Goal: Task Accomplishment & Management: Use online tool/utility

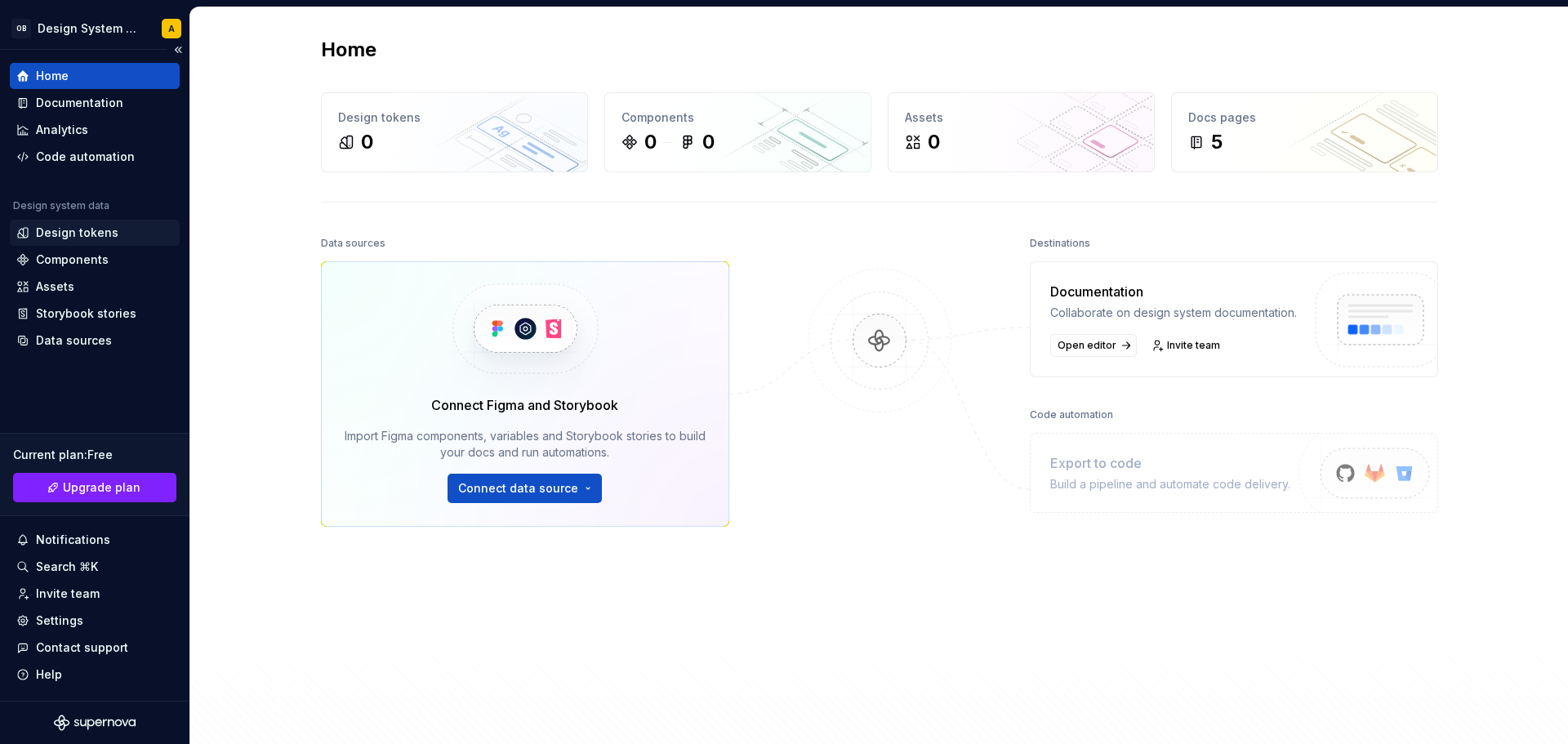
click at [82, 228] on div "Design tokens" at bounding box center [77, 233] width 83 height 17
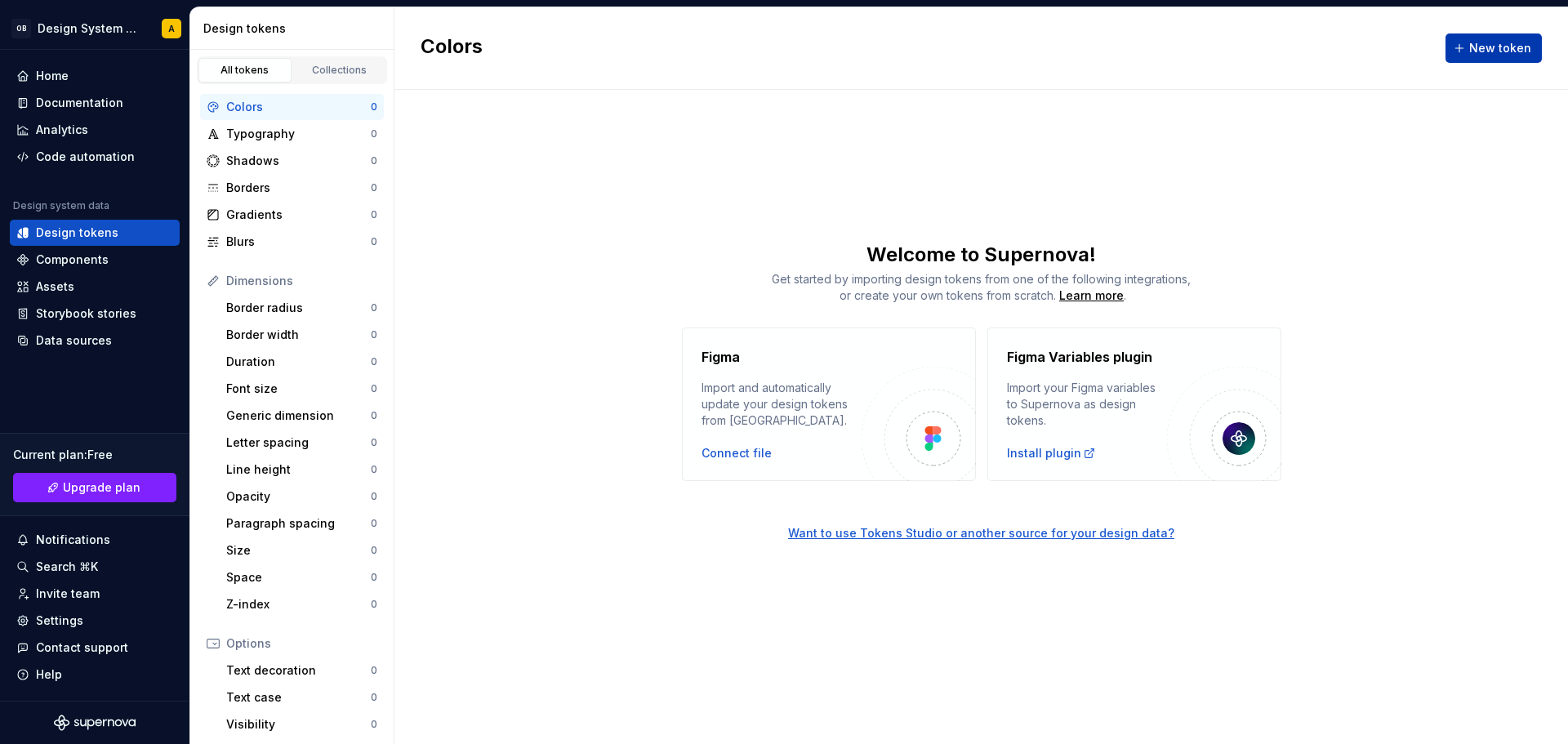
click at [1454, 48] on button "New token" at bounding box center [1494, 48] width 96 height 29
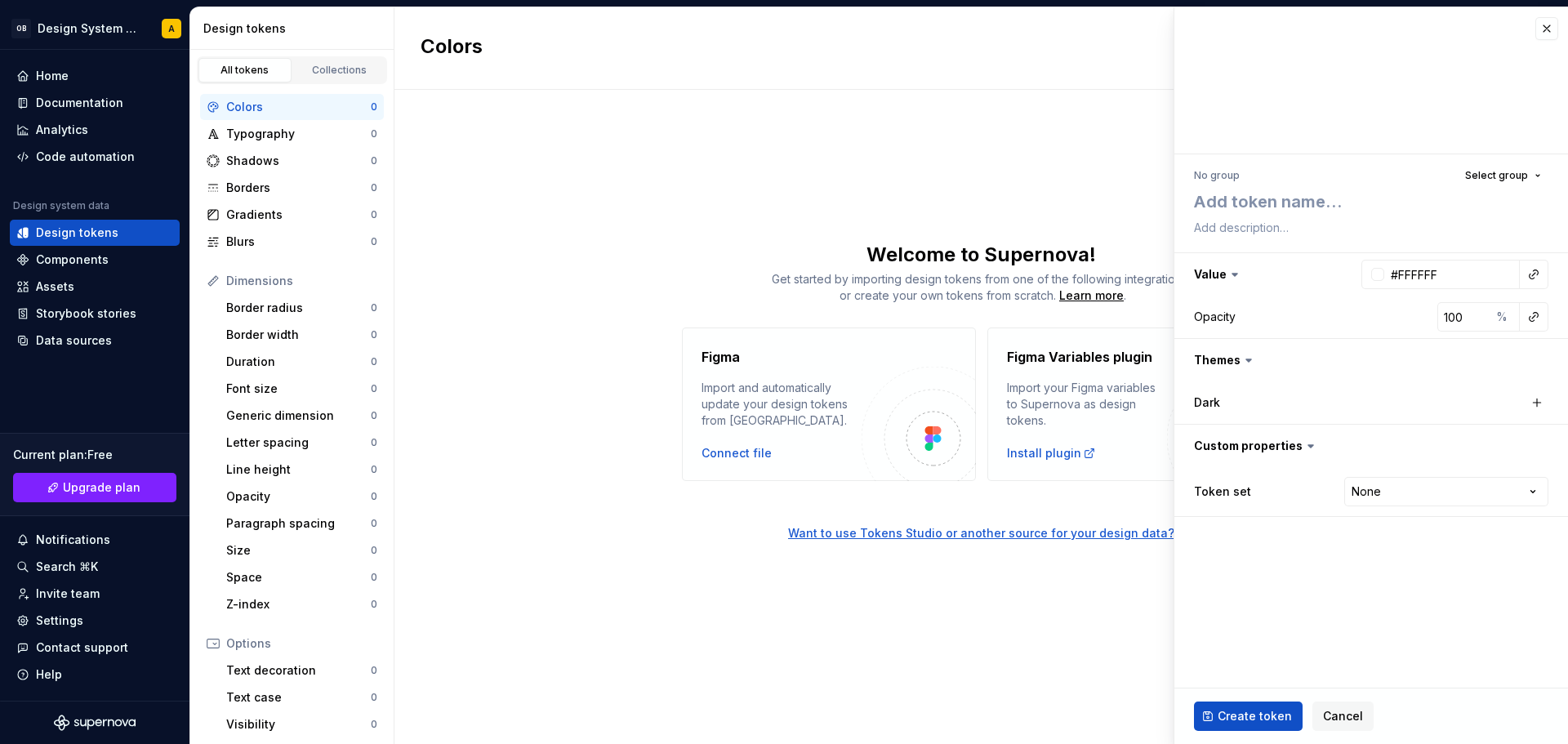
type textarea "*"
type textarea "d"
type textarea "*"
type textarea "de"
type textarea "*"
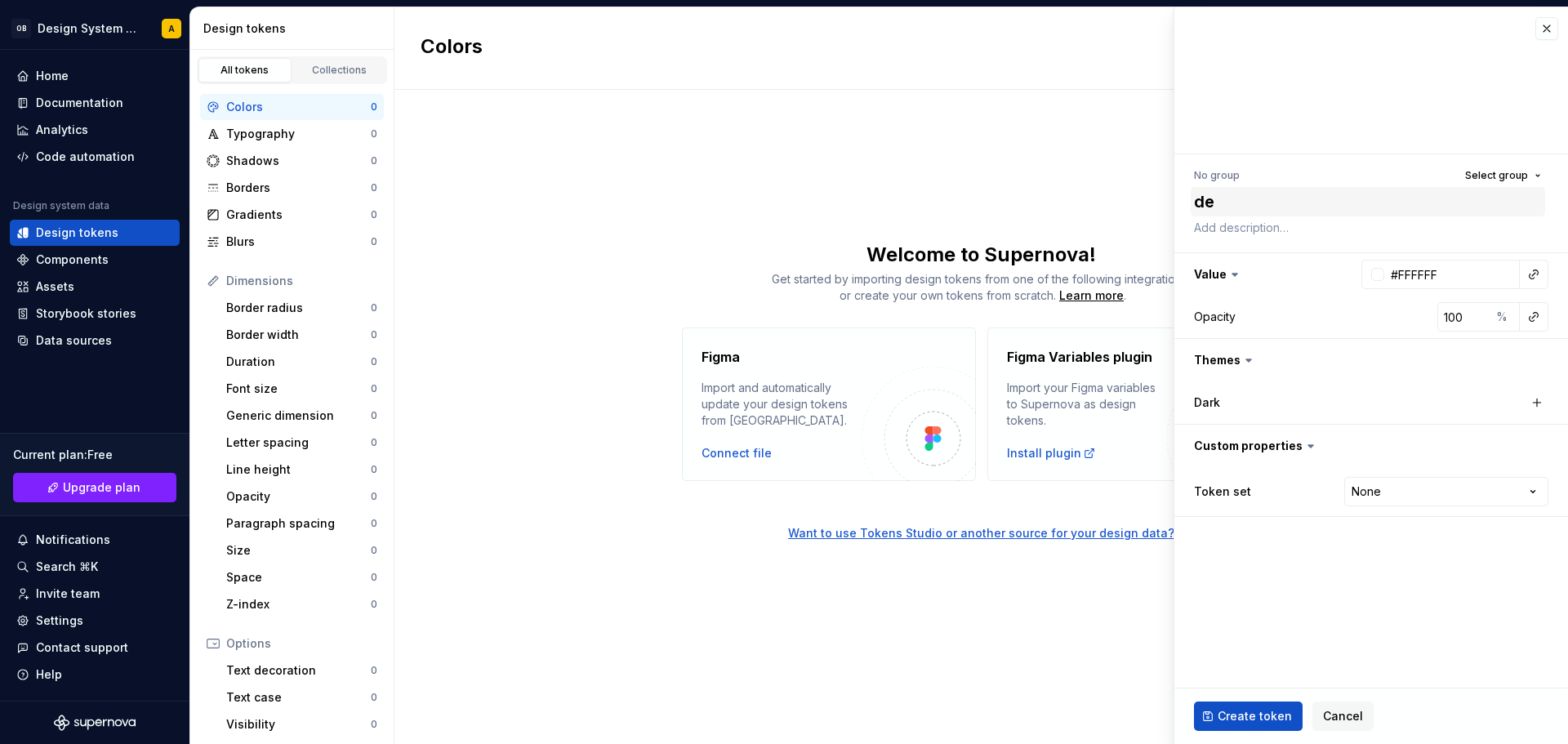
type textarea "d"
type textarea "*"
type textarea "c"
type textarea "*"
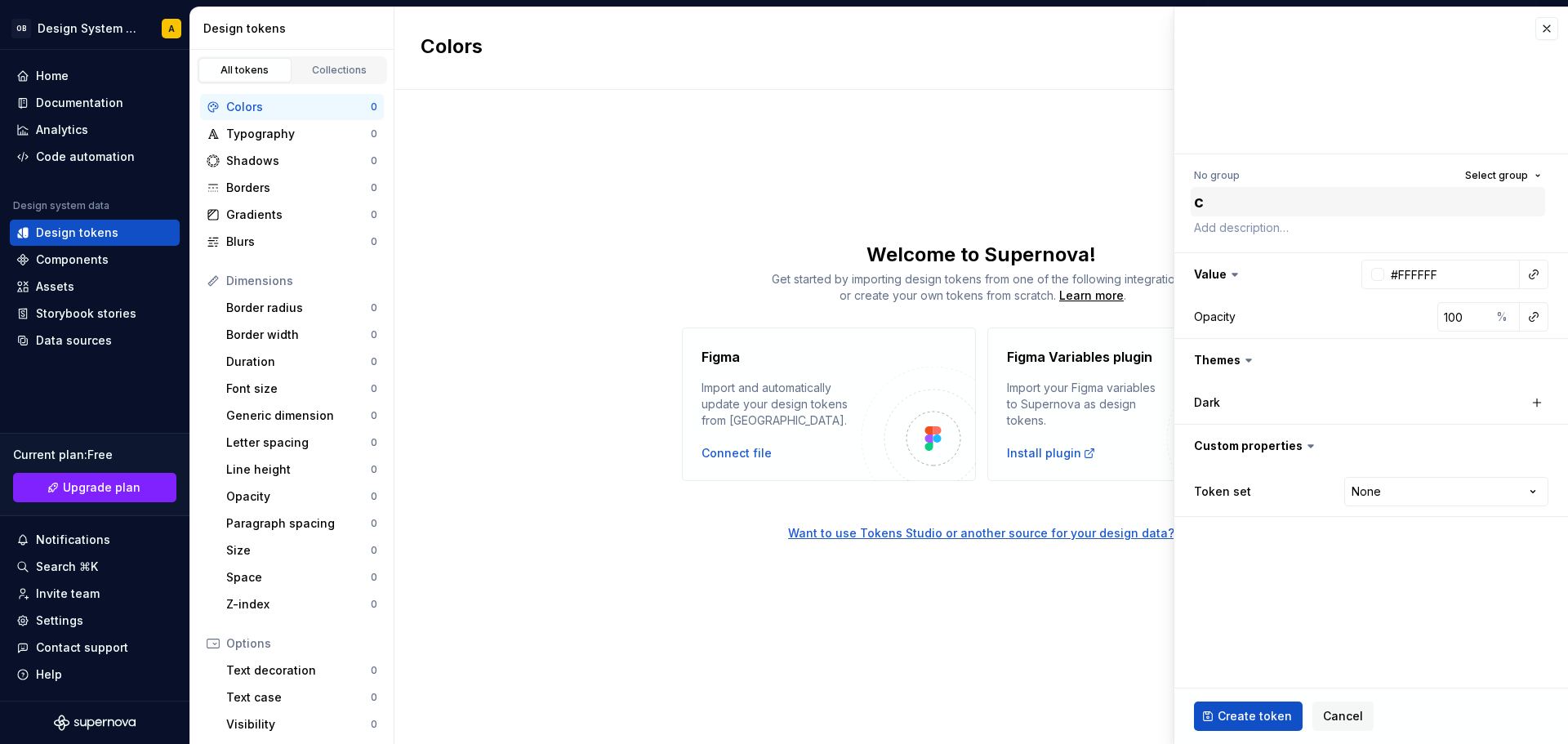
type textarea "co"
type textarea "*"
type textarea "con"
type textarea "*"
type textarea "cont"
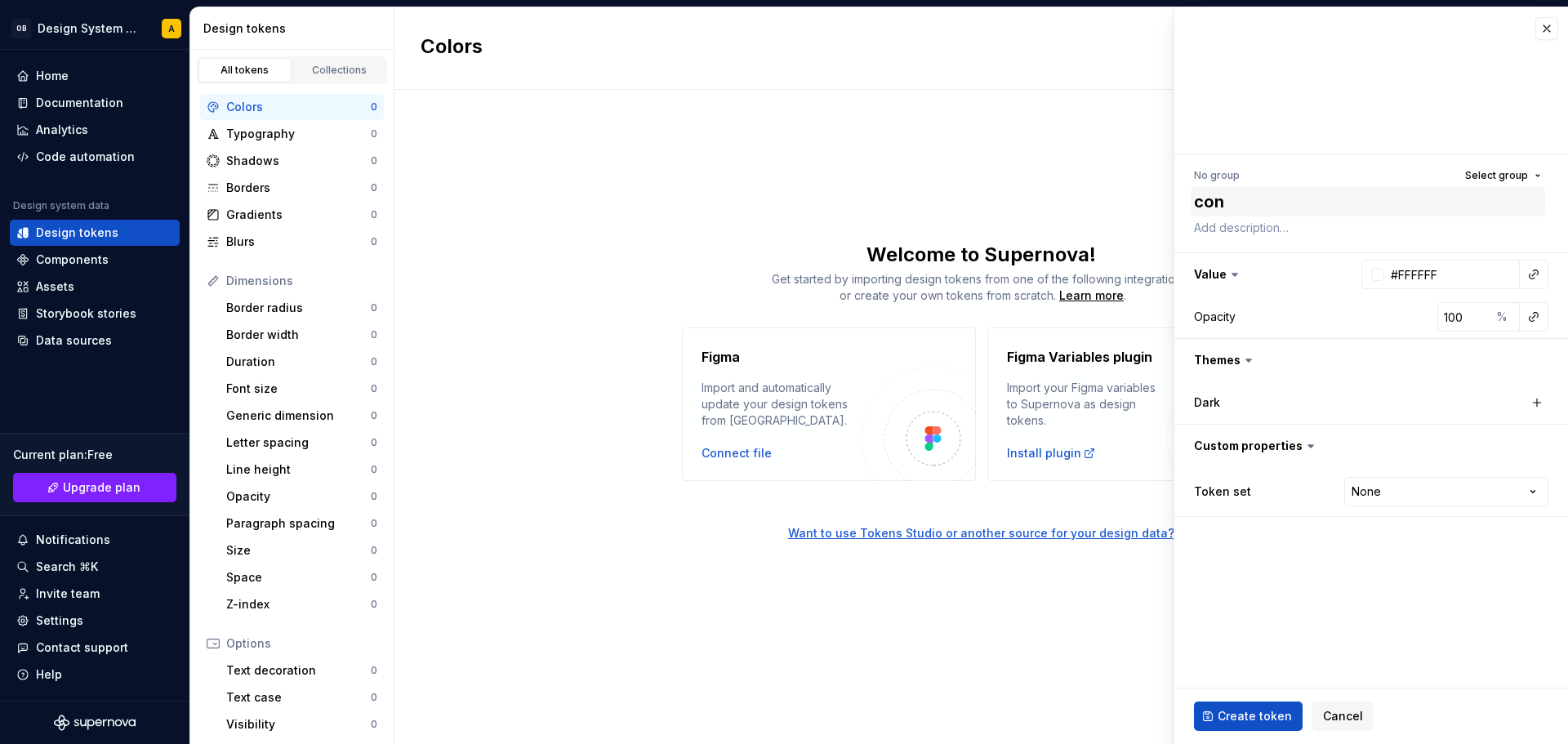
type textarea "*"
type textarea "[PERSON_NAME]"
type textarea "*"
type textarea "conten"
type textarea "*"
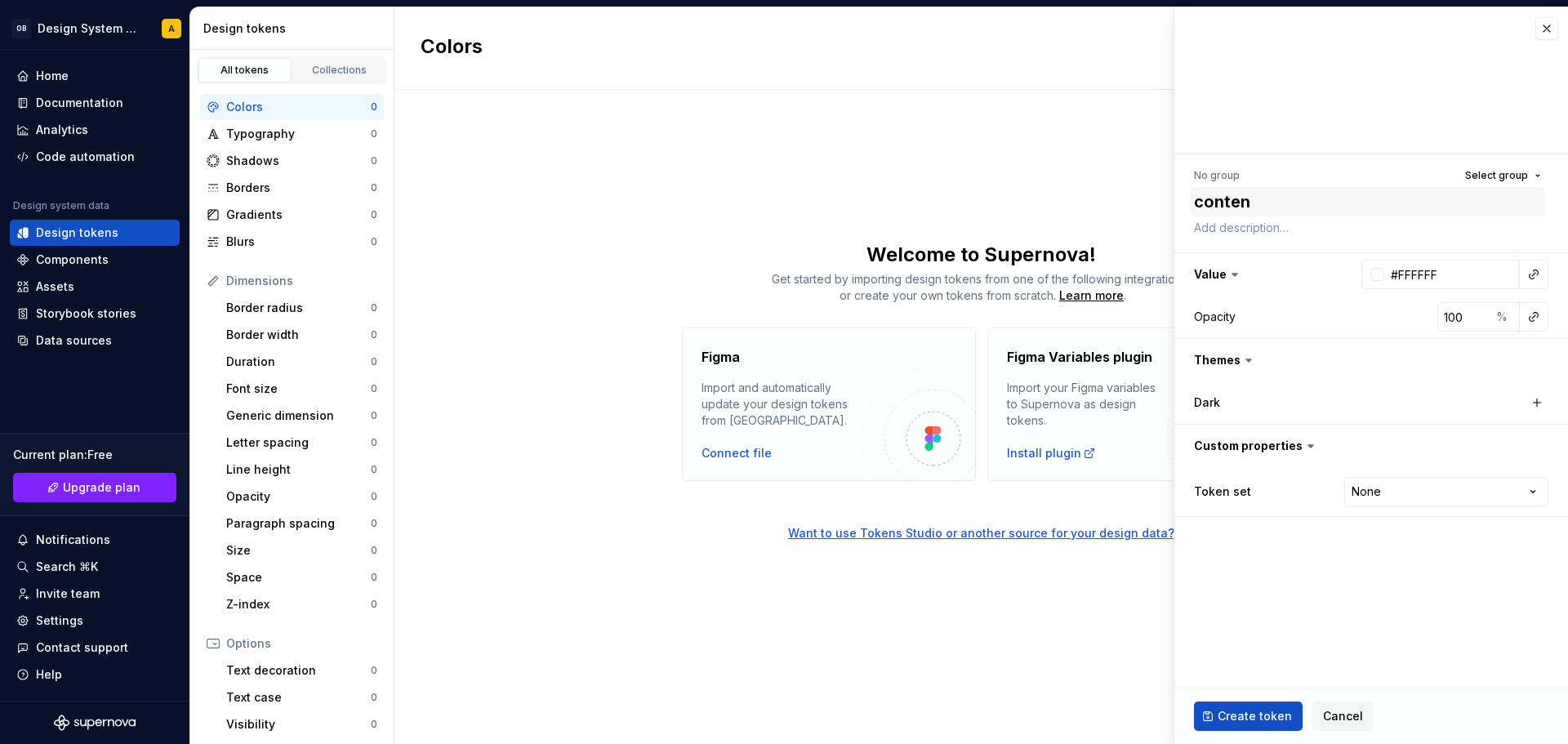
type textarea "content"
type textarea "*"
type textarea "content"
click at [1380, 276] on div at bounding box center [1378, 274] width 13 height 13
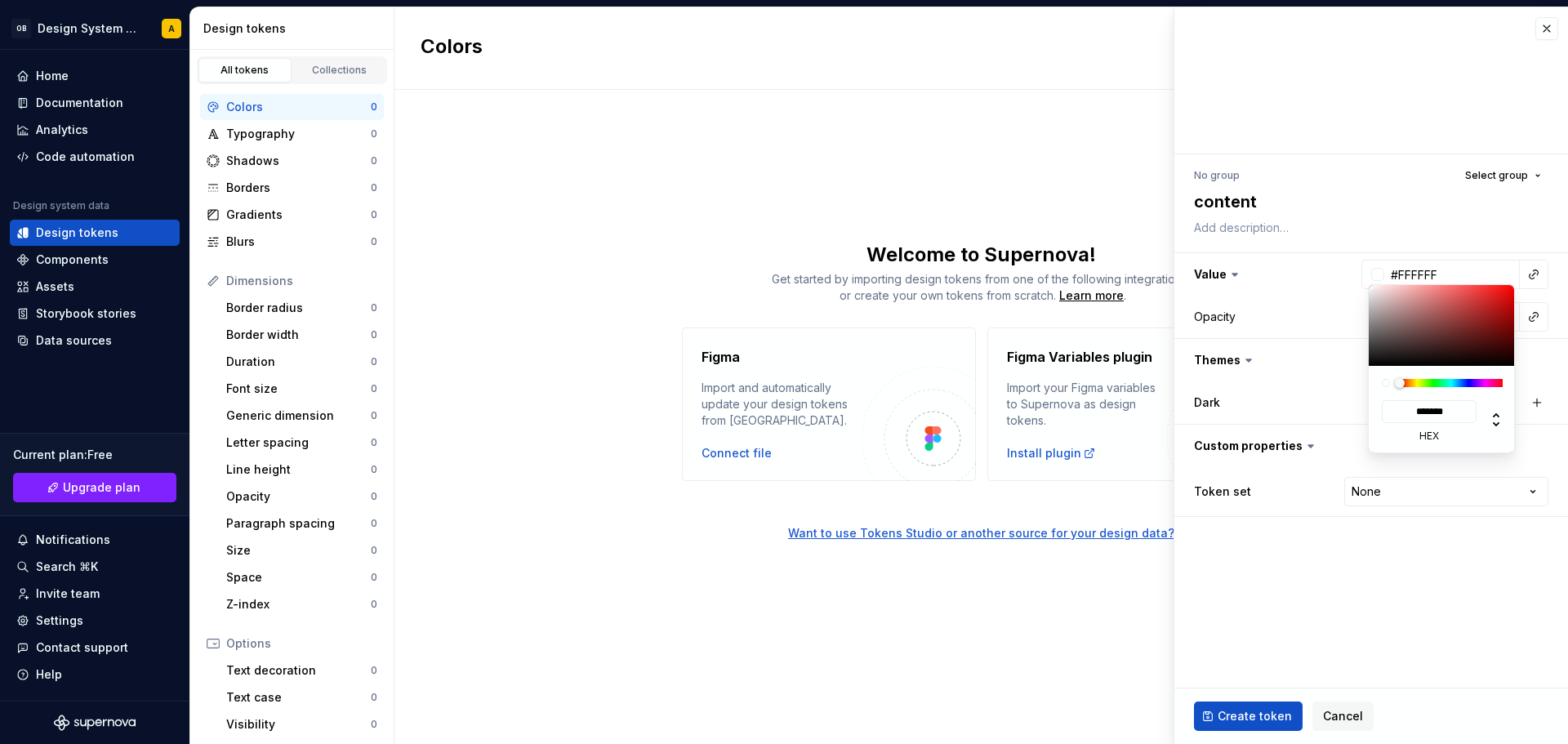
type input "#CE8888"
type input "*******"
type input "#9B7B7B"
type input "*******"
type input "#000000"
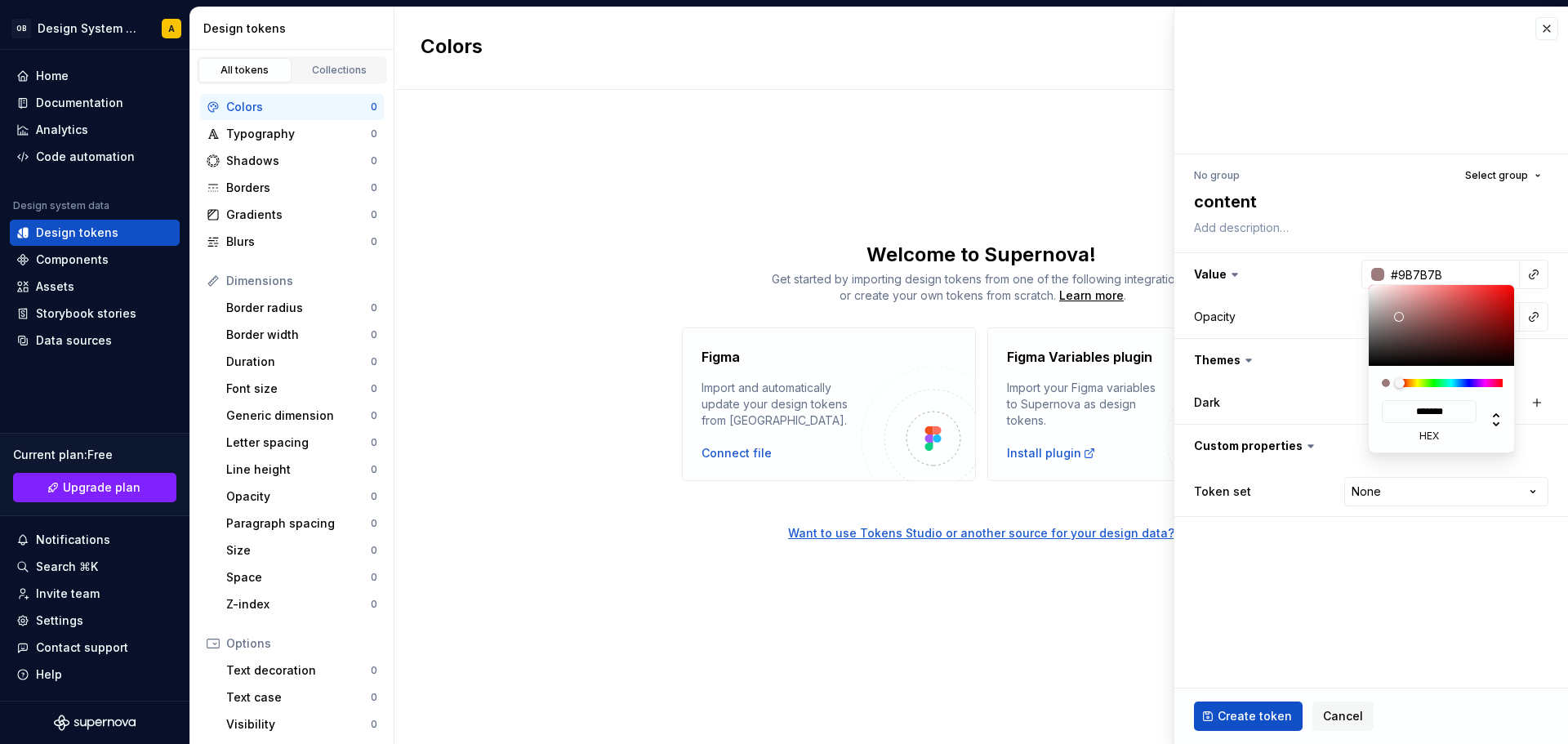
type input "*******"
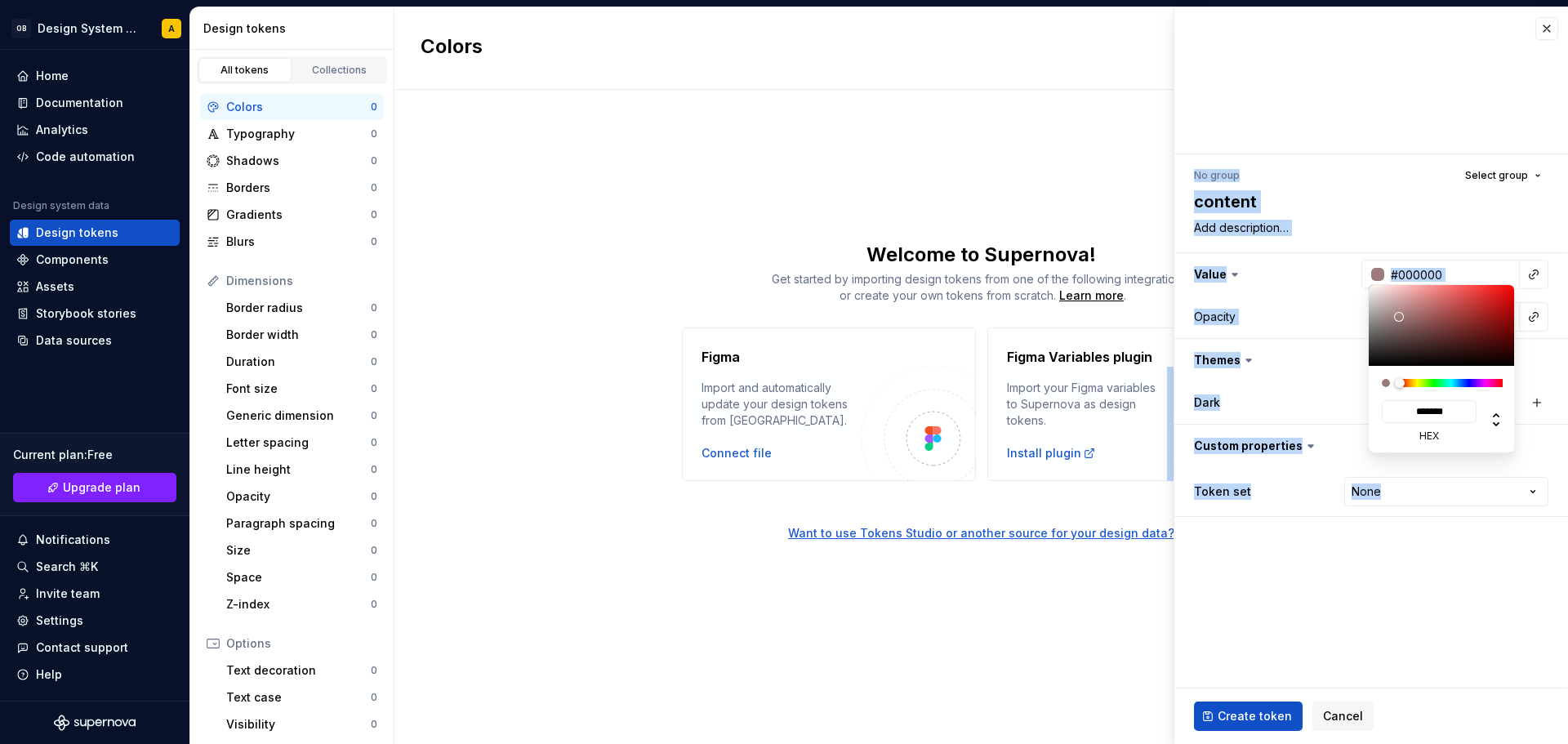
drag, startPoint x: 1390, startPoint y: 324, endPoint x: 1246, endPoint y: 428, distance: 177.6
click at [1248, 428] on html "OB Design System Test A Home Documentation Analytics Code automation Design sys…" at bounding box center [784, 372] width 1568 height 744
type textarea "*"
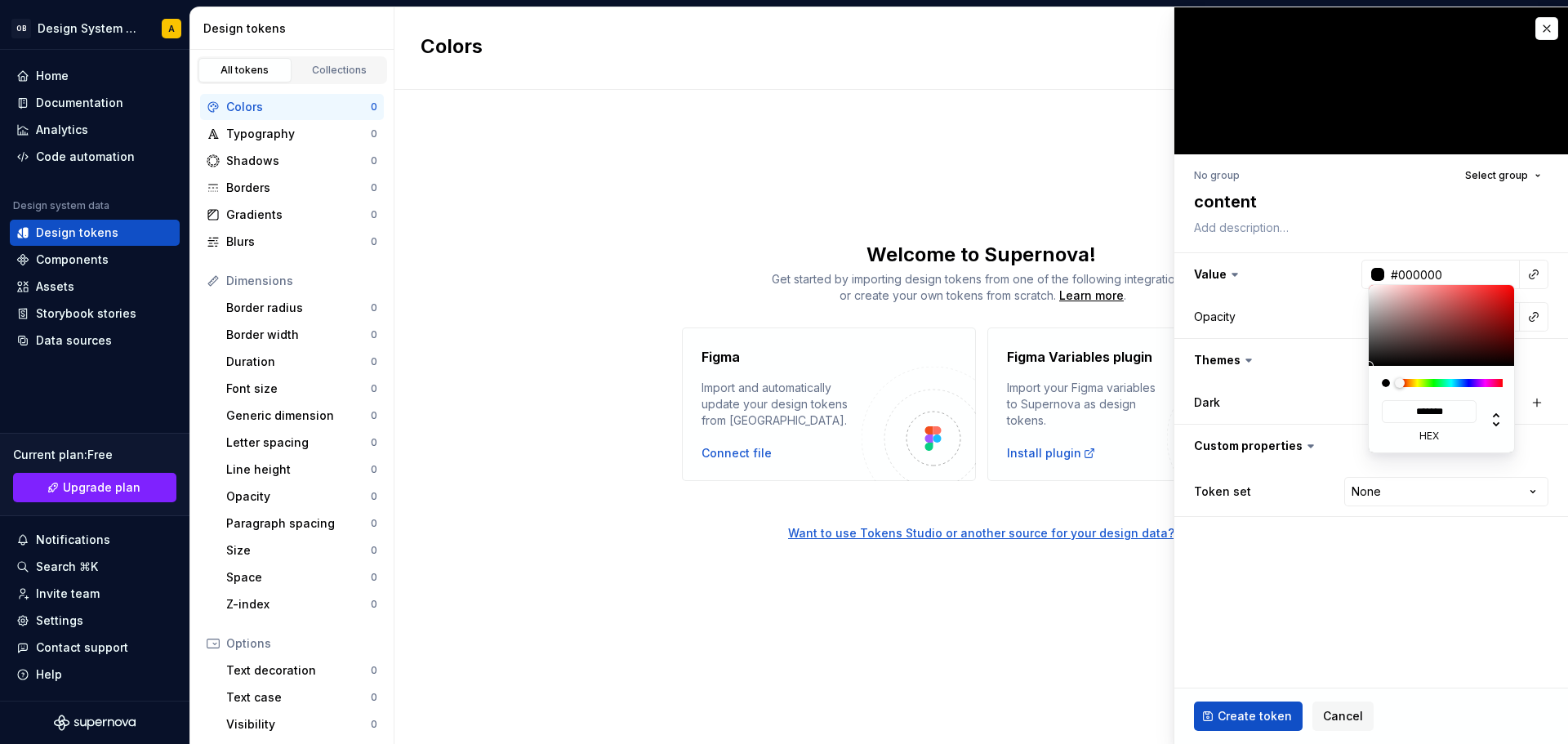
click at [1353, 192] on html "OB Design System Test A Home Documentation Analytics Code automation Design sys…" at bounding box center [784, 372] width 1568 height 744
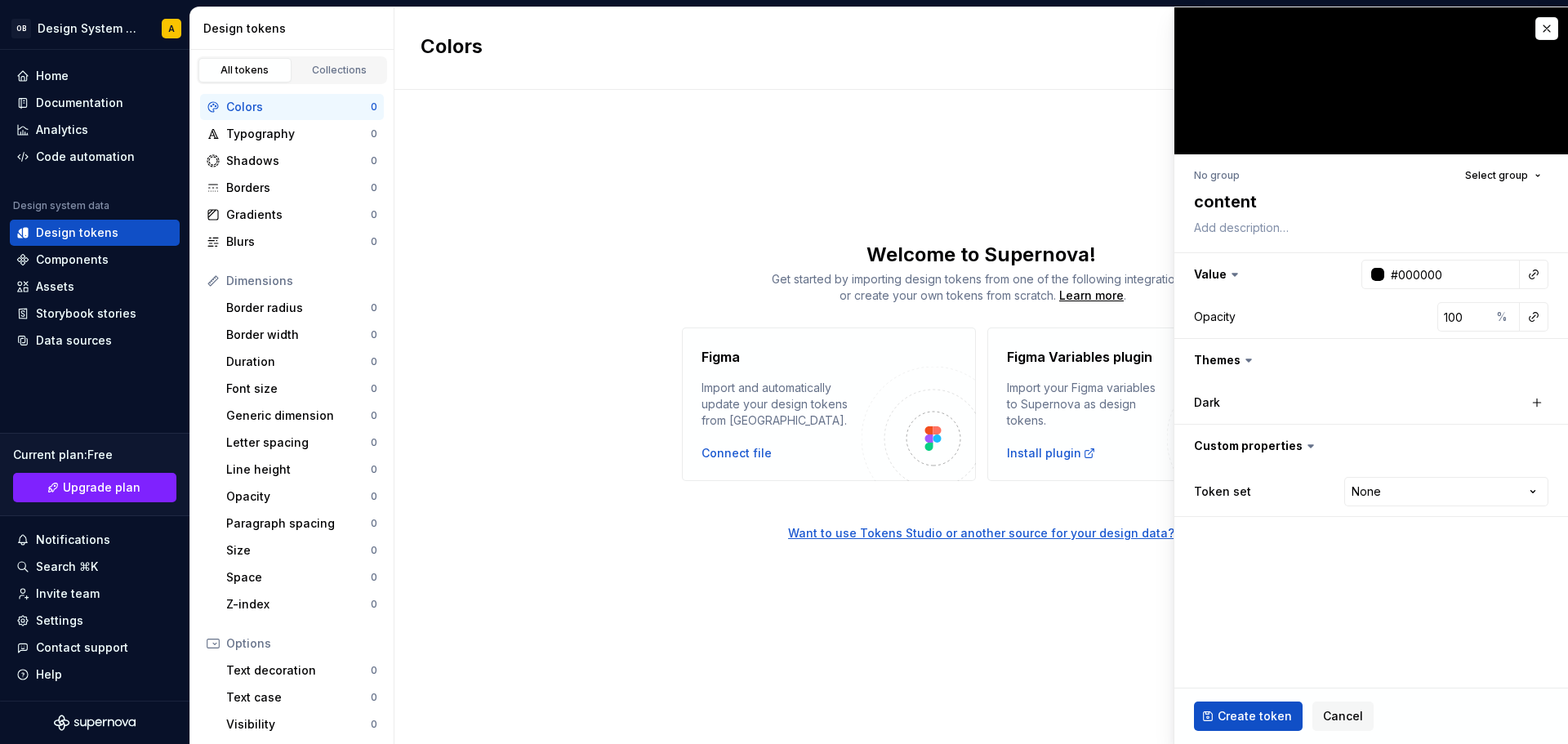
click at [1229, 398] on div "Dark" at bounding box center [1275, 403] width 163 height 17
click at [1468, 489] on html "OB Design System Test A Home Documentation Analytics Code automation Design sys…" at bounding box center [784, 372] width 1568 height 744
select select "**********"
drag, startPoint x: 1236, startPoint y: 714, endPoint x: 1237, endPoint y: 694, distance: 20.0
click at [1235, 716] on span "Create token" at bounding box center [1254, 716] width 74 height 17
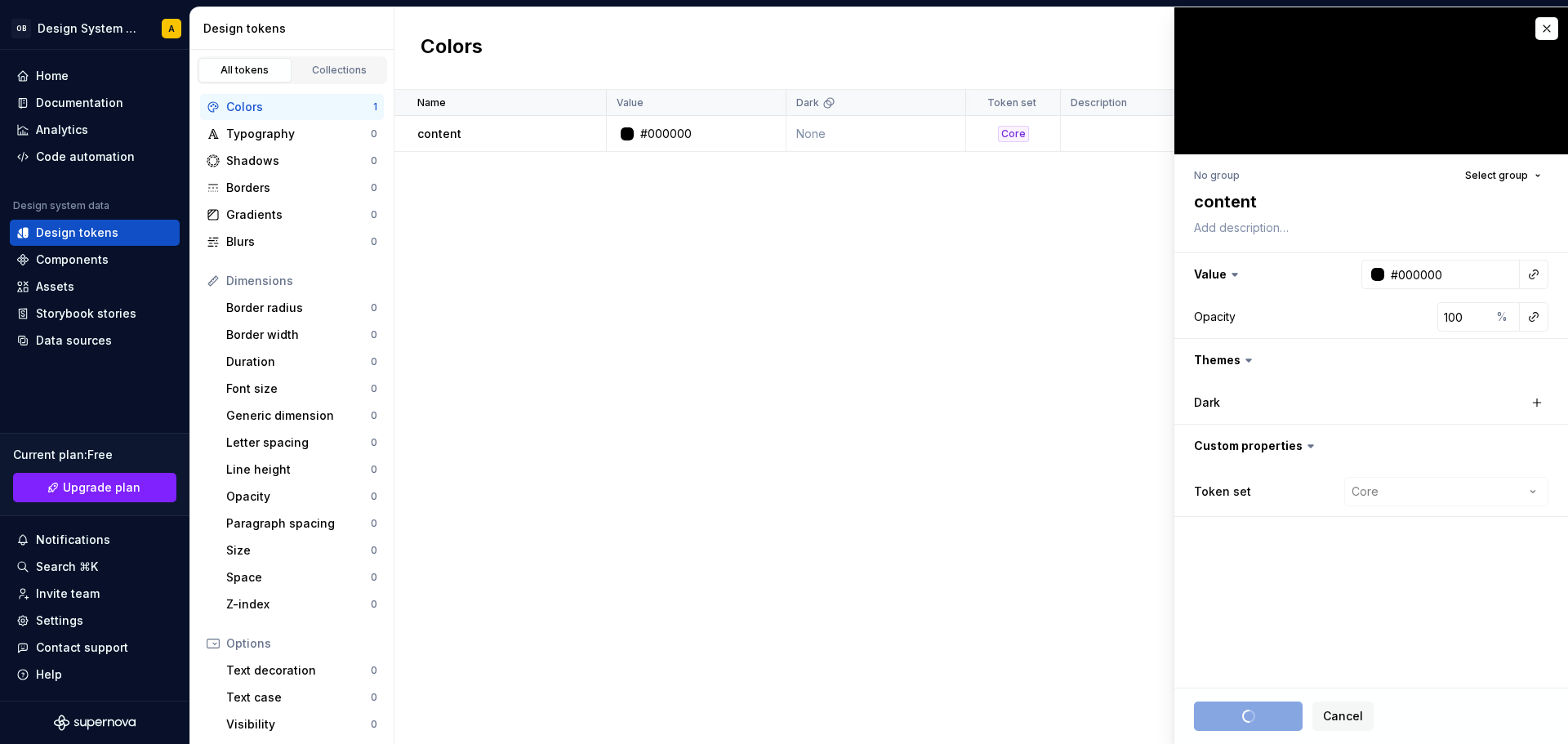
type textarea "*"
type input "#FFFFFF"
type textarea "*"
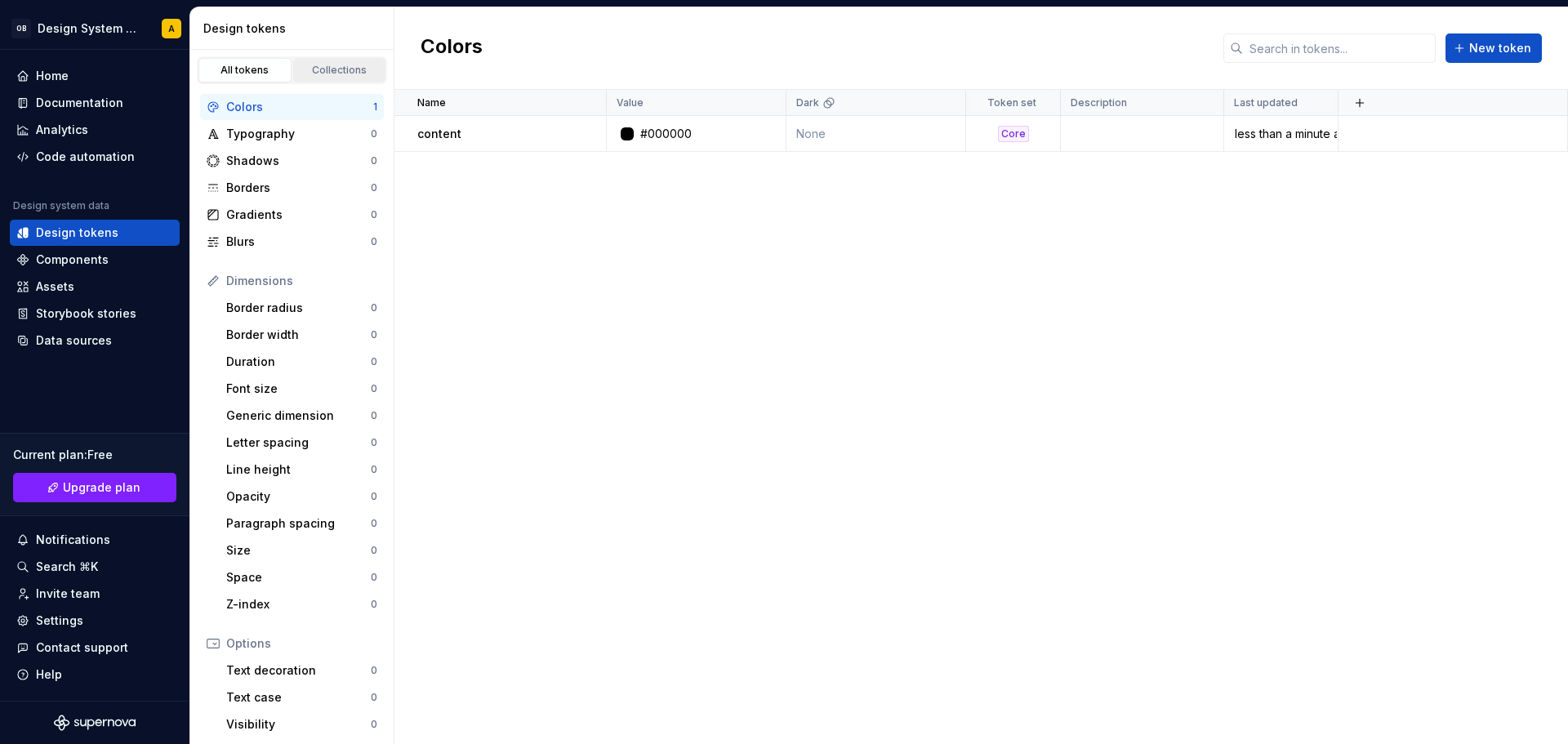
click at [316, 71] on div "Collections" at bounding box center [339, 70] width 82 height 13
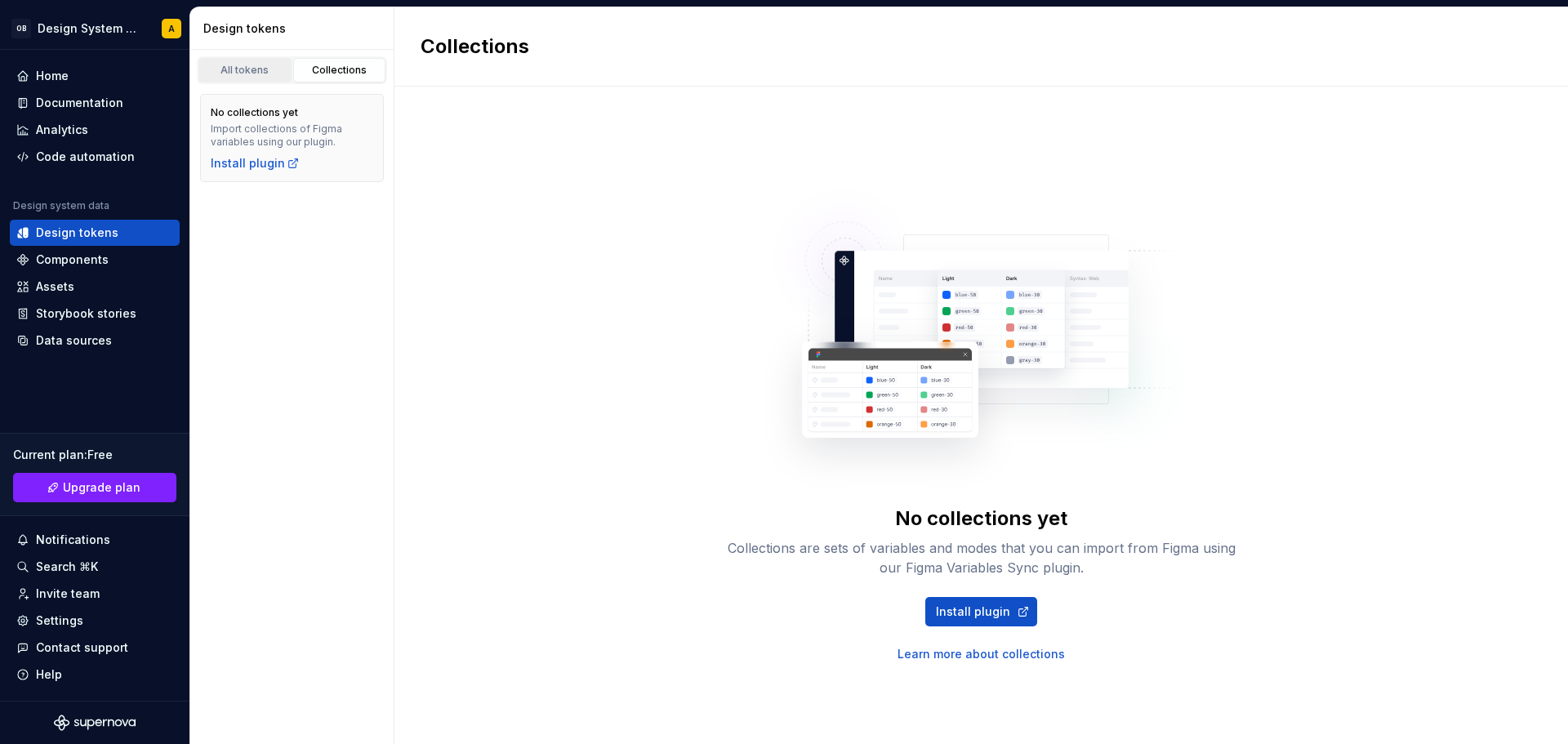
click at [240, 74] on div "All tokens" at bounding box center [245, 70] width 82 height 13
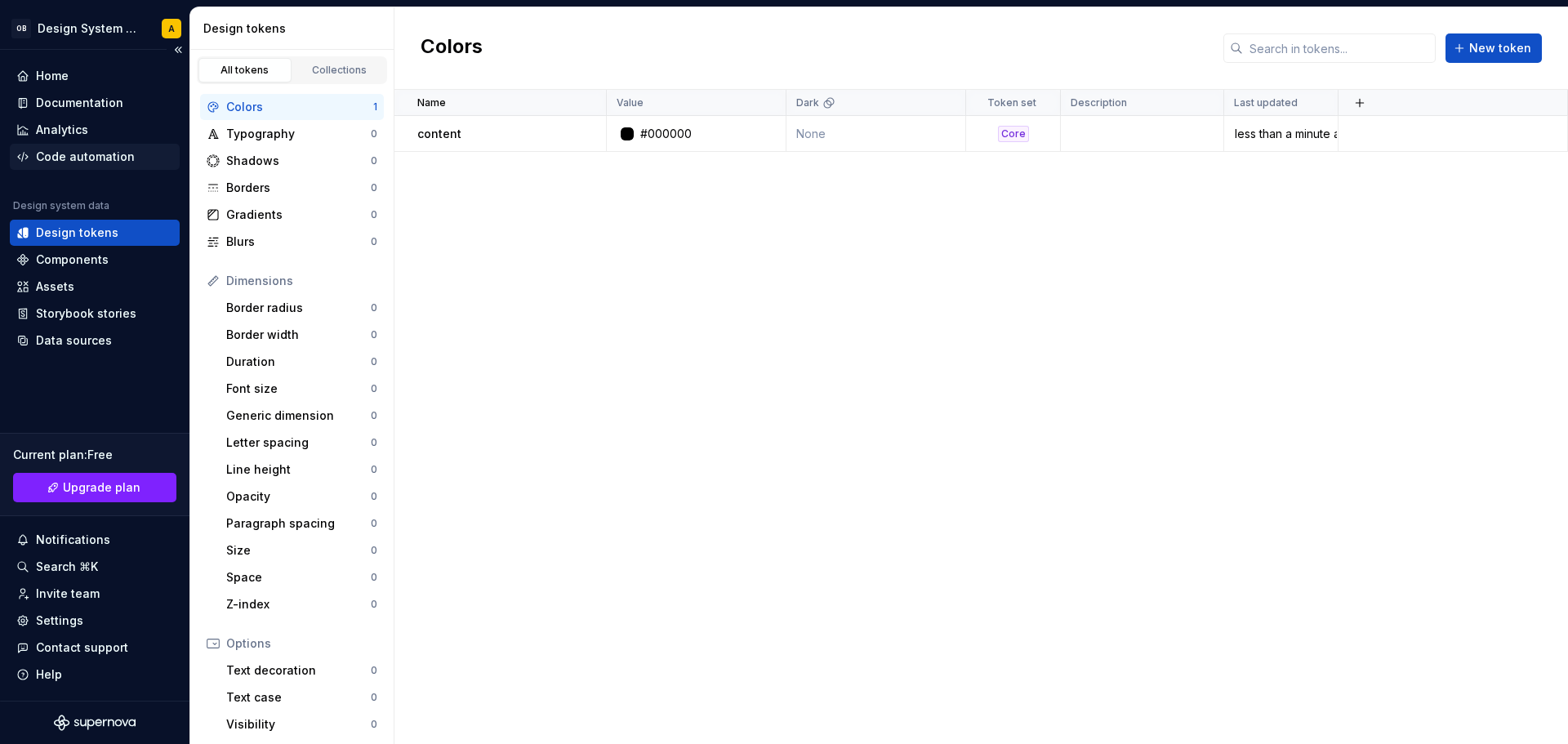
click at [128, 149] on div "Code automation" at bounding box center [85, 157] width 99 height 17
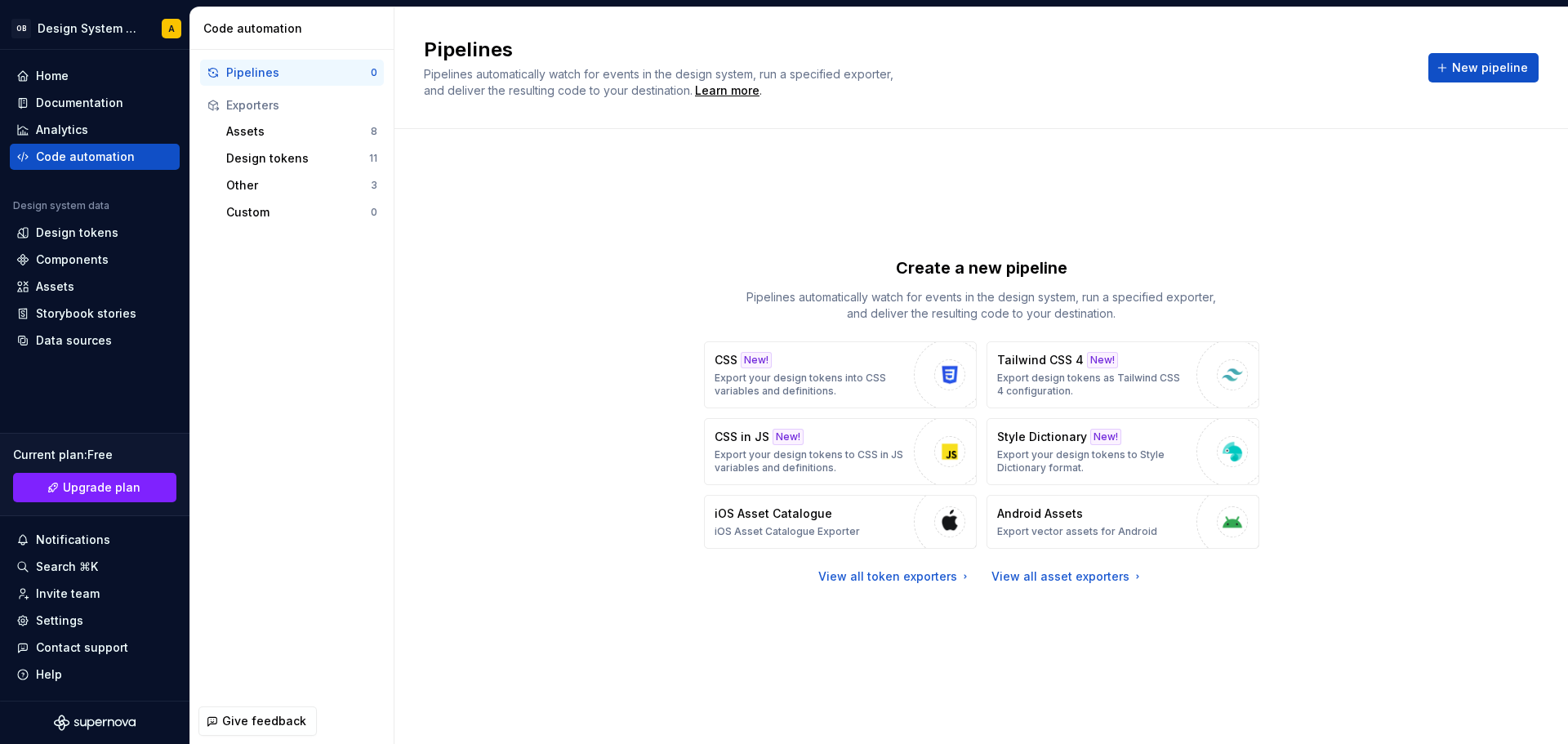
click at [1431, 57] on div "Pipelines Pipelines automatically watch for events in the design system, run a …" at bounding box center [981, 68] width 1115 height 62
click at [1454, 61] on button "New pipeline" at bounding box center [1484, 68] width 110 height 29
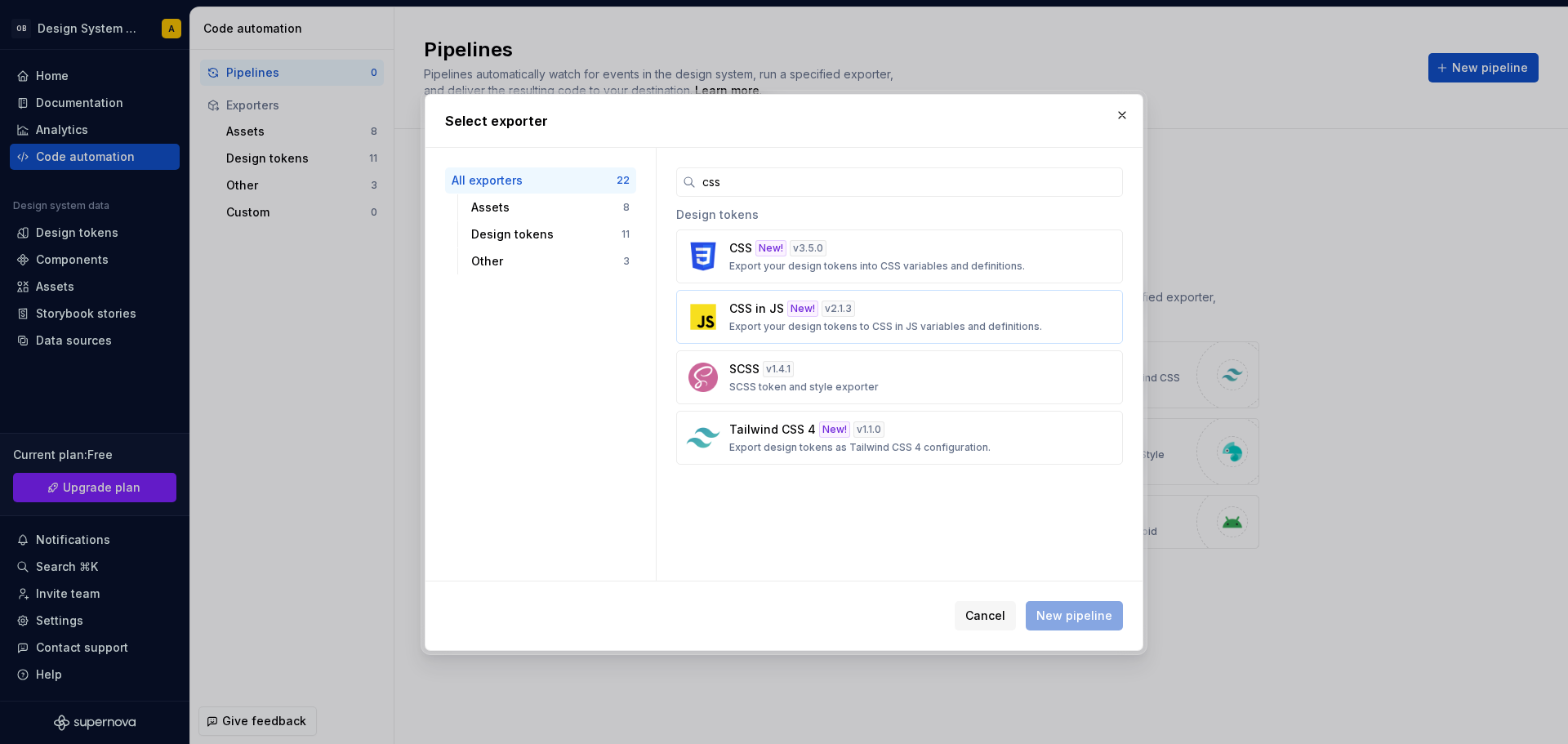
type input "css"
click at [795, 301] on div "New!" at bounding box center [803, 309] width 31 height 17
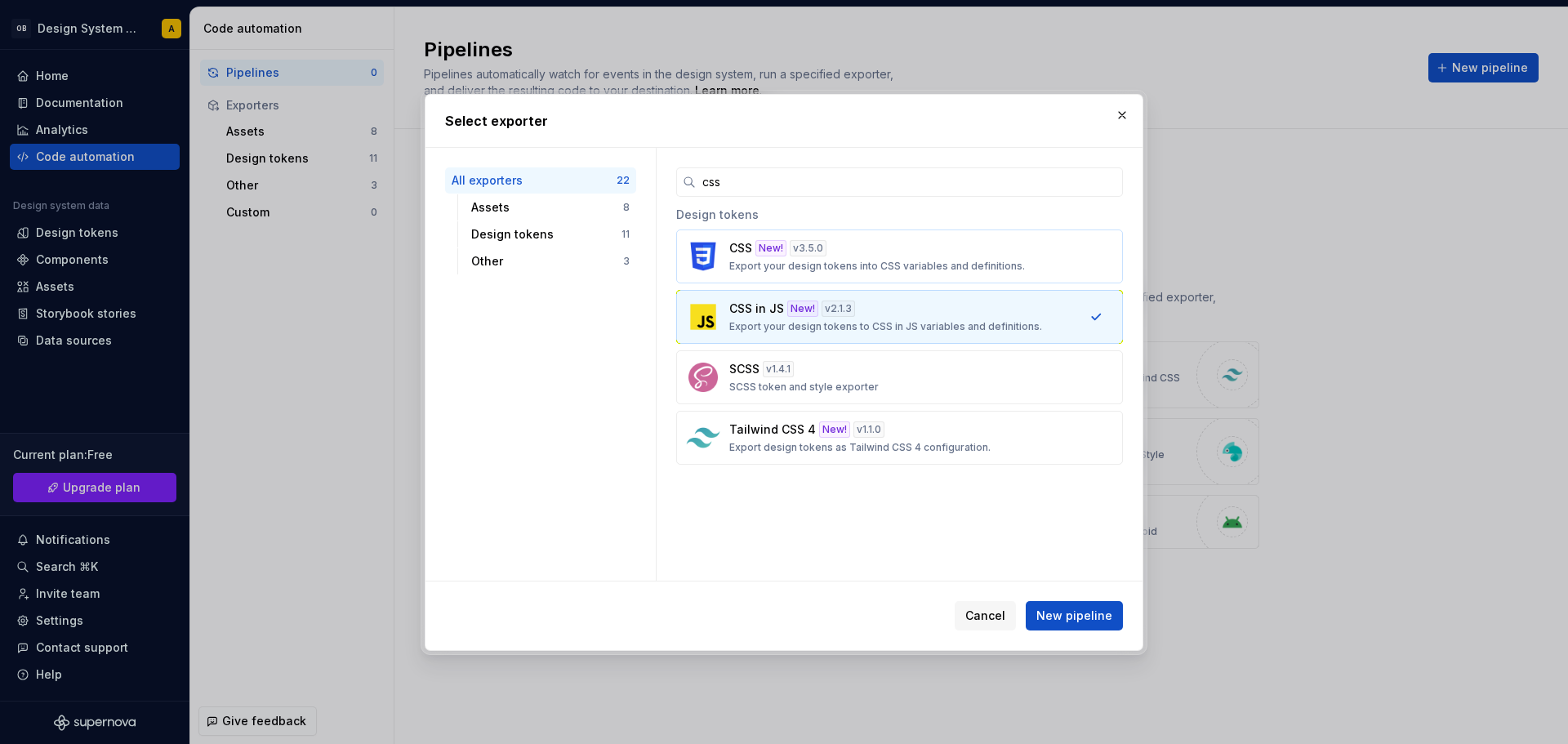
click at [797, 267] on p "Export your design tokens into CSS variables and definitions." at bounding box center [877, 266] width 295 height 13
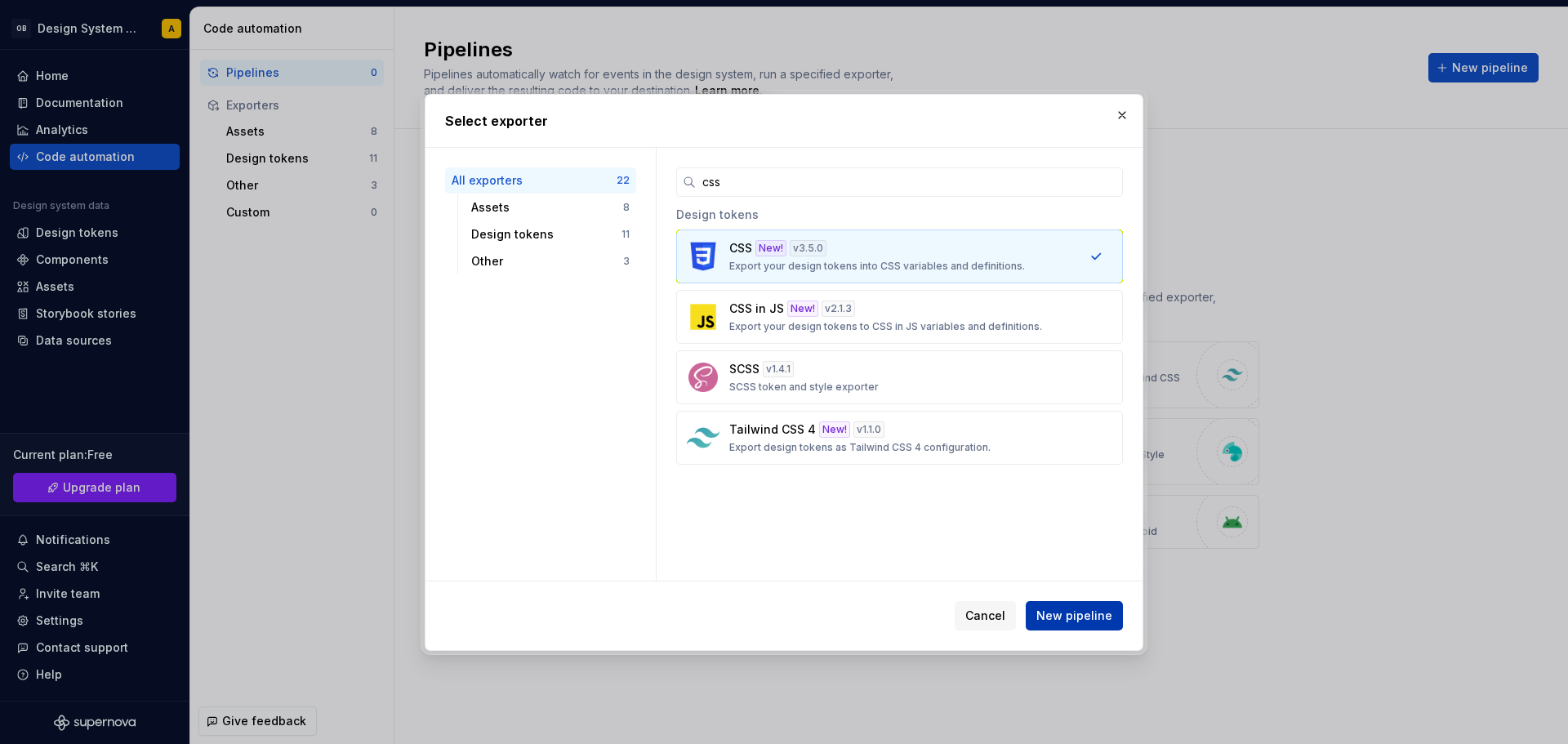
click at [1080, 609] on span "New pipeline" at bounding box center [1074, 616] width 76 height 17
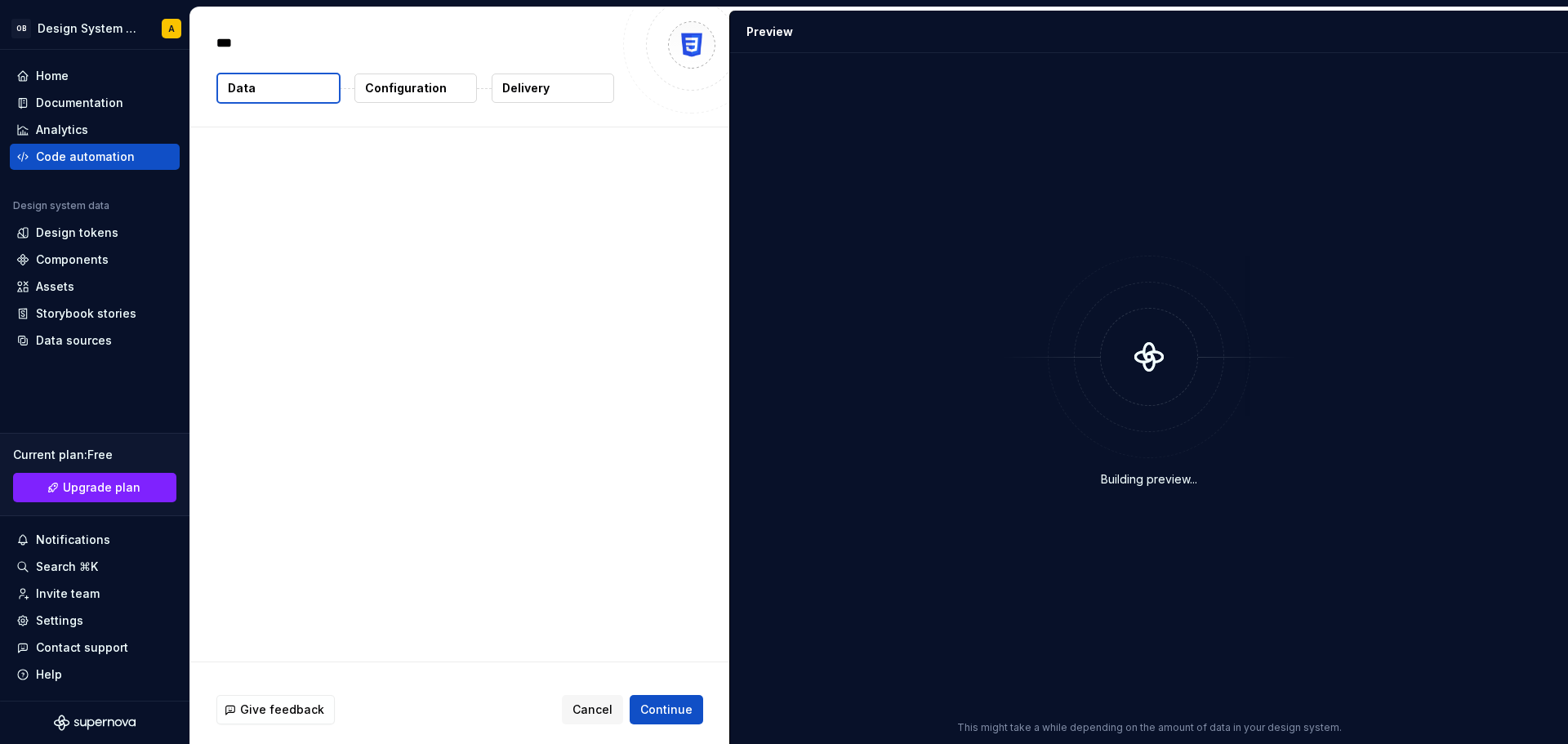
type textarea "*"
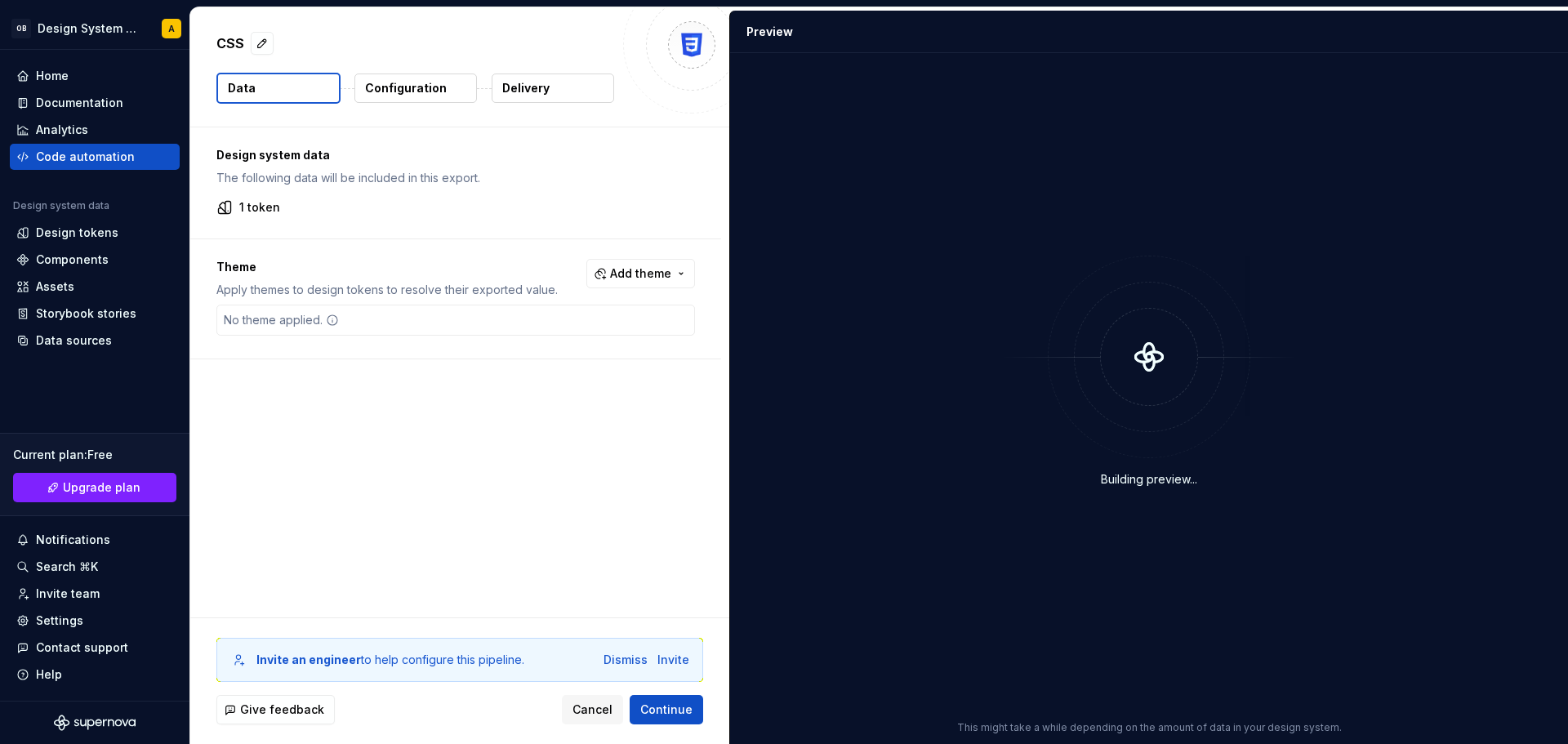
click at [554, 89] on button "Delivery" at bounding box center [553, 88] width 123 height 29
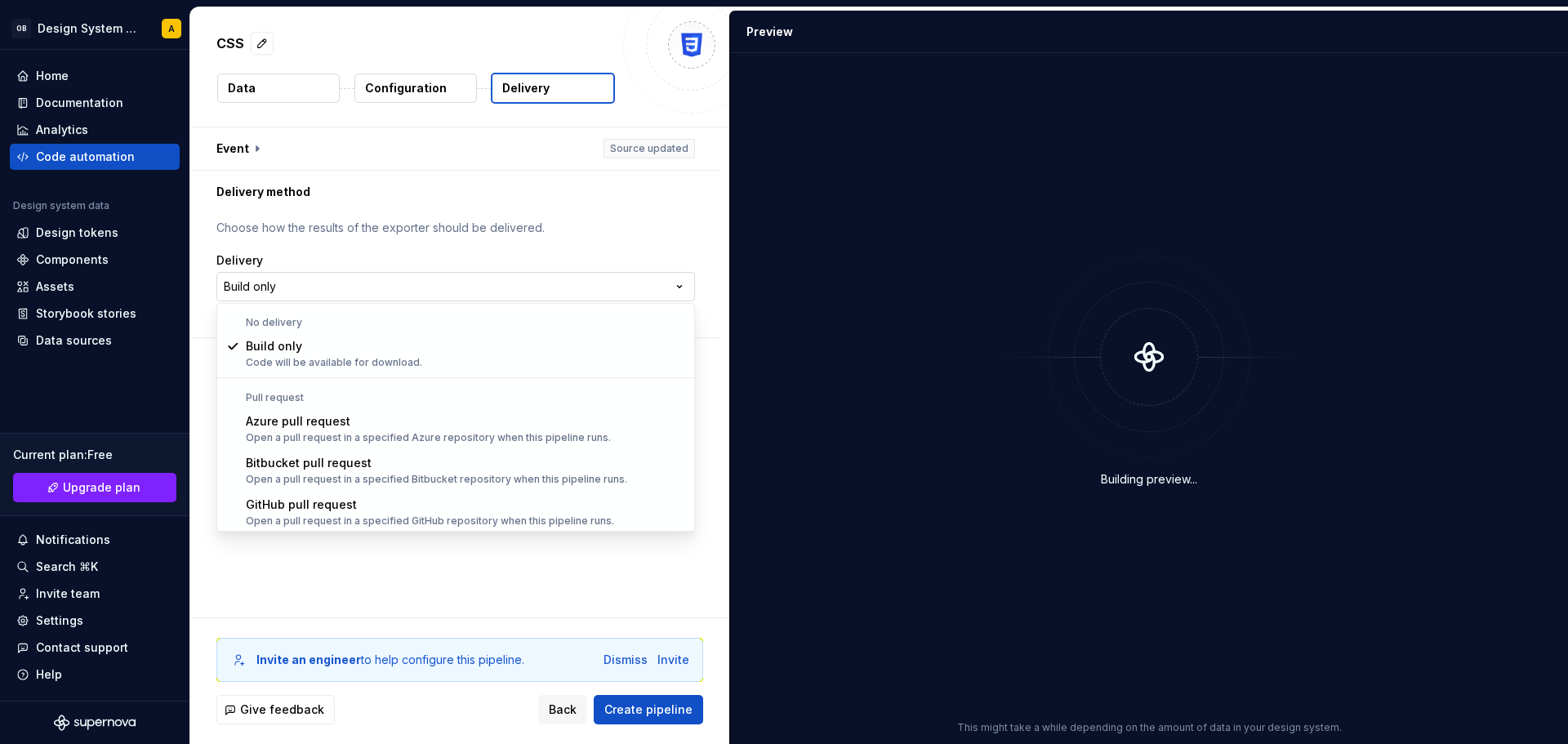
click at [322, 285] on html "**********" at bounding box center [784, 372] width 1568 height 744
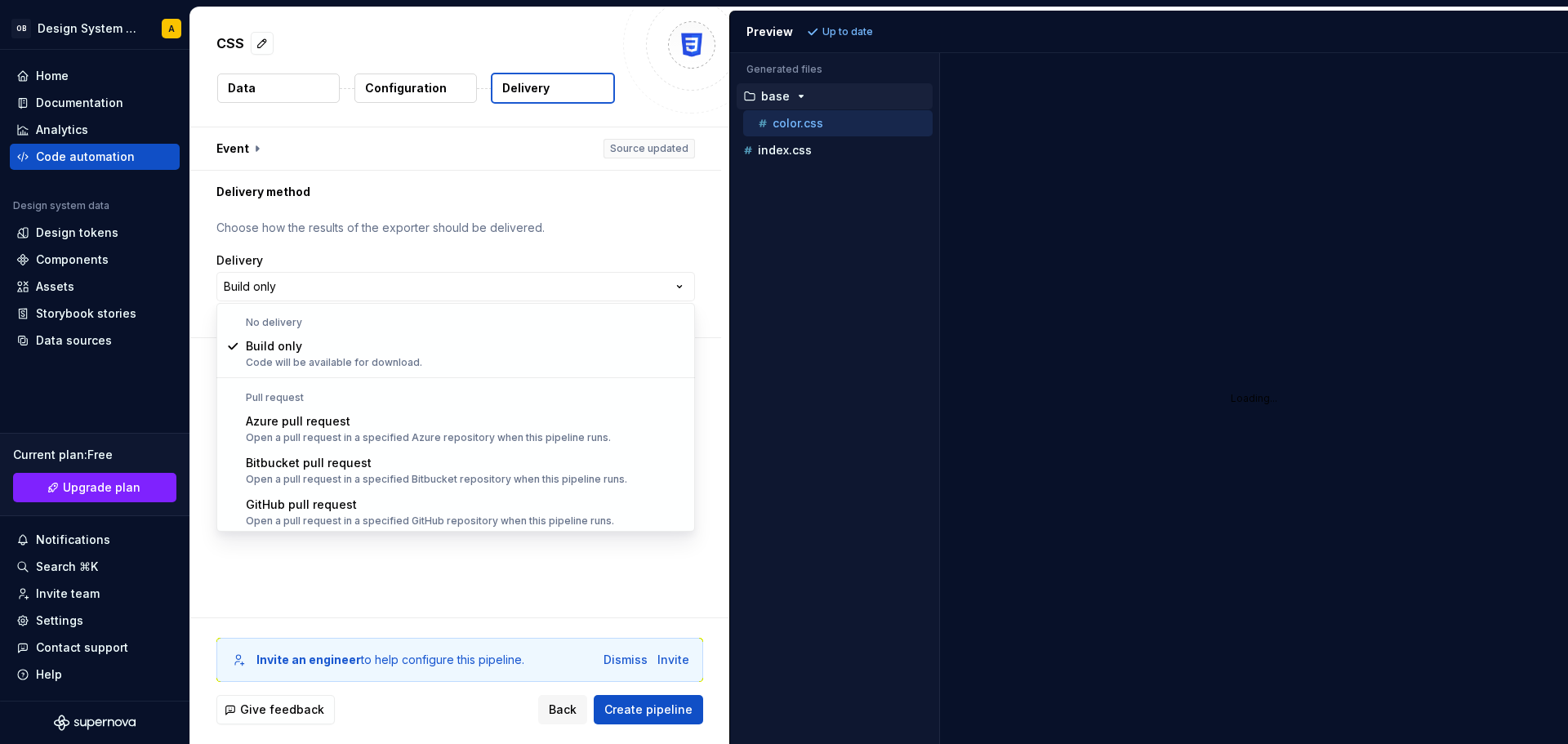
select select "*****"
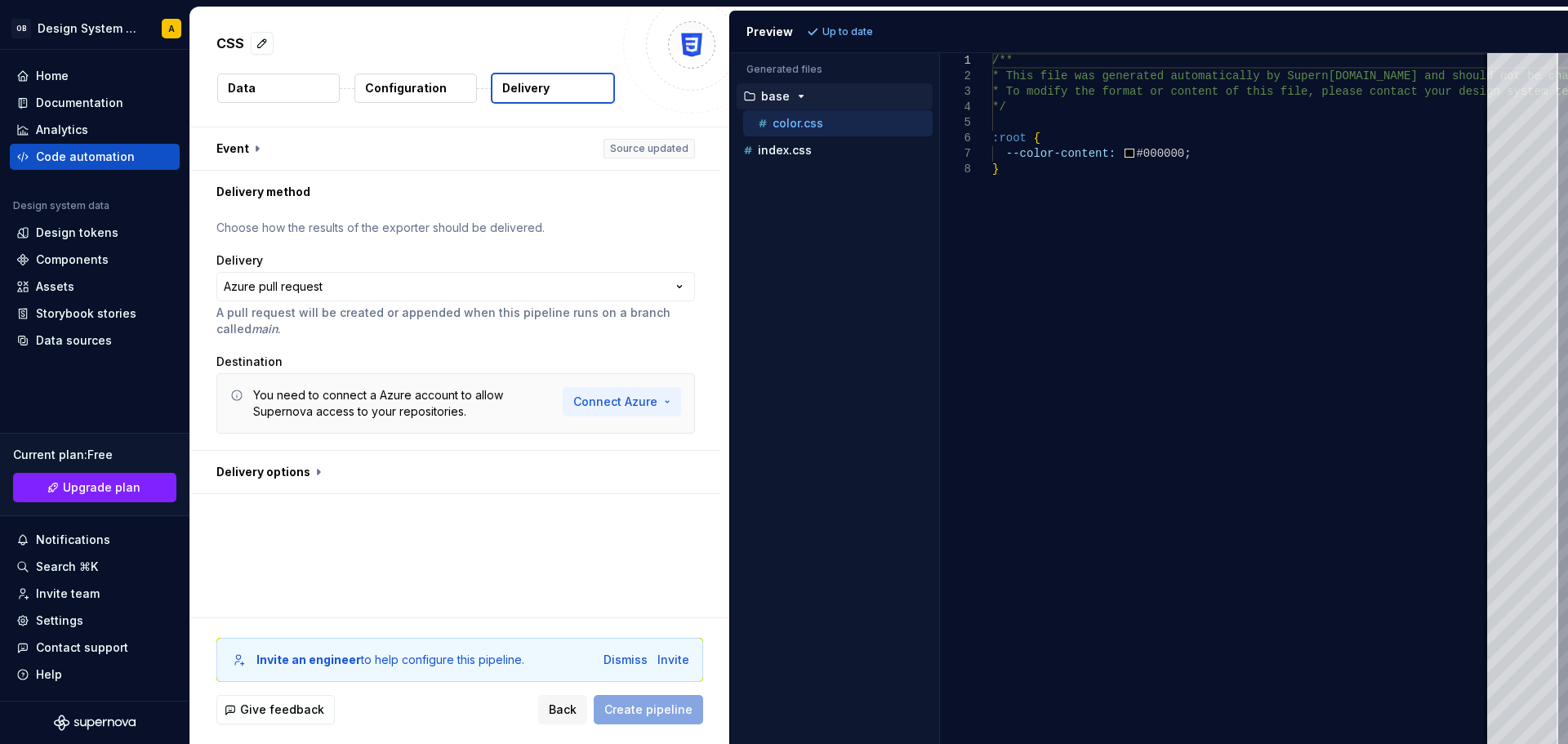
click at [624, 407] on html "**********" at bounding box center [784, 372] width 1568 height 744
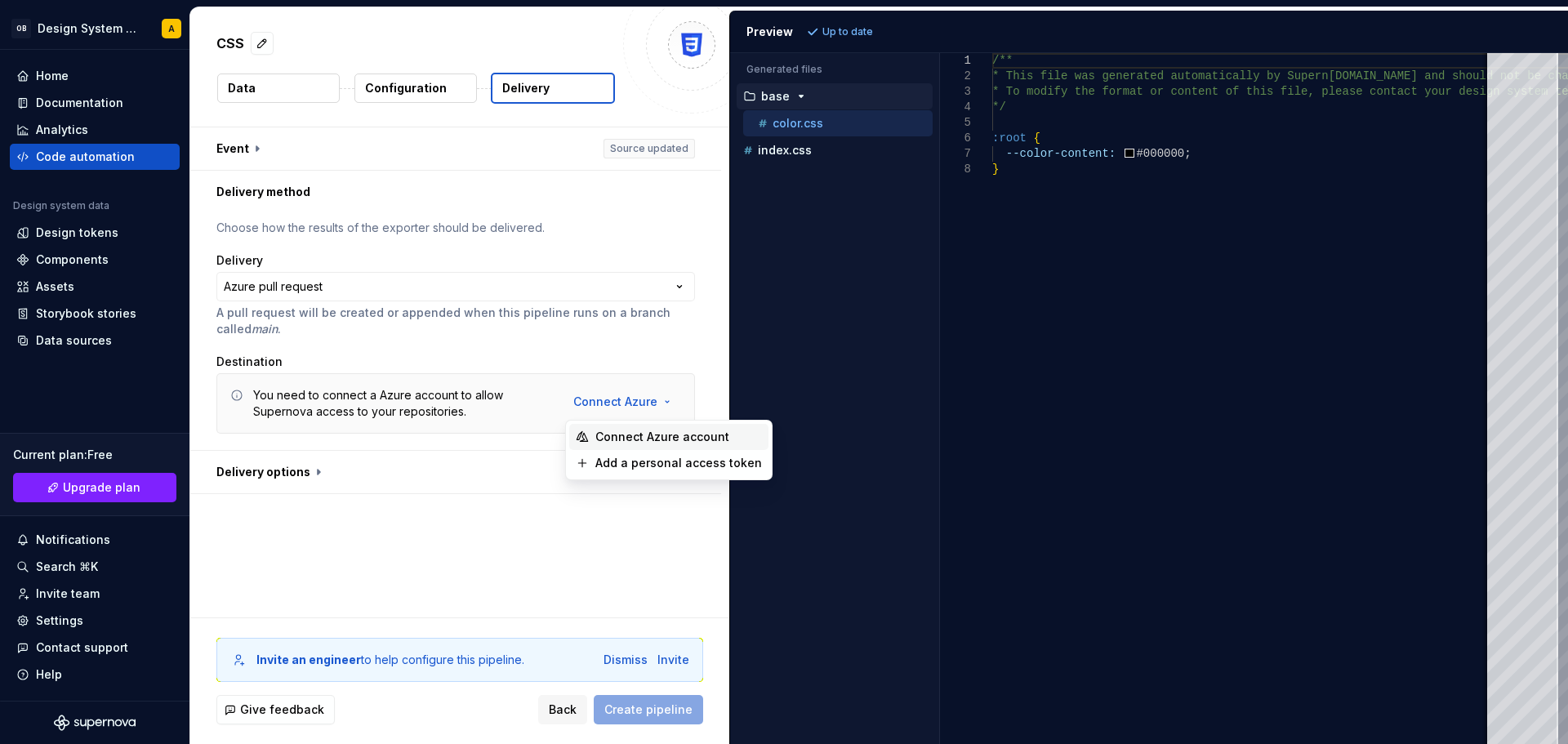
click at [660, 434] on span "Connect Azure account" at bounding box center [679, 437] width 167 height 17
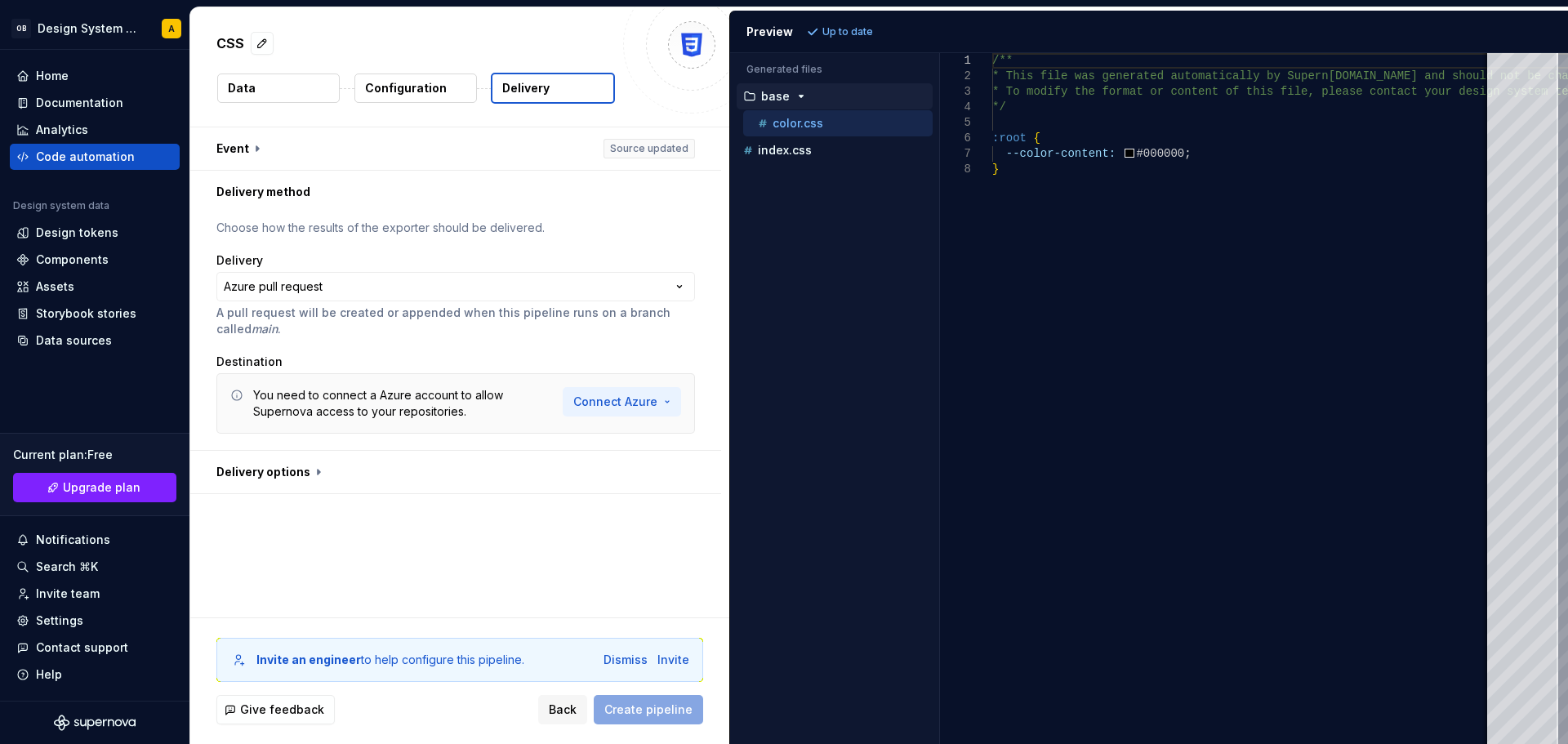
click at [635, 394] on html "**********" at bounding box center [784, 372] width 1568 height 744
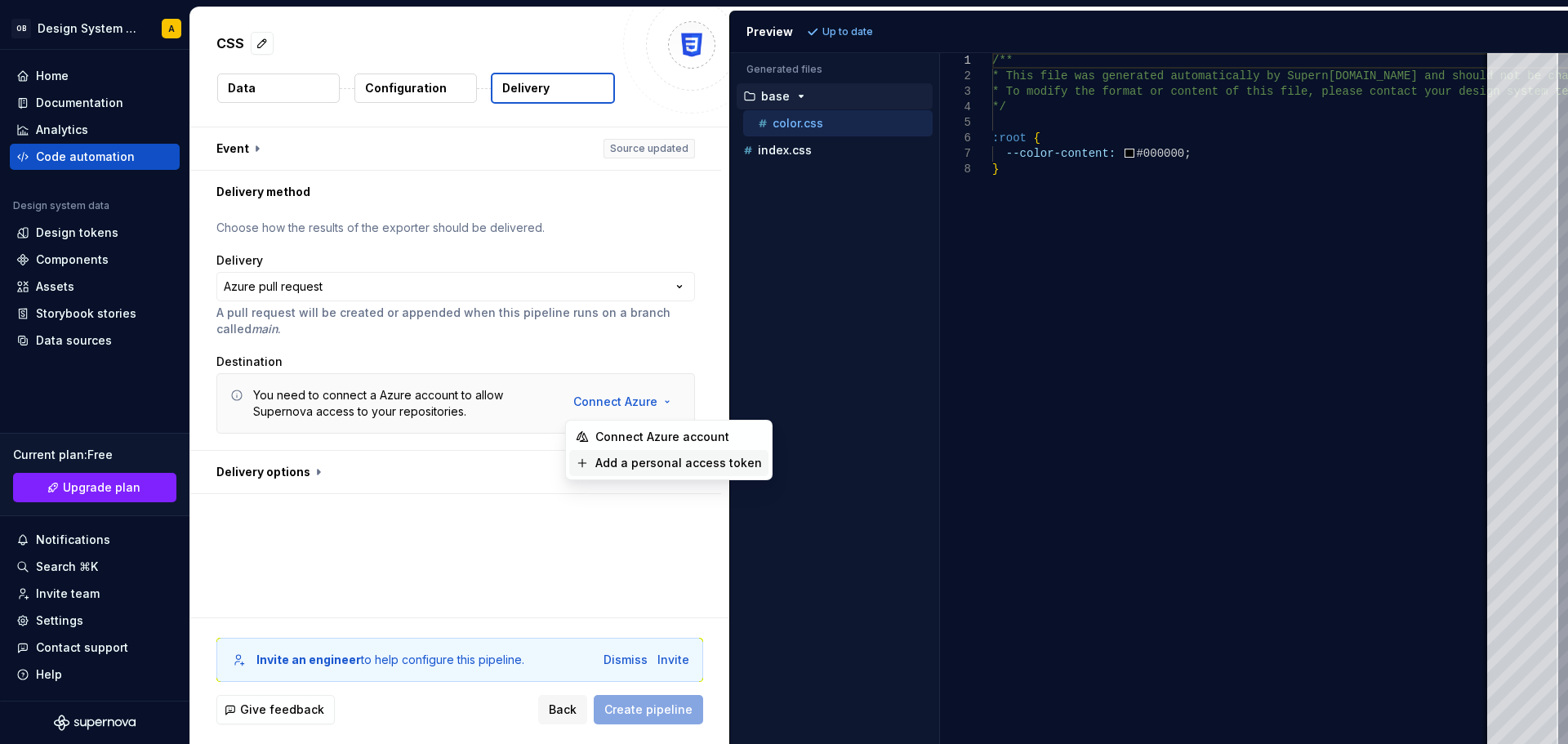
click at [610, 466] on span "Add a personal access token" at bounding box center [679, 463] width 167 height 17
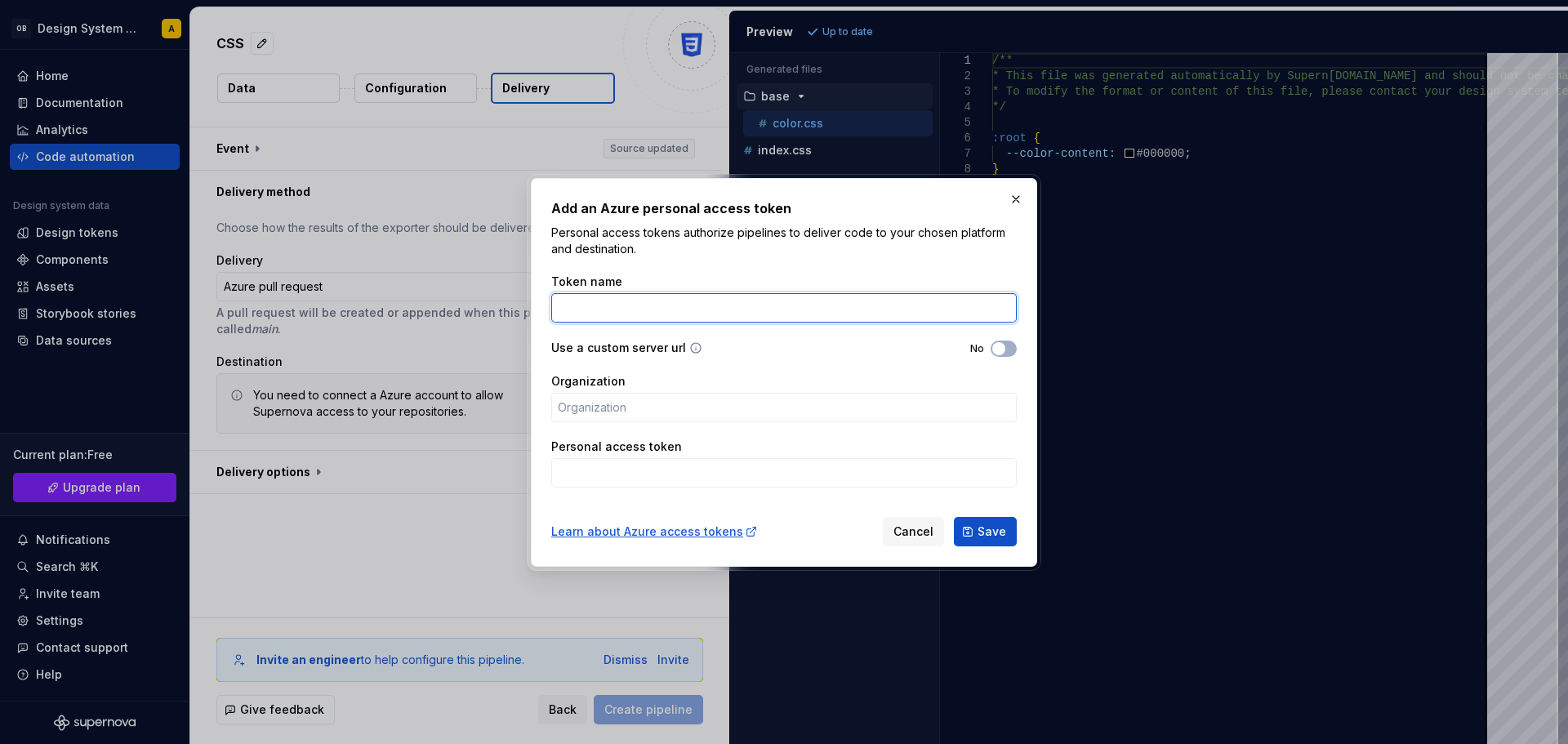
click at [630, 300] on input "Token name" at bounding box center [784, 308] width 465 height 29
click at [1006, 345] on button "No" at bounding box center [1004, 349] width 26 height 17
click at [751, 241] on p "Personal access tokens authorize pipelines to deliver code to your chosen platf…" at bounding box center [784, 241] width 465 height 33
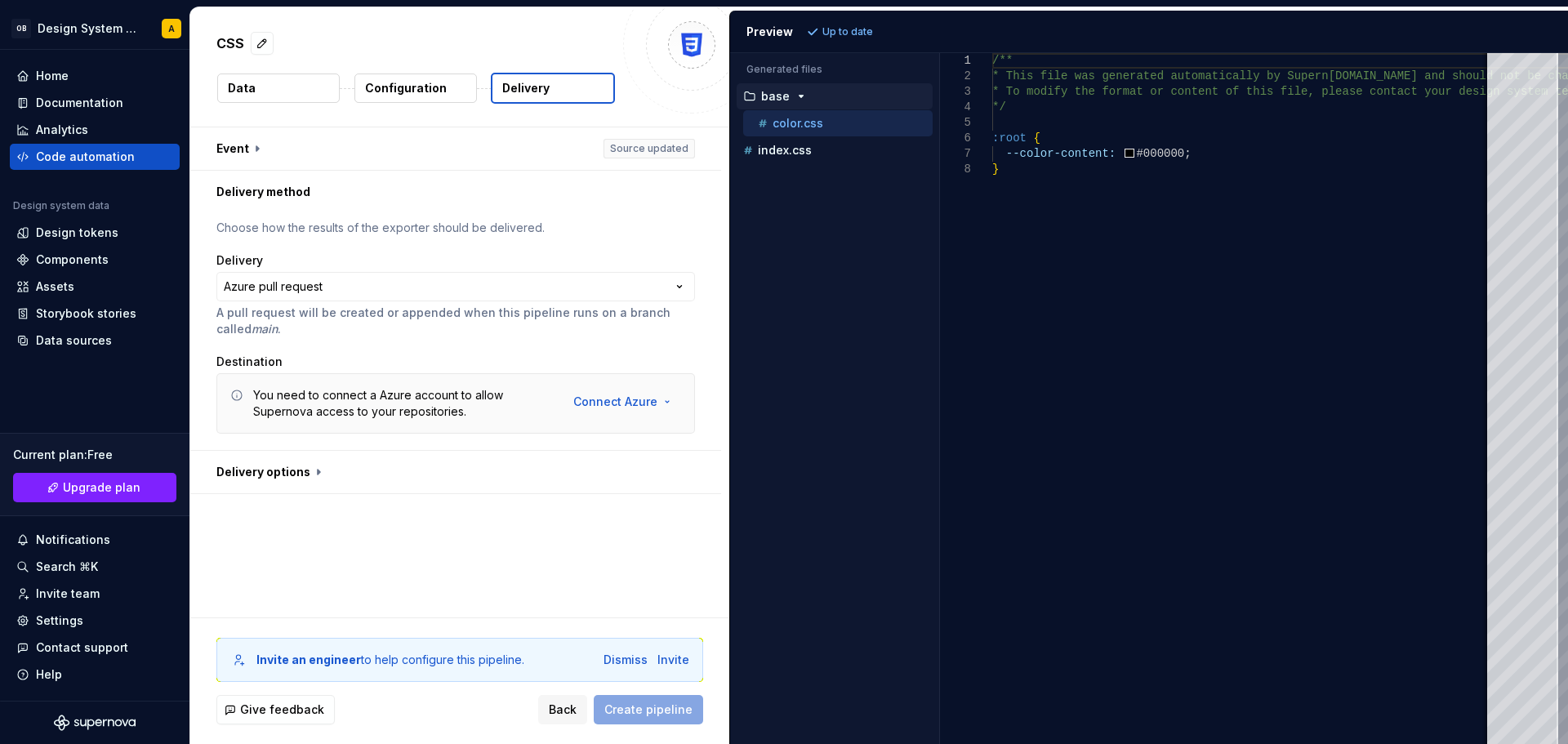
click at [366, 78] on button "Configuration" at bounding box center [416, 88] width 123 height 29
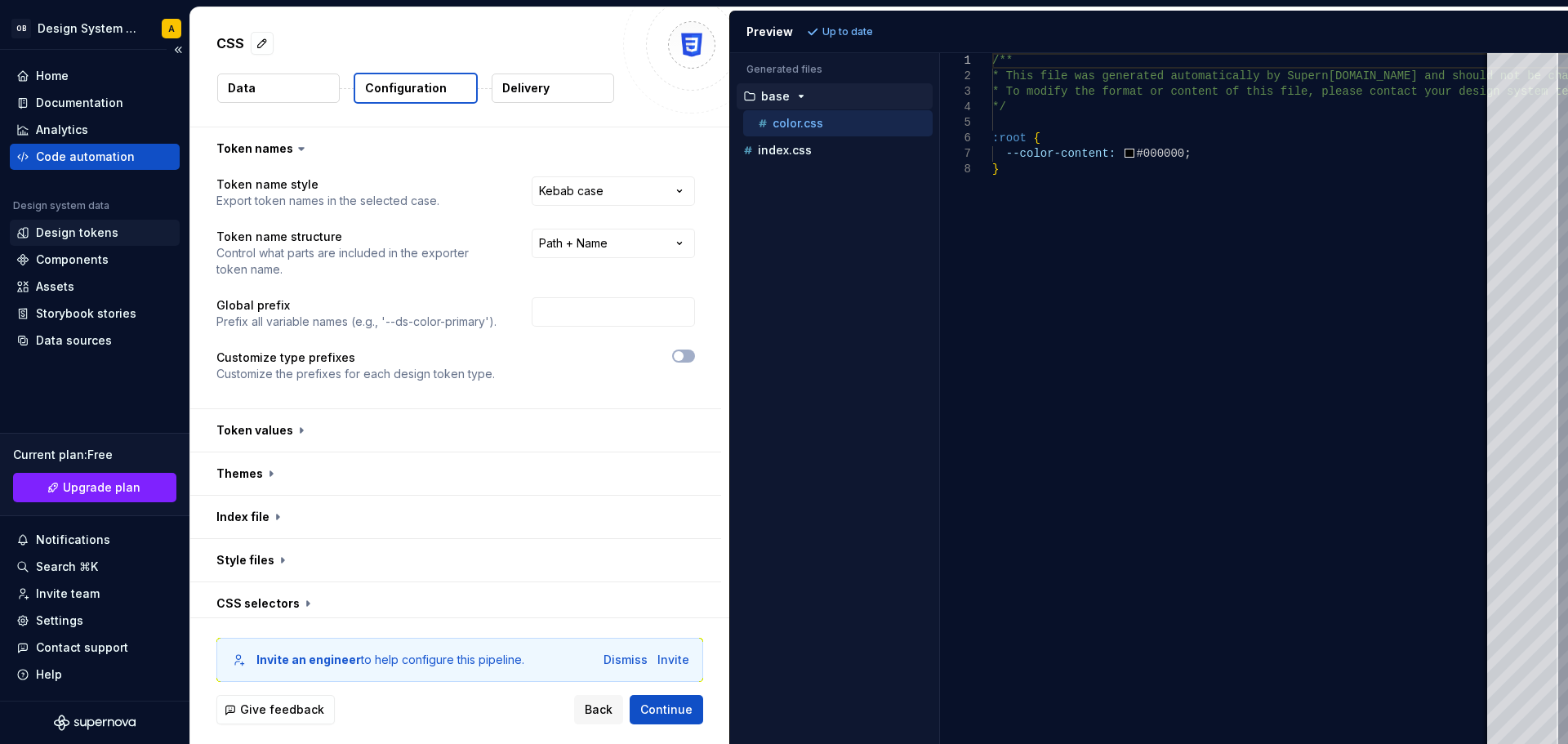
click at [97, 231] on div "Design tokens" at bounding box center [77, 233] width 83 height 17
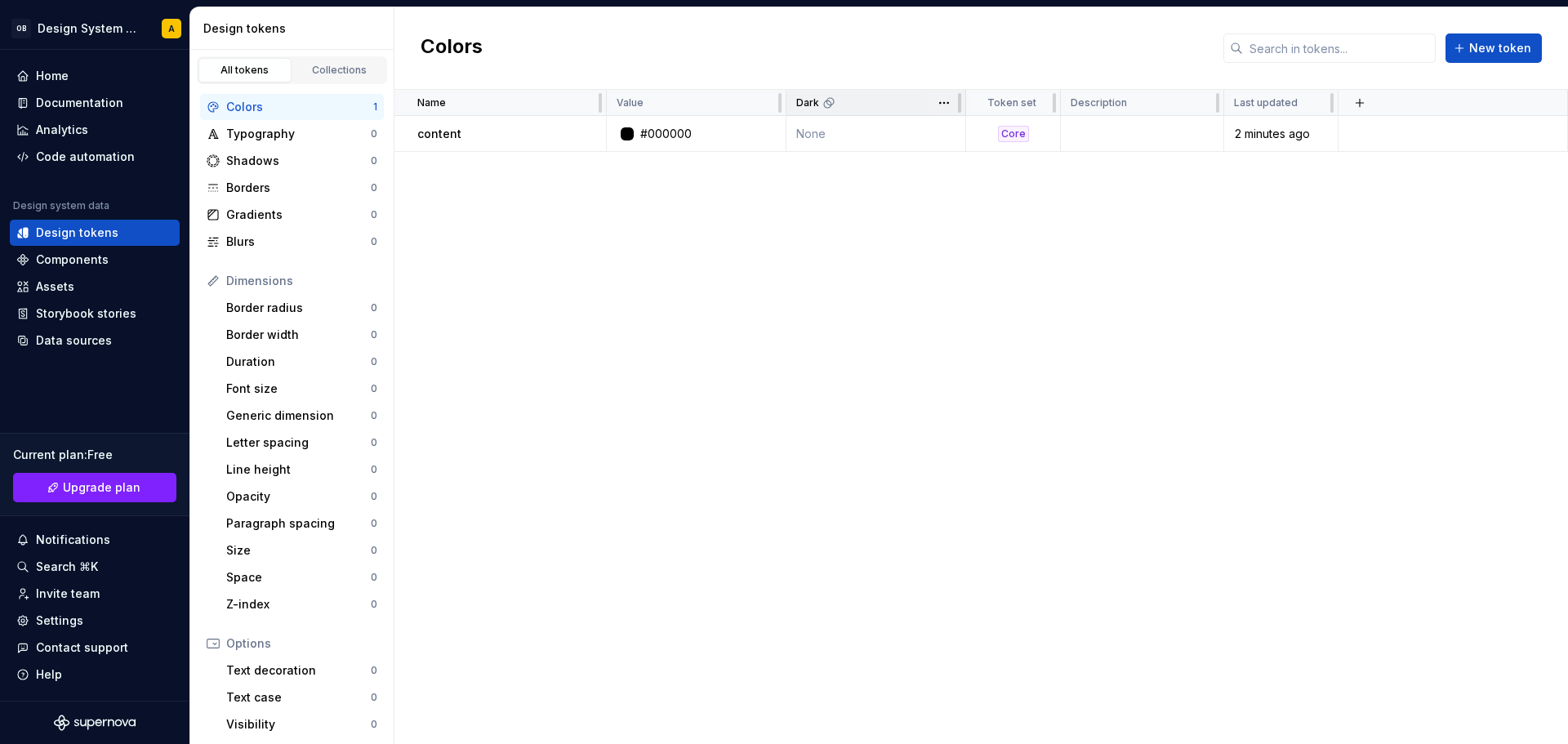
click at [826, 111] on div "Dark" at bounding box center [876, 103] width 180 height 26
click at [837, 139] on td "None" at bounding box center [876, 133] width 180 height 36
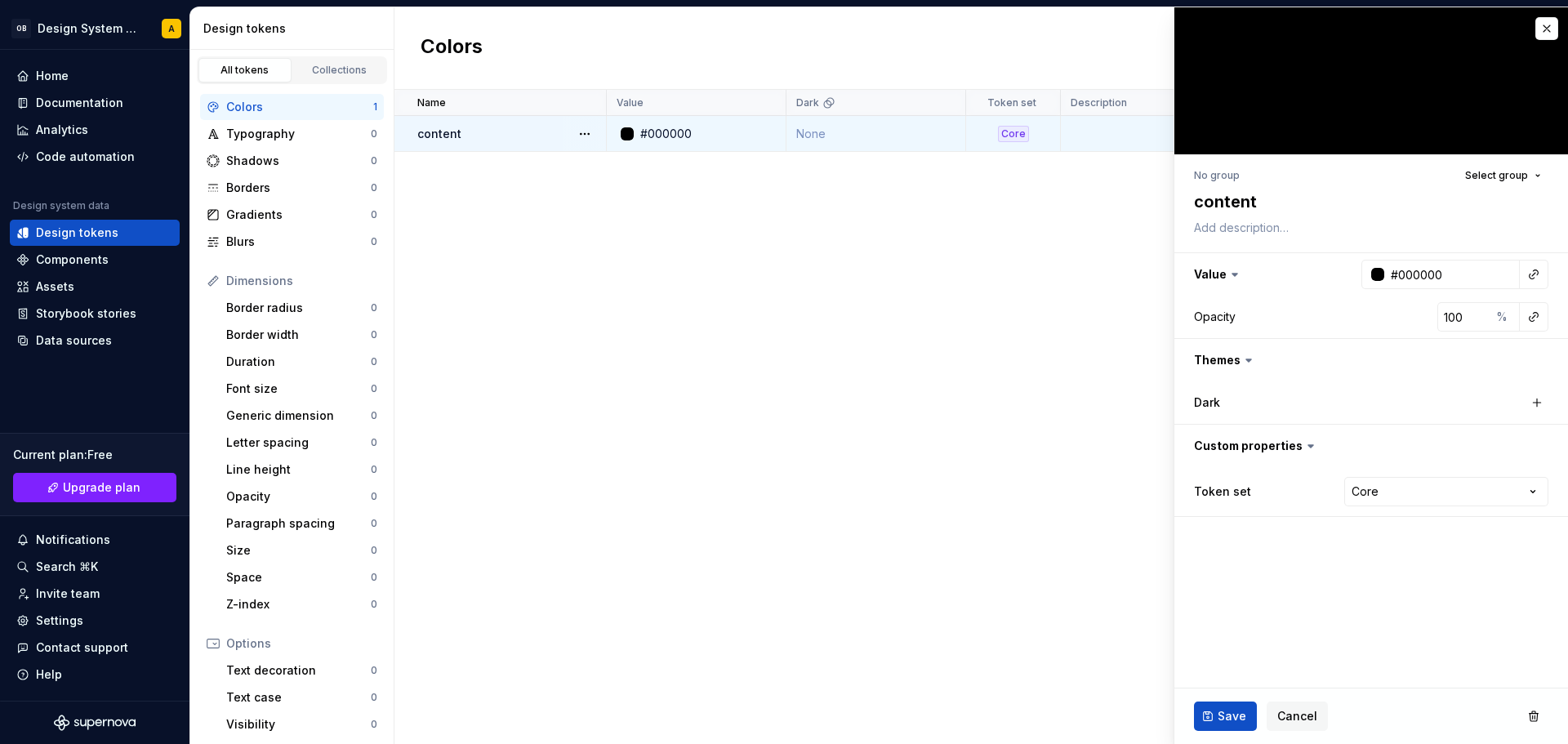
click at [807, 133] on td "None" at bounding box center [876, 133] width 180 height 36
click at [1318, 399] on div "Dark" at bounding box center [1275, 403] width 163 height 17
click at [1543, 404] on button "button" at bounding box center [1537, 402] width 23 height 23
click at [1469, 404] on div "#000000" at bounding box center [1445, 403] width 51 height 17
type textarea "*"
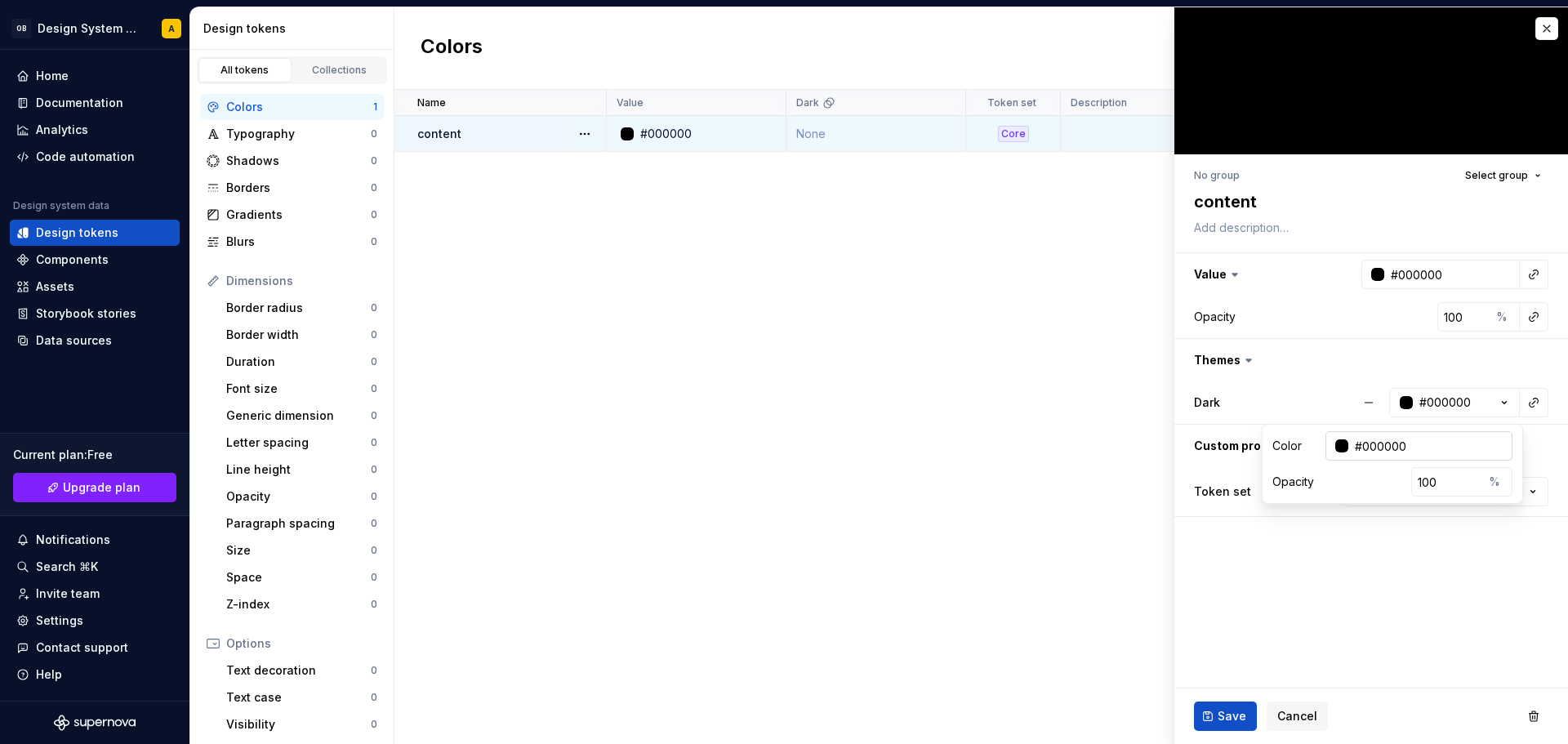
click at [1340, 444] on div at bounding box center [1341, 446] width 13 height 13
drag, startPoint x: 1274, startPoint y: 455, endPoint x: 1342, endPoint y: 489, distance: 76.0
click at [1306, 471] on html "OB Design System Test A Home Documentation Analytics Code automation Design sys…" at bounding box center [784, 372] width 1568 height 744
click at [1336, 447] on div at bounding box center [1341, 446] width 13 height 13
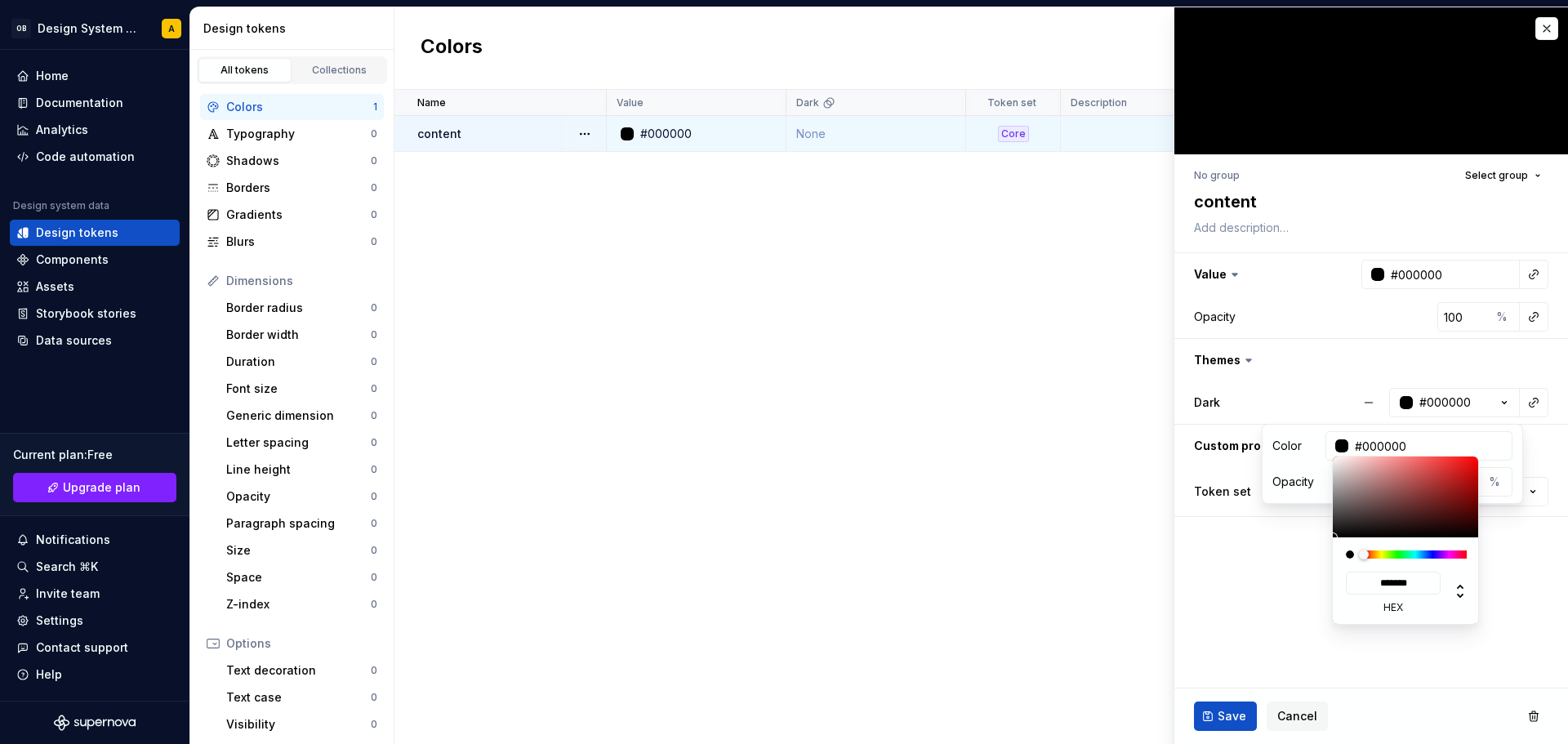
type input "#867272"
type input "*******"
type input "#C1C1C1"
type input "*******"
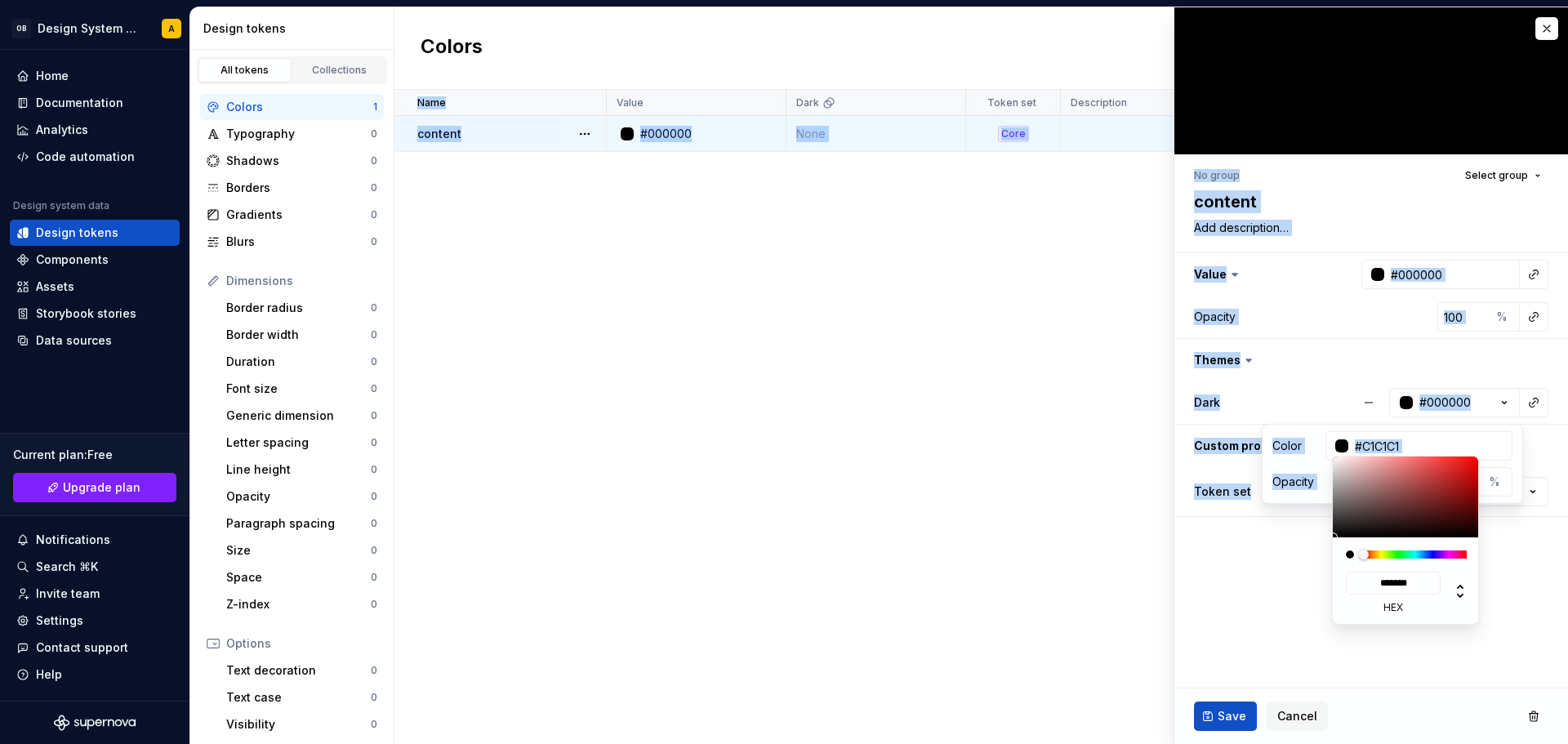
type input "#FFFFFF"
type input "*******"
drag, startPoint x: 1339, startPoint y: 484, endPoint x: 1225, endPoint y: 395, distance: 144.6
click at [1224, 392] on html "OB Design System Test A Home Documentation Analytics Code automation Design sys…" at bounding box center [784, 372] width 1568 height 744
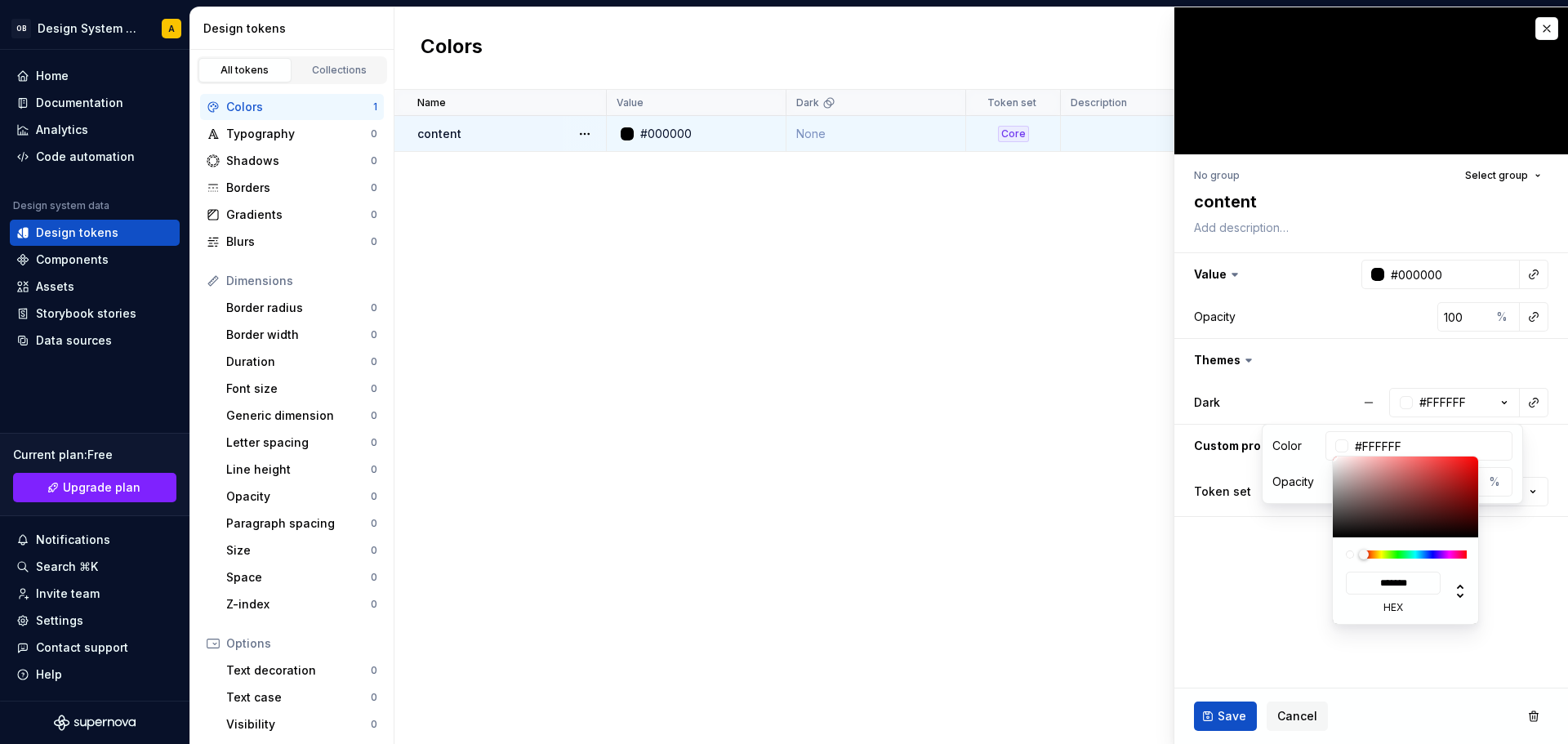
click at [1301, 579] on html "OB Design System Test A Home Documentation Analytics Code automation Design sys…" at bounding box center [784, 372] width 1568 height 744
click at [1289, 632] on html "OB Design System Test A Home Documentation Analytics Code automation Design sys…" at bounding box center [784, 372] width 1568 height 744
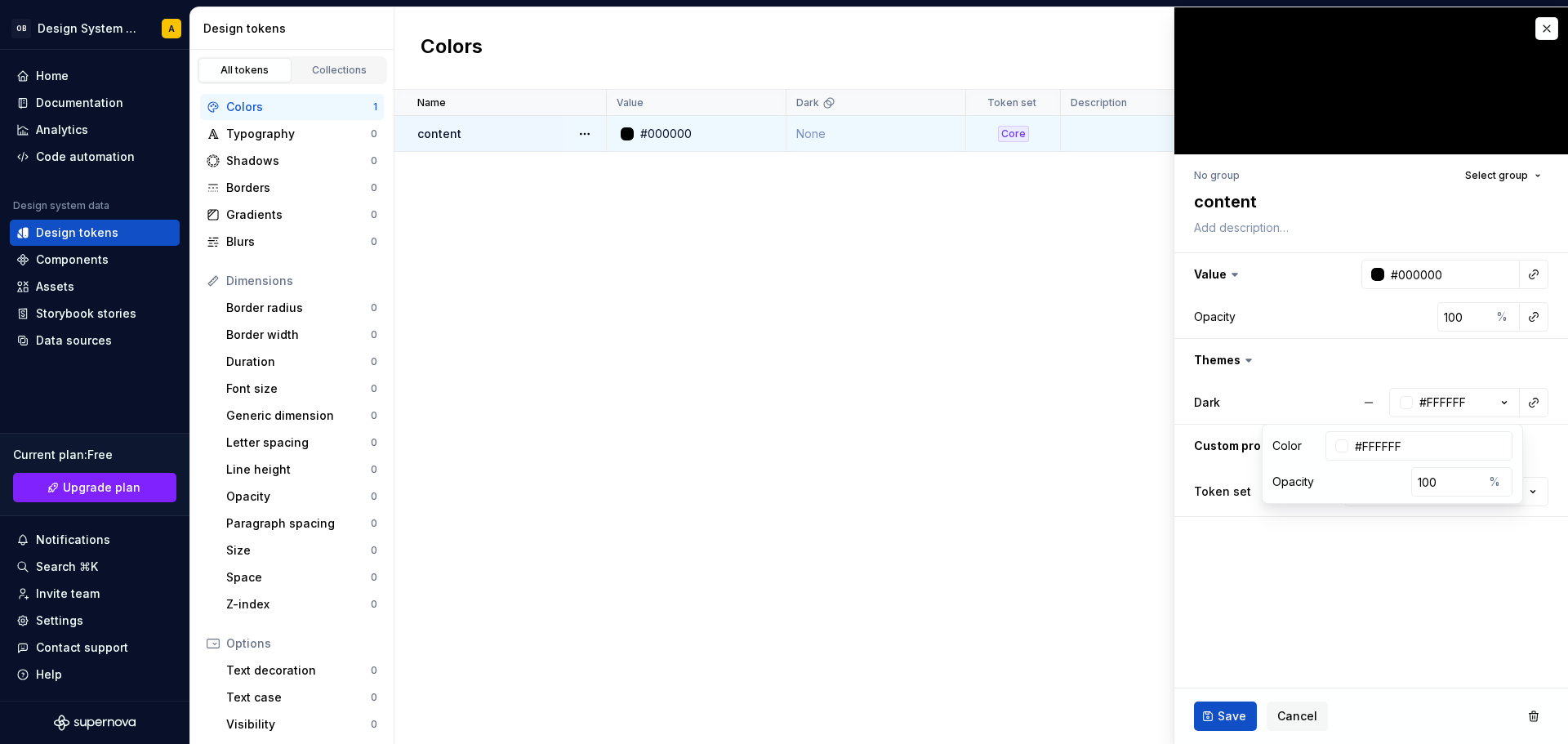
click at [1228, 716] on span "Save" at bounding box center [1231, 716] width 28 height 17
type textarea "*"
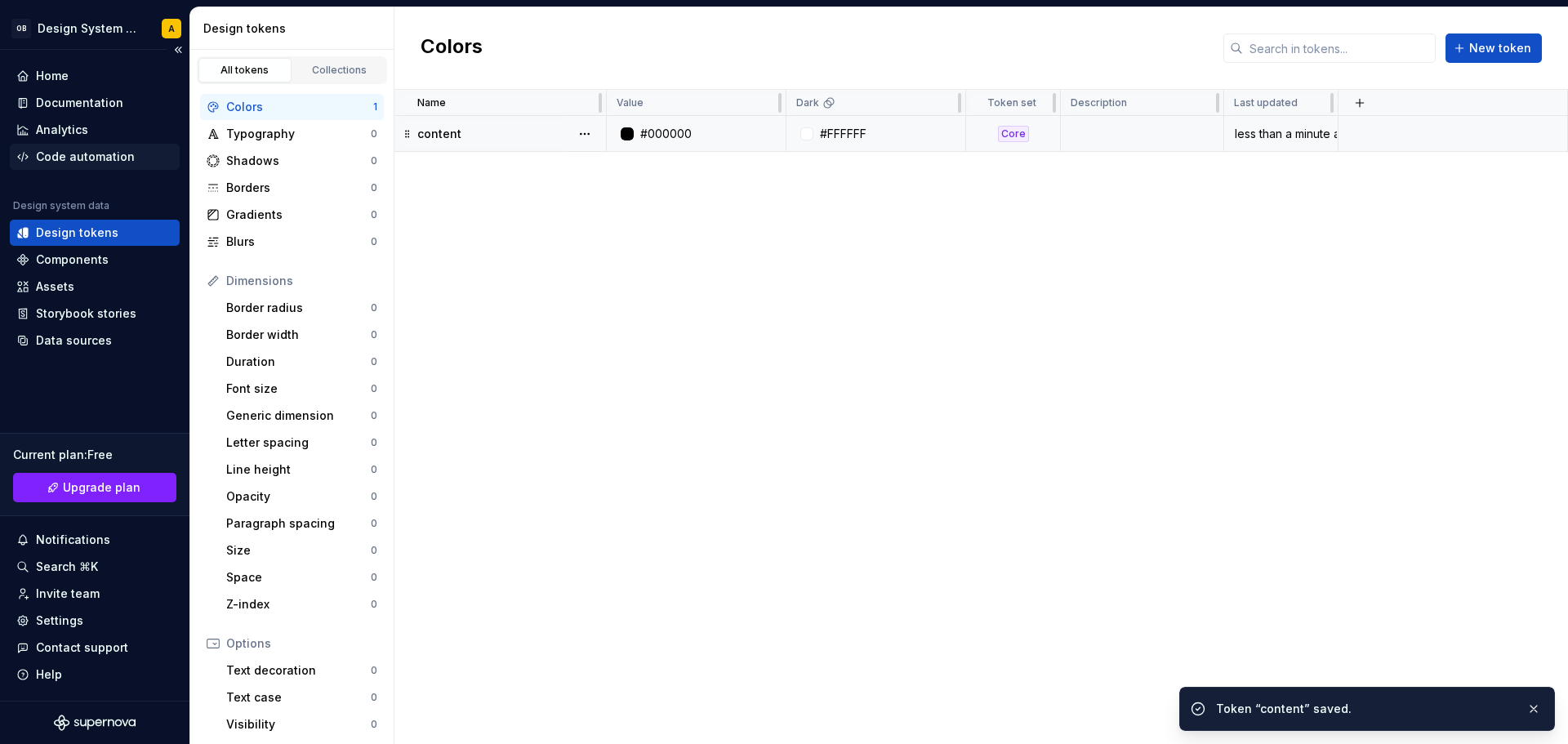
click at [49, 151] on div "Code automation" at bounding box center [85, 157] width 99 height 17
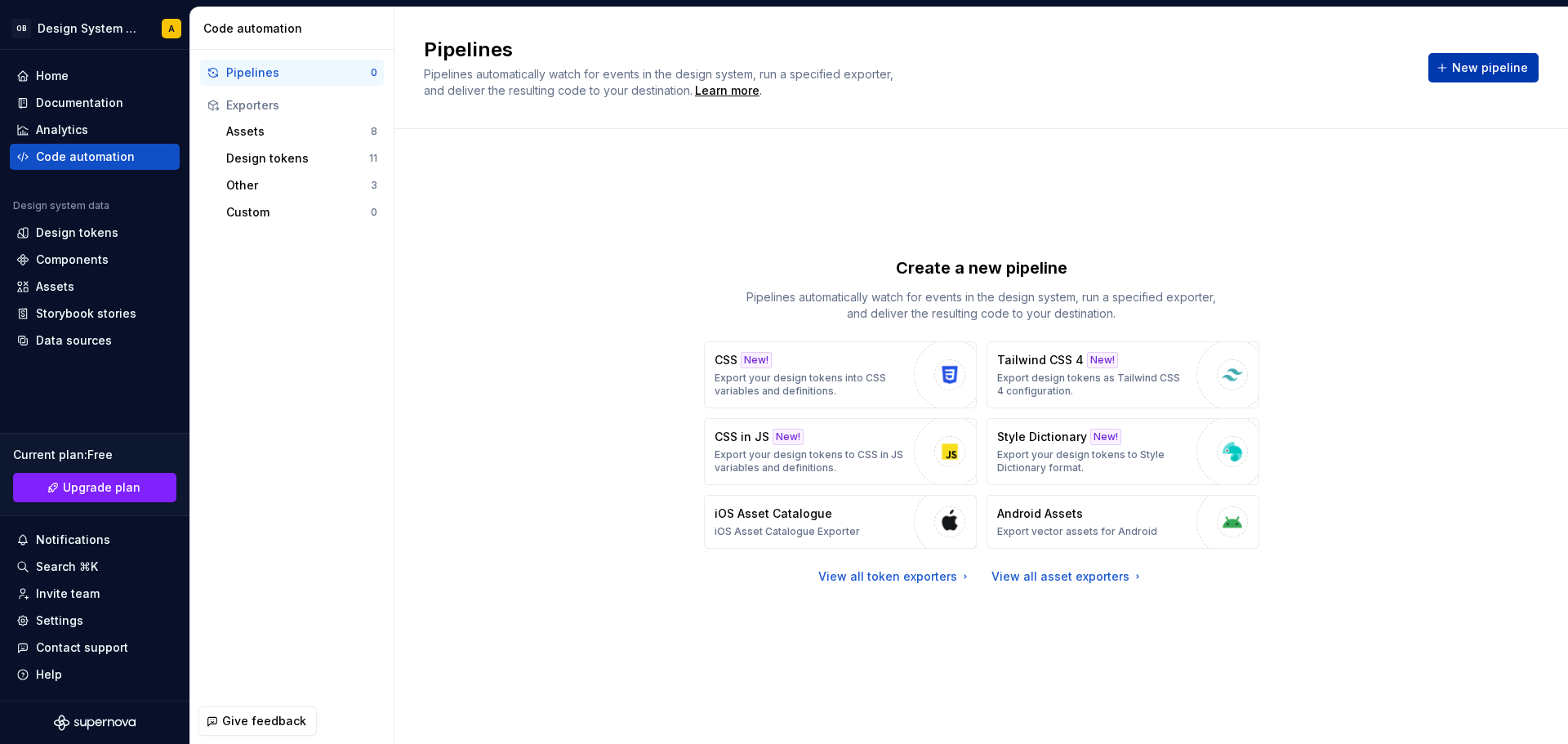
click at [1480, 63] on span "New pipeline" at bounding box center [1490, 68] width 76 height 17
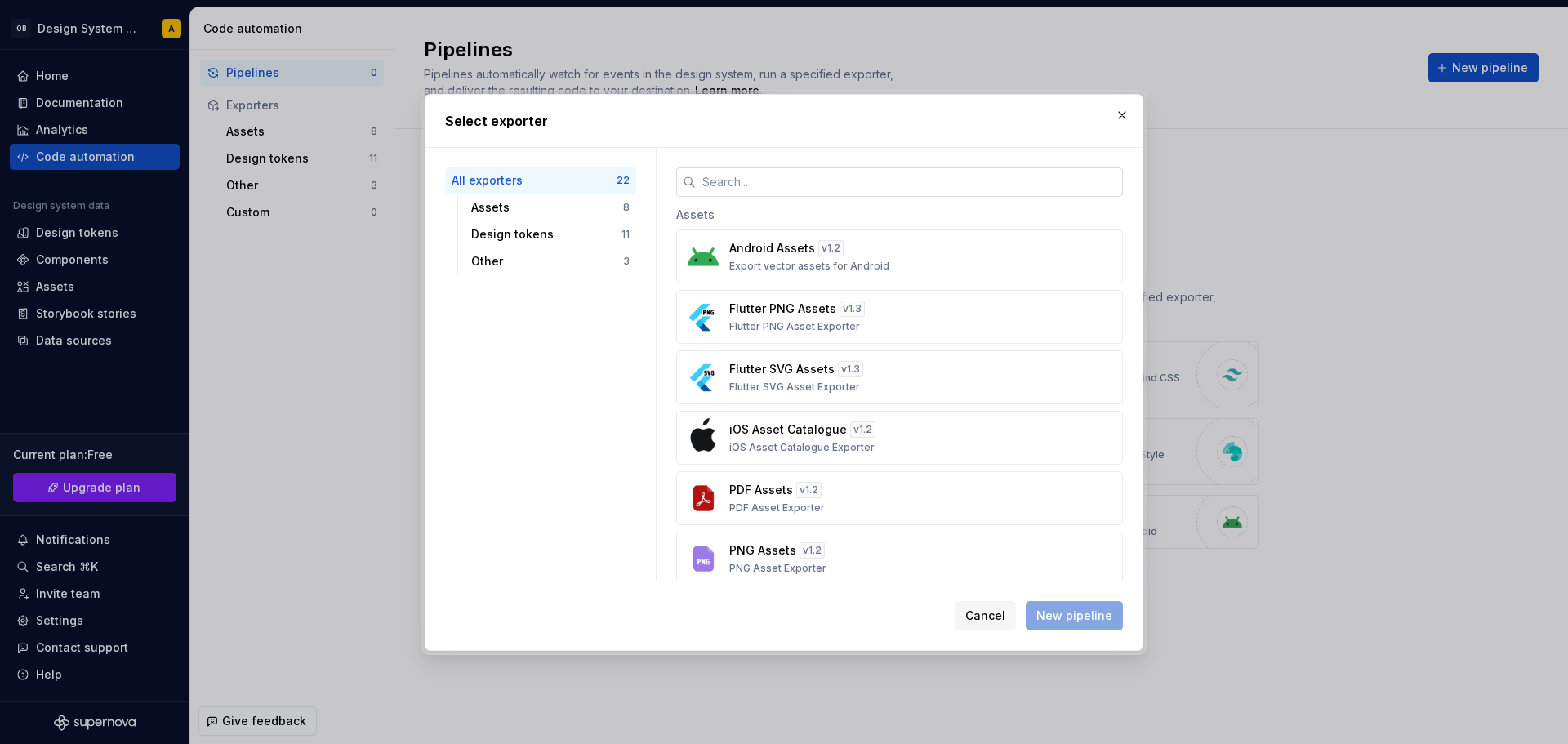
click at [732, 192] on input "text" at bounding box center [909, 182] width 428 height 29
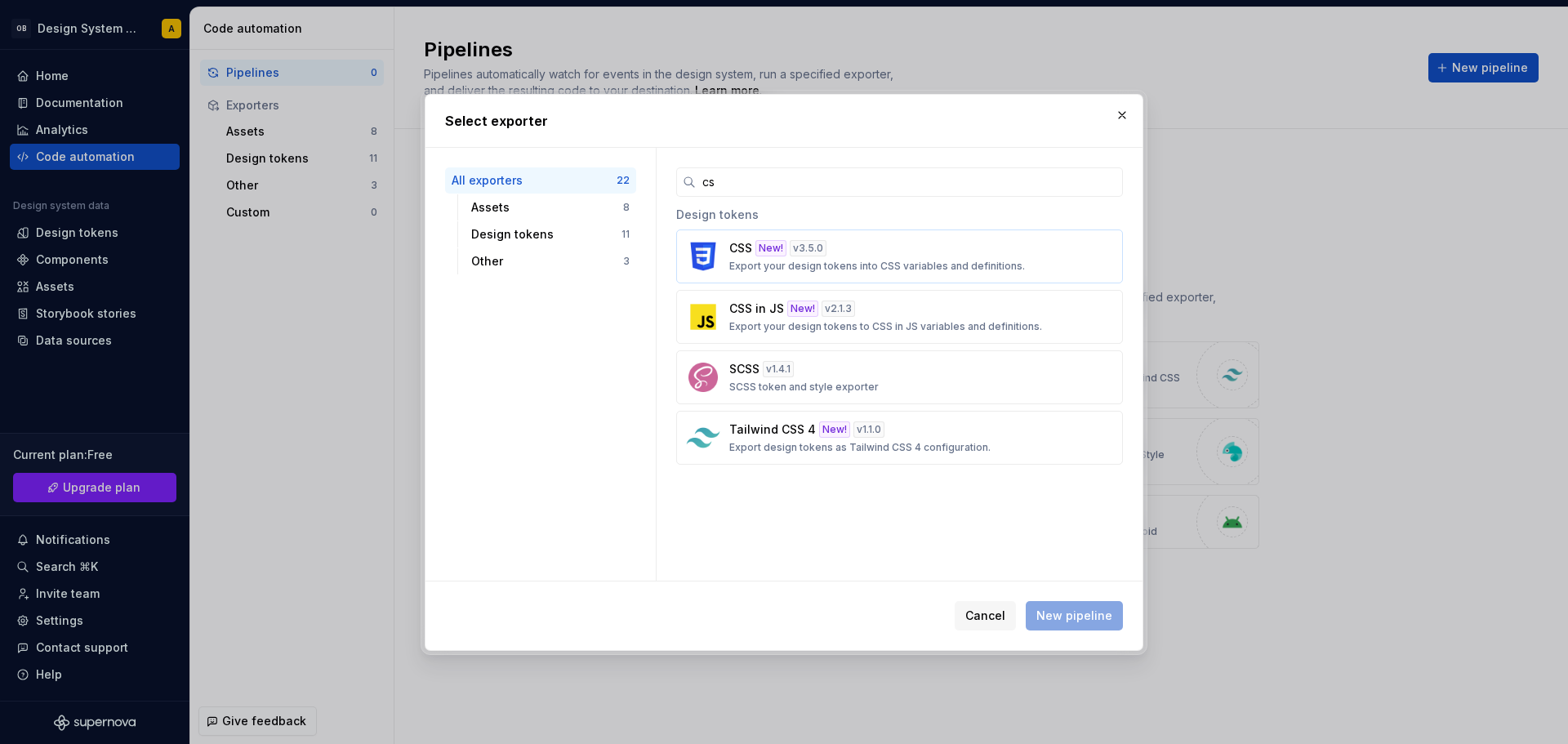
type input "cs"
click at [786, 271] on p "Export your design tokens into CSS variables and definitions." at bounding box center [877, 266] width 295 height 13
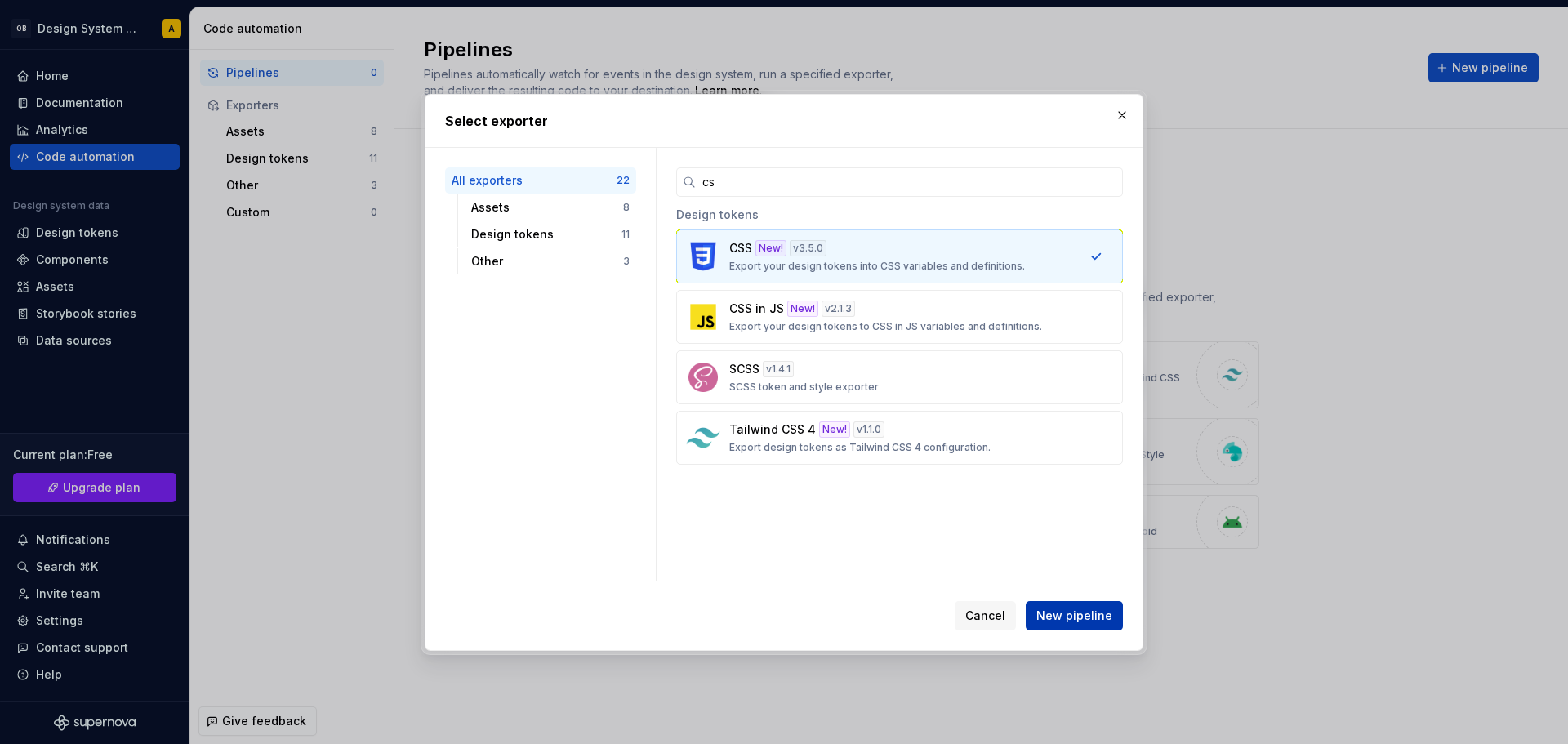
click at [1070, 608] on span "New pipeline" at bounding box center [1074, 616] width 76 height 17
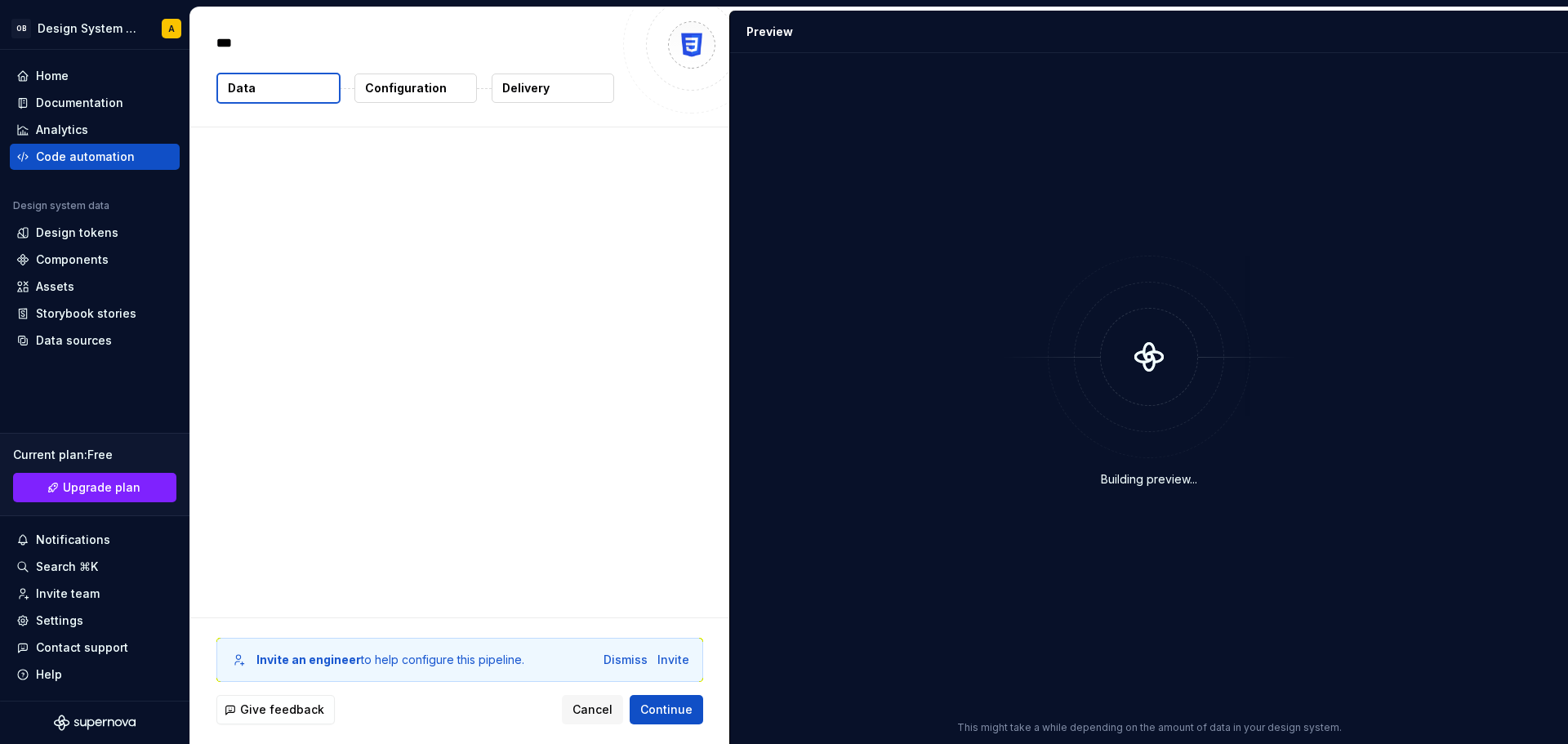
type textarea "*"
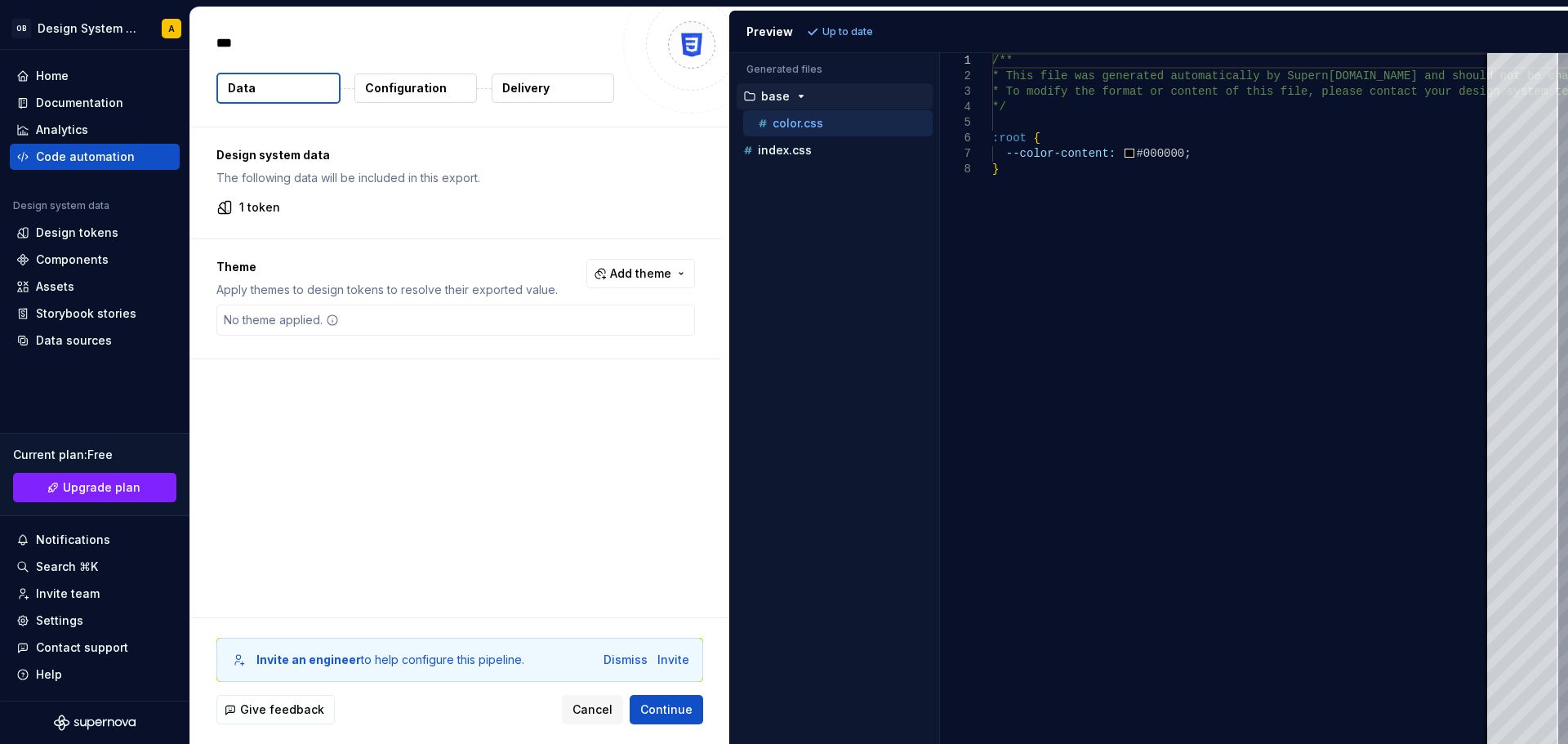
click at [654, 272] on span "Add theme" at bounding box center [640, 273] width 61 height 17
click at [547, 329] on span "Dark" at bounding box center [596, 339] width 188 height 26
click at [632, 579] on html "OB Design System Test A Home Documentation Analytics Code automation Design sys…" at bounding box center [784, 372] width 1568 height 744
click at [631, 662] on div "Dismiss" at bounding box center [626, 660] width 44 height 17
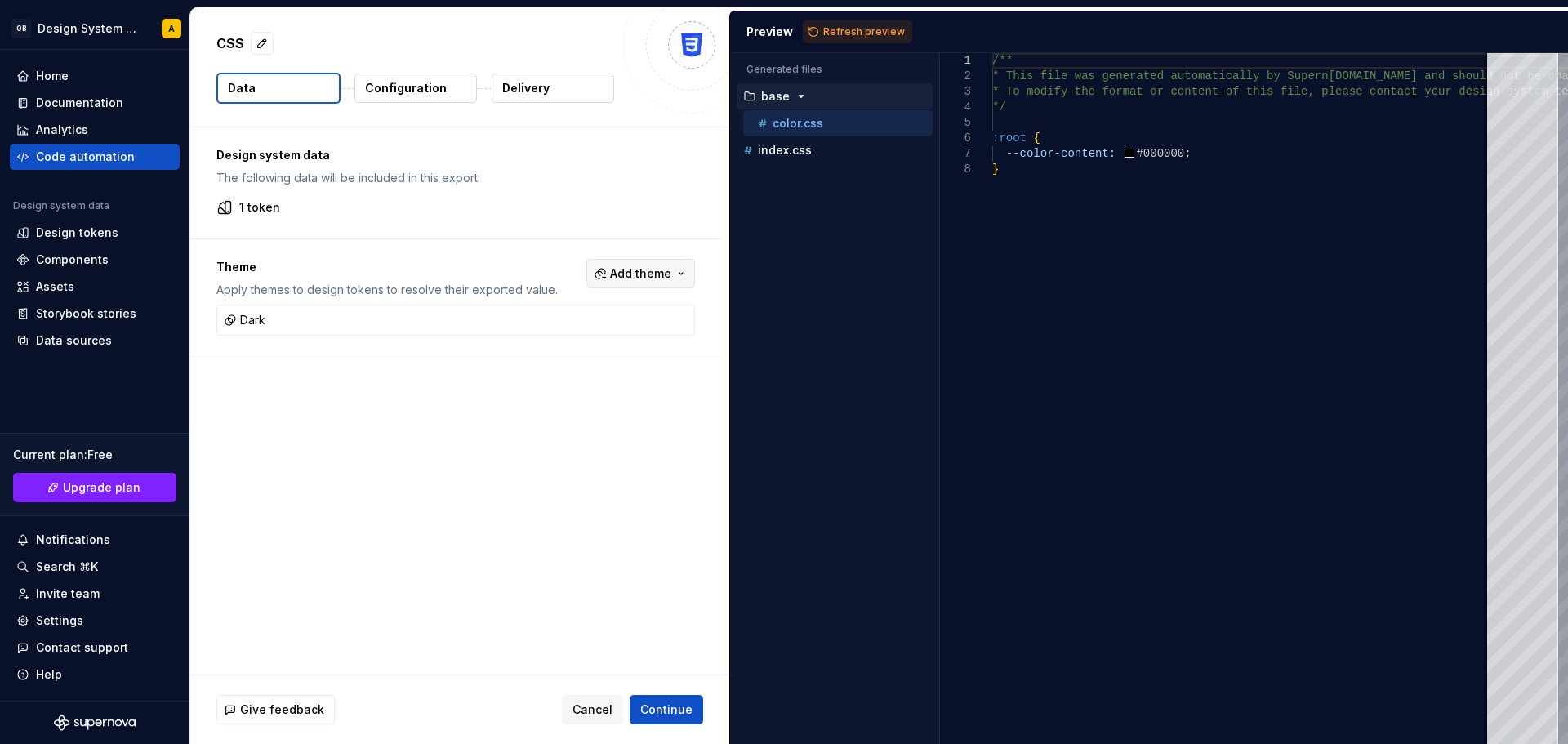
click at [639, 278] on span "Add theme" at bounding box center [640, 273] width 61 height 17
click at [344, 394] on html "OB Design System Test A Home Documentation Analytics Code automation Design sys…" at bounding box center [784, 372] width 1568 height 744
click at [993, 117] on div "/** * This file was generated automatically by Supern [DOMAIN_NAME] and should …" at bounding box center [1281, 398] width 576 height 691
click at [867, 28] on span "Refresh preview" at bounding box center [863, 32] width 82 height 13
click at [773, 152] on p "dark" at bounding box center [774, 150] width 26 height 13
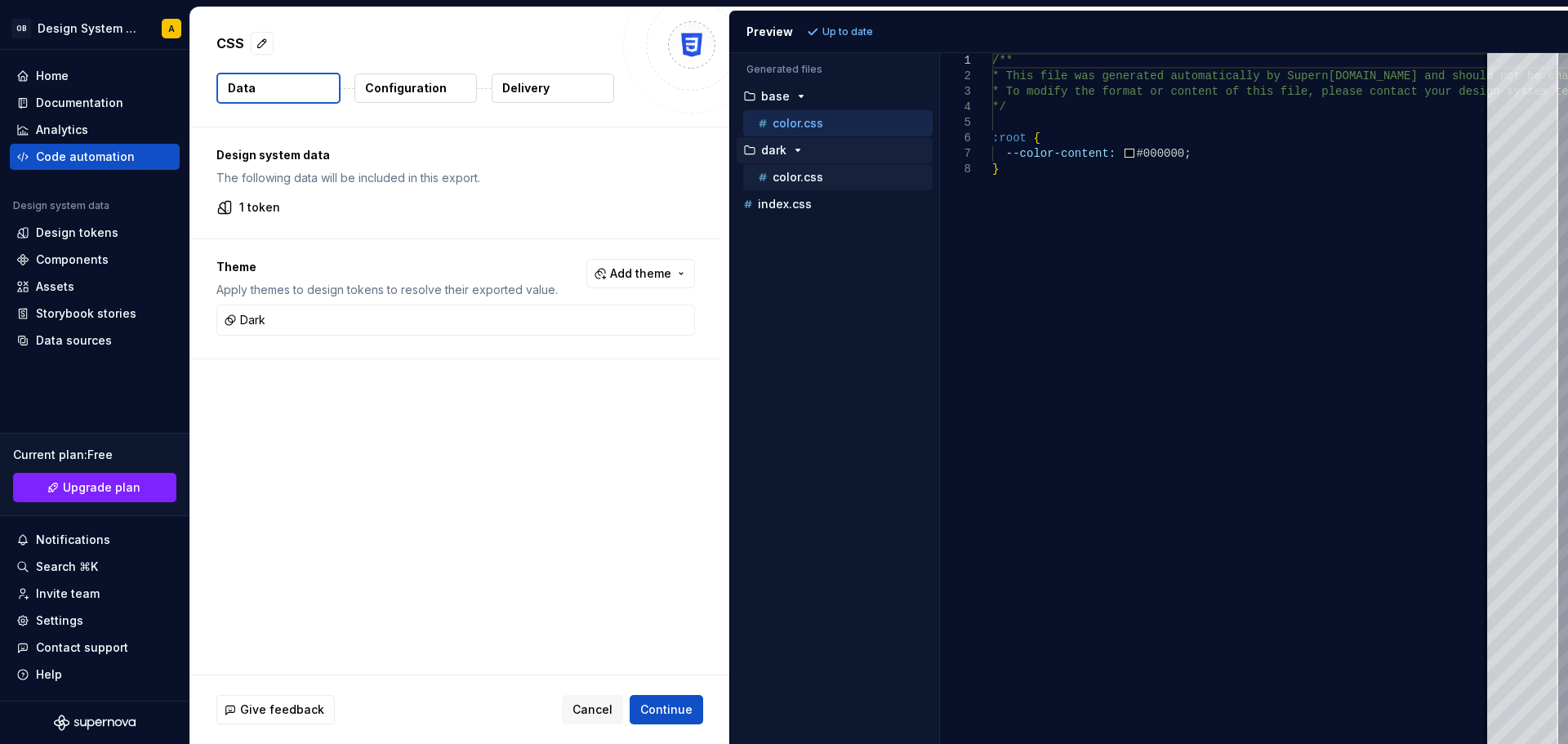
click at [777, 179] on p "color.css" at bounding box center [797, 177] width 50 height 13
type textarea "**********"
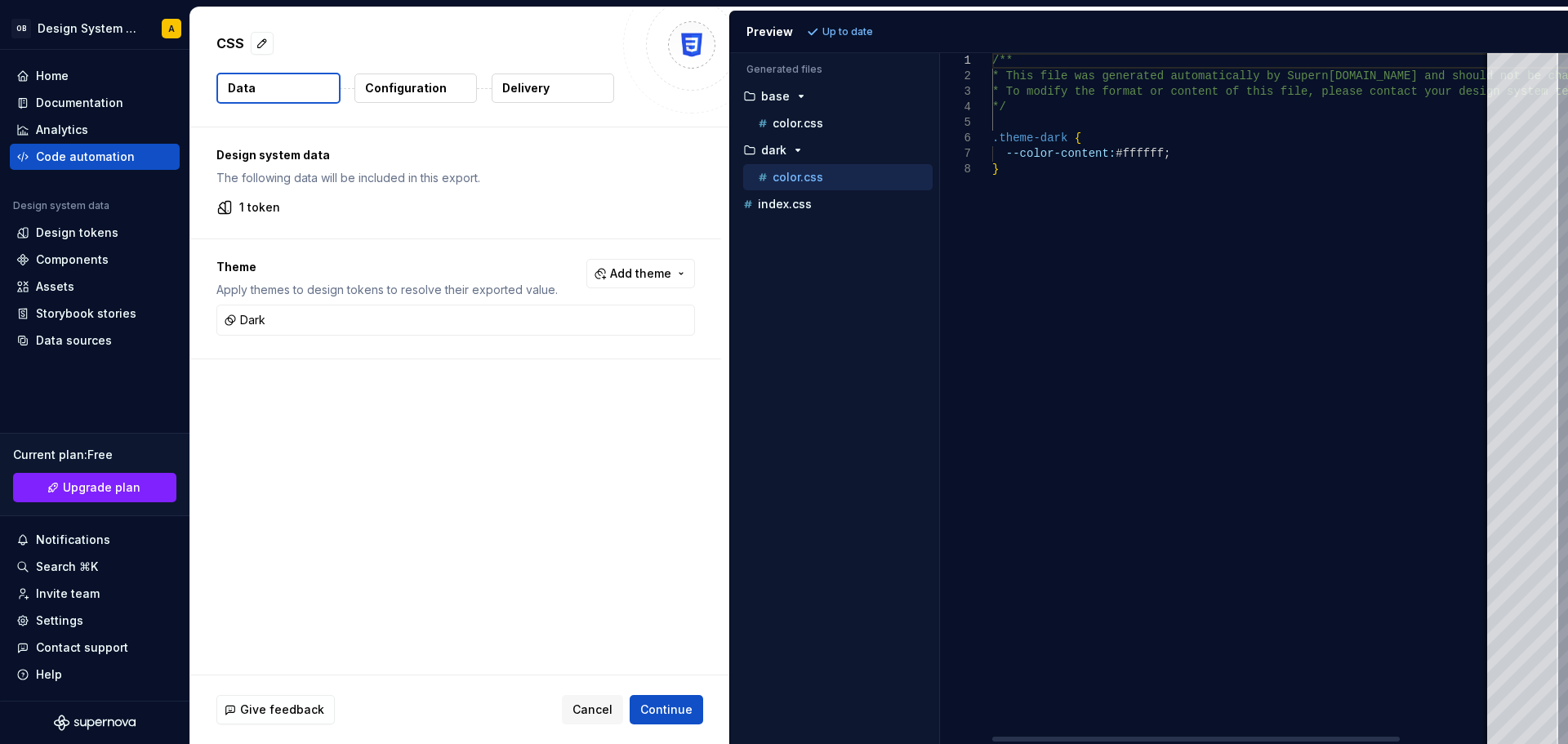
scroll to position [0, 5]
drag, startPoint x: 1056, startPoint y: 138, endPoint x: 969, endPoint y: 138, distance: 87.0
click at [993, 138] on div "/** * This file was generated automatically by Supern [DOMAIN_NAME] and should …" at bounding box center [1299, 398] width 613 height 691
click at [1052, 138] on div "/** * This file was generated automatically by Supern [DOMAIN_NAME] and should …" at bounding box center [1299, 398] width 613 height 691
drag, startPoint x: 1064, startPoint y: 138, endPoint x: 952, endPoint y: 136, distance: 112.0
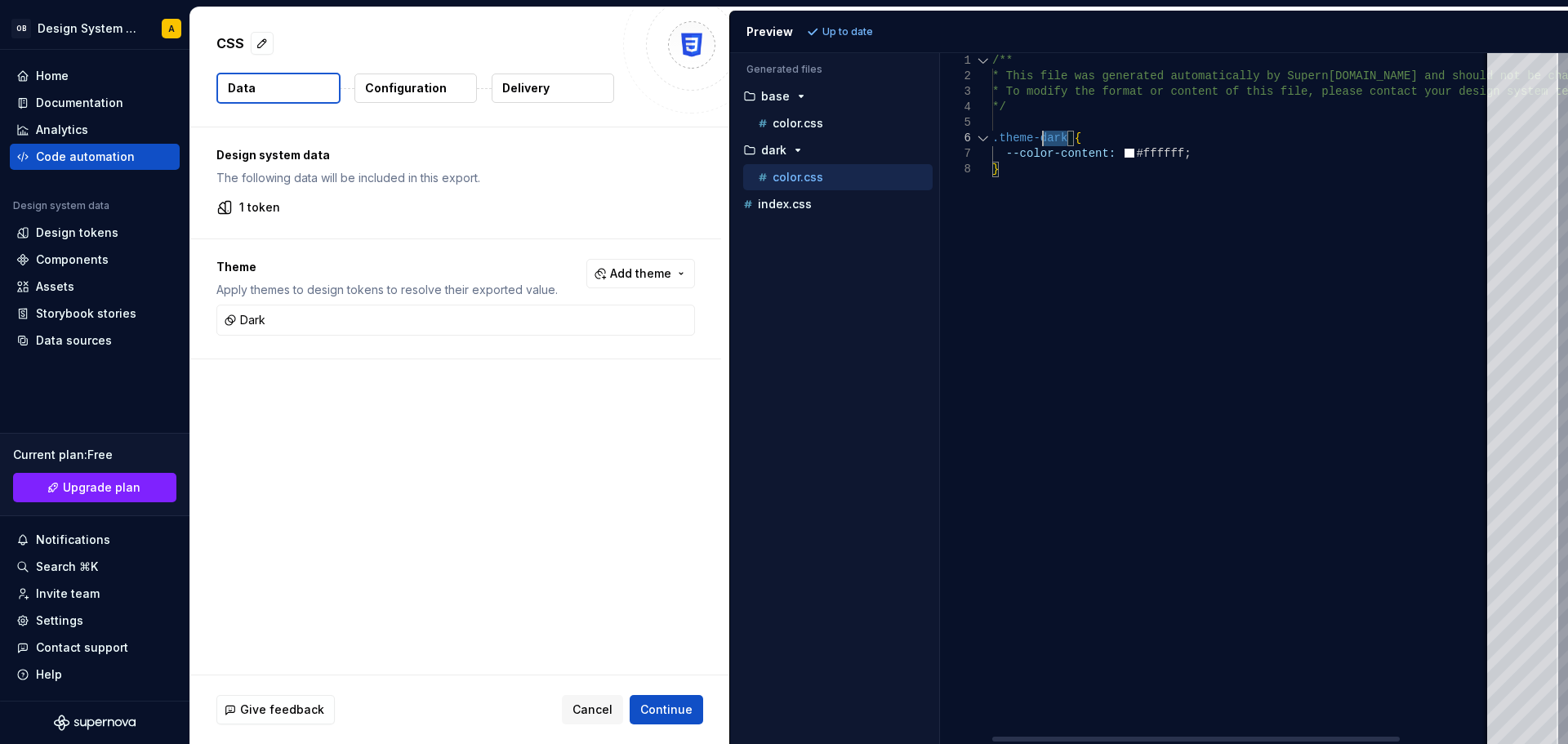
click at [993, 136] on div "/** * This file was generated automatically by Supern [DOMAIN_NAME] and should …" at bounding box center [1299, 398] width 613 height 691
click at [503, 194] on div "Design system data The following data will be included in this export. 1 token" at bounding box center [455, 183] width 531 height 111
click at [412, 79] on button "Configuration" at bounding box center [416, 88] width 123 height 29
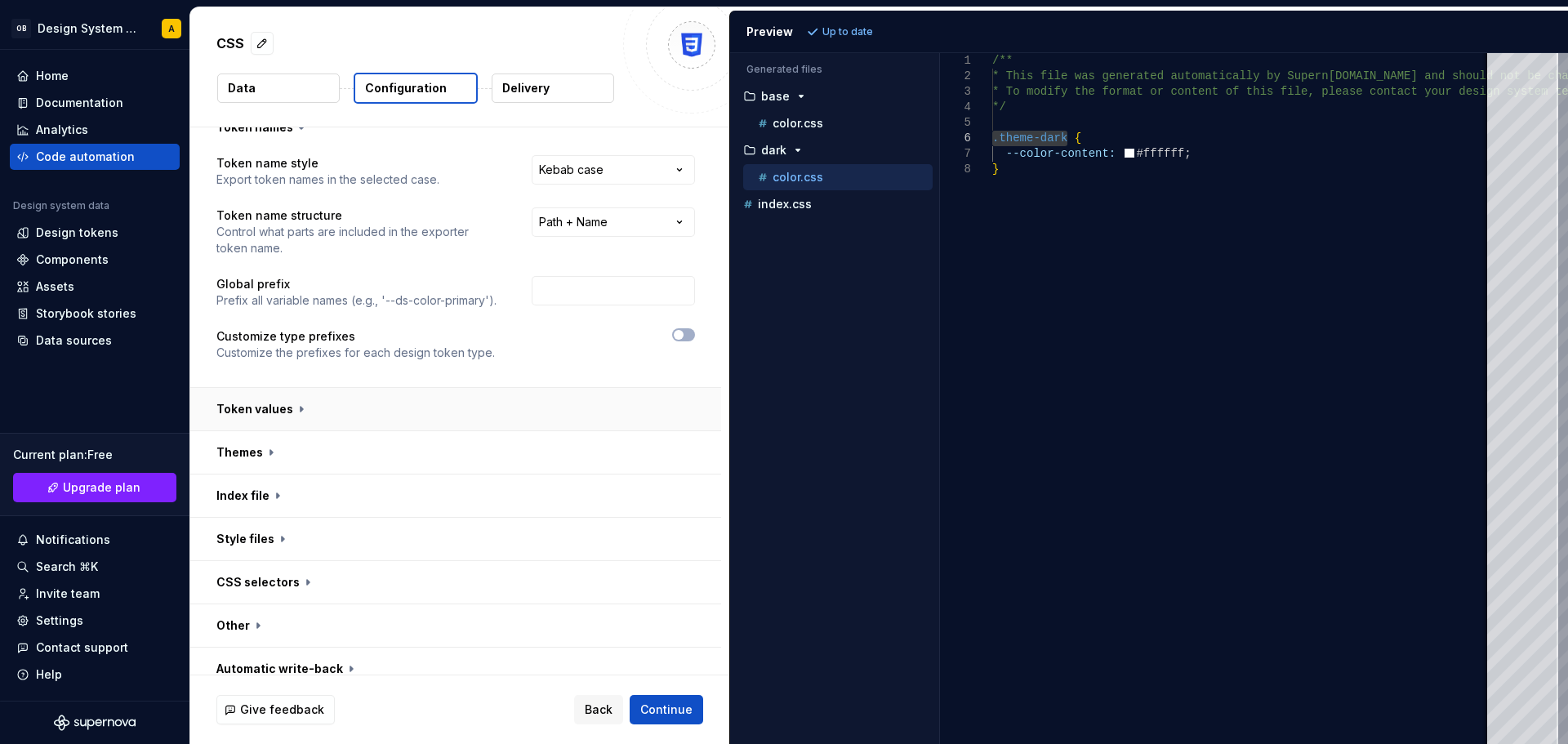
scroll to position [38, 0]
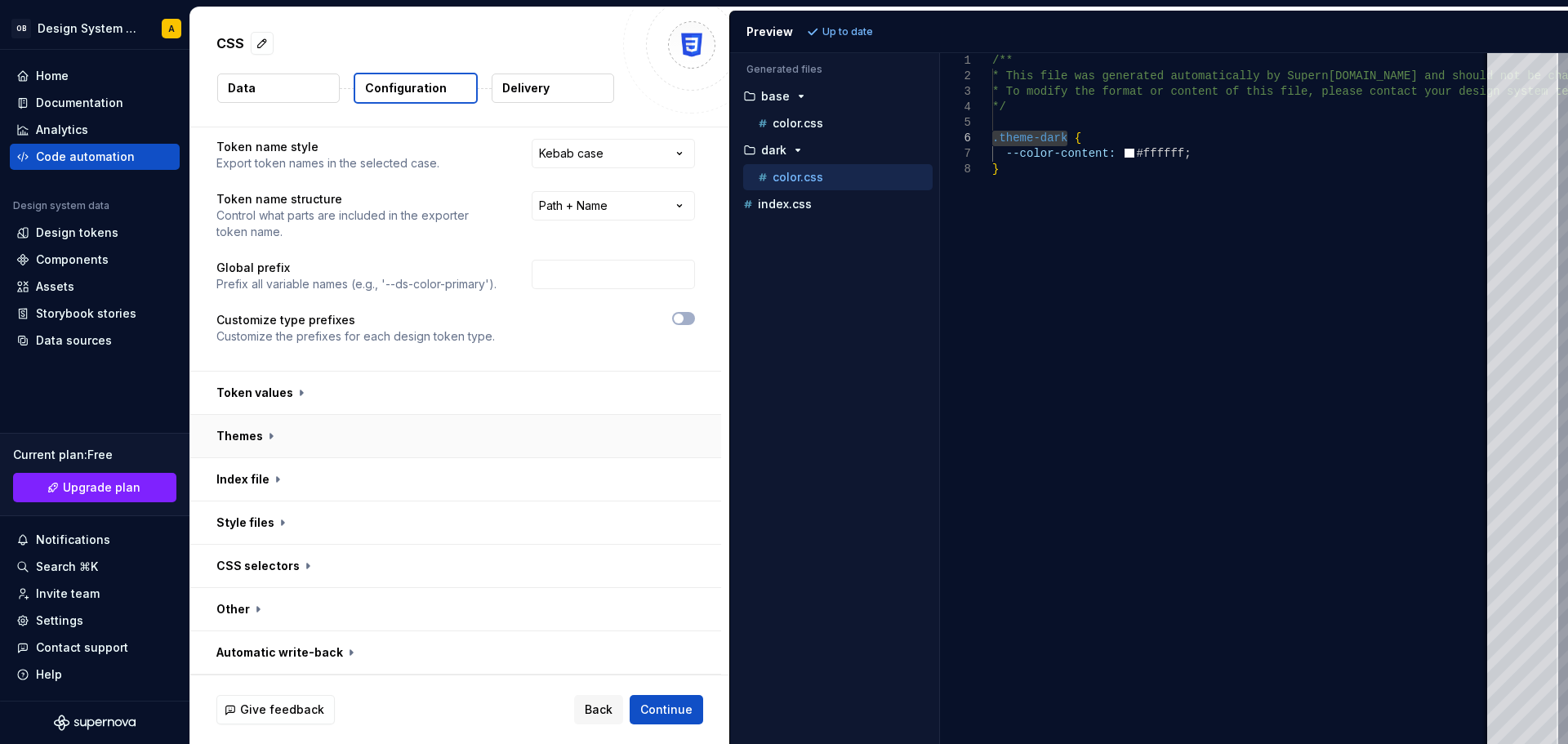
click at [250, 433] on button "button" at bounding box center [455, 436] width 531 height 42
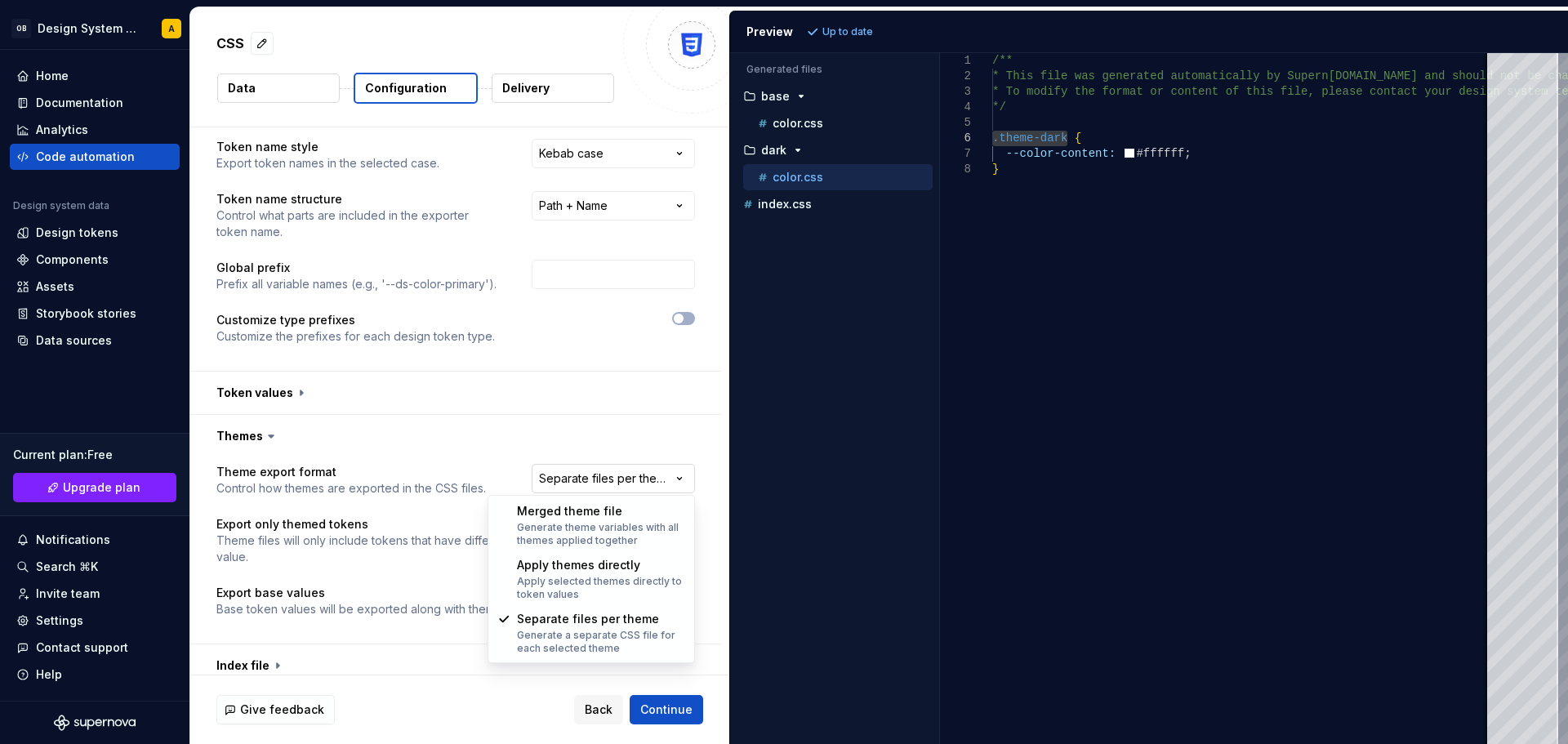
click at [609, 483] on html "**********" at bounding box center [784, 372] width 1568 height 744
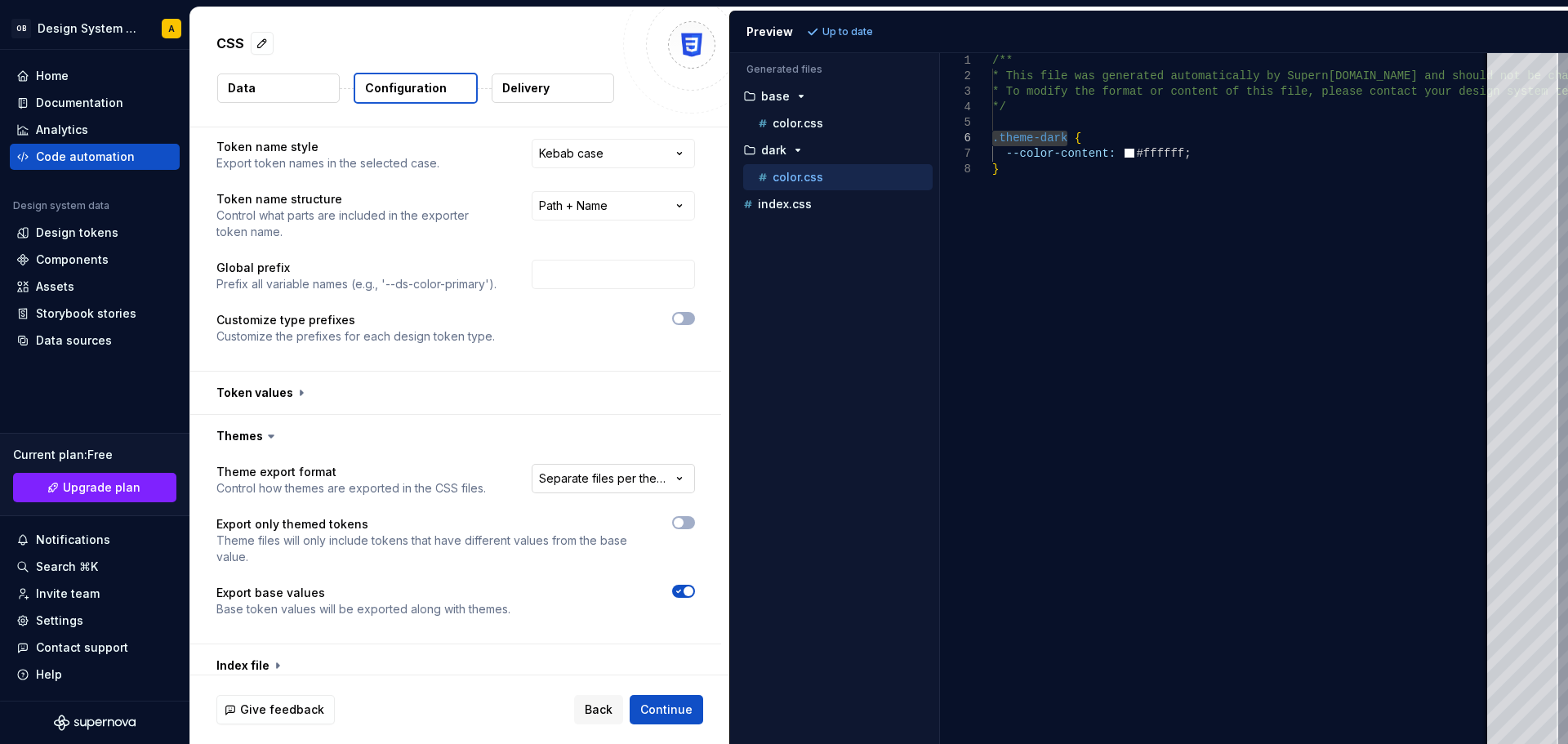
click at [631, 485] on html "**********" at bounding box center [784, 372] width 1568 height 744
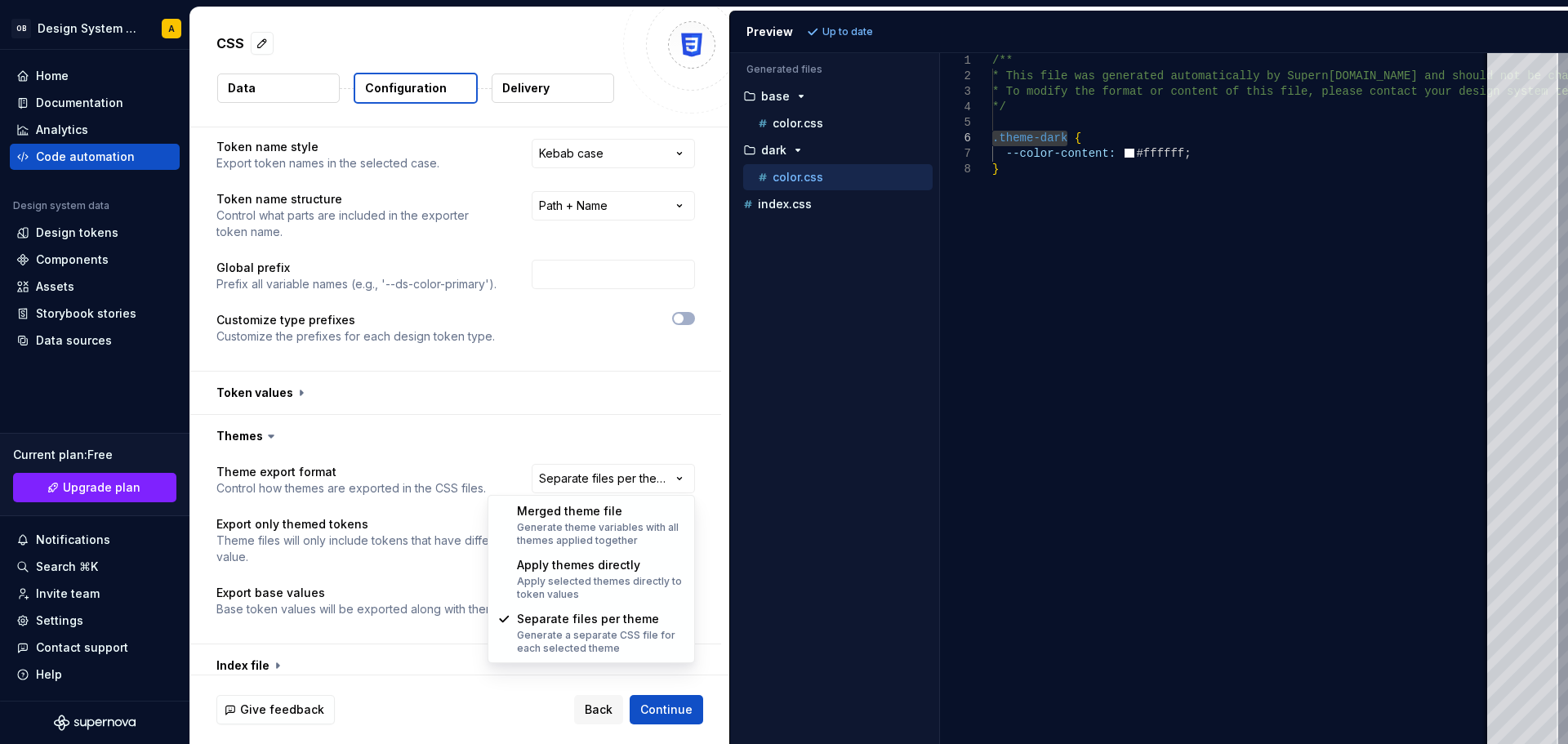
select select "**********"
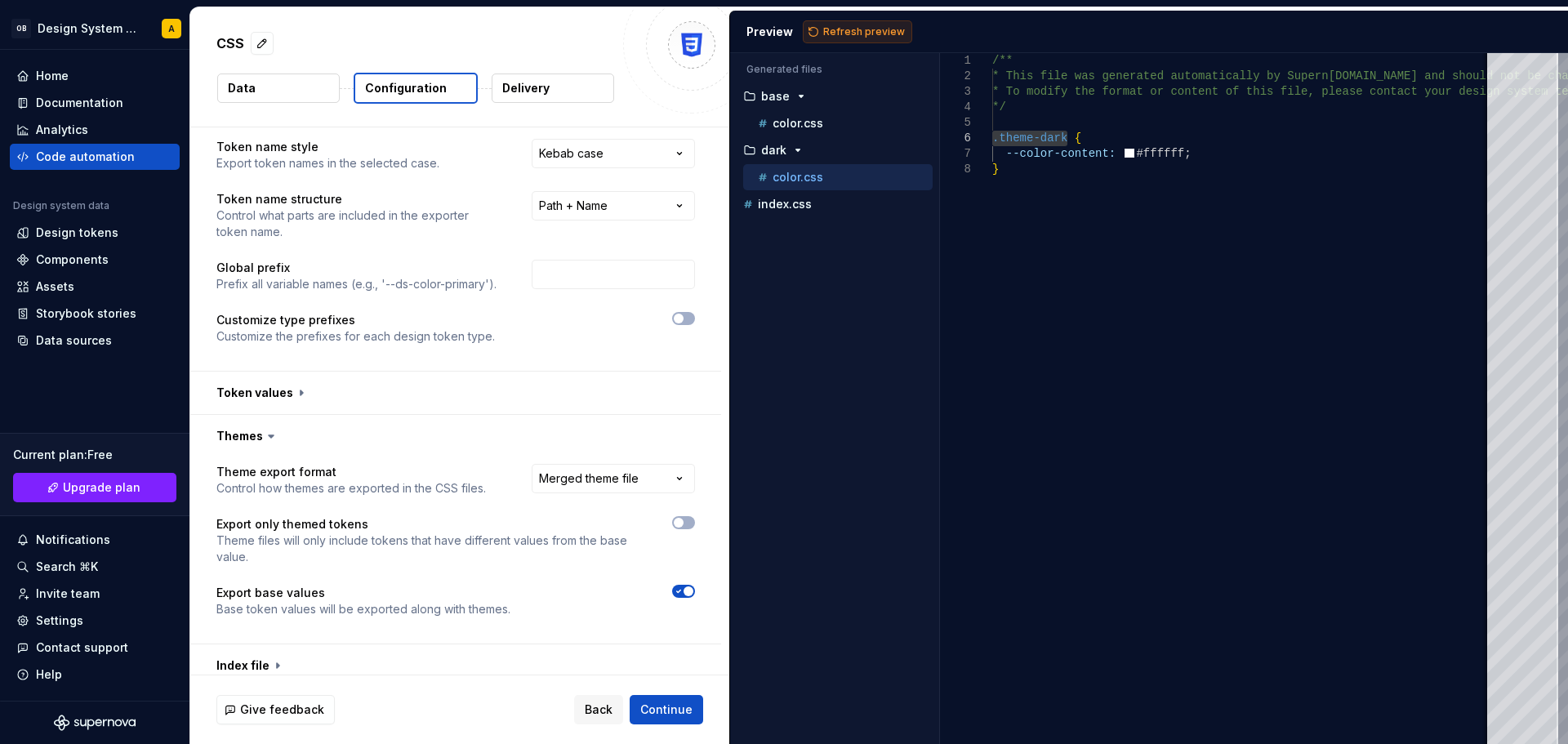
click at [855, 33] on span "Refresh preview" at bounding box center [863, 32] width 82 height 13
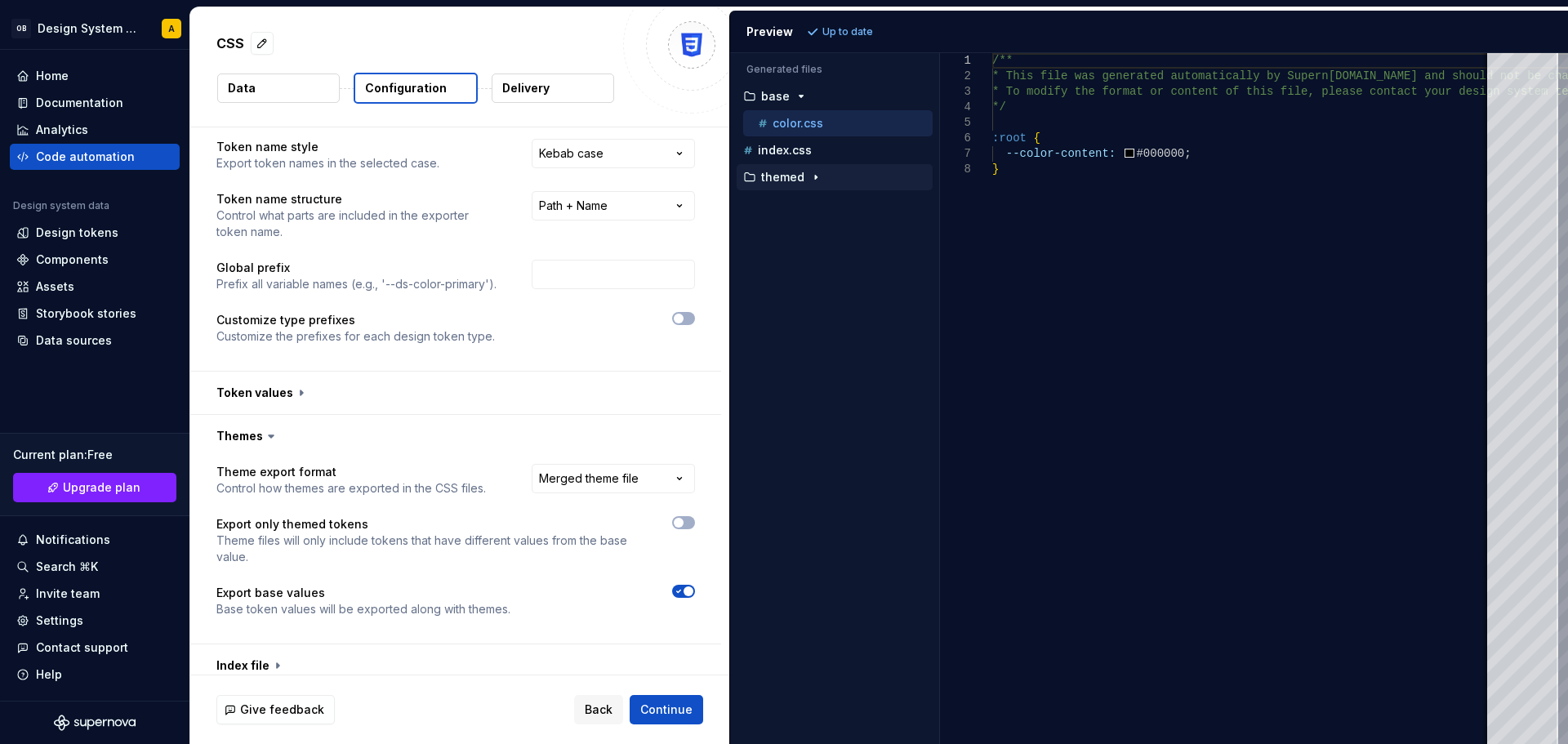
click at [785, 174] on p "themed" at bounding box center [783, 177] width 43 height 13
click at [796, 212] on div "color.css" at bounding box center [844, 205] width 178 height 17
click at [792, 178] on p "themed" at bounding box center [783, 177] width 43 height 13
click at [793, 131] on button "color.css" at bounding box center [838, 124] width 190 height 18
type textarea "**********"
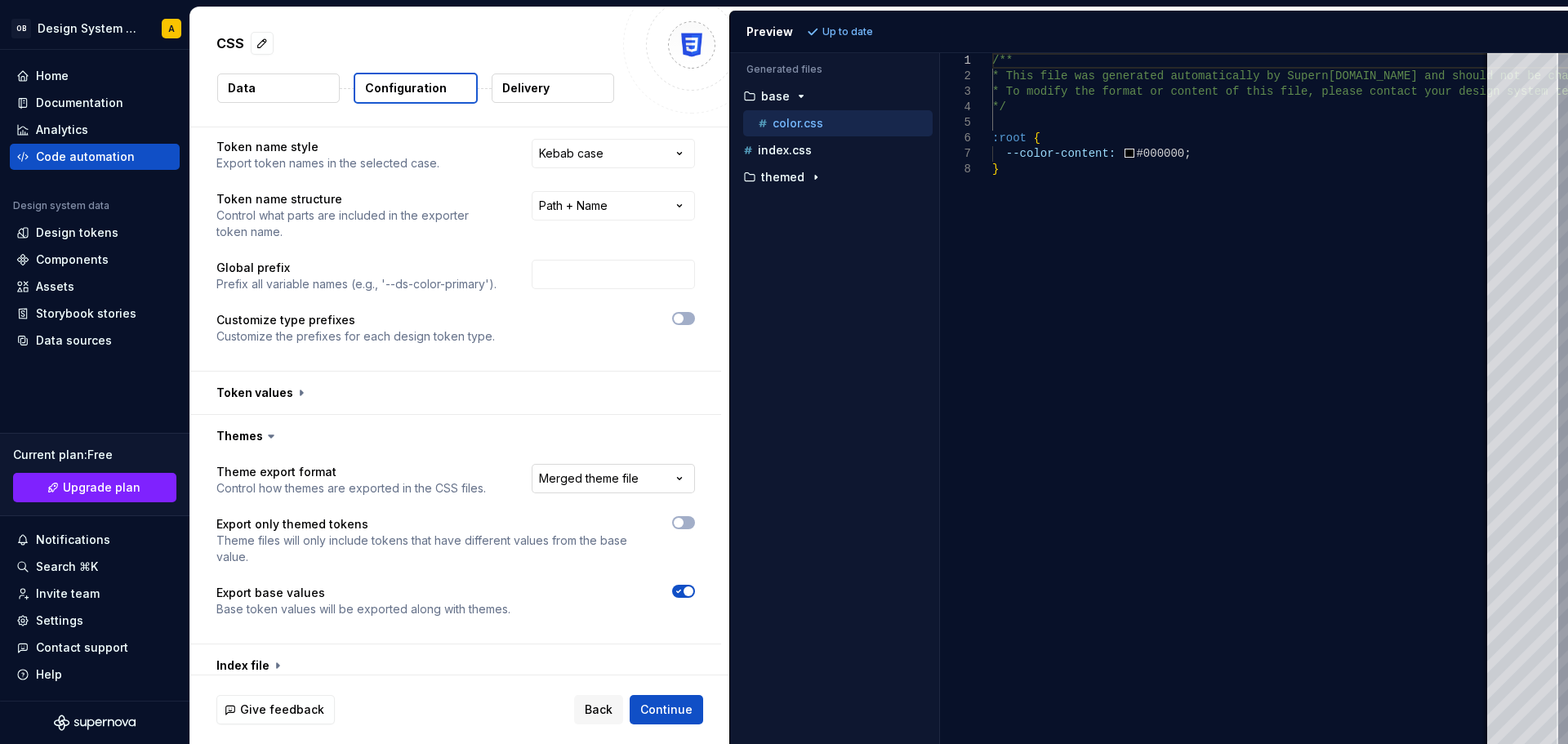
click at [610, 483] on html "**********" at bounding box center [784, 372] width 1568 height 744
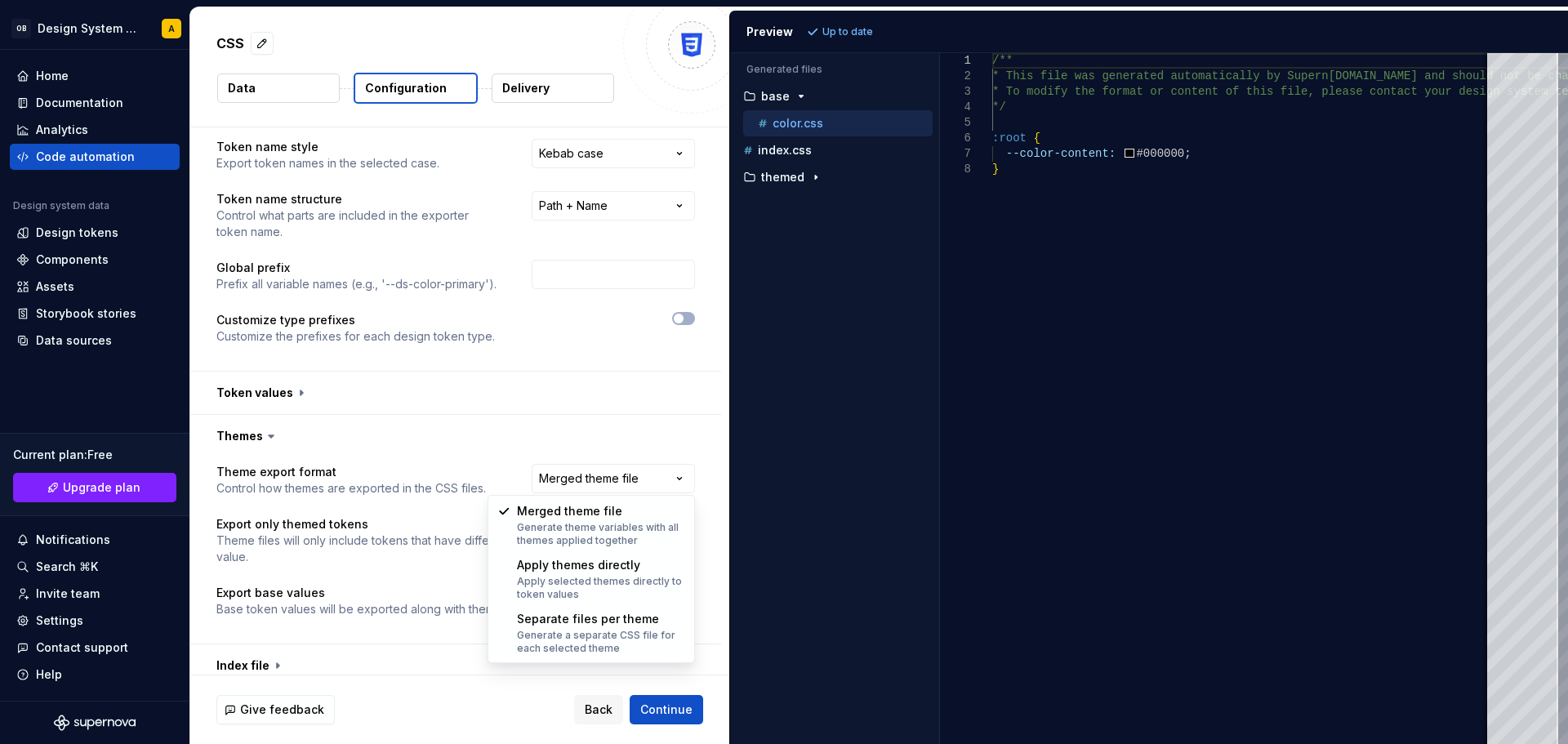
select select "**********"
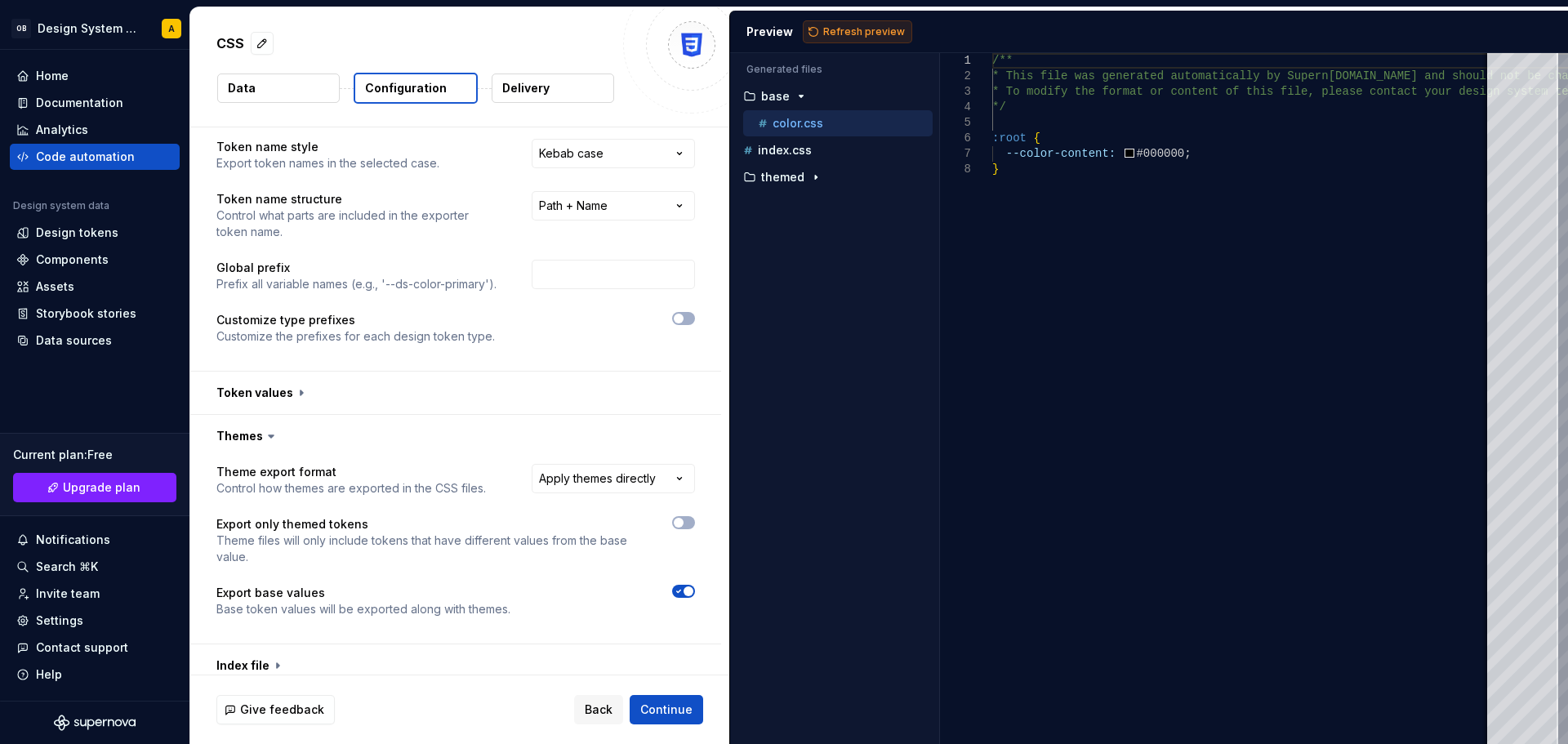
click at [857, 33] on span "Refresh preview" at bounding box center [863, 32] width 82 height 13
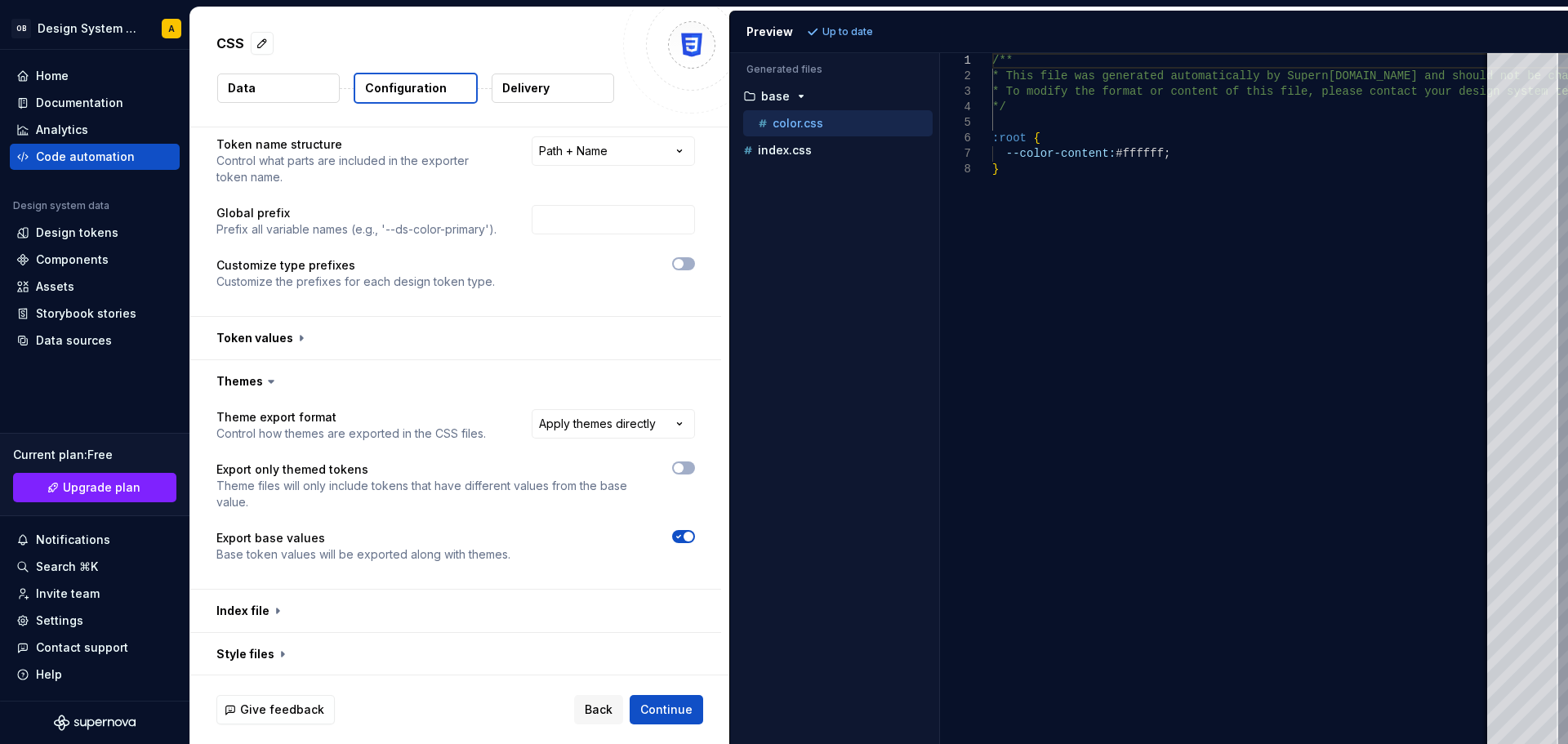
scroll to position [119, 0]
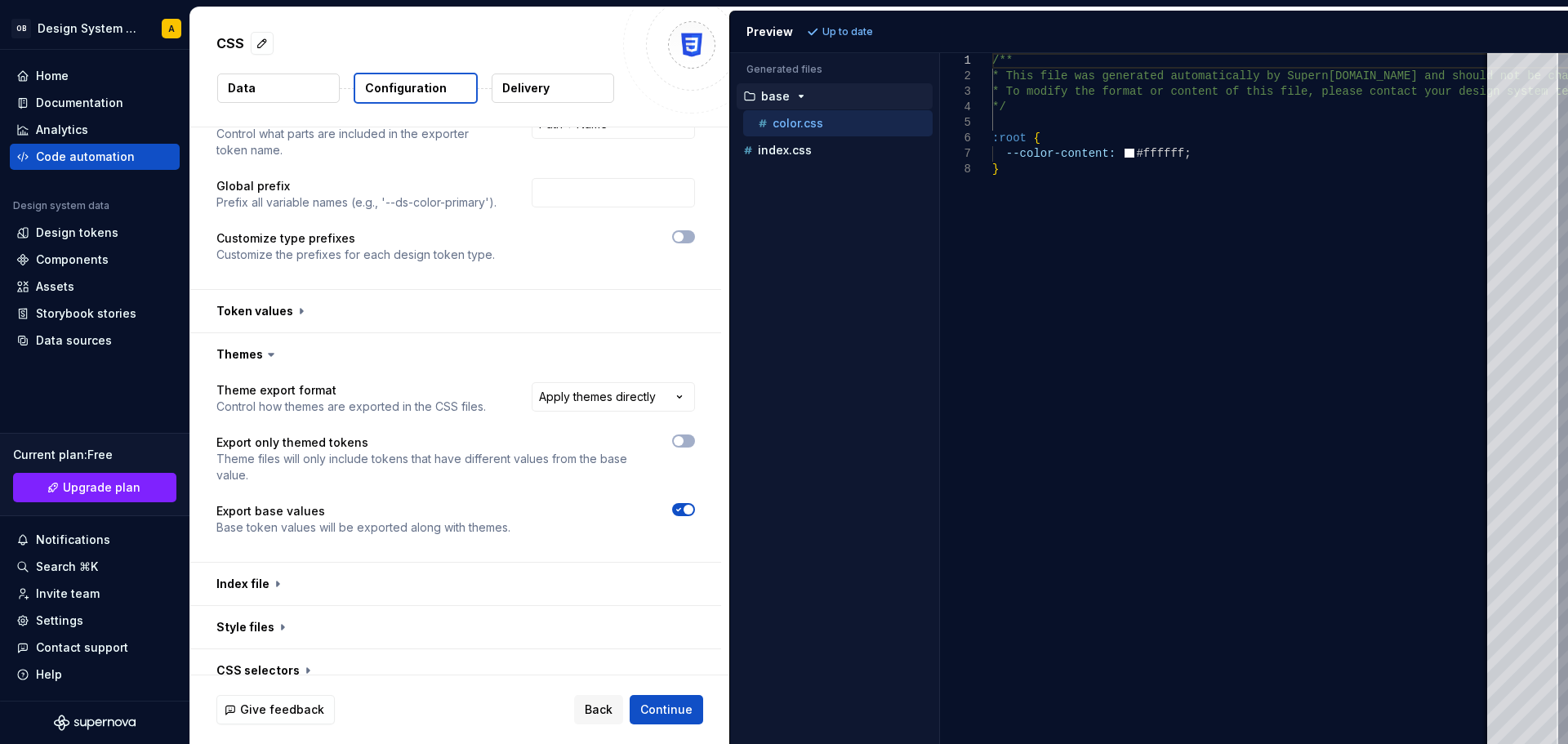
click at [796, 99] on icon "button" at bounding box center [801, 96] width 13 height 13
click at [786, 159] on button "index.css" at bounding box center [835, 150] width 196 height 18
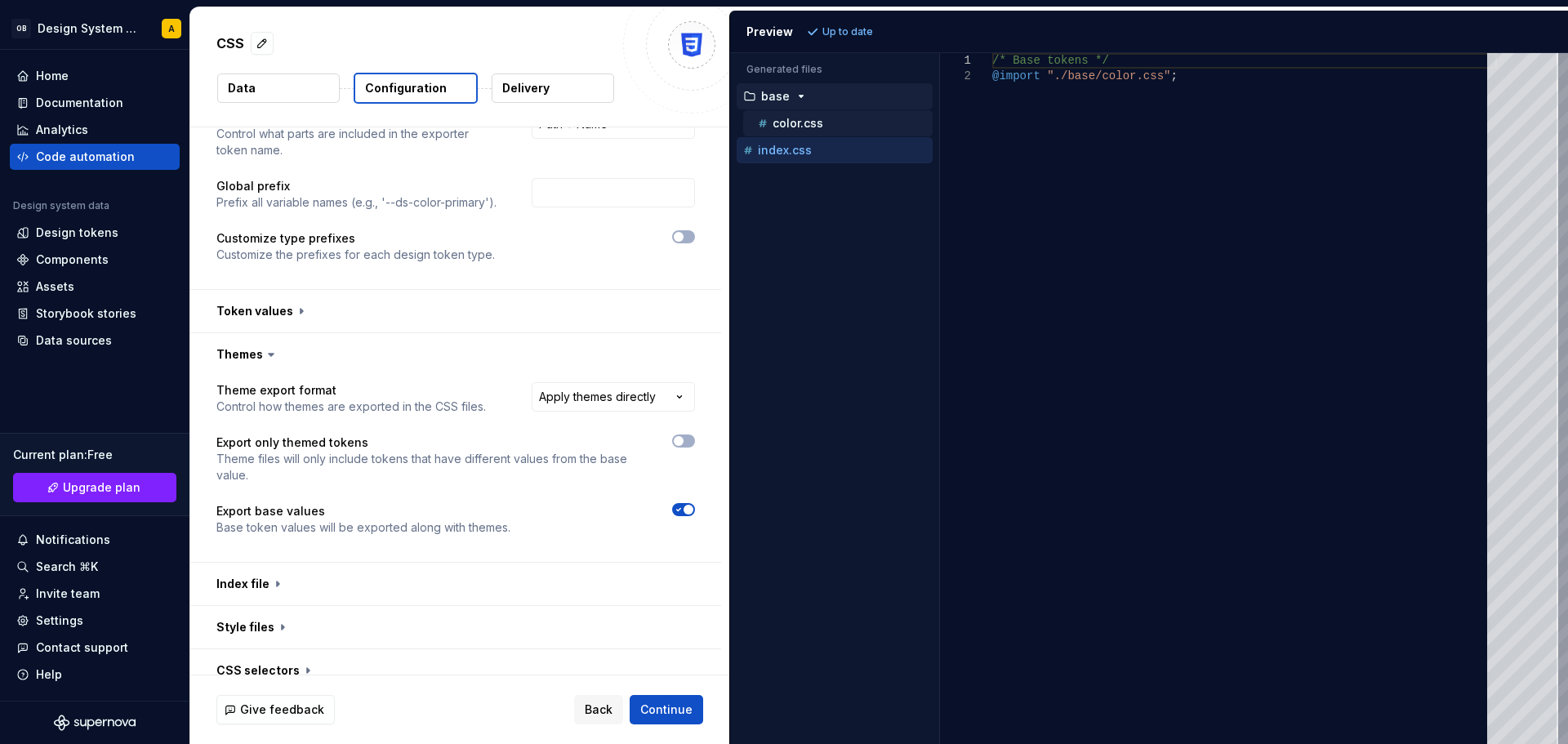
click at [793, 128] on p "color.css" at bounding box center [797, 123] width 50 height 13
type textarea "**********"
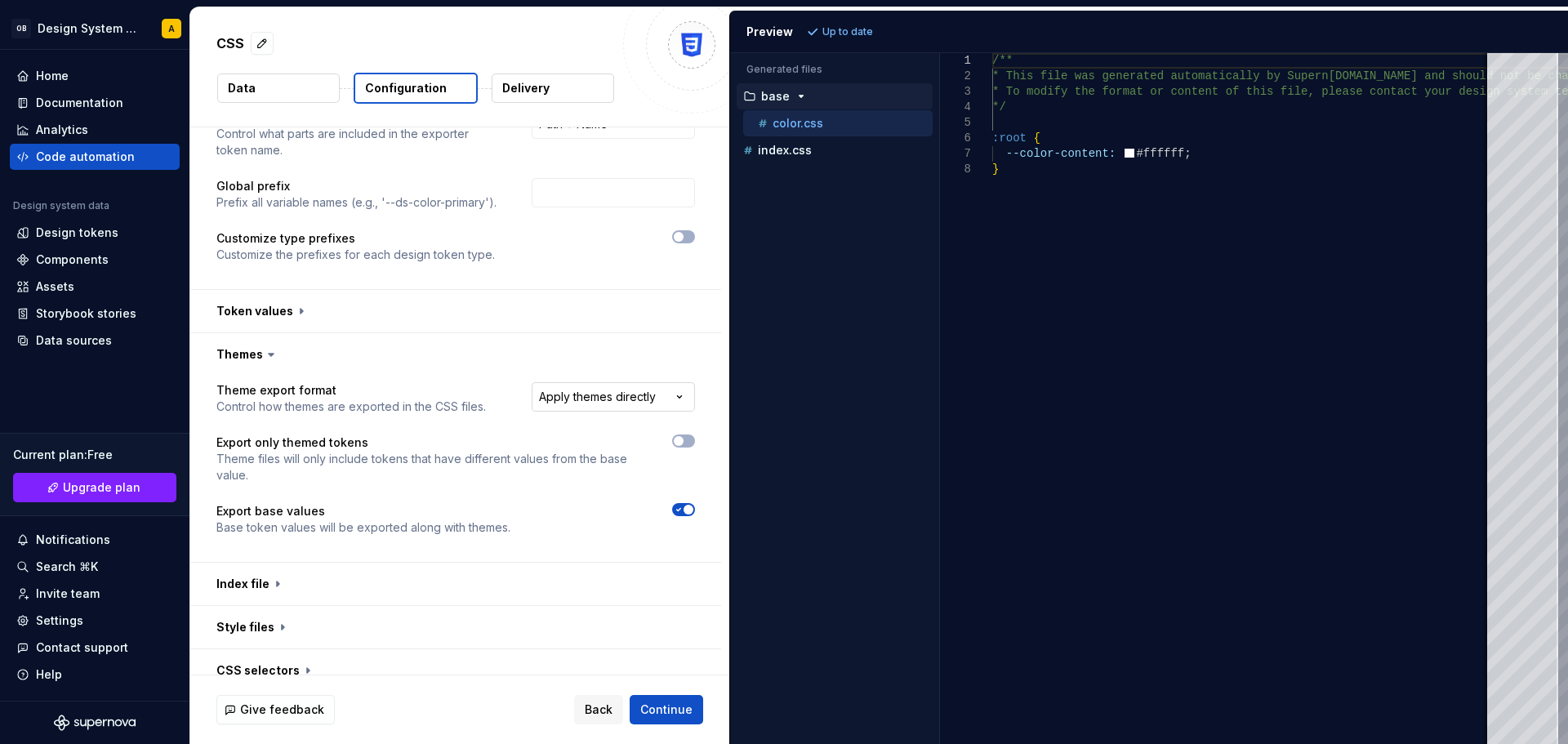
click at [603, 405] on html "**********" at bounding box center [784, 372] width 1568 height 744
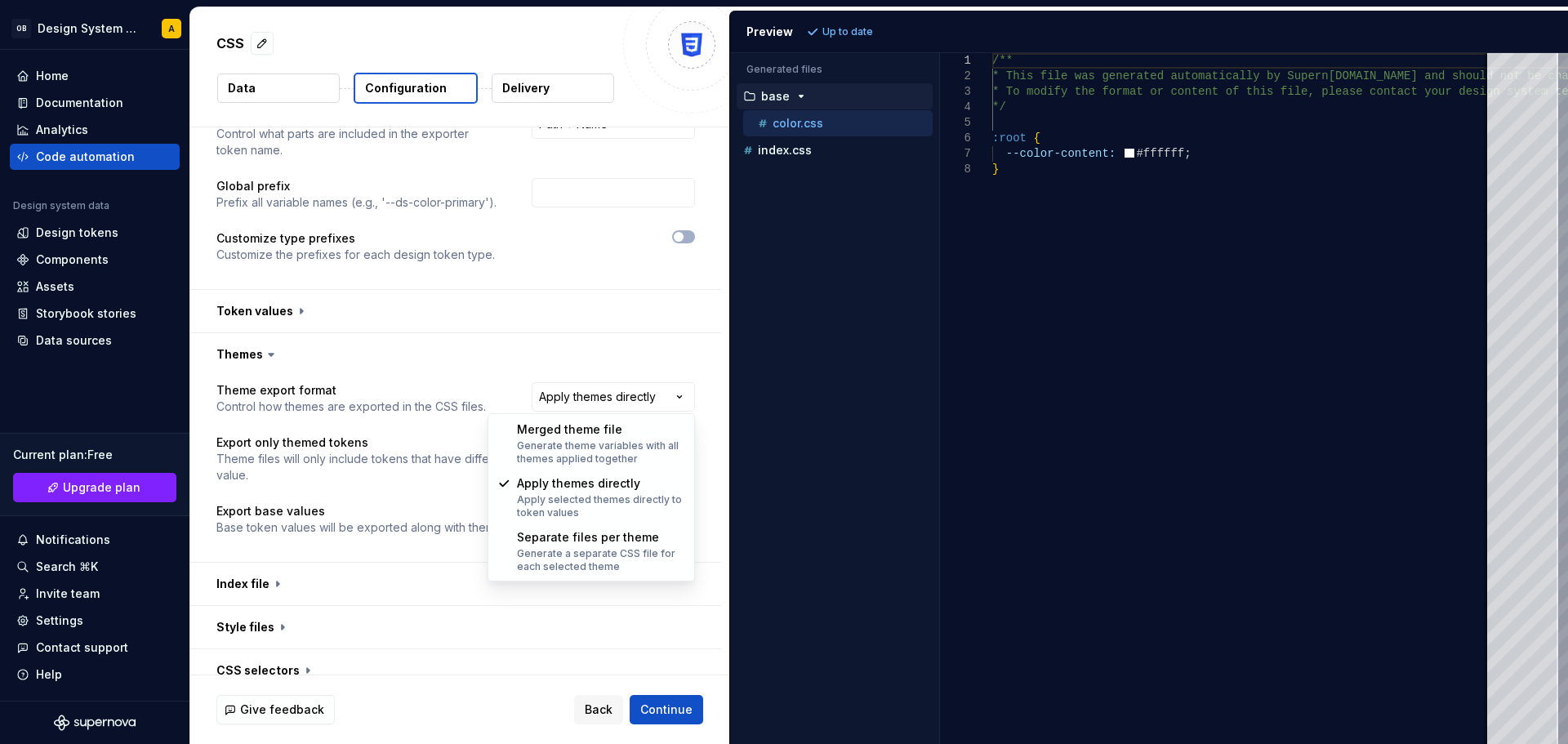
select select "**********"
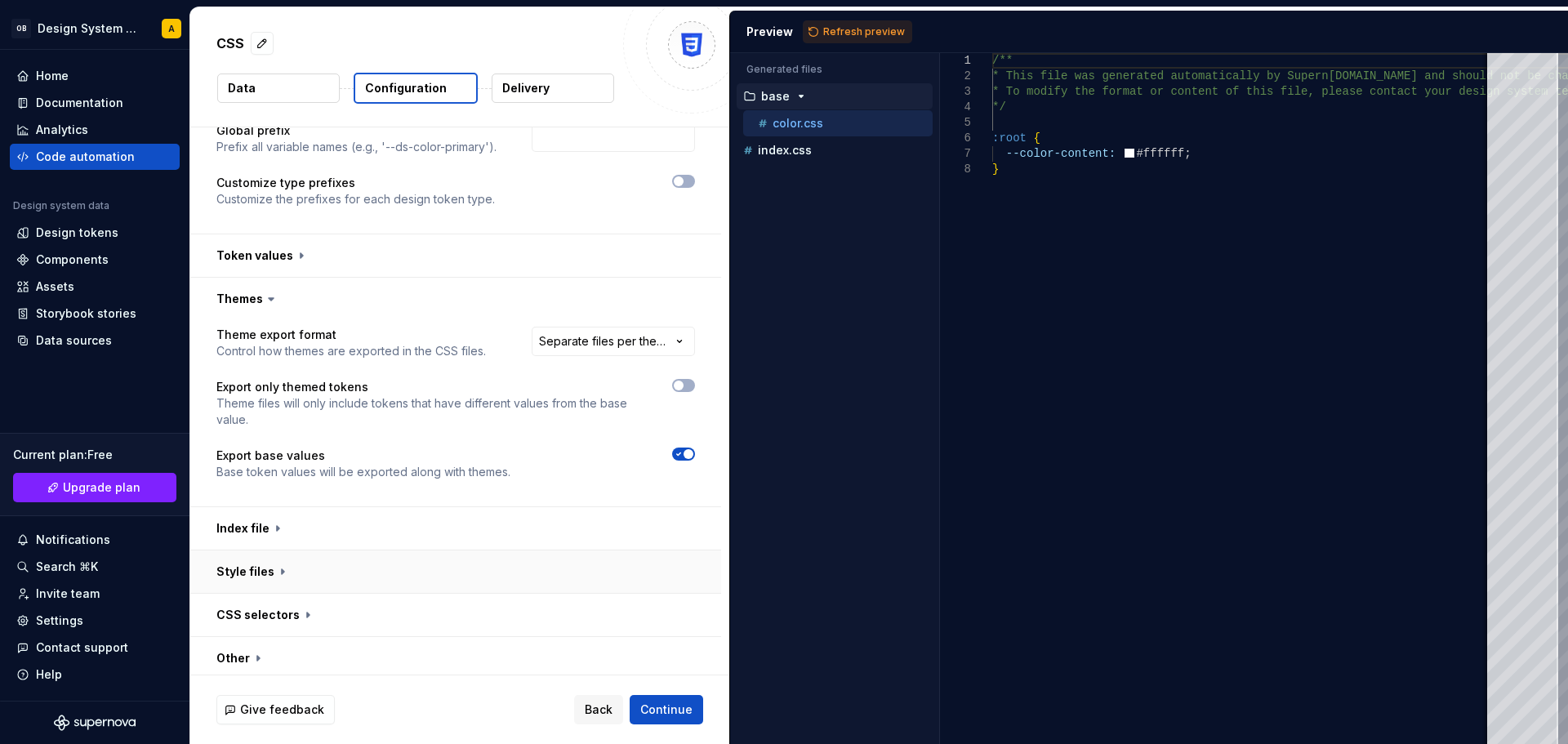
scroll to position [224, 0]
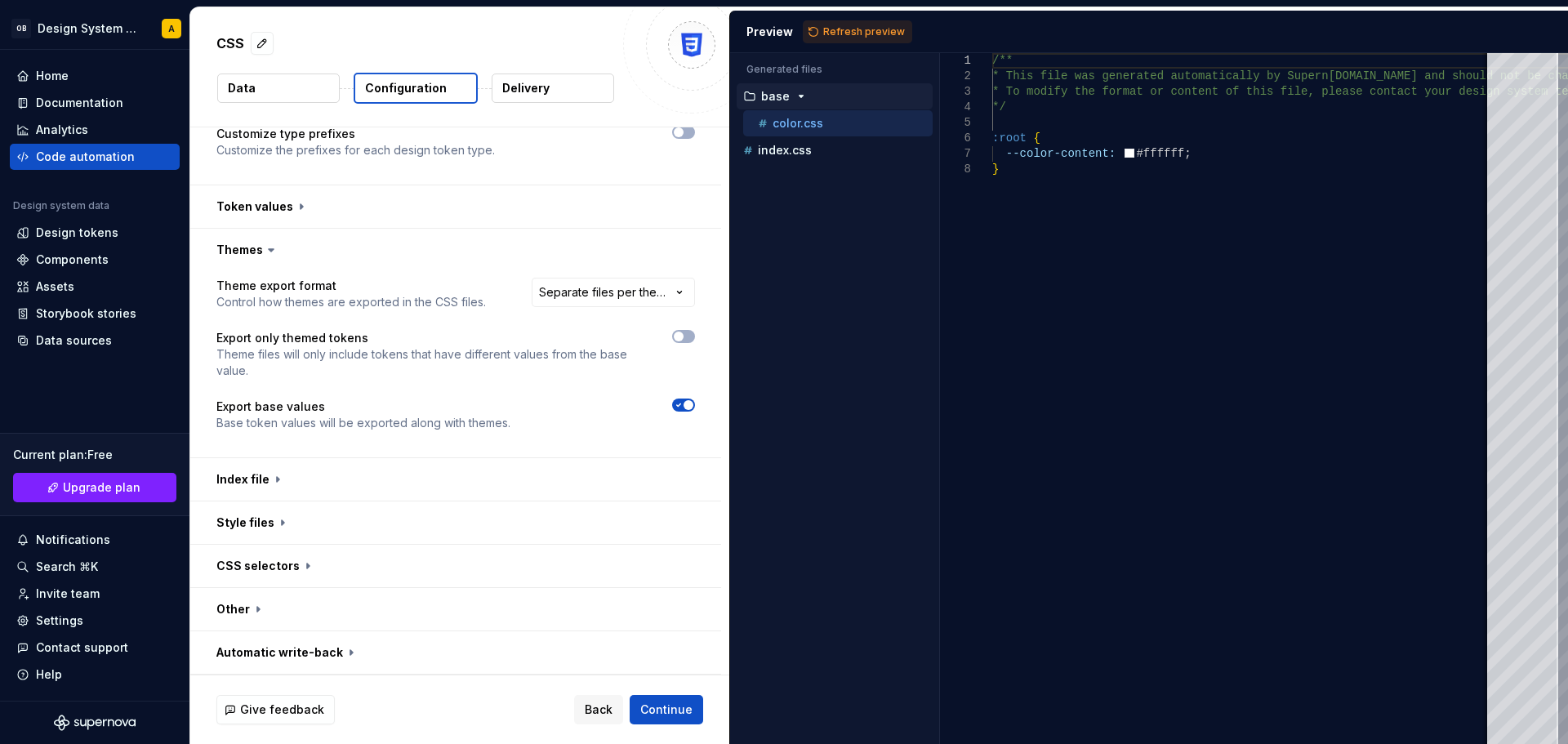
click at [695, 331] on div "**********" at bounding box center [455, 364] width 531 height 186
click at [676, 337] on span "button" at bounding box center [678, 336] width 10 height 10
click at [886, 32] on span "Refresh preview" at bounding box center [863, 32] width 82 height 13
click at [797, 145] on icon "button" at bounding box center [798, 150] width 13 height 13
click at [803, 175] on p "color.css" at bounding box center [797, 177] width 50 height 13
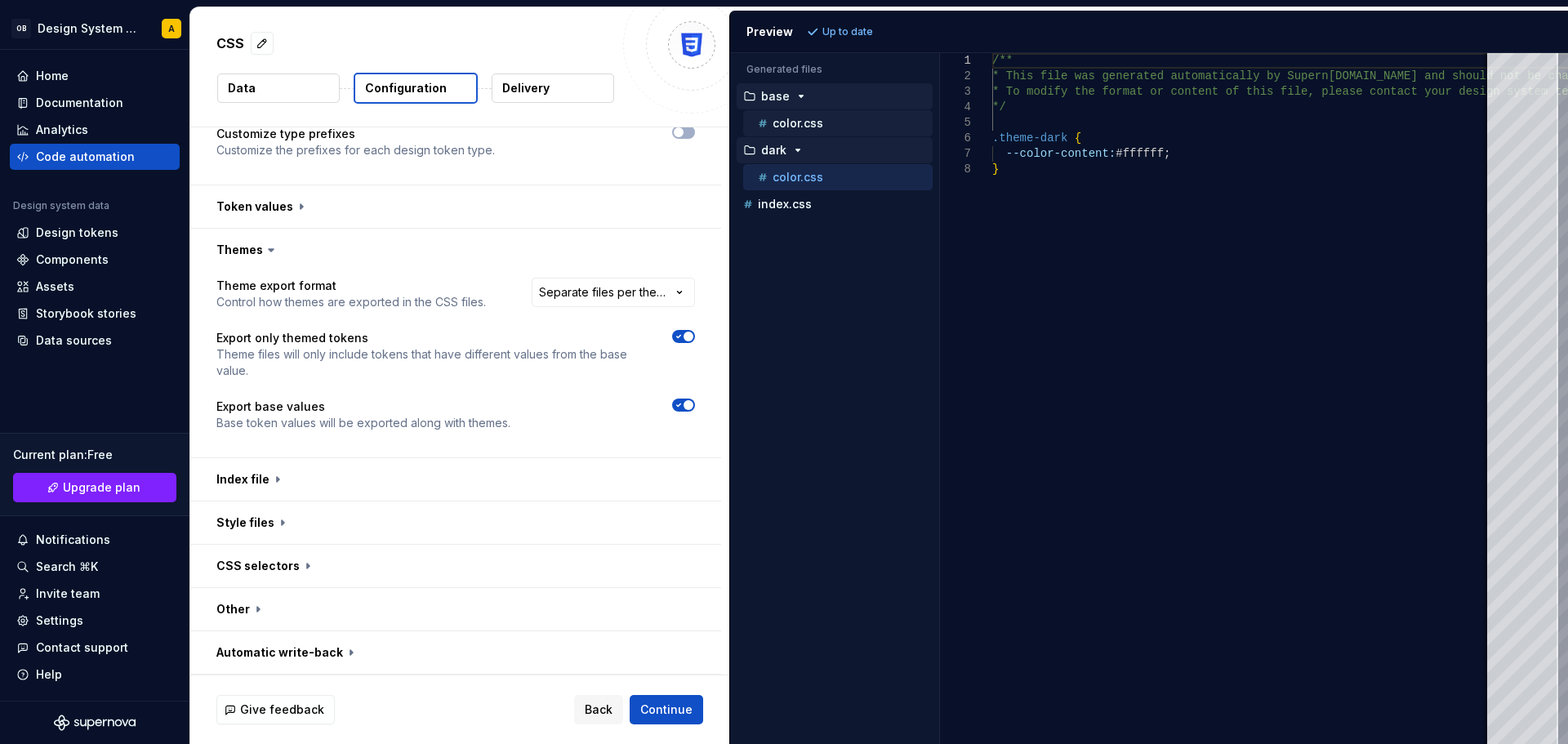
click at [806, 123] on p "color.css" at bounding box center [797, 123] width 50 height 13
click at [808, 174] on p "color.css" at bounding box center [797, 177] width 50 height 13
type textarea "**********"
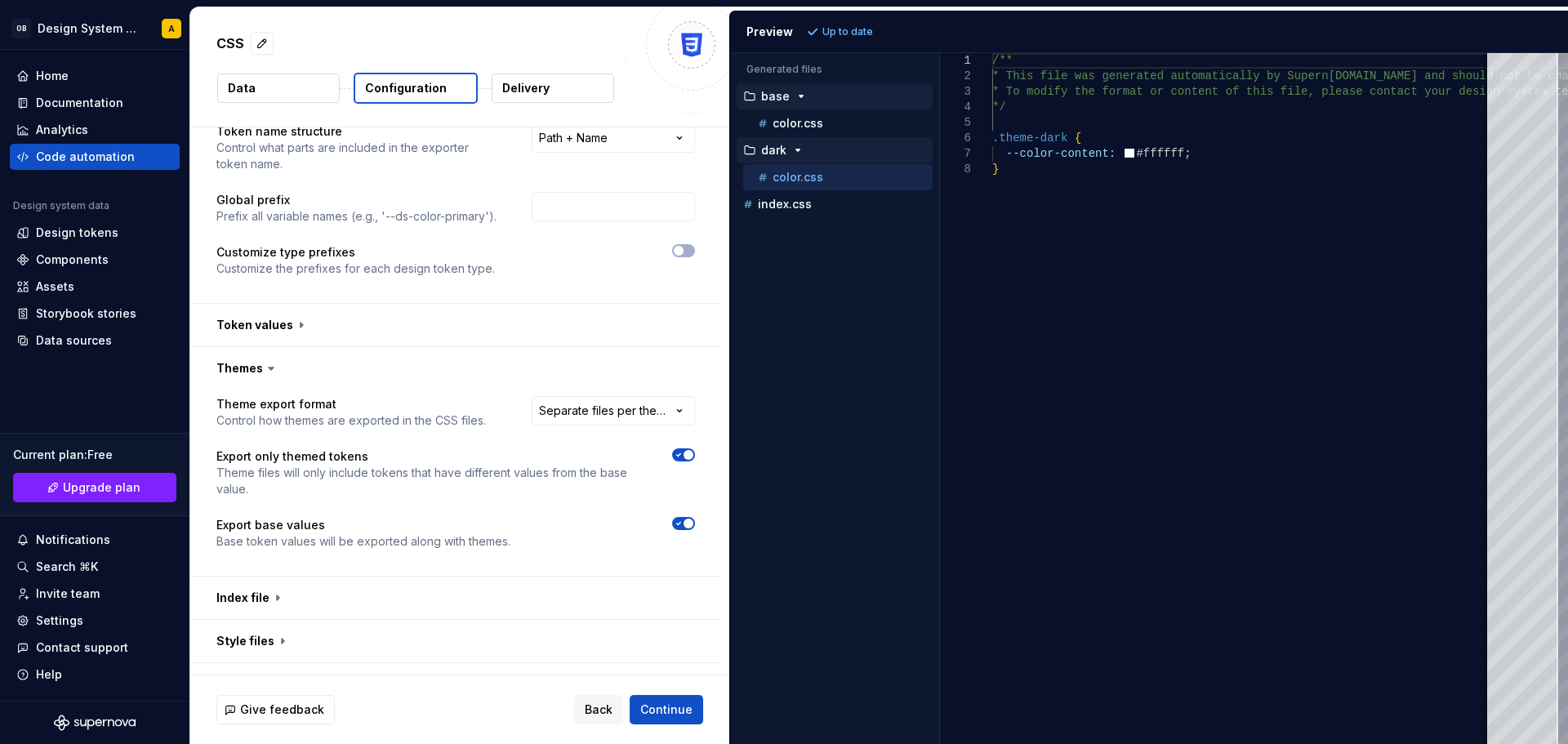
scroll to position [0, 0]
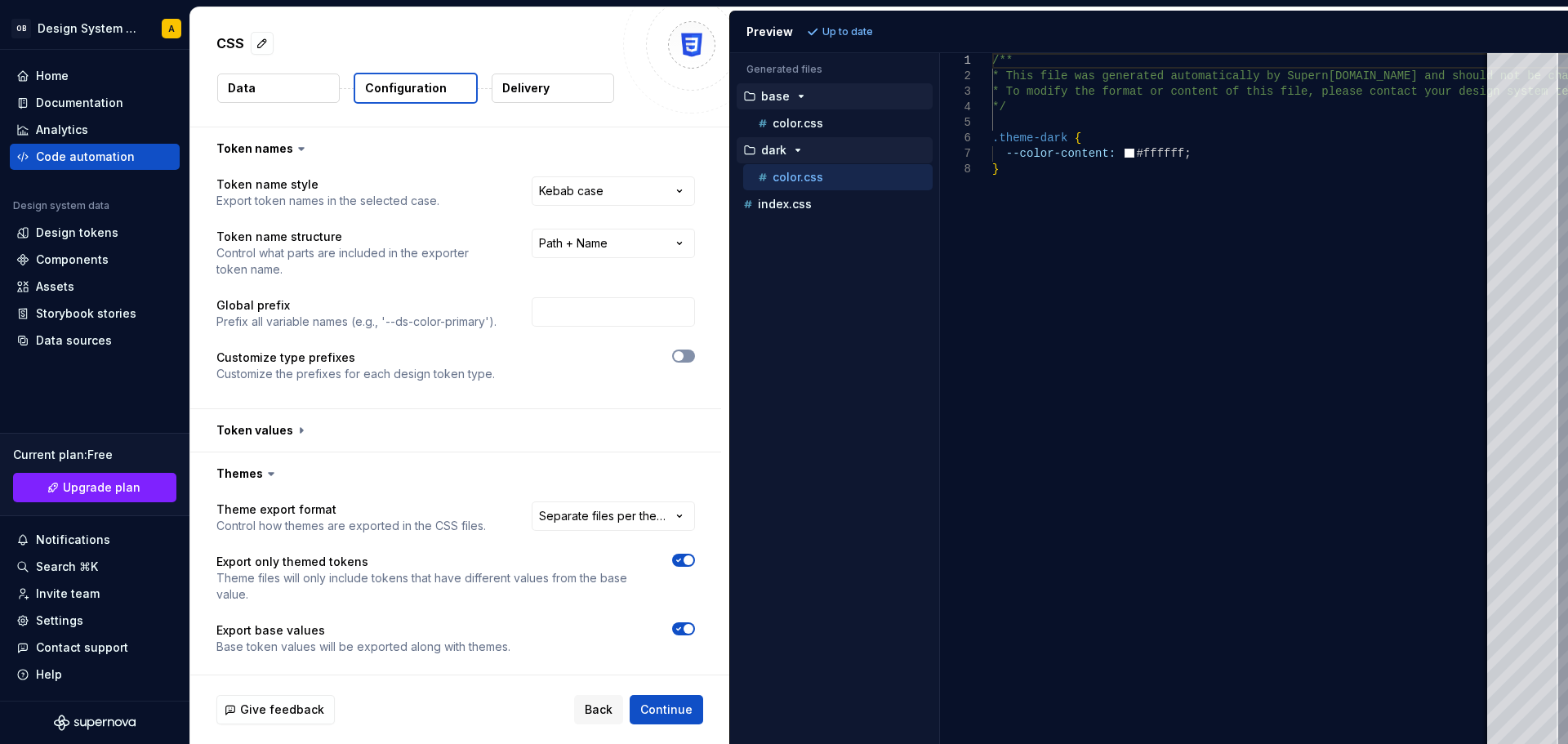
click at [681, 361] on span "button" at bounding box center [678, 356] width 10 height 10
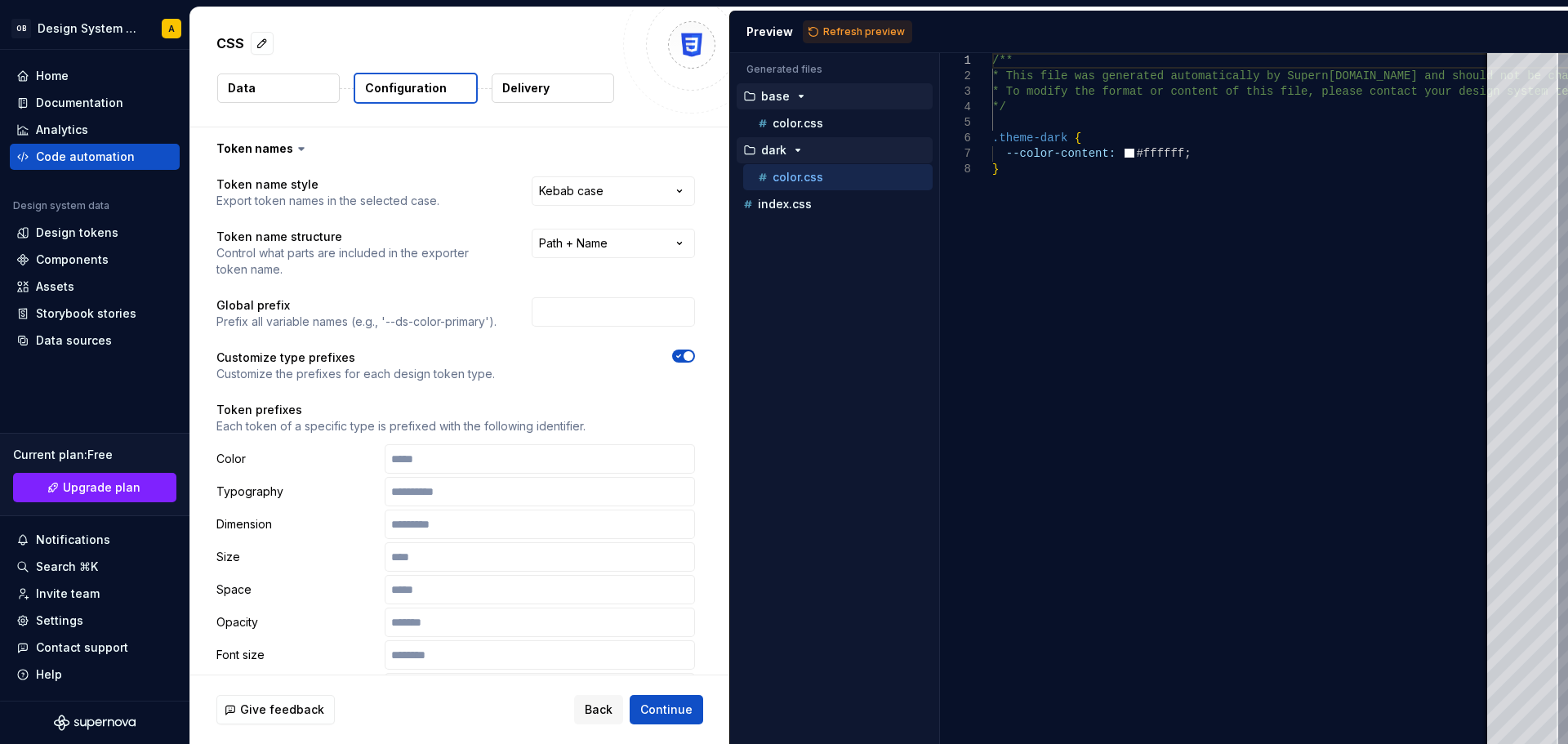
click at [688, 350] on button "button" at bounding box center [684, 356] width 23 height 13
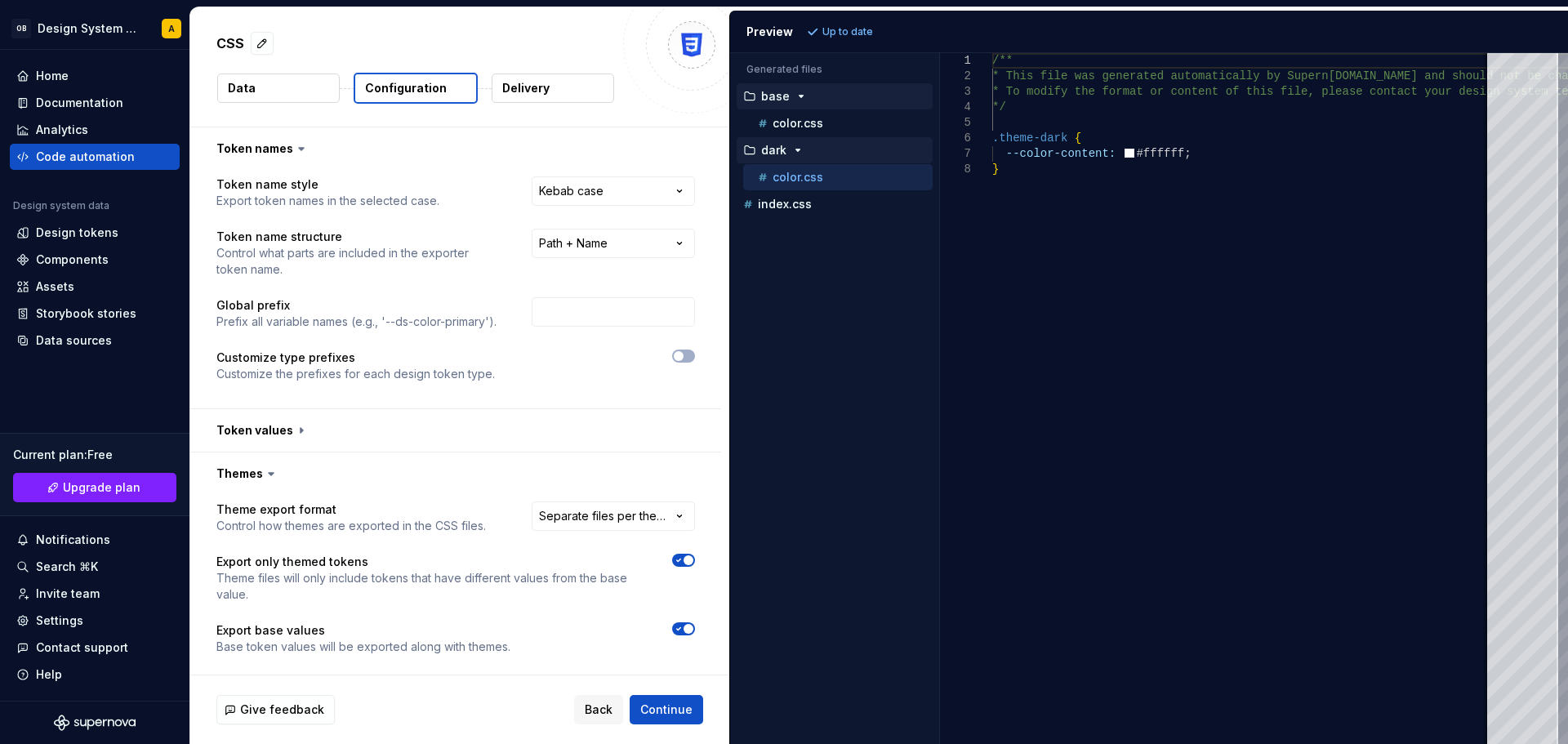
click at [603, 288] on div "**********" at bounding box center [456, 289] width 479 height 226
click at [577, 316] on input "text" at bounding box center [614, 312] width 163 height 29
click at [532, 84] on p "Delivery" at bounding box center [526, 88] width 48 height 17
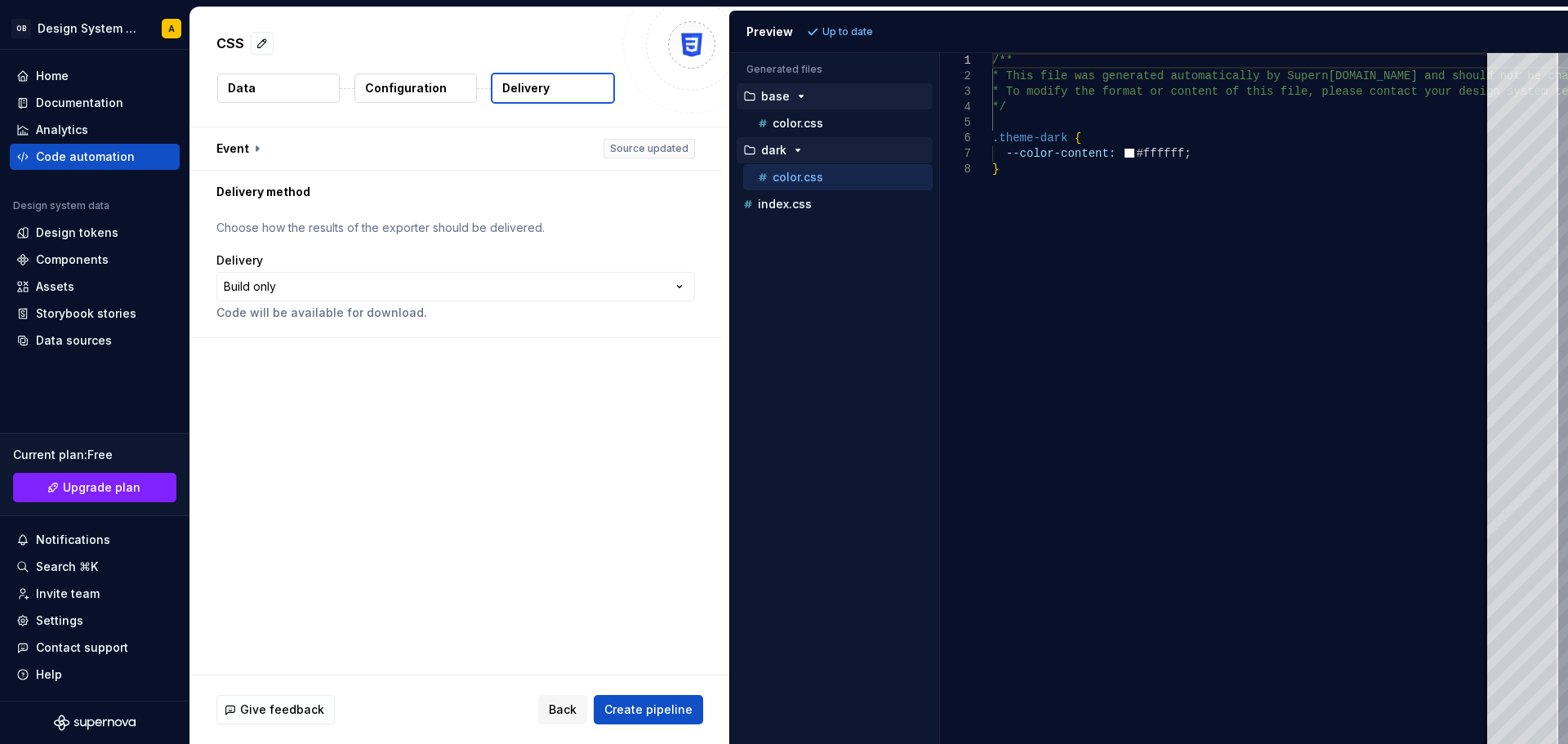
click at [430, 82] on p "Configuration" at bounding box center [406, 88] width 82 height 17
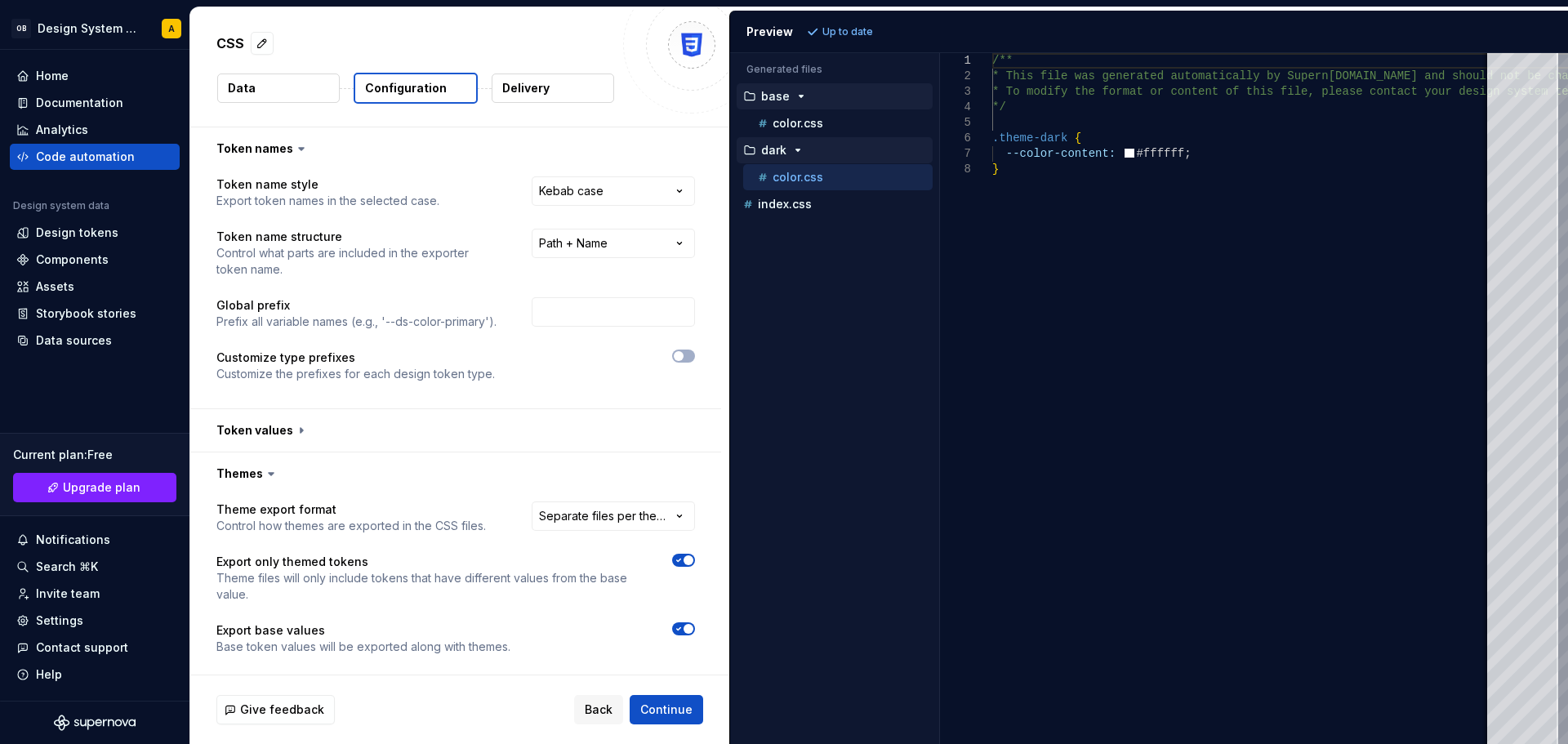
click at [573, 74] on button "Delivery" at bounding box center [553, 88] width 123 height 29
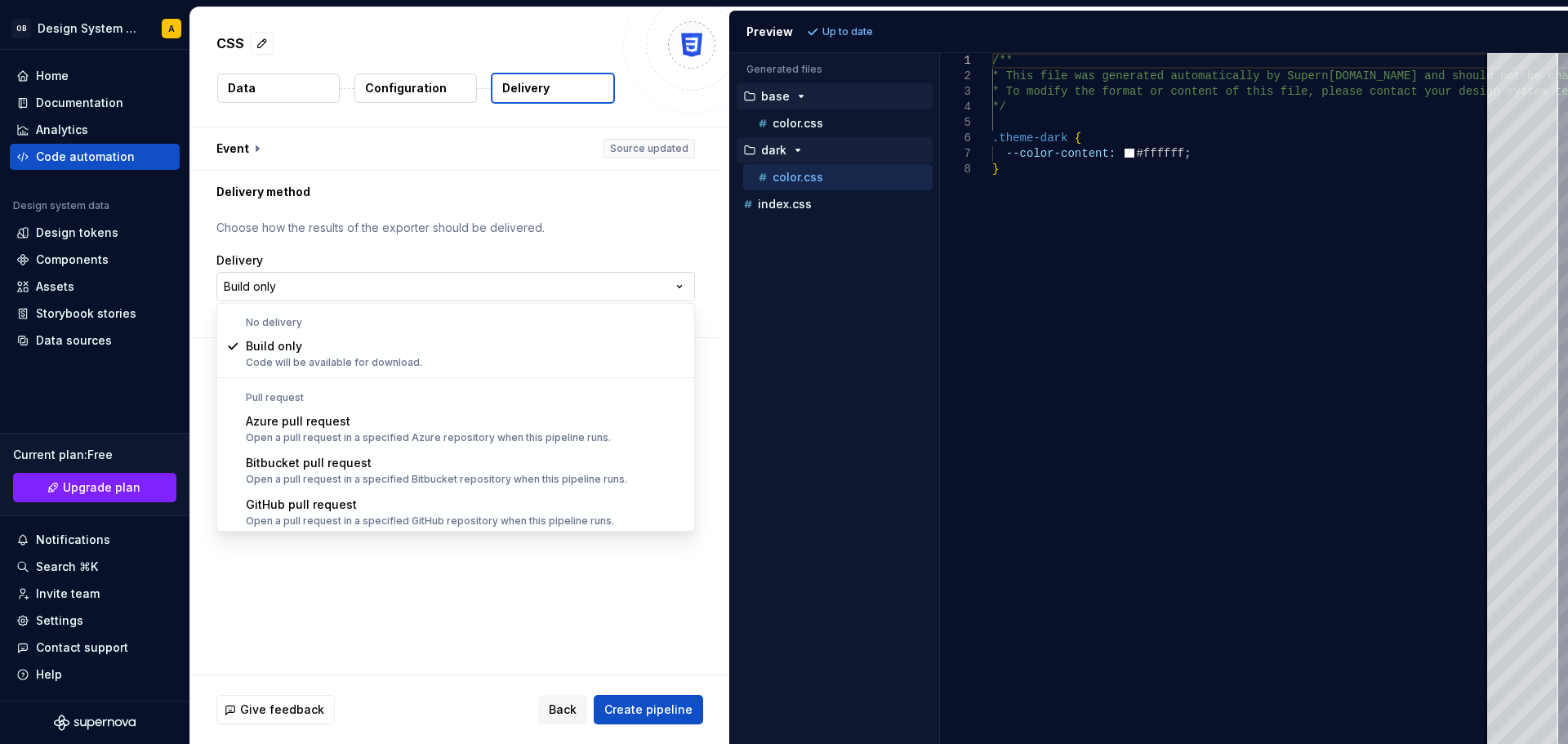
click at [331, 278] on html "**********" at bounding box center [784, 372] width 1568 height 744
select select "*****"
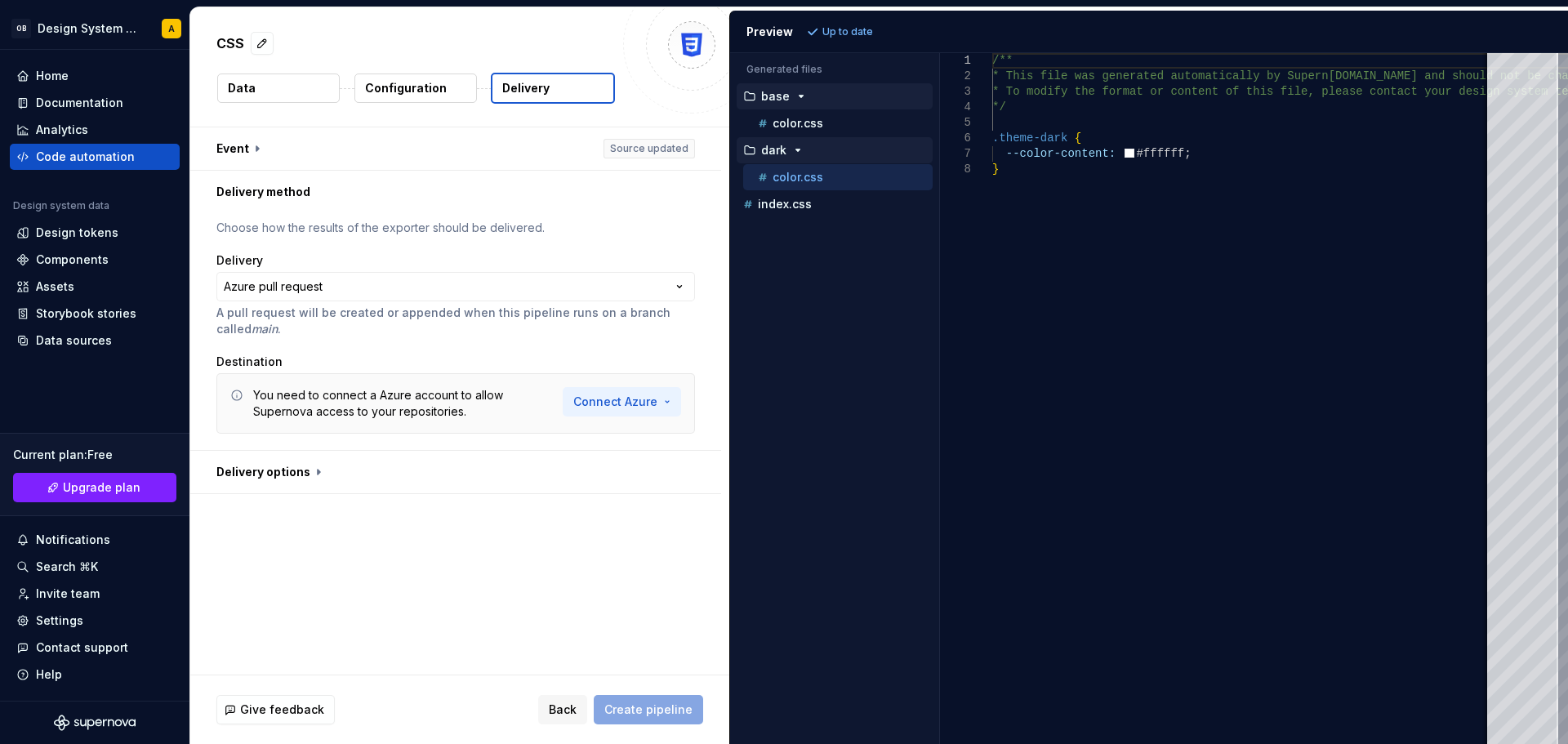
click at [602, 405] on html "**********" at bounding box center [784, 372] width 1568 height 744
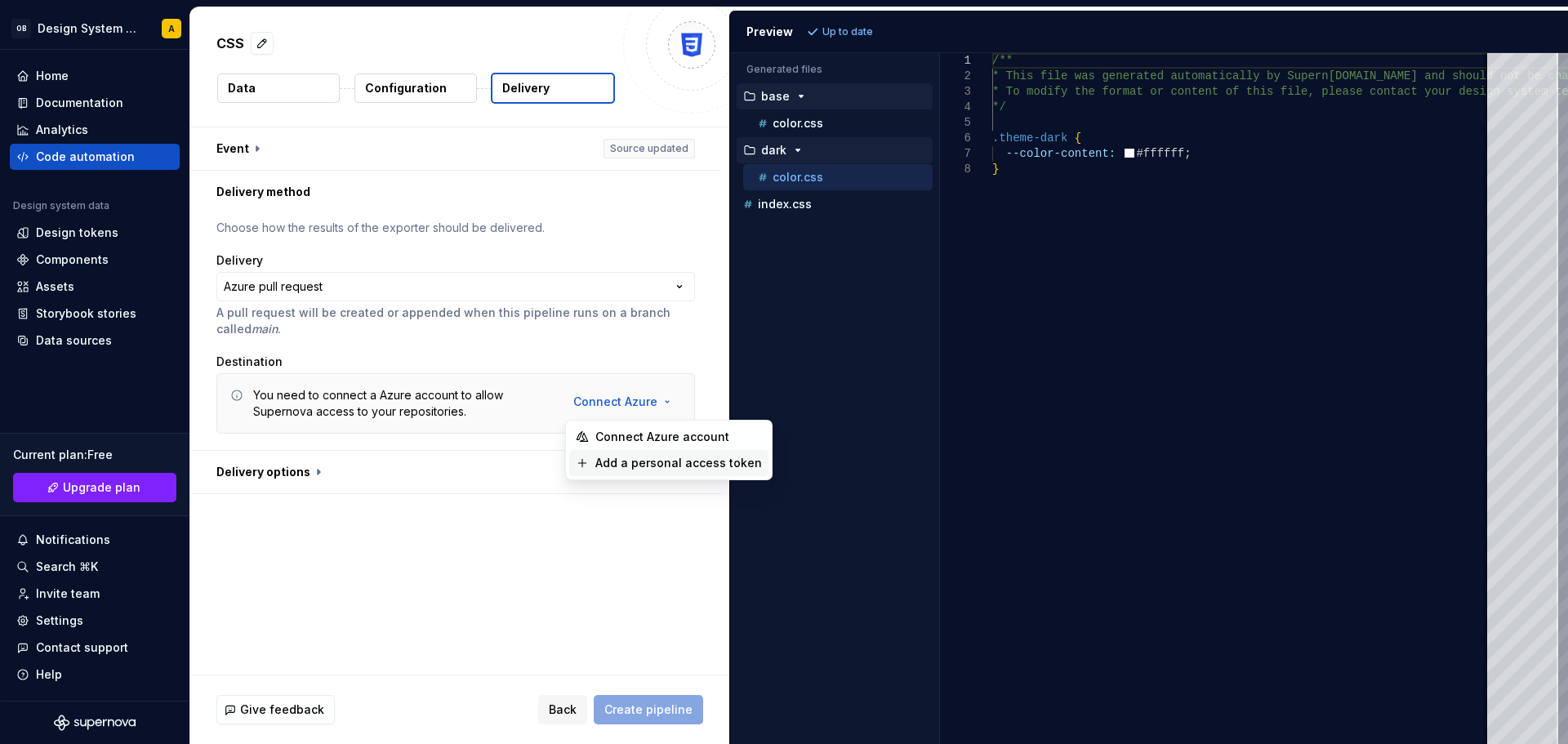
click at [607, 462] on span "Add a personal access token" at bounding box center [679, 463] width 167 height 17
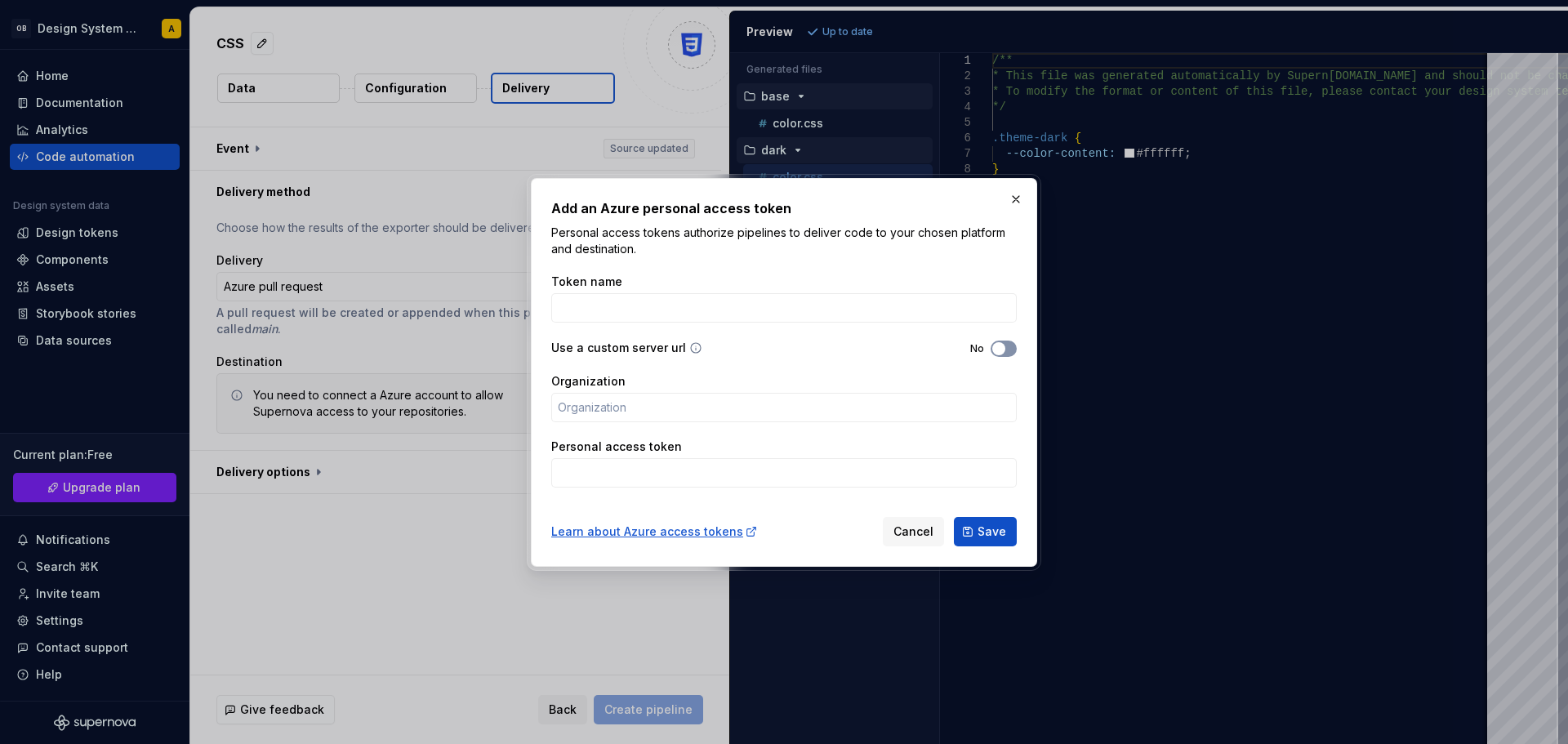
click at [993, 353] on icon "button" at bounding box center [997, 349] width 13 height 10
click at [593, 409] on input "Server URL" at bounding box center [784, 407] width 465 height 29
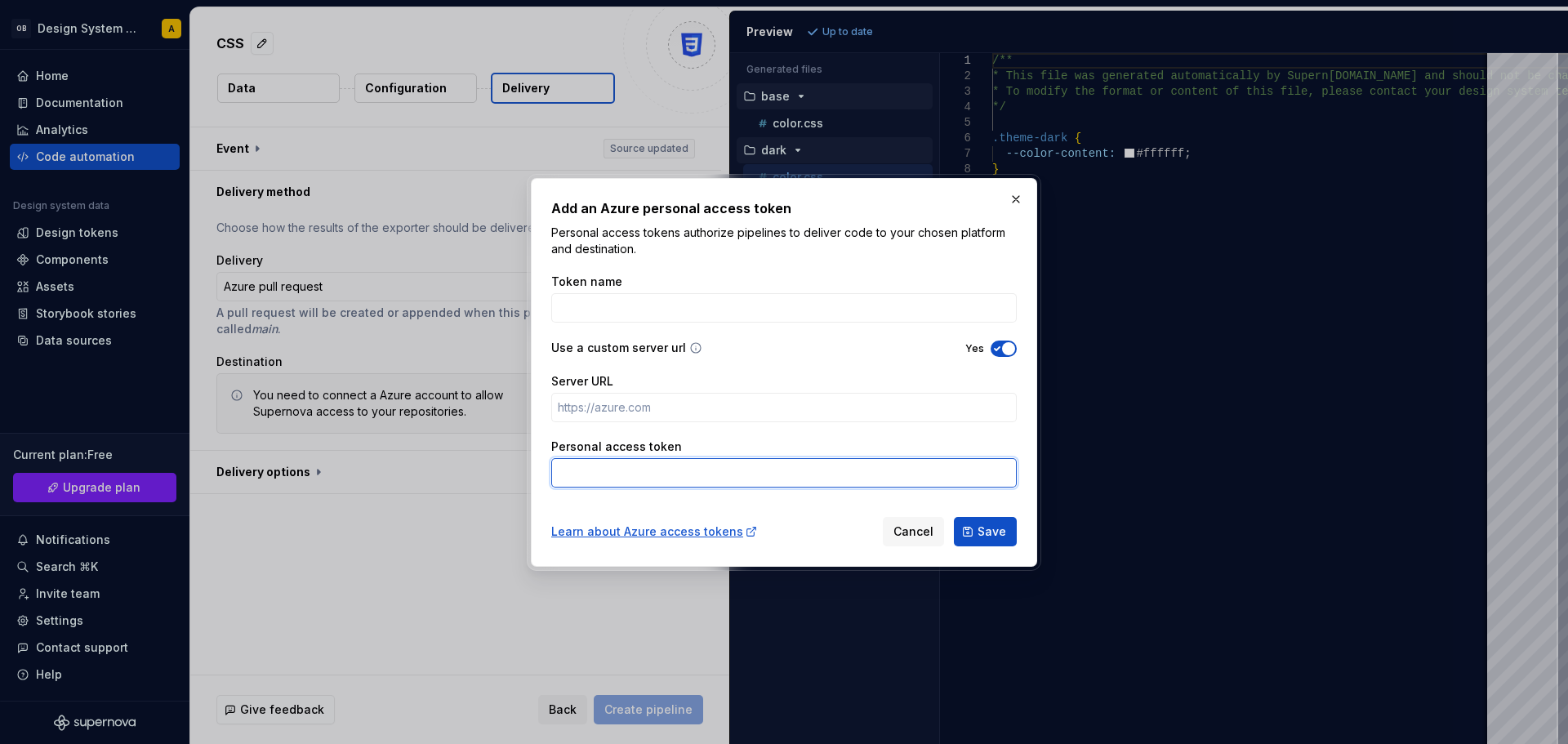
click at [617, 470] on input "Personal access token" at bounding box center [784, 472] width 465 height 29
paste input "3rwckxqqoenc24vicdlngljl54lf67m3iutrnrl56wlqfggv6n5q"
type input "3rwckxqqoenc24vicdlngljl54lf67m3iutrnrl56wlqfggv6n5q"
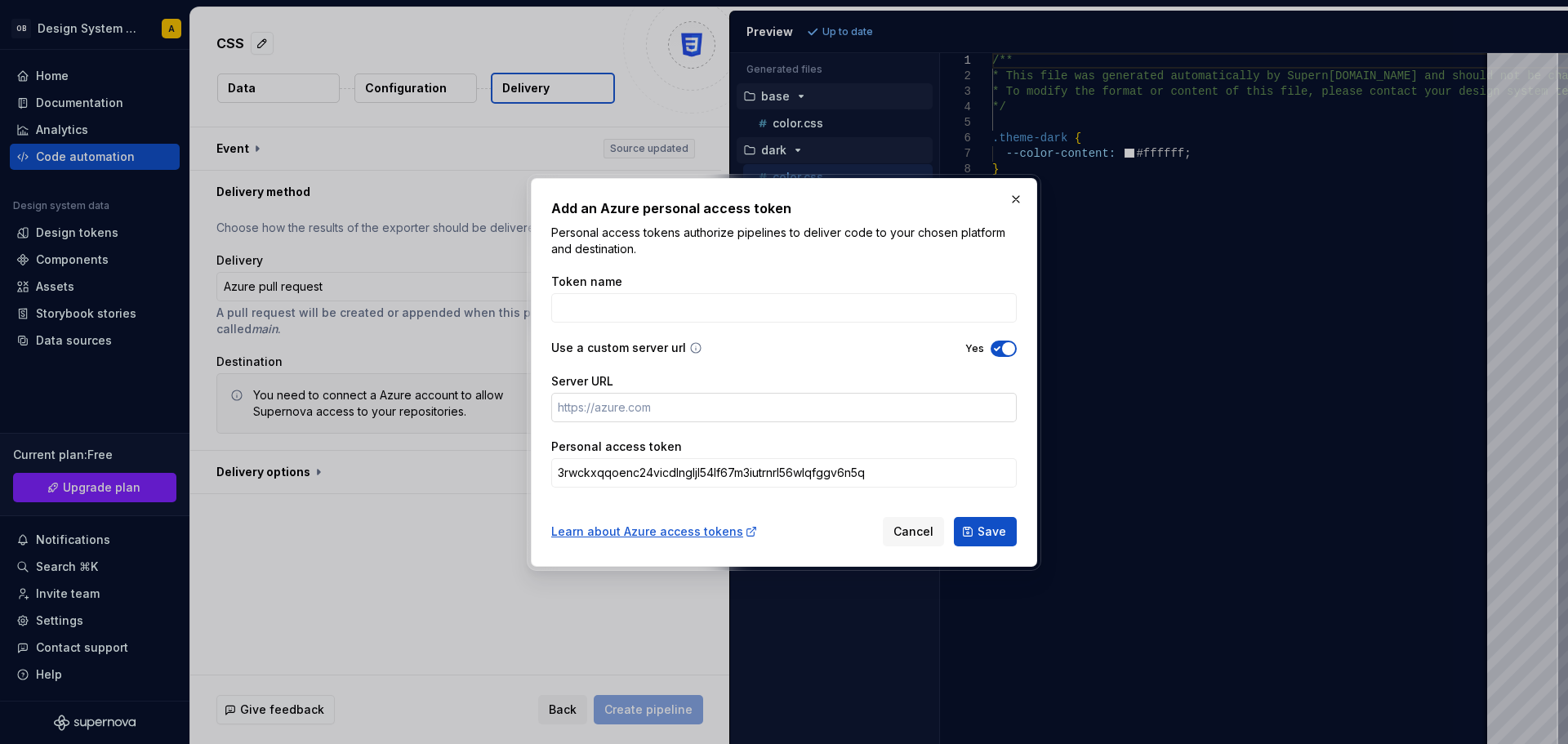
click at [618, 420] on input "Server URL" at bounding box center [784, 407] width 465 height 29
paste input "[URL][DOMAIN_NAME][PERSON_NAME]"
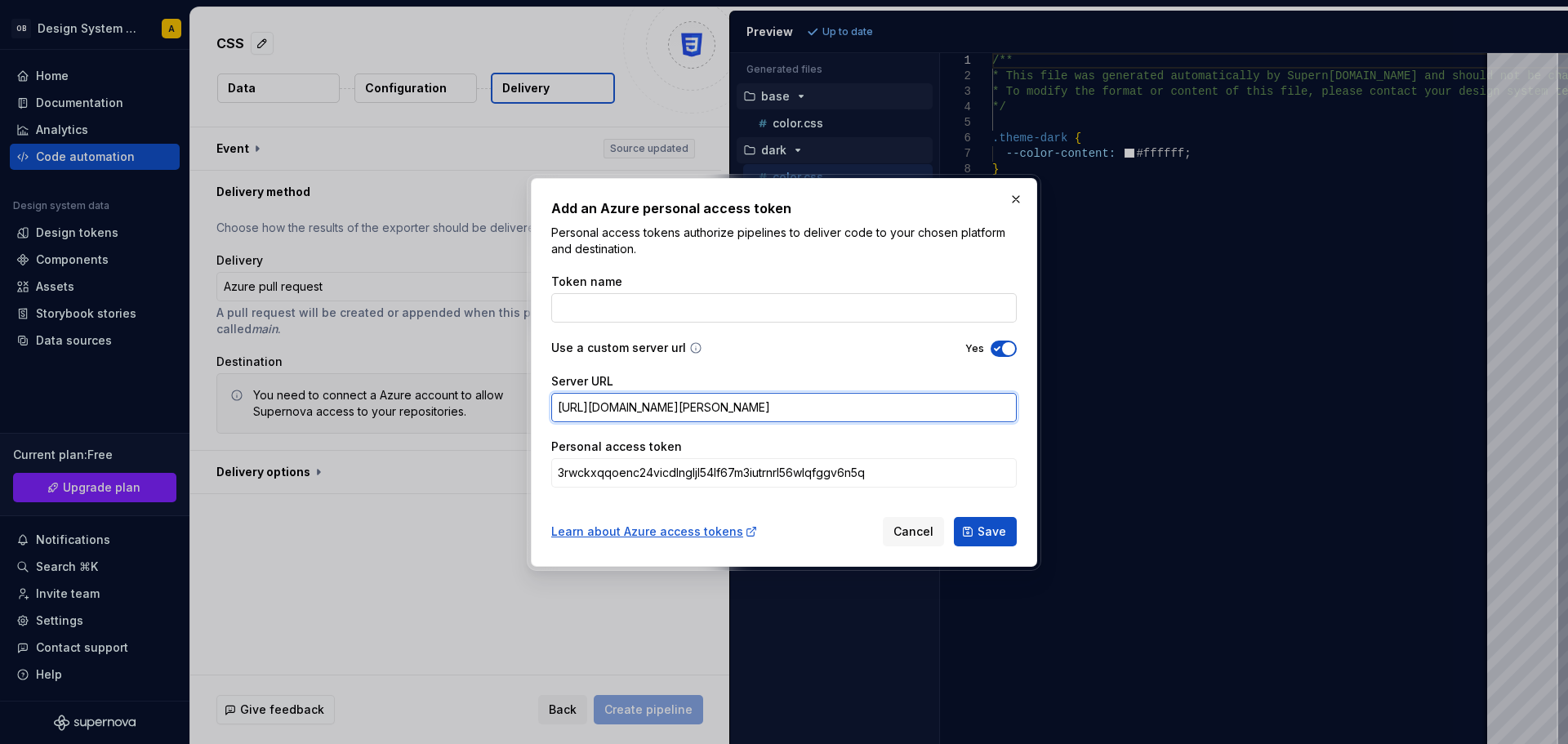
type input "[URL][DOMAIN_NAME][PERSON_NAME]"
click at [703, 297] on input "Token name" at bounding box center [784, 308] width 465 height 29
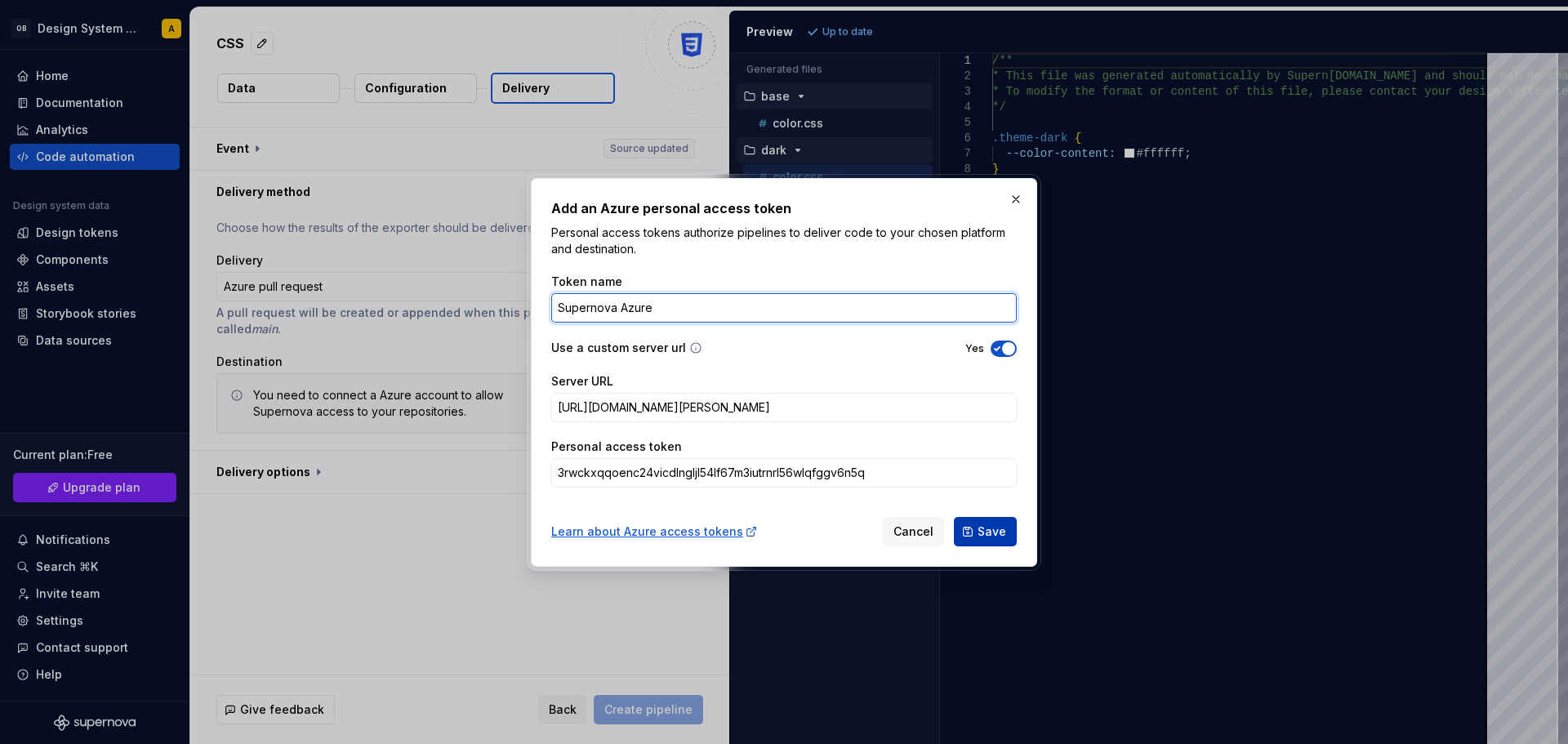
type input "Supernova Azure"
click at [993, 532] on span "Save" at bounding box center [992, 532] width 28 height 17
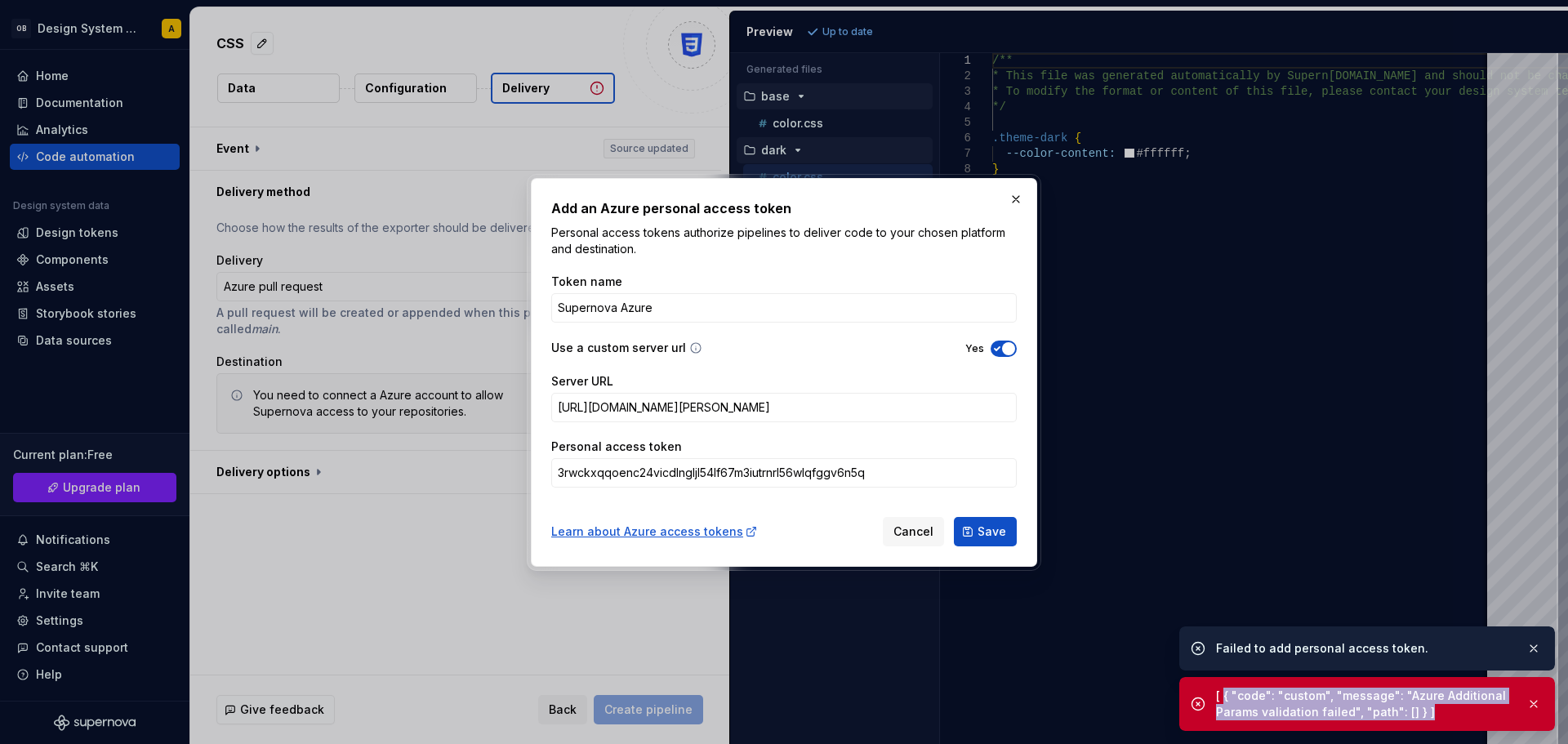
drag, startPoint x: 1438, startPoint y: 712, endPoint x: 1225, endPoint y: 687, distance: 214.5
click at [1225, 687] on div "[ { "code": "custom", "message": "Azure Additional Params validation failed", "…" at bounding box center [1366, 704] width 375 height 54
click at [1244, 690] on div "[ { "code": "custom", "message": "Azure Additional Params validation failed", "…" at bounding box center [1365, 705] width 297 height 33
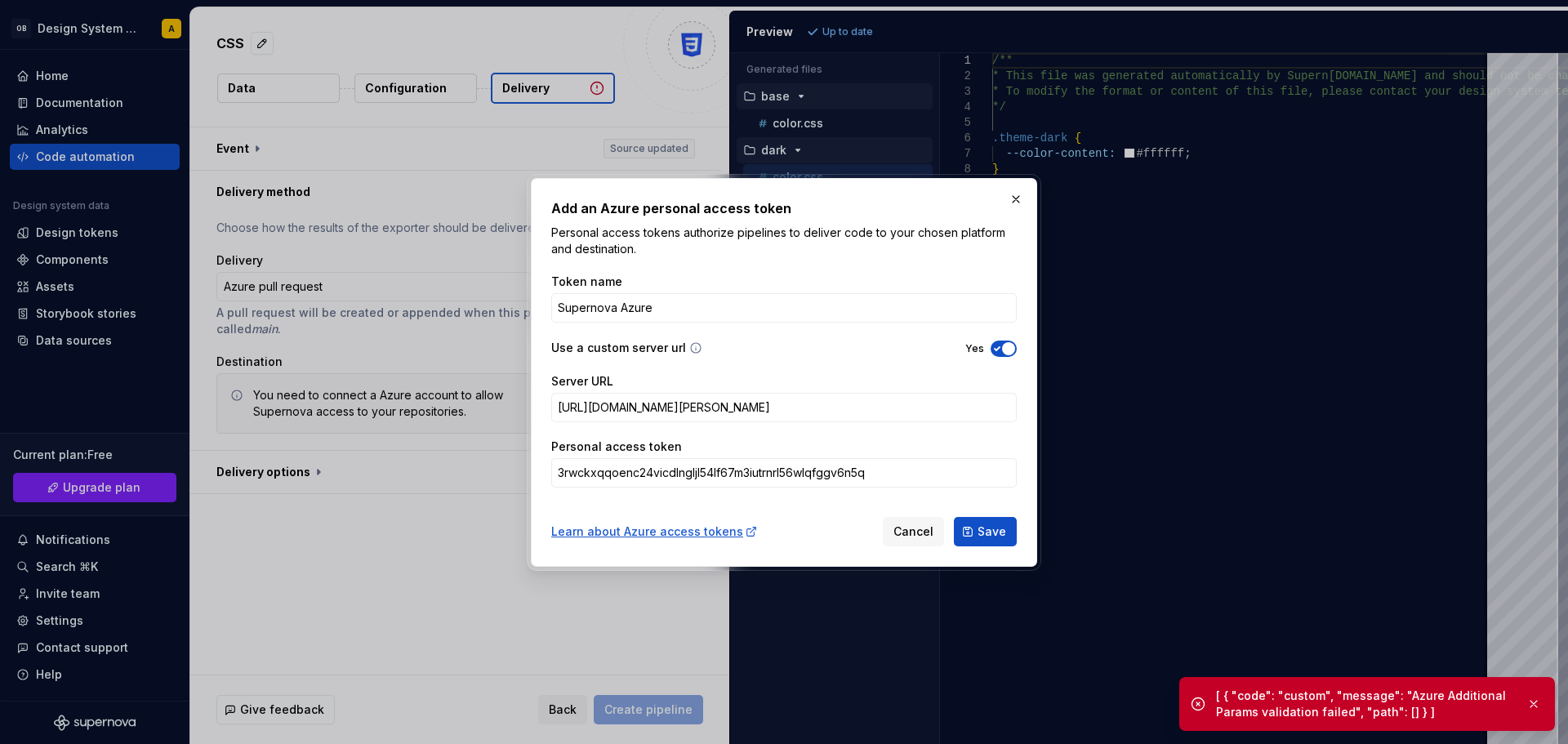
click at [985, 543] on button "Save" at bounding box center [985, 531] width 63 height 29
click at [993, 520] on button "Save" at bounding box center [985, 531] width 63 height 29
click at [909, 527] on span "Cancel" at bounding box center [914, 532] width 40 height 17
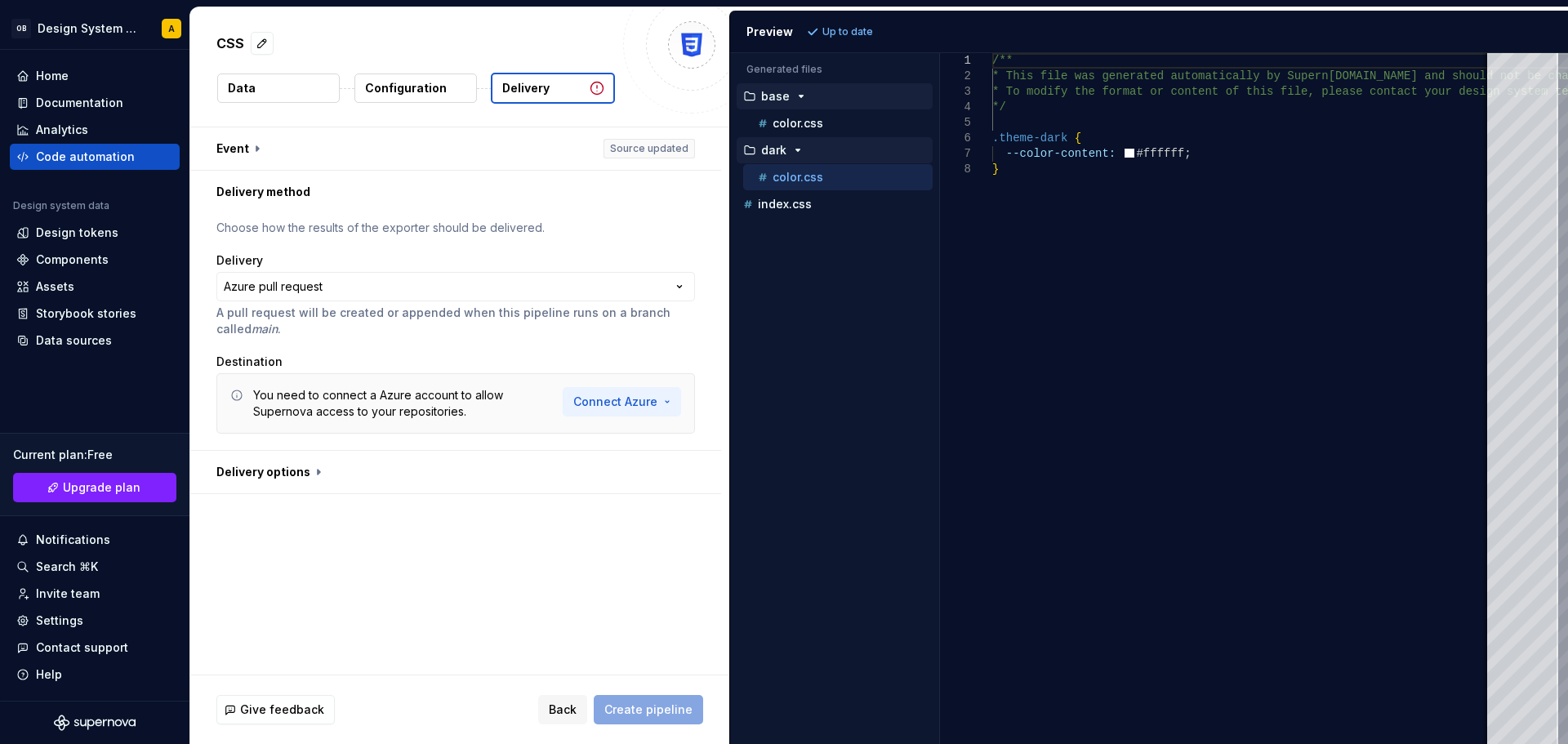
click at [620, 402] on html "**********" at bounding box center [784, 372] width 1568 height 744
click at [483, 515] on html "**********" at bounding box center [784, 372] width 1568 height 744
click at [595, 409] on html "**********" at bounding box center [784, 372] width 1568 height 744
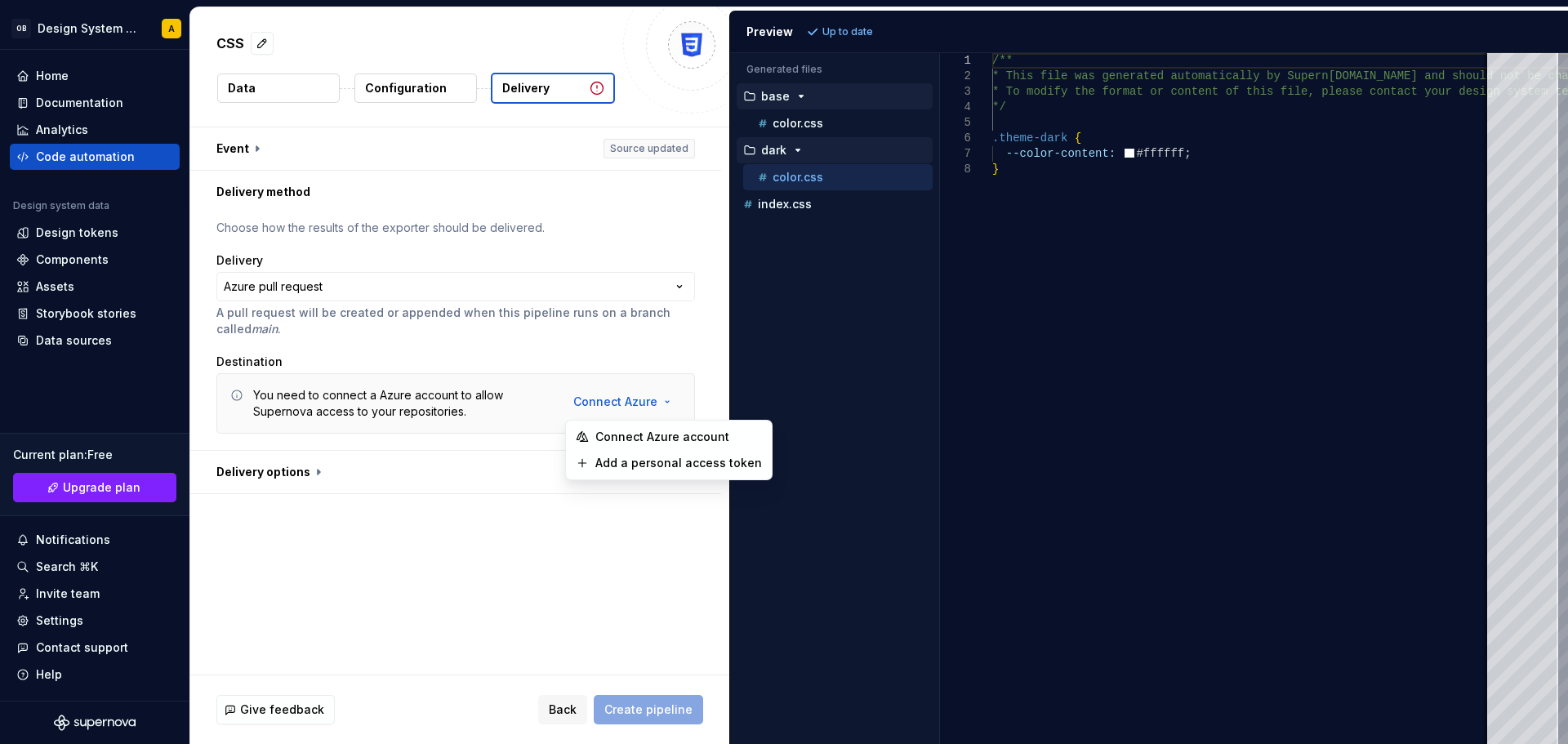
click at [483, 458] on html "**********" at bounding box center [784, 372] width 1568 height 744
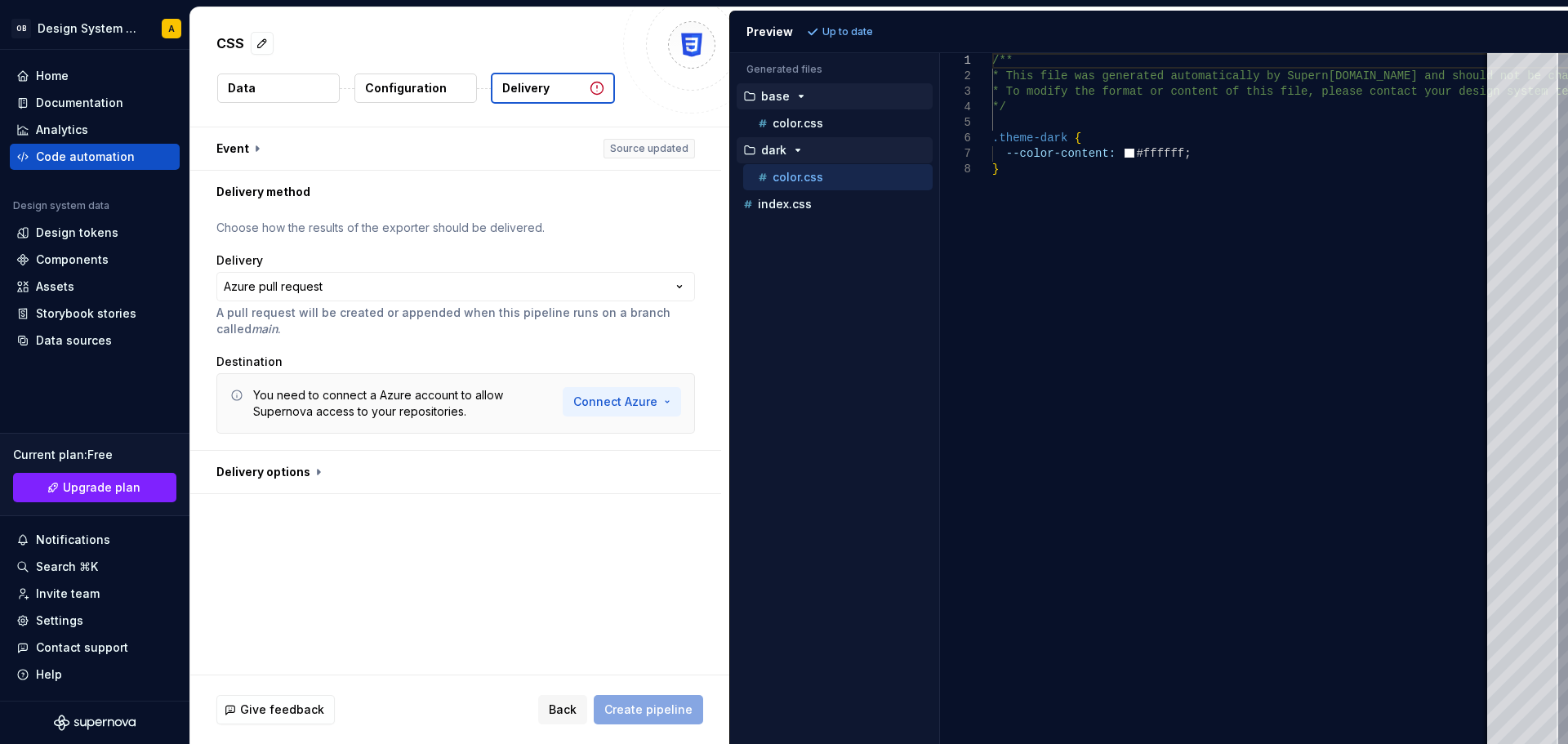
click at [582, 396] on html "**********" at bounding box center [784, 372] width 1568 height 744
click at [485, 406] on html "**********" at bounding box center [784, 372] width 1568 height 744
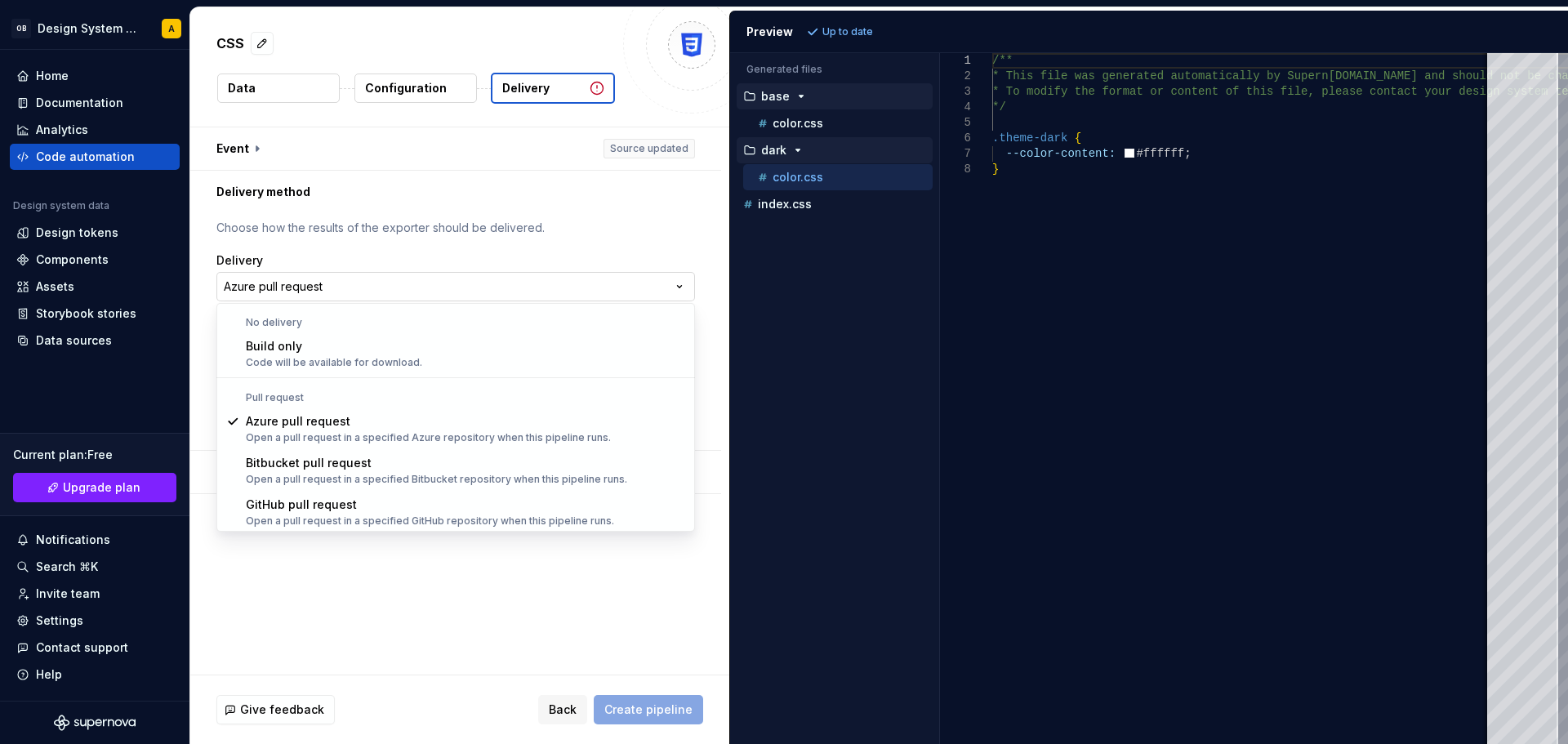
click at [561, 301] on html "**********" at bounding box center [784, 372] width 1568 height 744
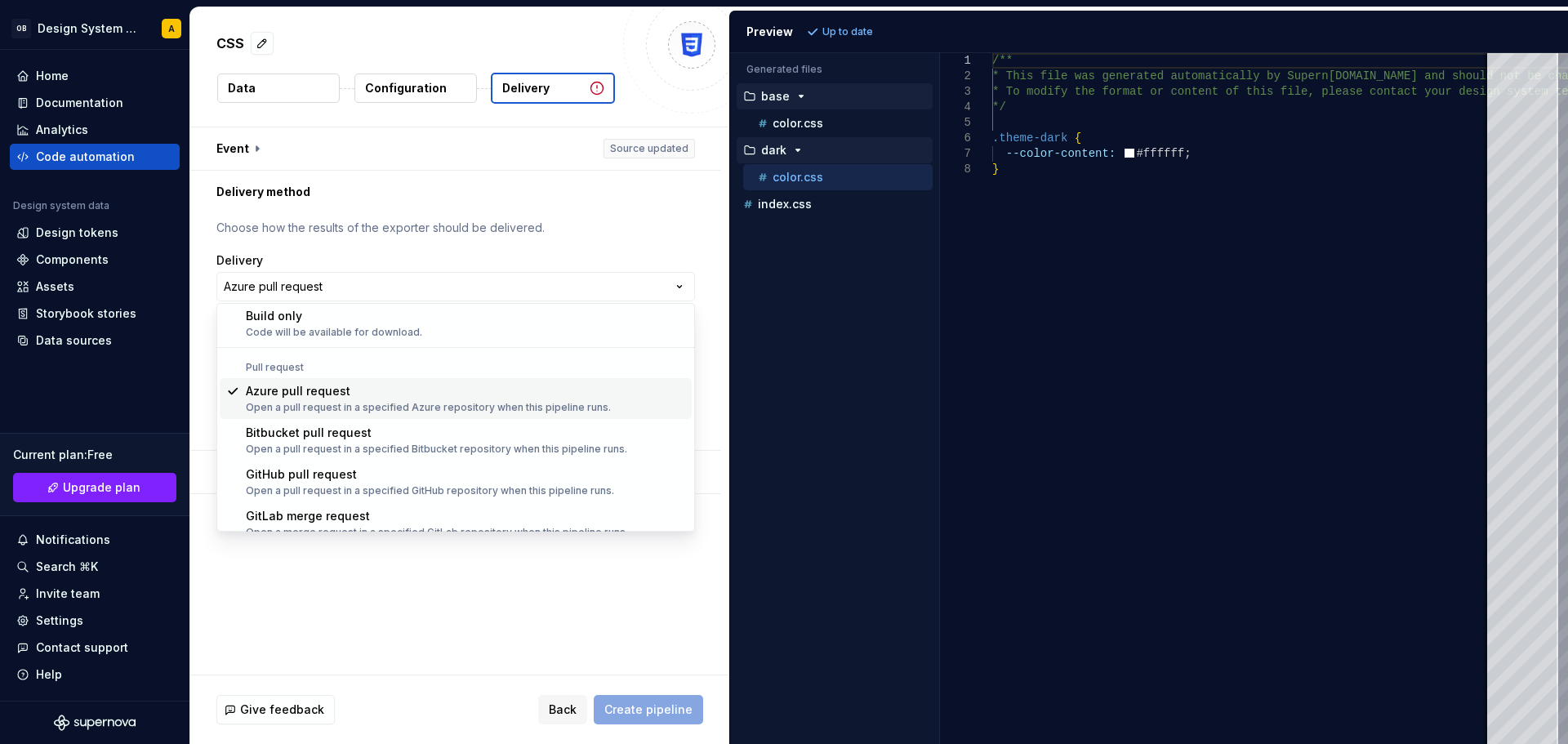
scroll to position [46, 0]
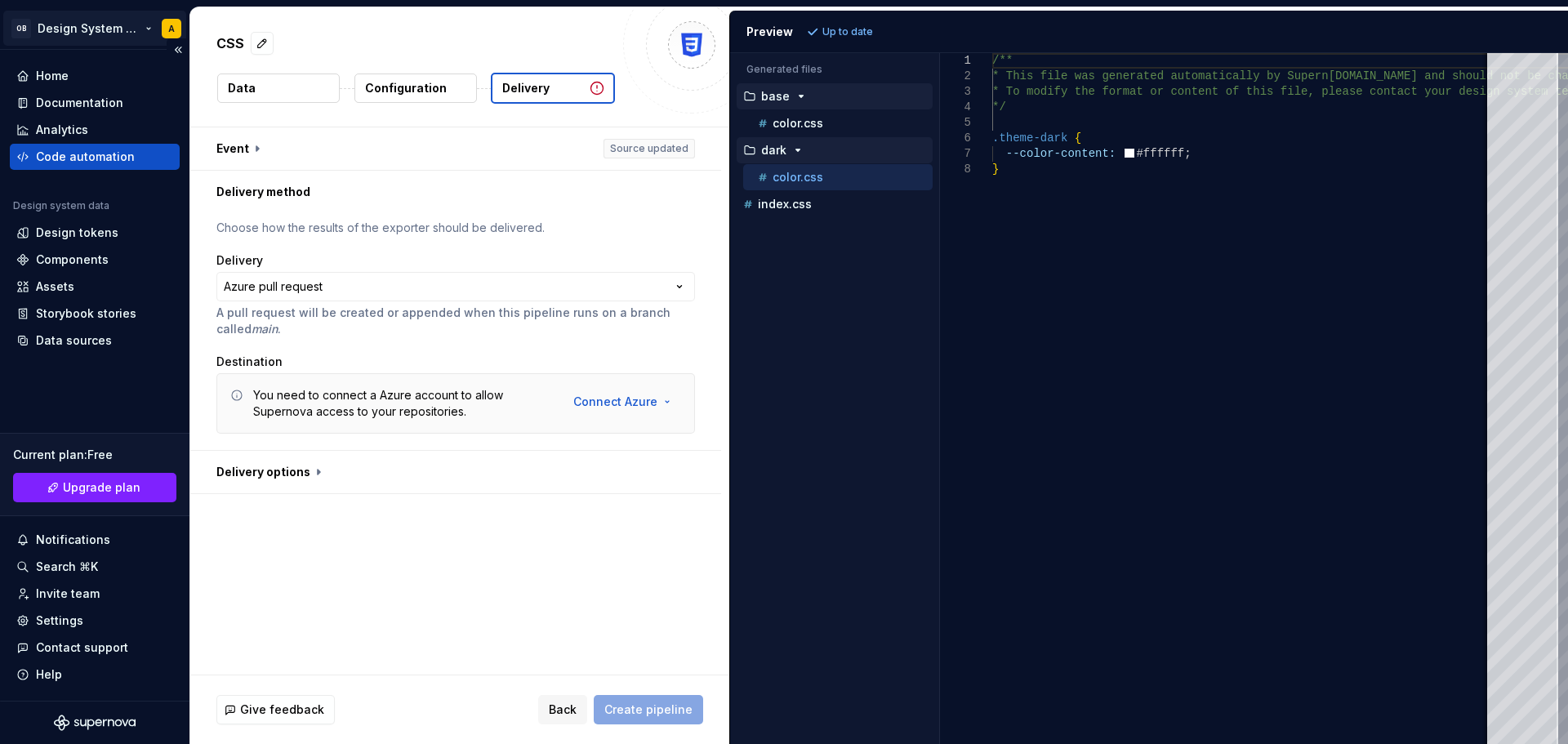
click at [95, 25] on html "**********" at bounding box center [784, 372] width 1568 height 744
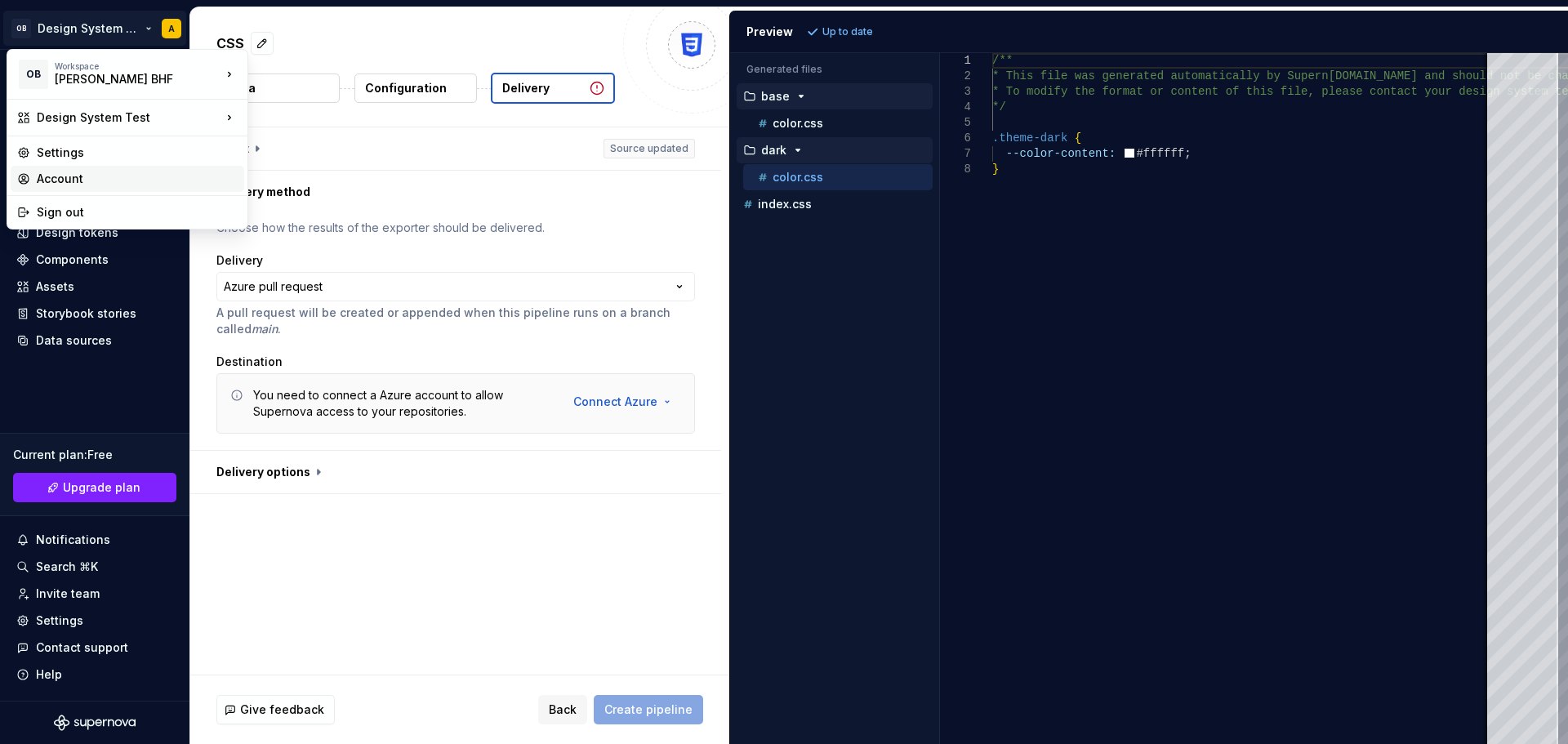
click at [108, 177] on div "Account" at bounding box center [137, 179] width 201 height 17
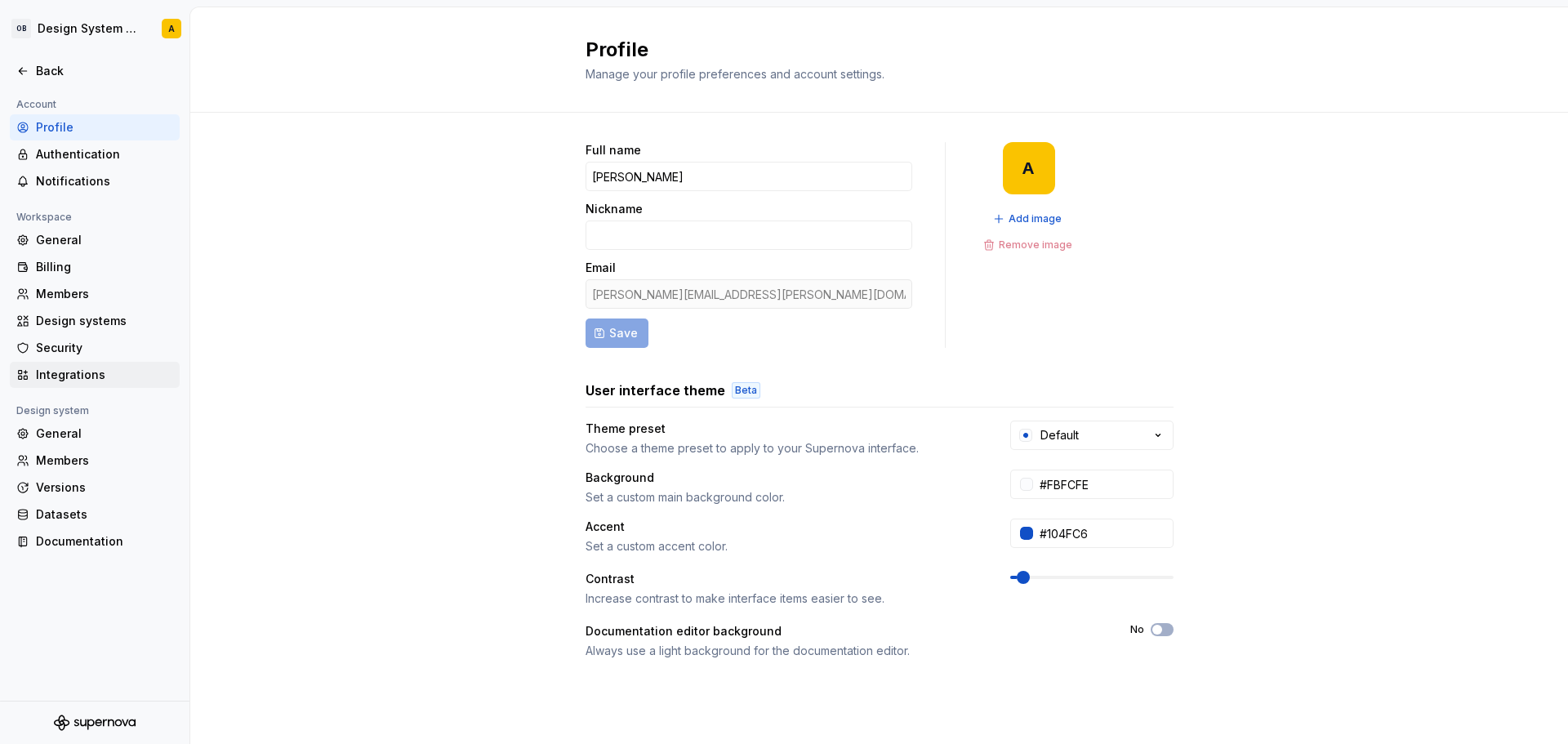
click at [83, 383] on div "Integrations" at bounding box center [105, 375] width 138 height 17
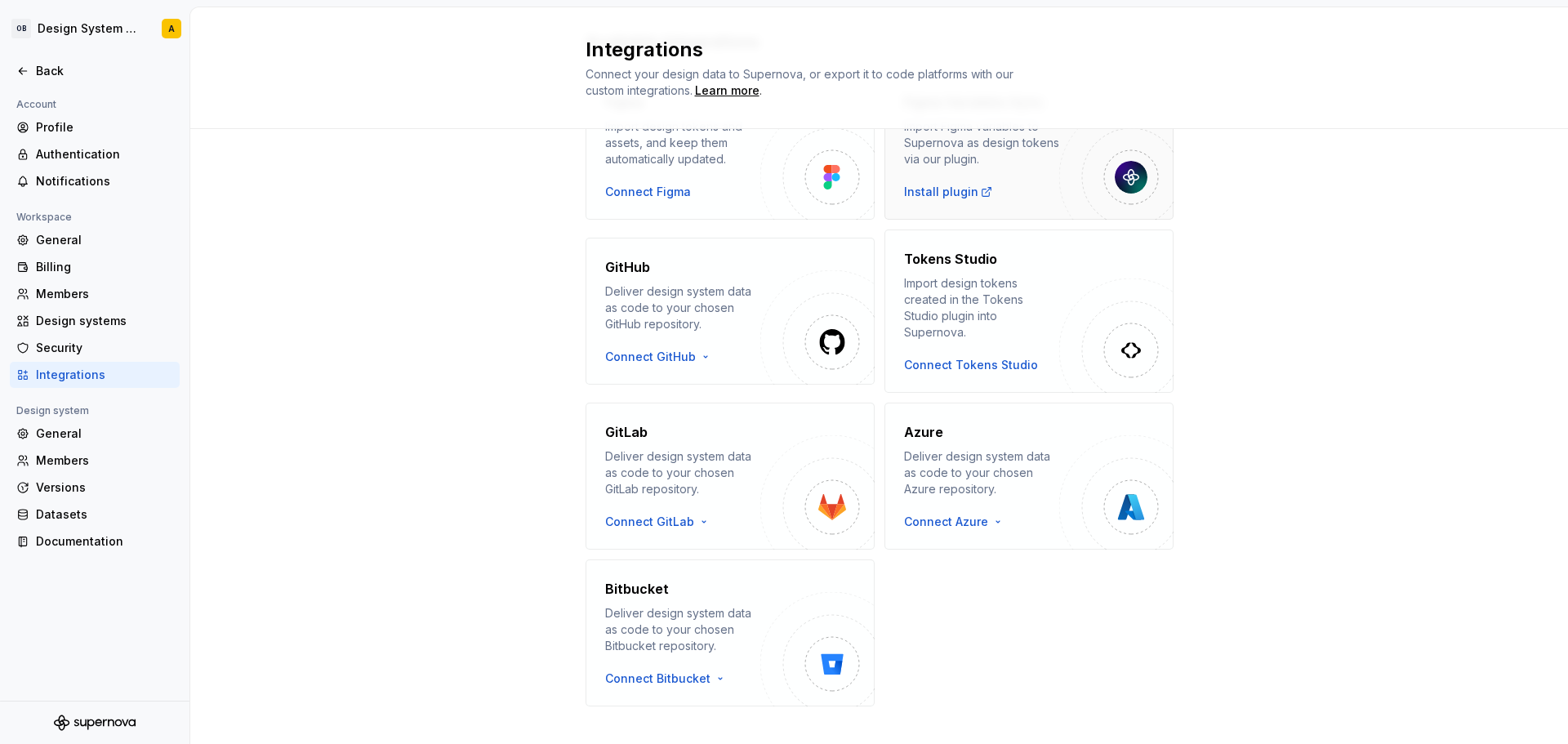
scroll to position [137, 0]
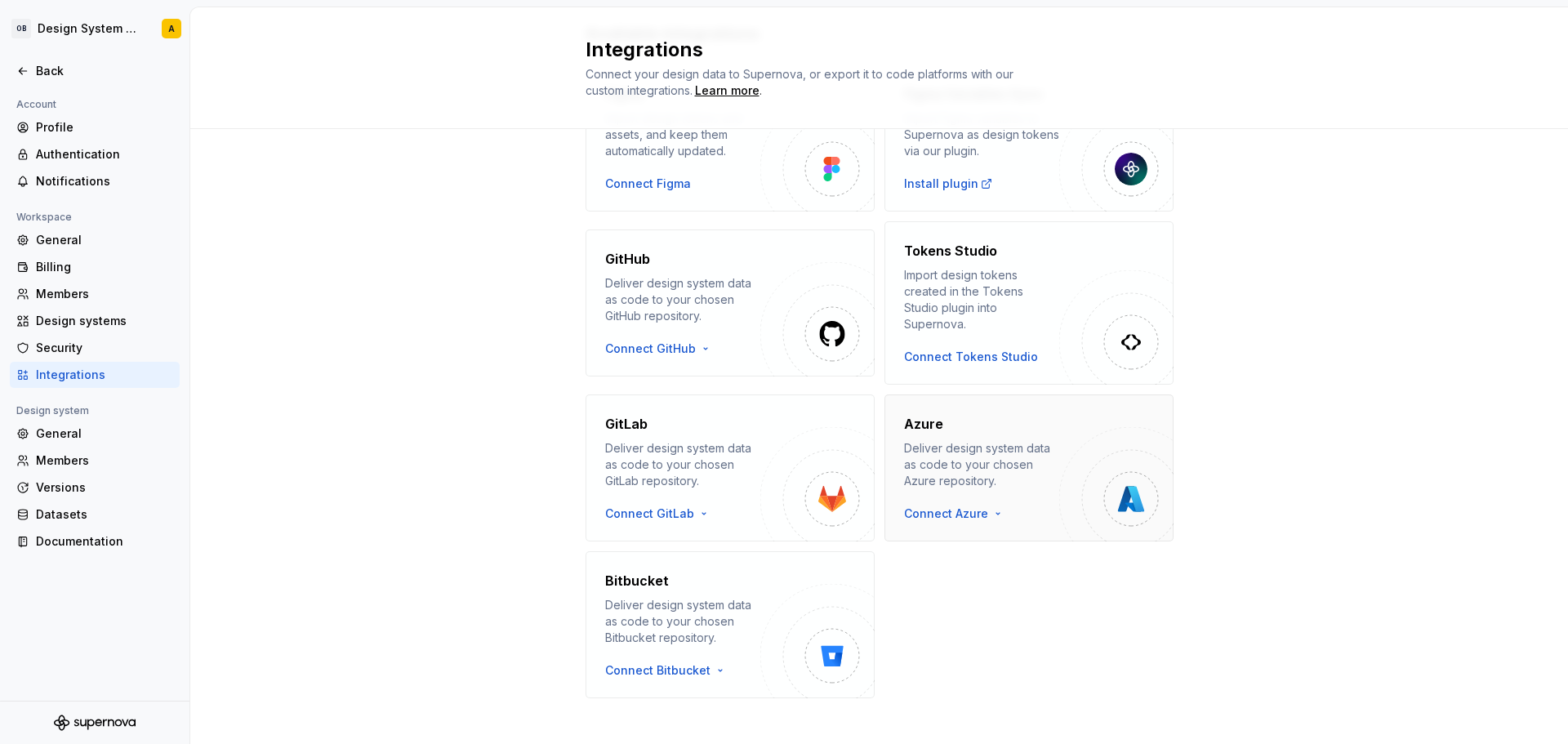
click at [1027, 440] on div "Deliver design system data as code to your chosen Azure repository." at bounding box center [981, 464] width 155 height 49
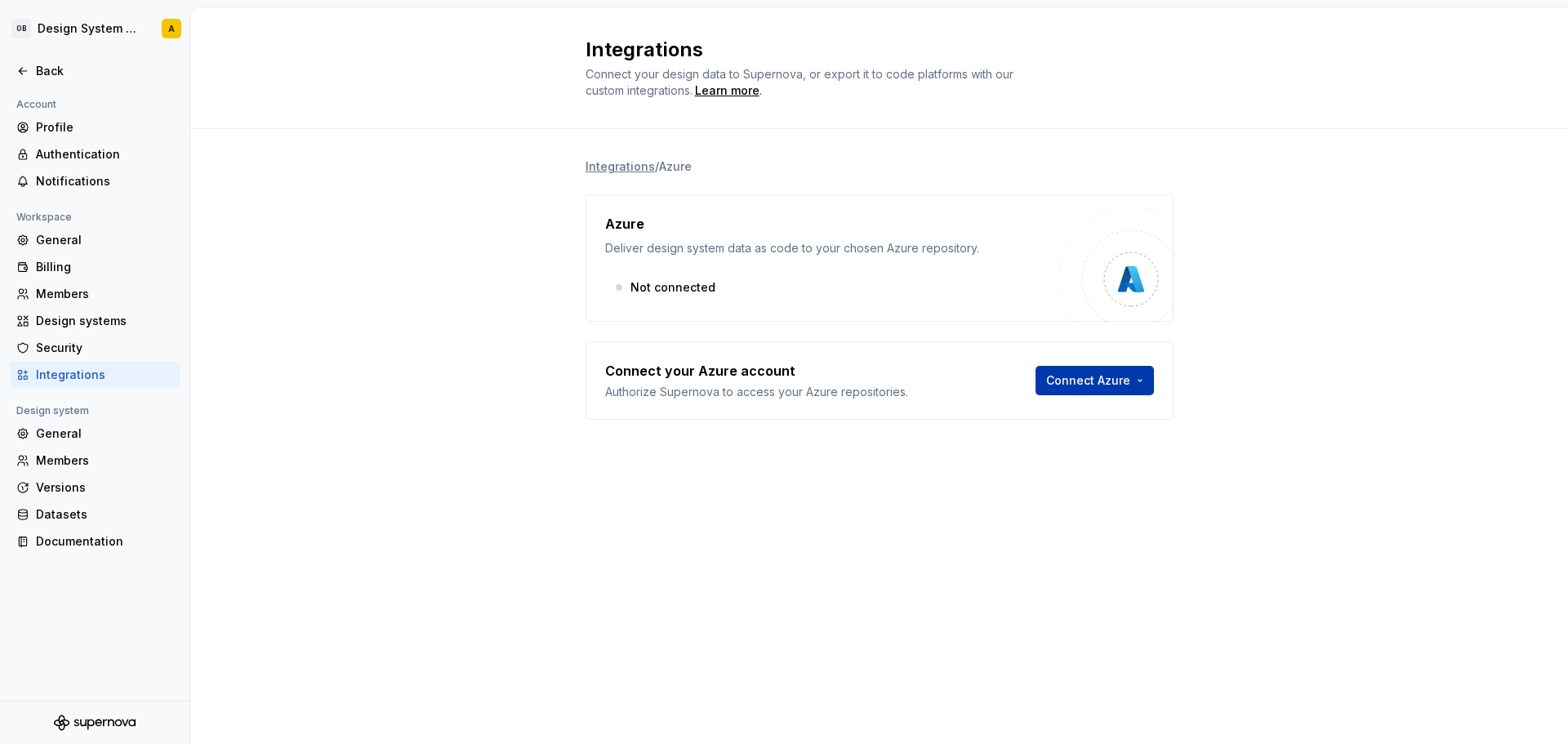
click at [1101, 383] on html "OB Design System Test A Back Account Profile Authentication Notifications Works…" at bounding box center [784, 372] width 1568 height 744
click at [1118, 446] on div "Use a personal access token" at bounding box center [1132, 442] width 167 height 17
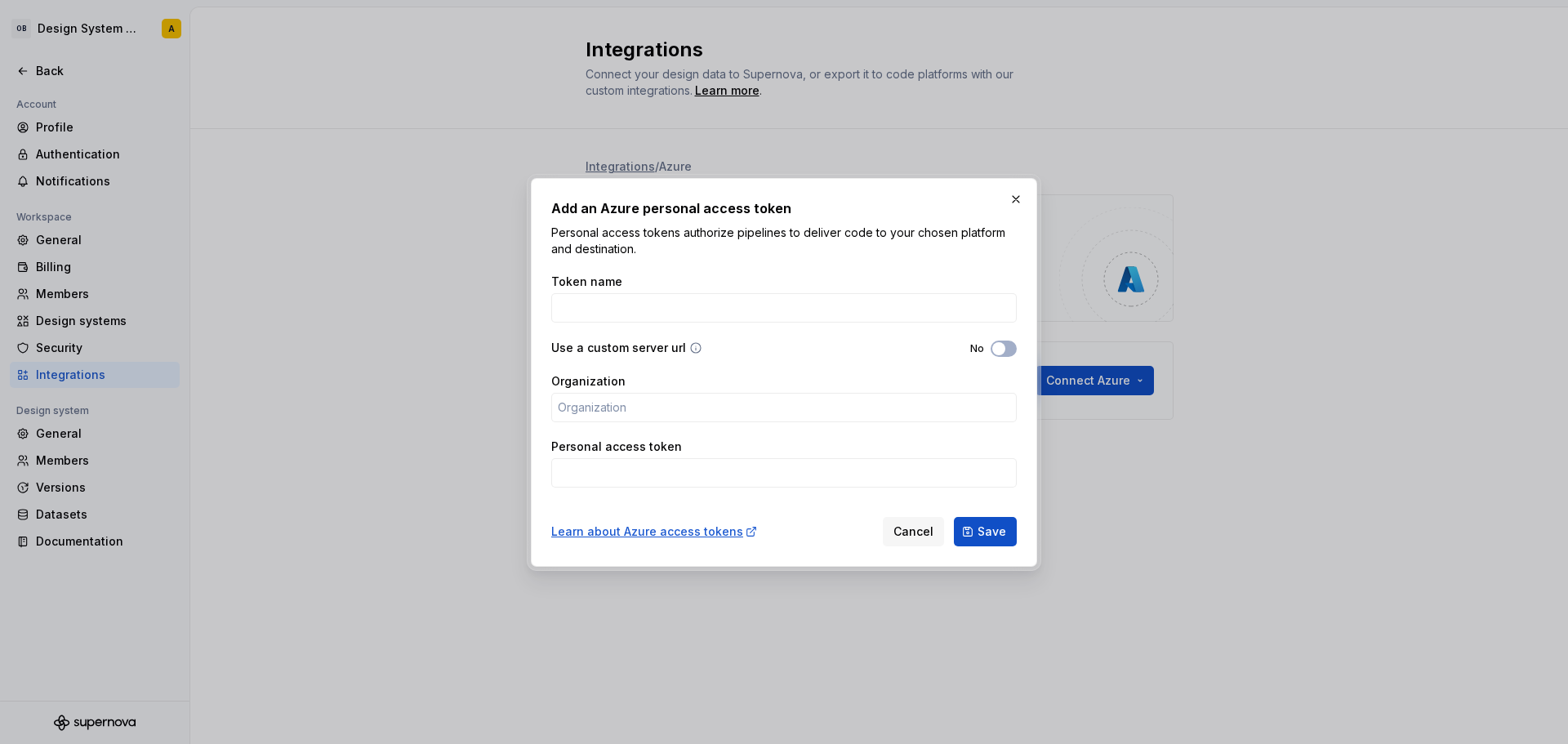
click at [1019, 344] on div "Add an Azure personal access token Personal access tokens authorize pipelines t…" at bounding box center [784, 372] width 506 height 389
click at [998, 350] on span "button" at bounding box center [999, 349] width 13 height 13
click at [994, 353] on button "Yes" at bounding box center [1004, 349] width 26 height 17
click at [994, 353] on button "No" at bounding box center [1004, 349] width 26 height 17
click at [994, 353] on button "Yes" at bounding box center [1004, 349] width 26 height 17
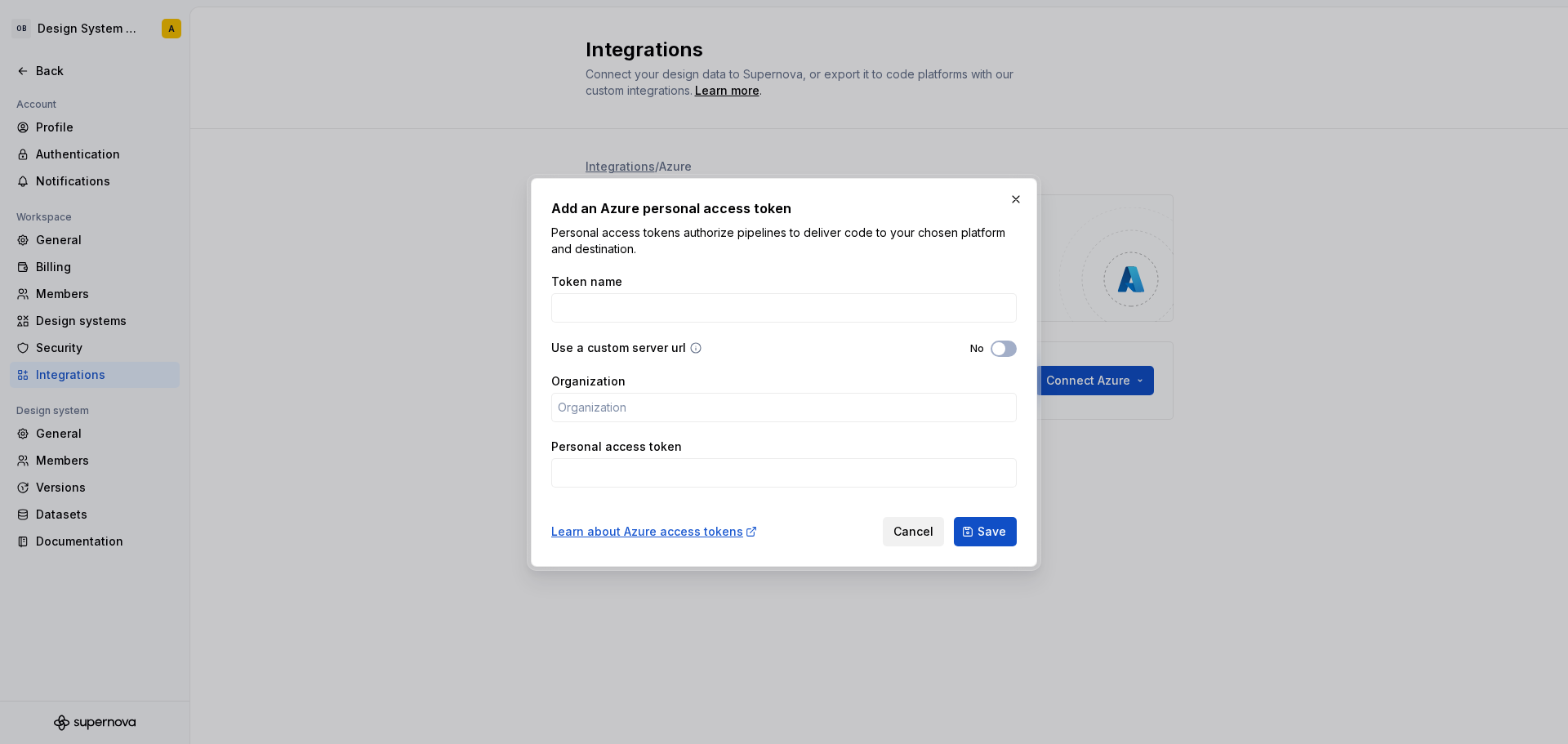
click at [933, 538] on span "Cancel" at bounding box center [914, 532] width 40 height 17
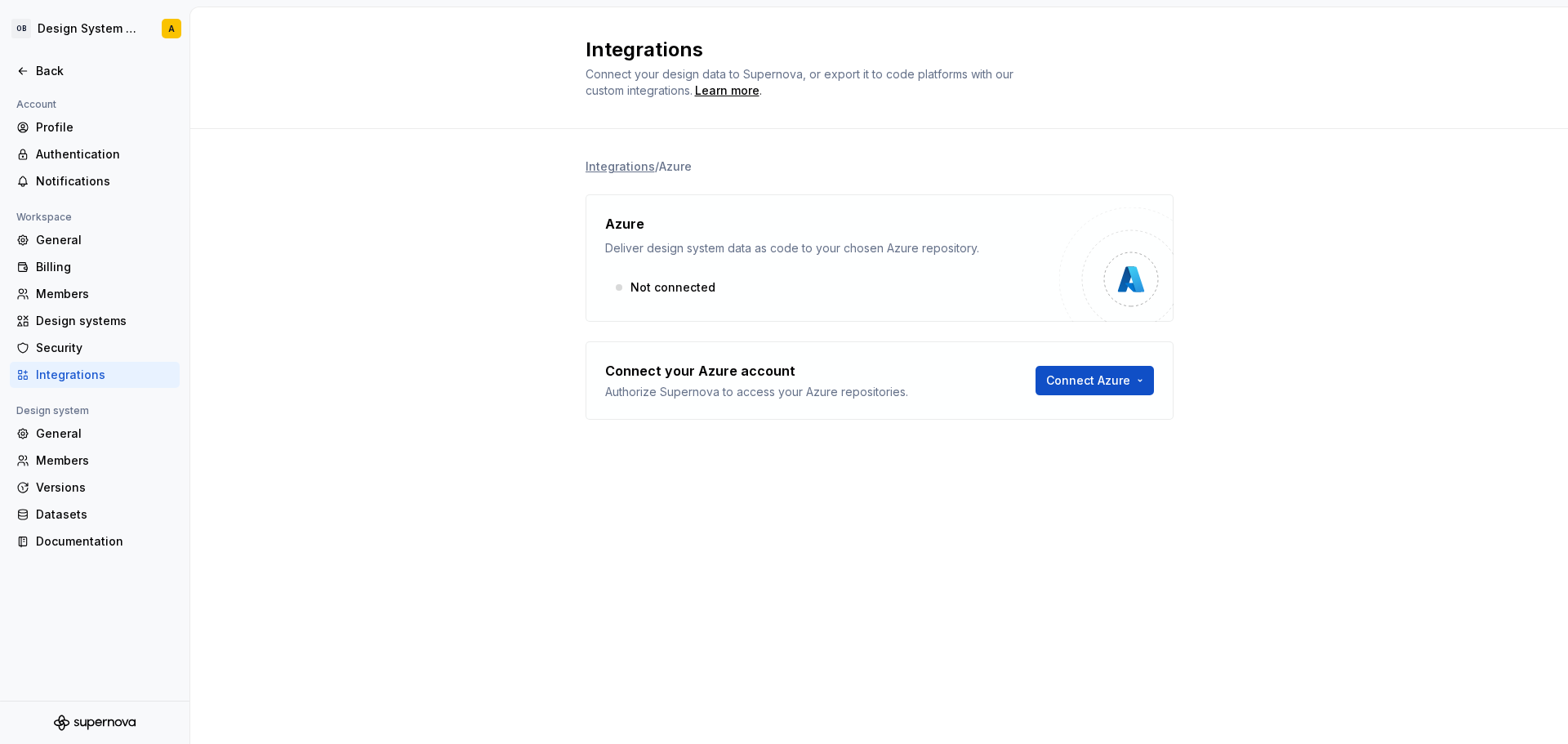
click at [613, 172] on li "Integrations" at bounding box center [620, 167] width 70 height 17
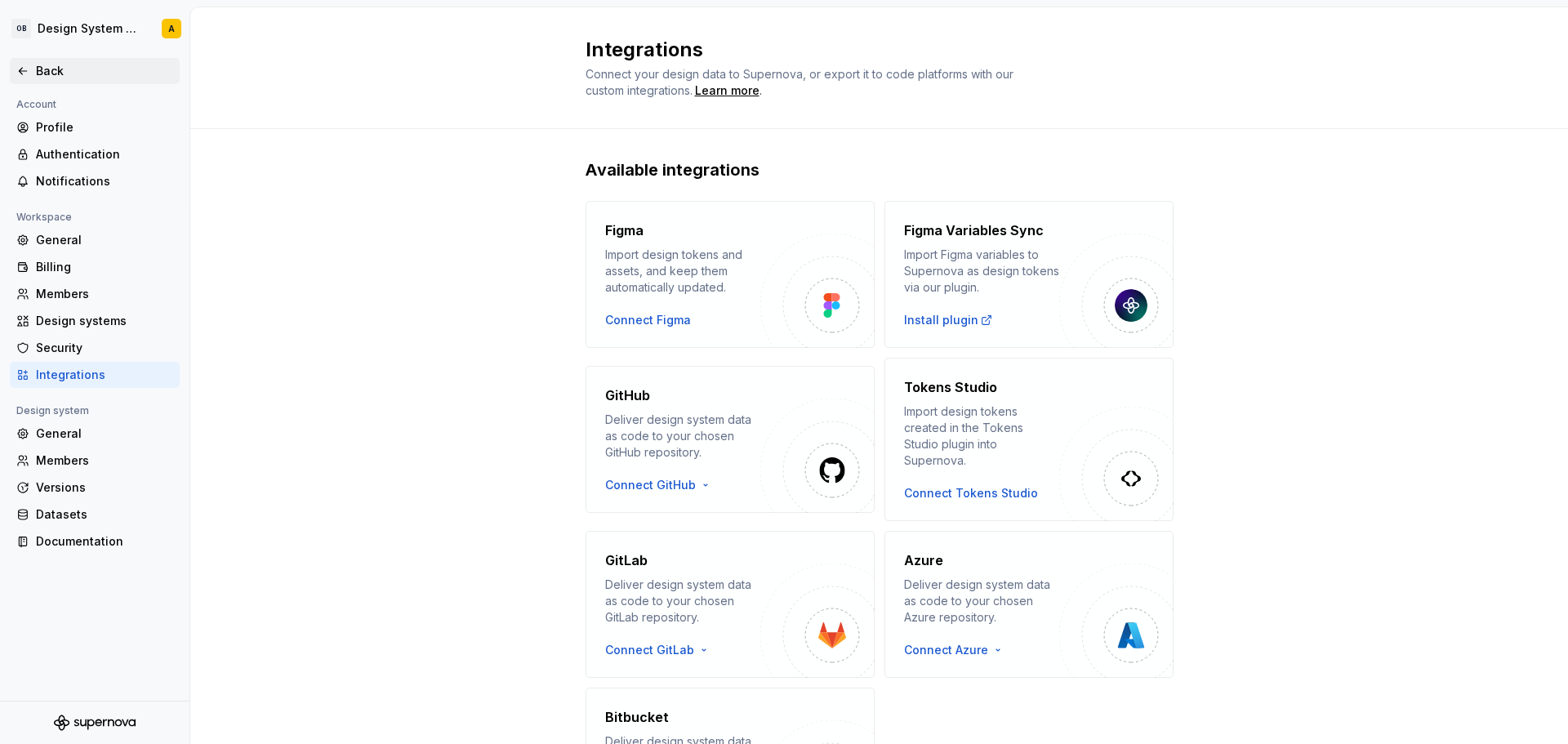
click at [17, 80] on div "Back" at bounding box center [95, 71] width 170 height 26
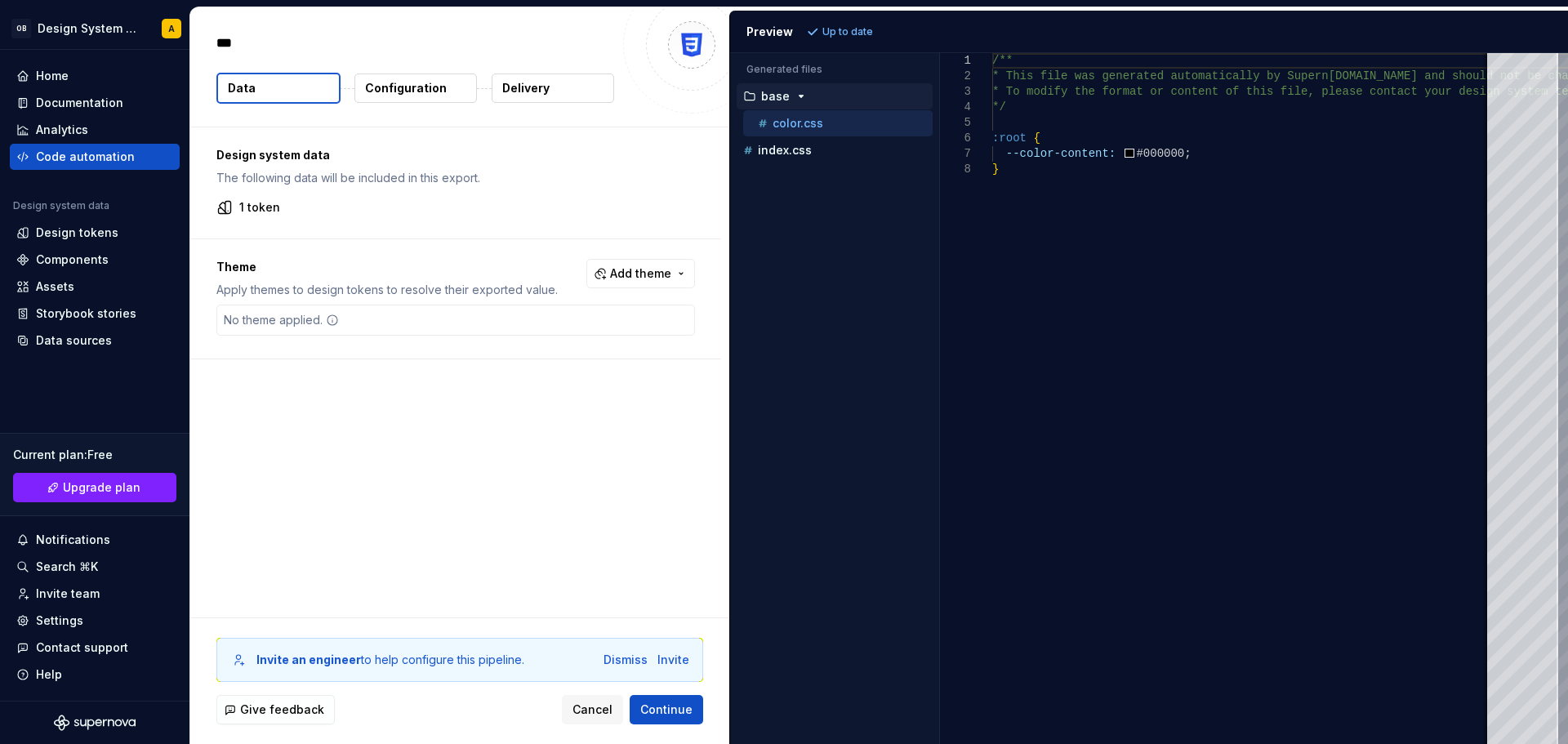
click at [536, 93] on p "Delivery" at bounding box center [526, 88] width 48 height 17
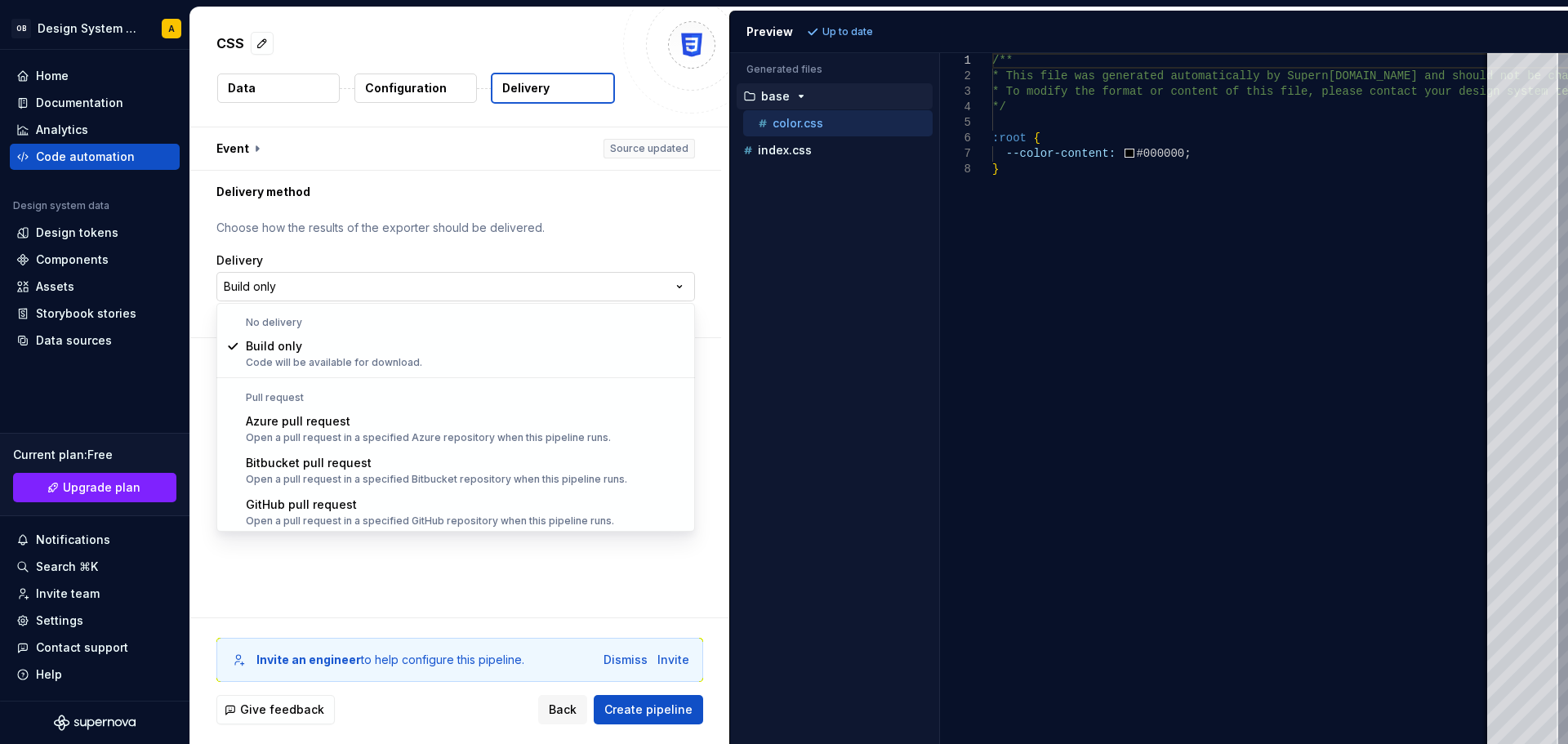
click at [353, 285] on html "**********" at bounding box center [784, 372] width 1568 height 744
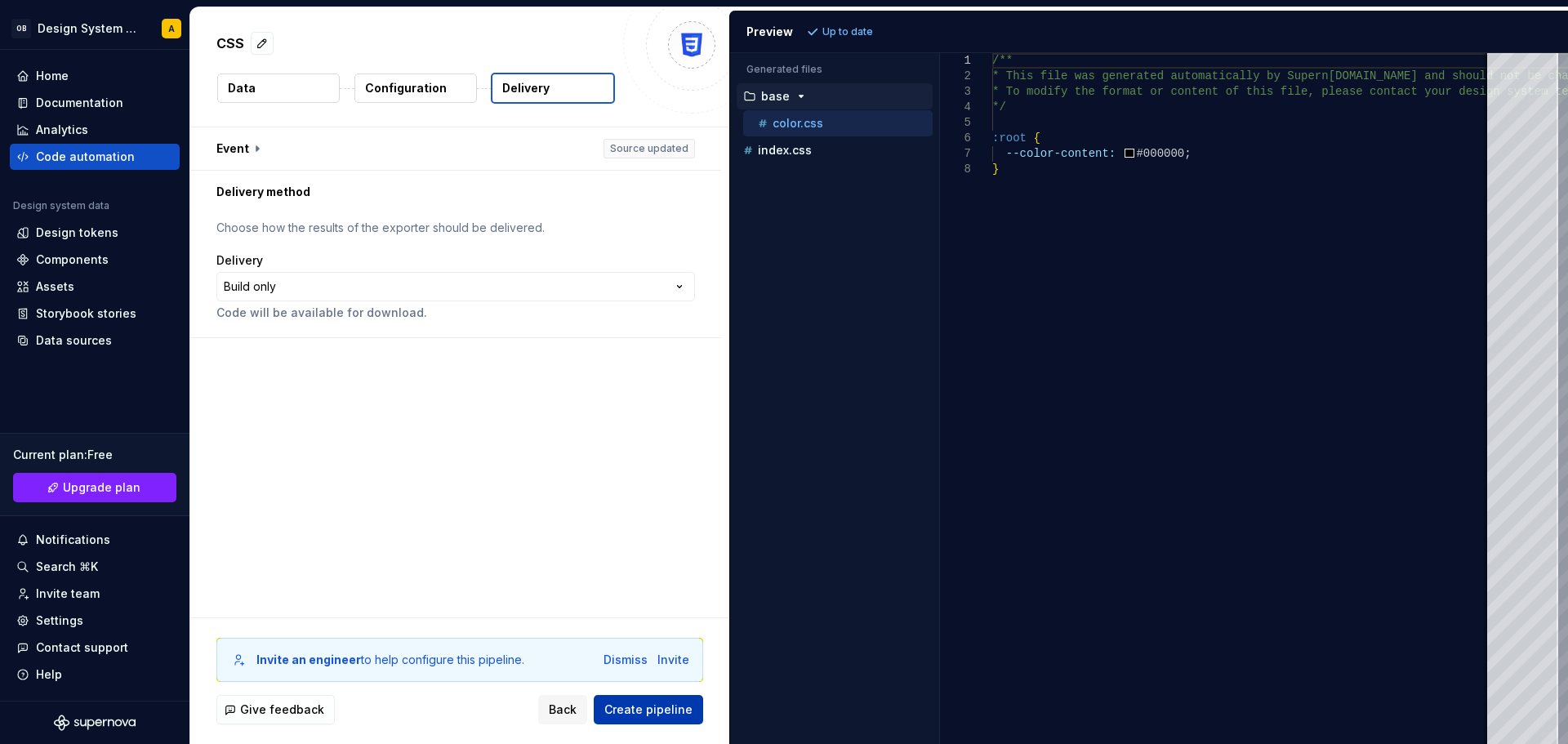
click at [656, 715] on span "Create pipeline" at bounding box center [649, 710] width 88 height 17
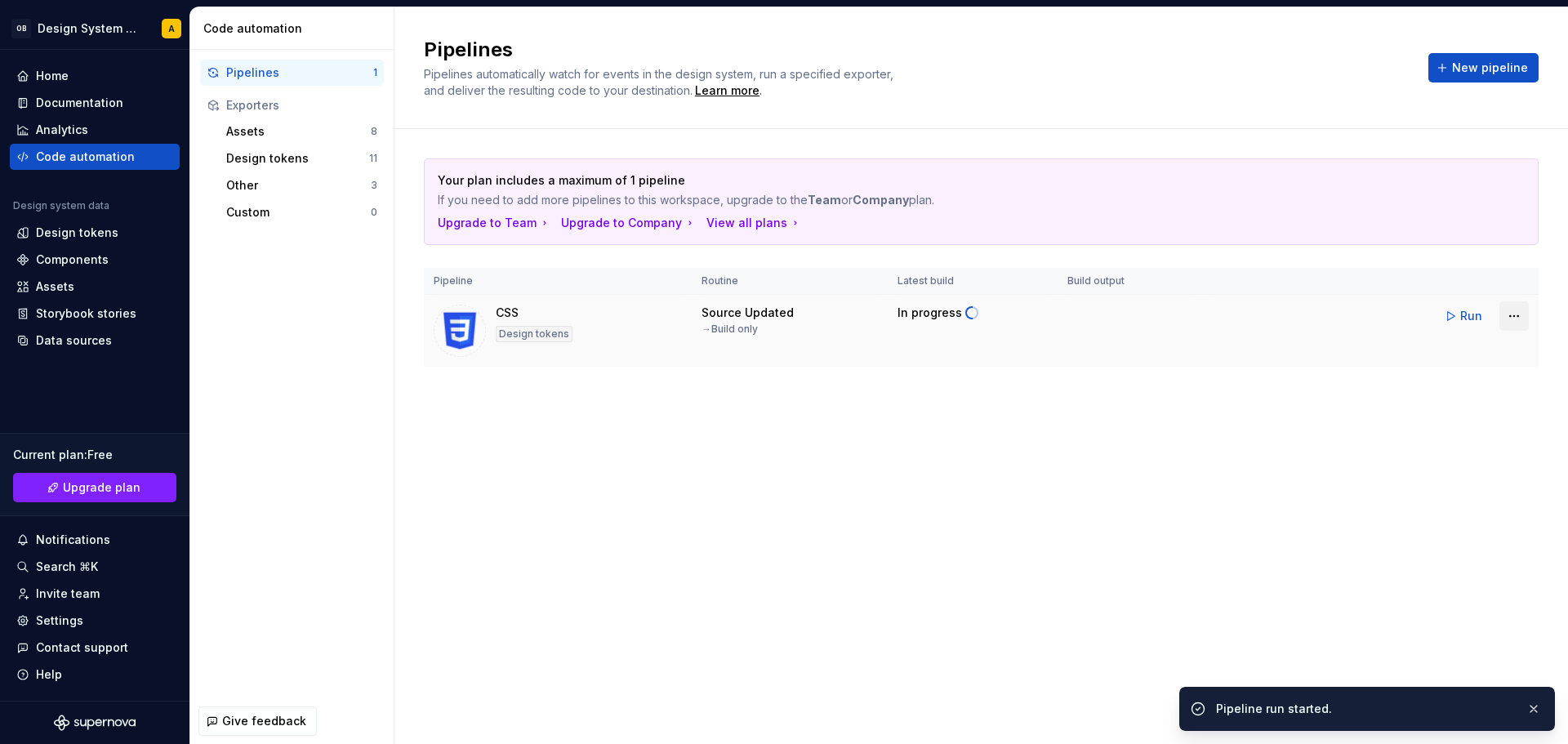
click at [1518, 315] on html "OB Design System Test A Home Documentation Analytics Code automation Design sys…" at bounding box center [784, 372] width 1568 height 744
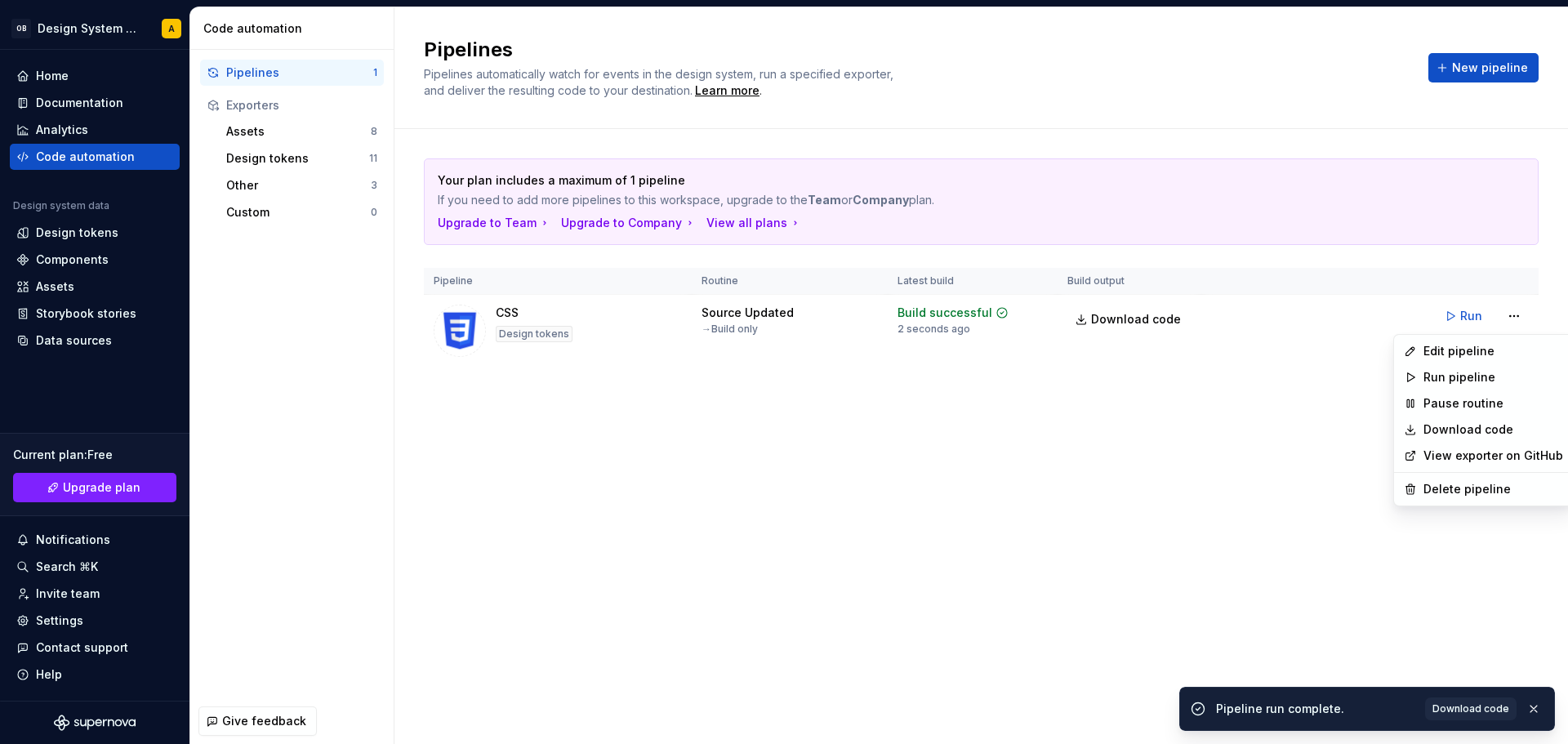
click at [1456, 431] on link "Download code" at bounding box center [1494, 429] width 139 height 17
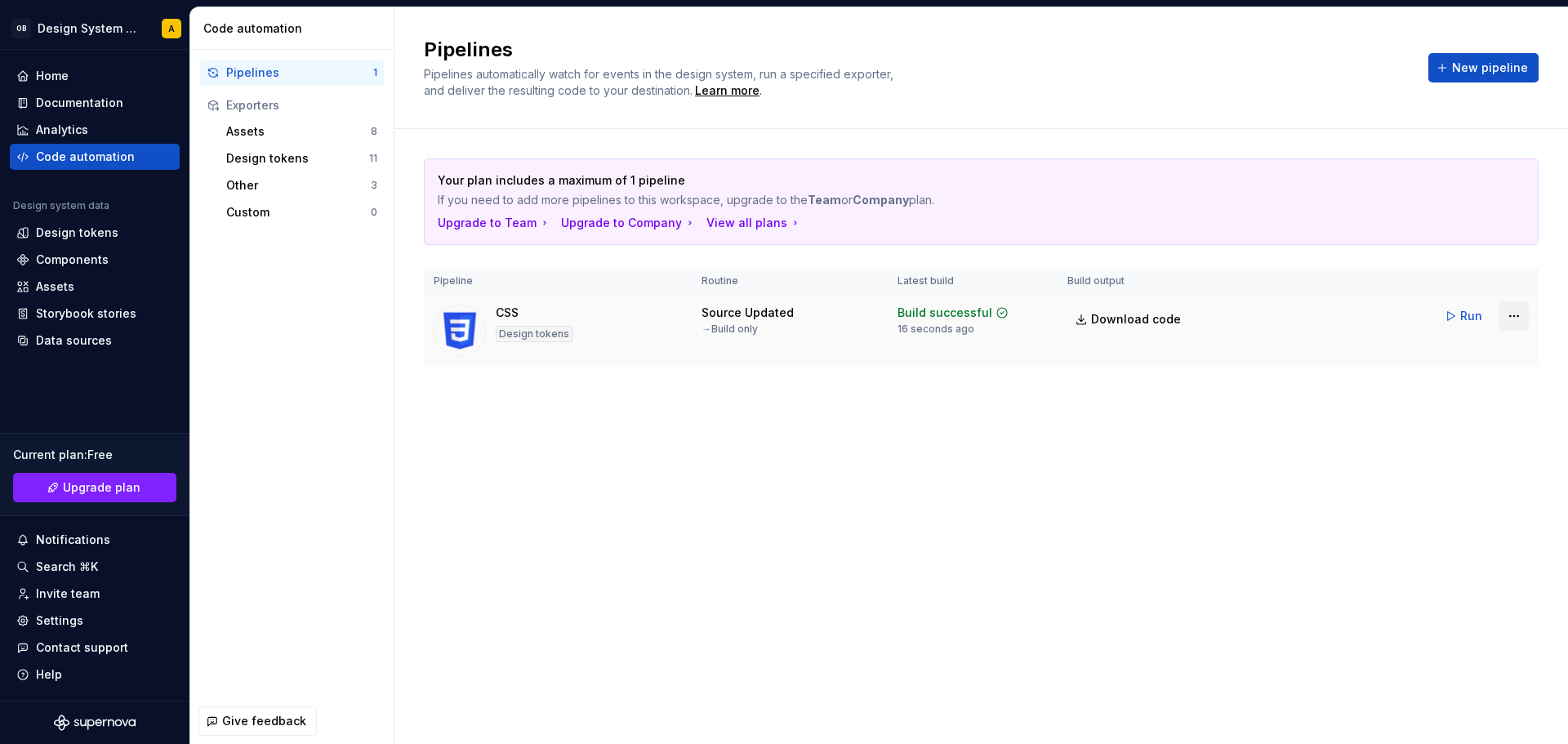
click at [1517, 313] on html "OB Design System Test A Home Documentation Analytics Code automation Design sys…" at bounding box center [784, 372] width 1568 height 744
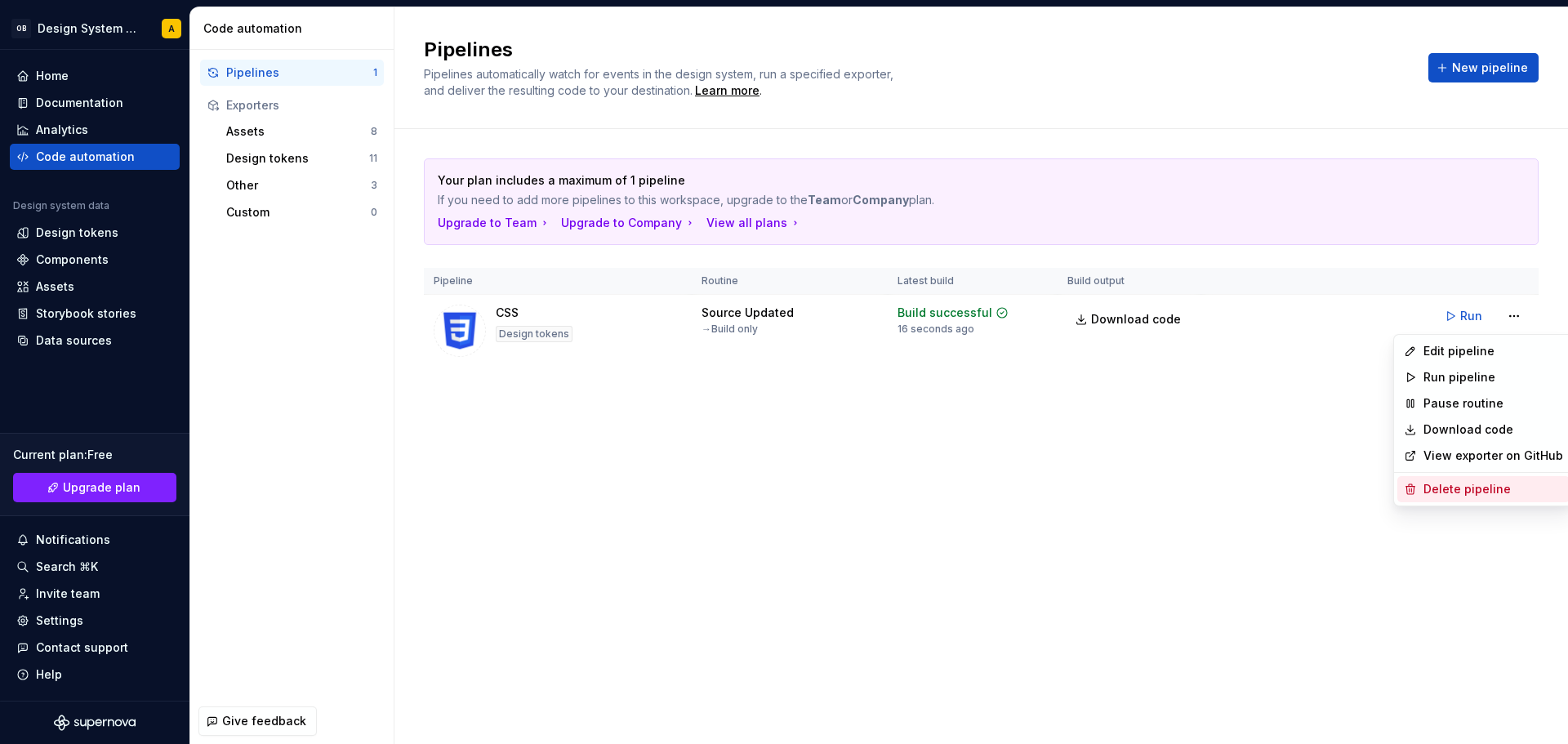
click at [1454, 487] on div "Delete pipeline" at bounding box center [1494, 489] width 139 height 17
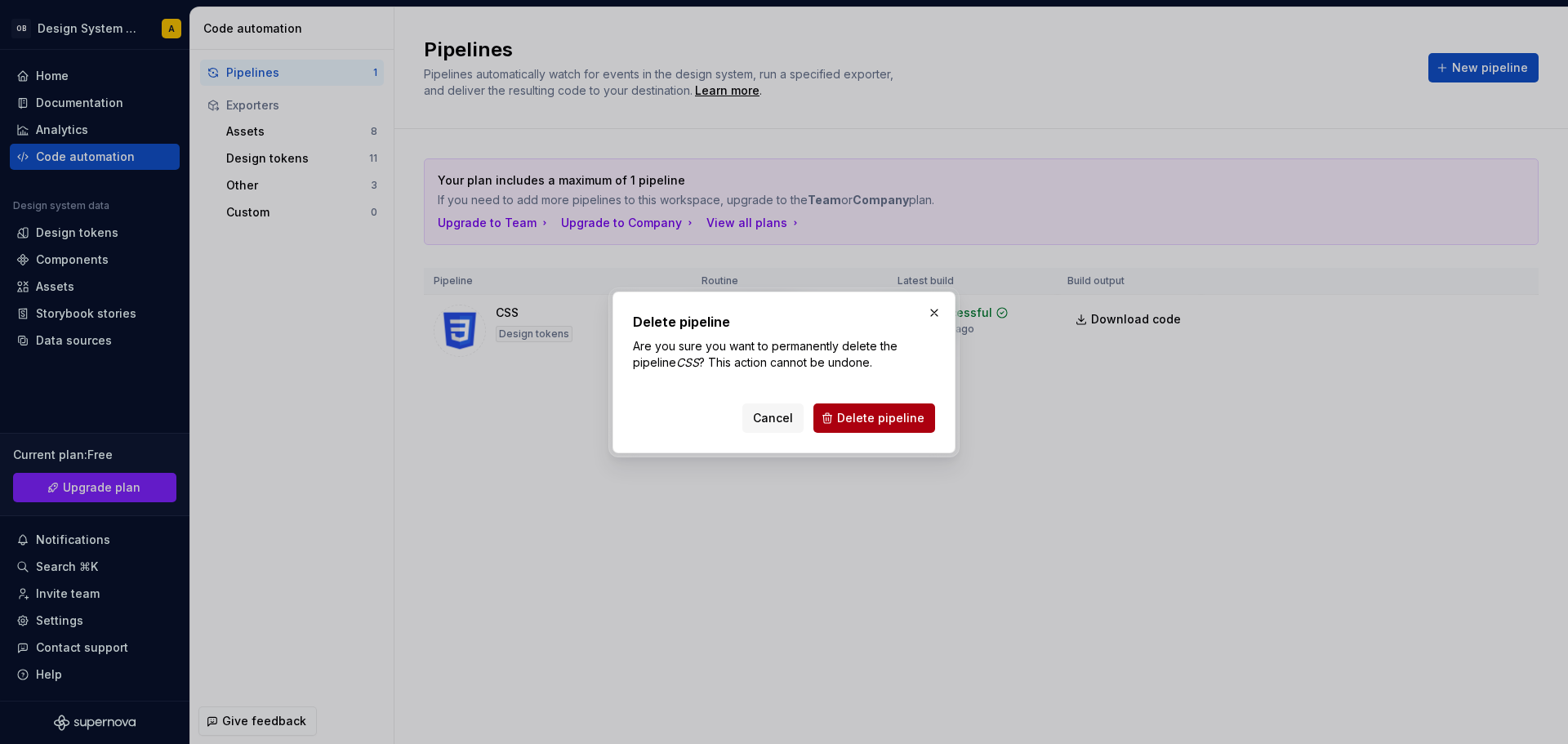
click at [904, 413] on span "Delete pipeline" at bounding box center [880, 418] width 87 height 17
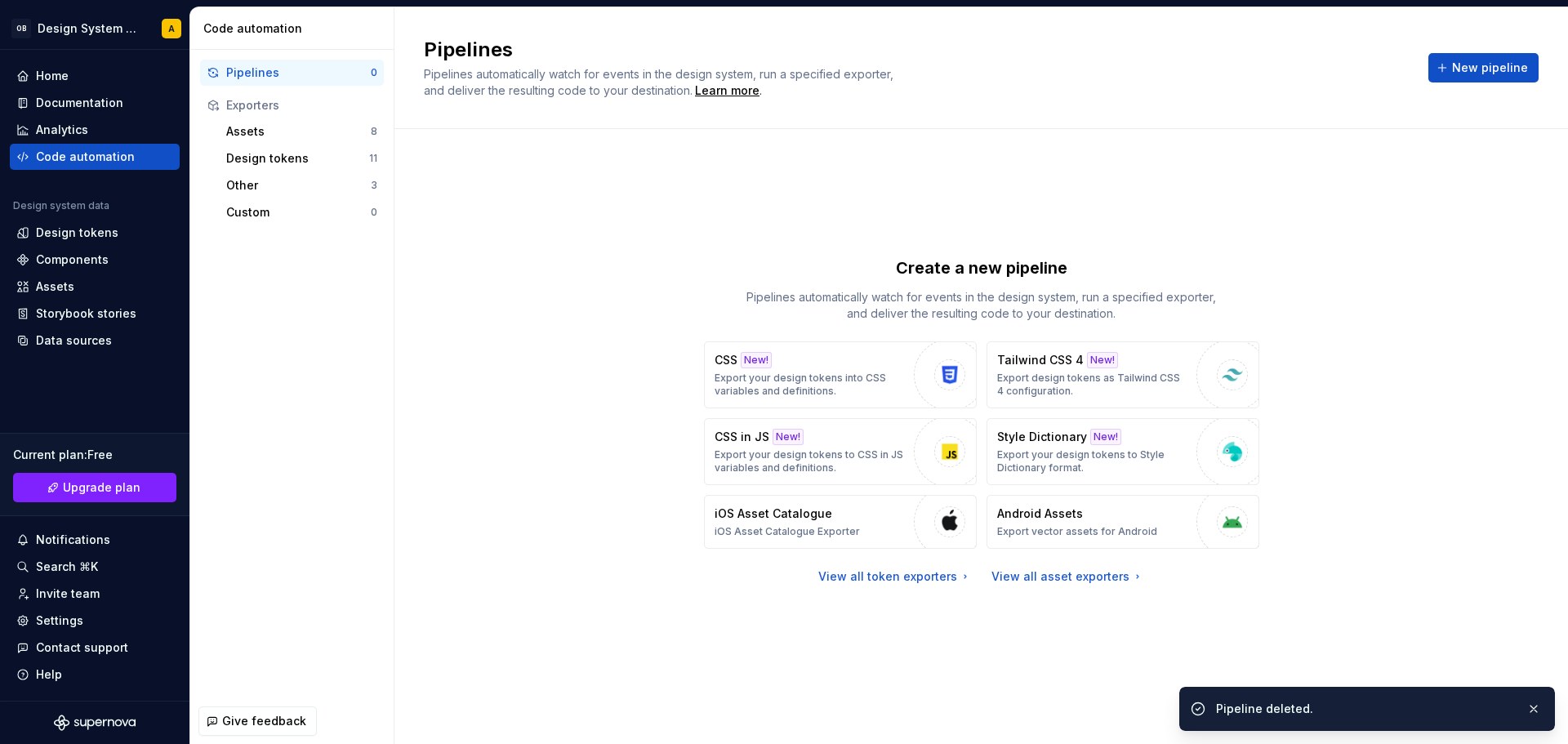
click at [489, 307] on div "Create a new pipeline Pipelines automatically watch for events in the design sy…" at bounding box center [981, 420] width 1115 height 524
click at [78, 74] on div "Home" at bounding box center [95, 76] width 157 height 17
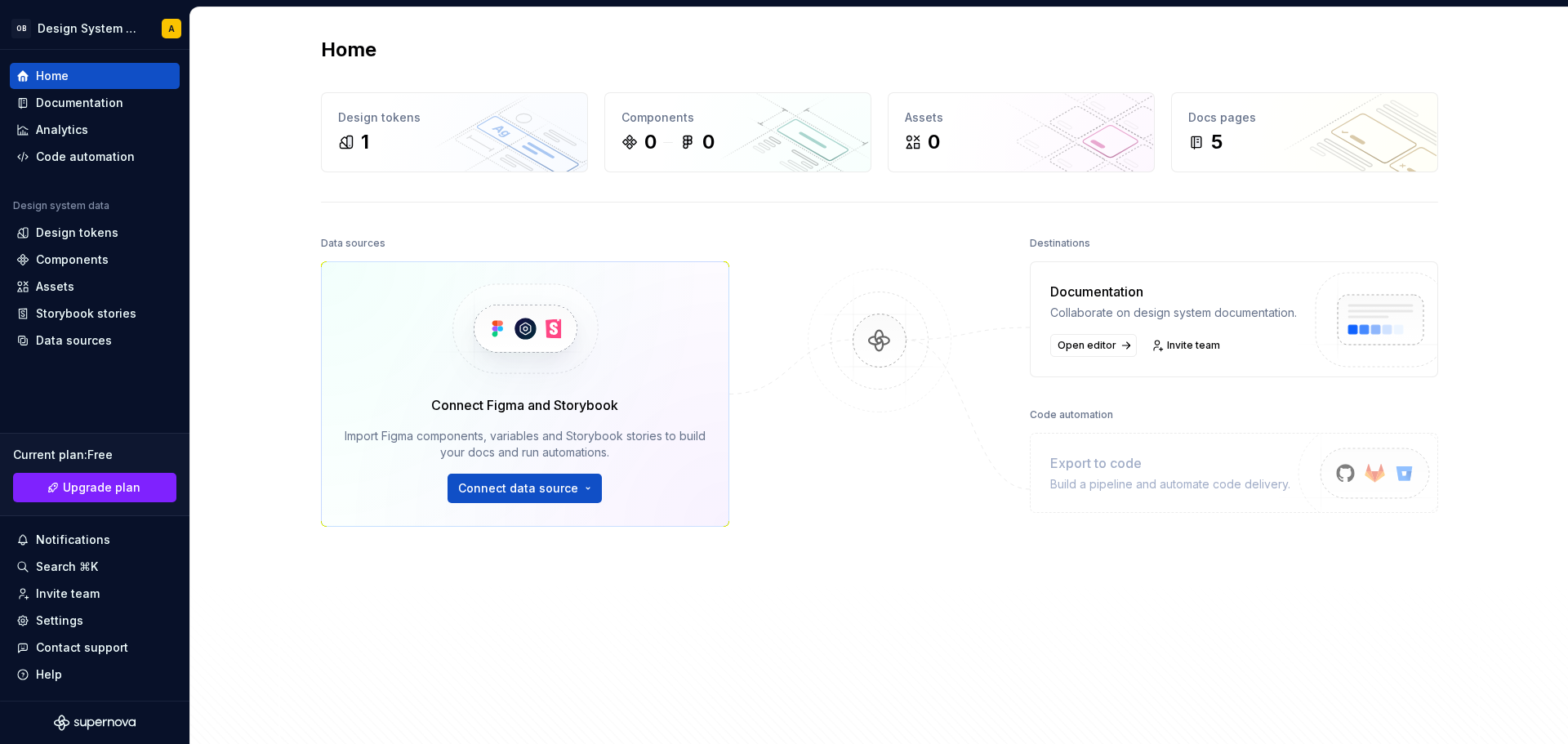
click at [247, 199] on div "Home Design tokens 1 Components 0 0 Assets 0 Docs pages 5 Data sources Connect …" at bounding box center [879, 391] width 1378 height 767
click at [845, 293] on img at bounding box center [879, 357] width 159 height 177
click at [131, 24] on html "OB Design System Test A Home Documentation Analytics Code automation Design sys…" at bounding box center [784, 372] width 1568 height 744
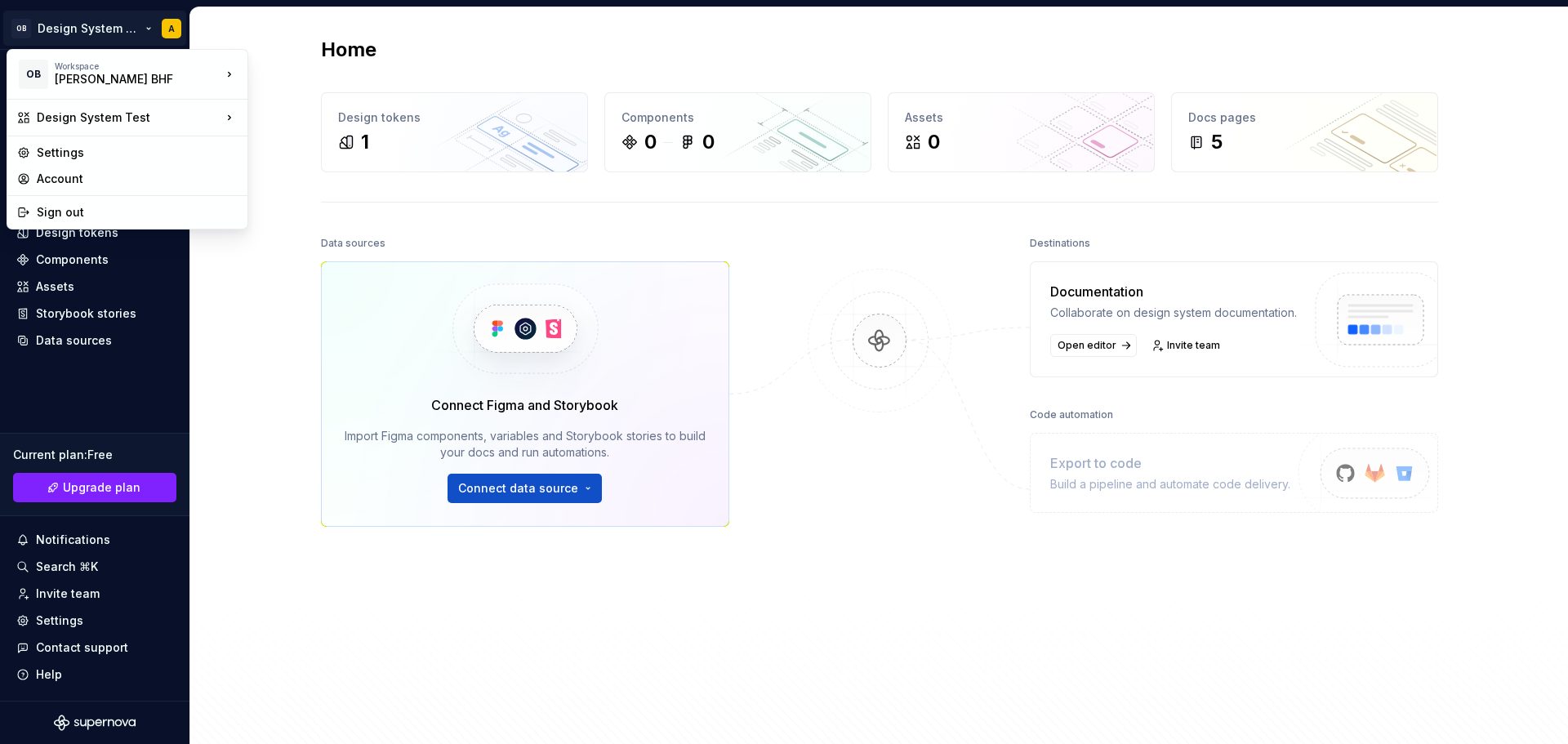
click at [362, 48] on html "OB Design System Test A Home Documentation Analytics Code automation Design sys…" at bounding box center [784, 372] width 1568 height 744
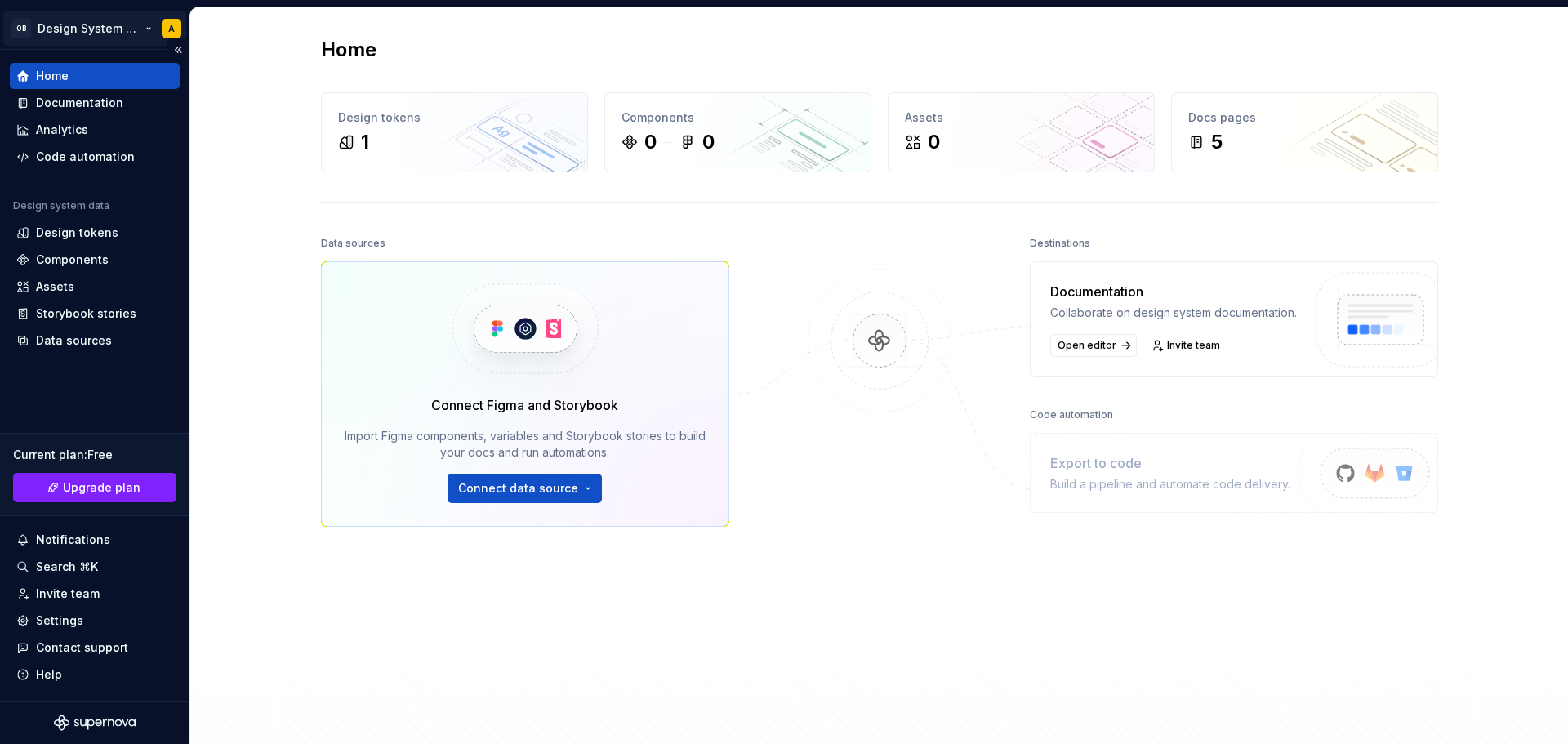
click at [124, 28] on html "OB Design System Test A Home Documentation Analytics Code automation Design sys…" at bounding box center [784, 372] width 1568 height 744
click at [174, 27] on html "OB Design System Test A Home Documentation Analytics Code automation Design sys…" at bounding box center [784, 372] width 1568 height 744
click at [174, 47] on button "Collapse sidebar" at bounding box center [178, 50] width 23 height 23
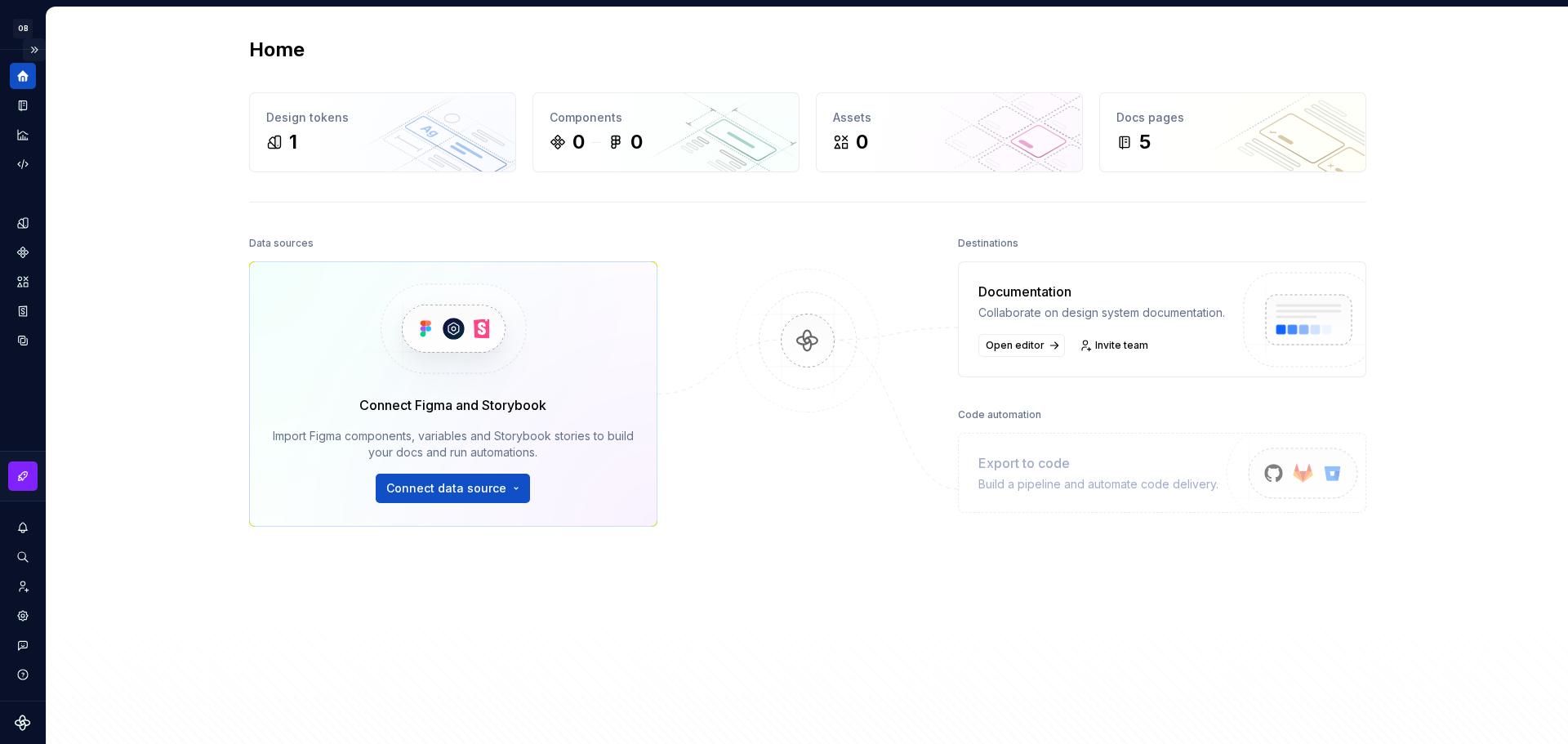
click at [41, 48] on button "Expand sidebar" at bounding box center [34, 50] width 23 height 23
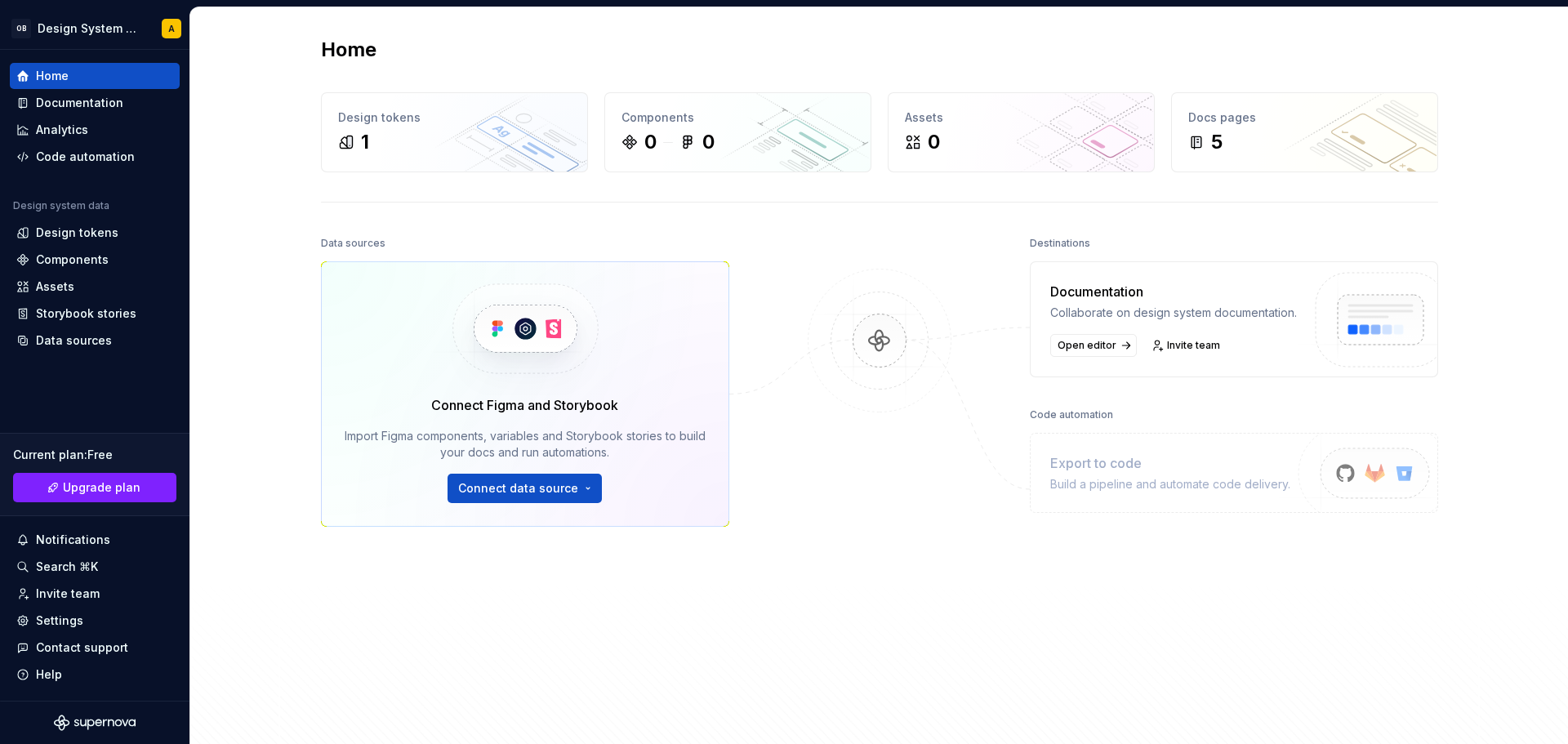
click at [278, 291] on div "Home Design tokens 1 Components 0 0 Assets 0 Docs pages 5 Data sources Connect …" at bounding box center [879, 391] width 1378 height 767
click at [1240, 141] on div "5" at bounding box center [1305, 142] width 233 height 26
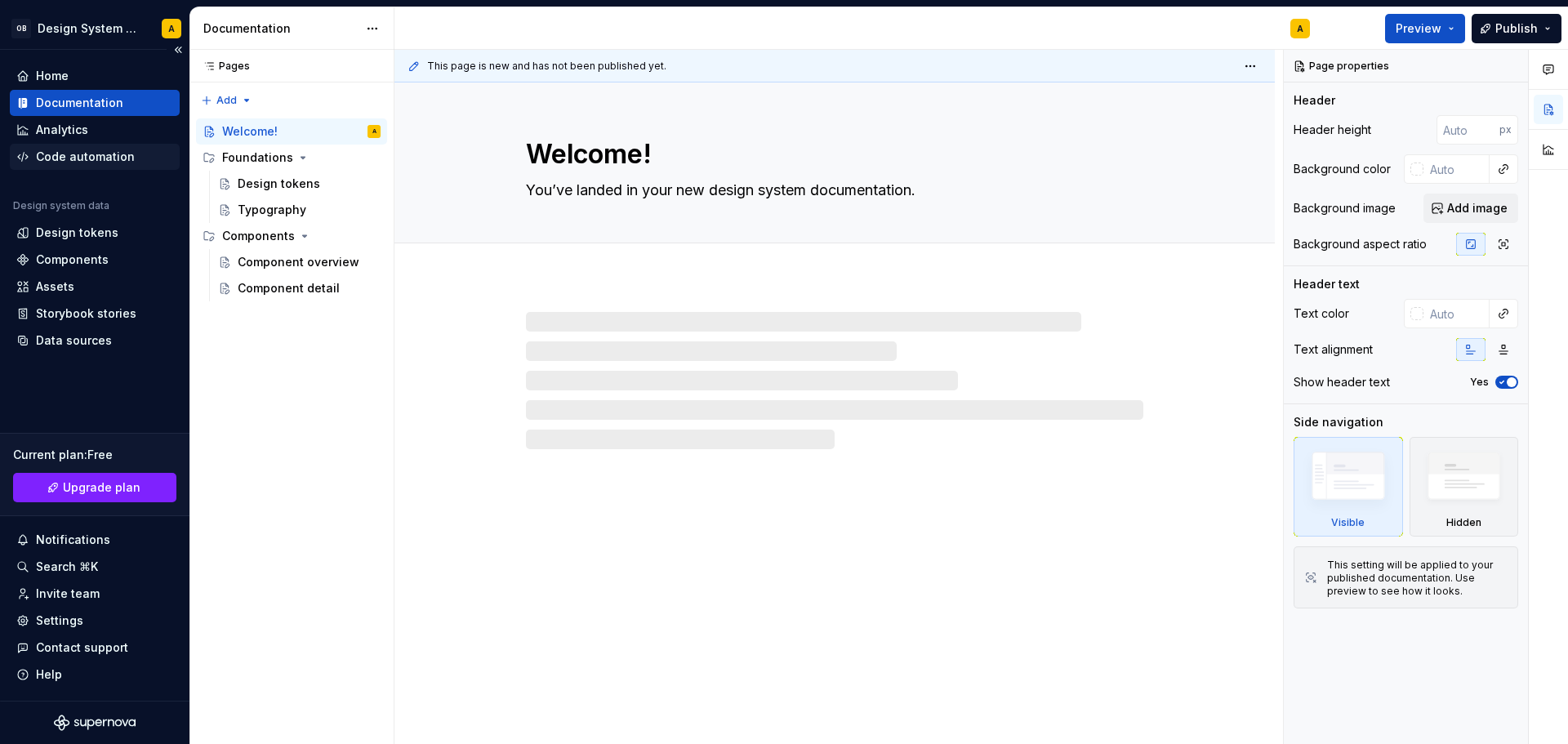
type textarea "*"
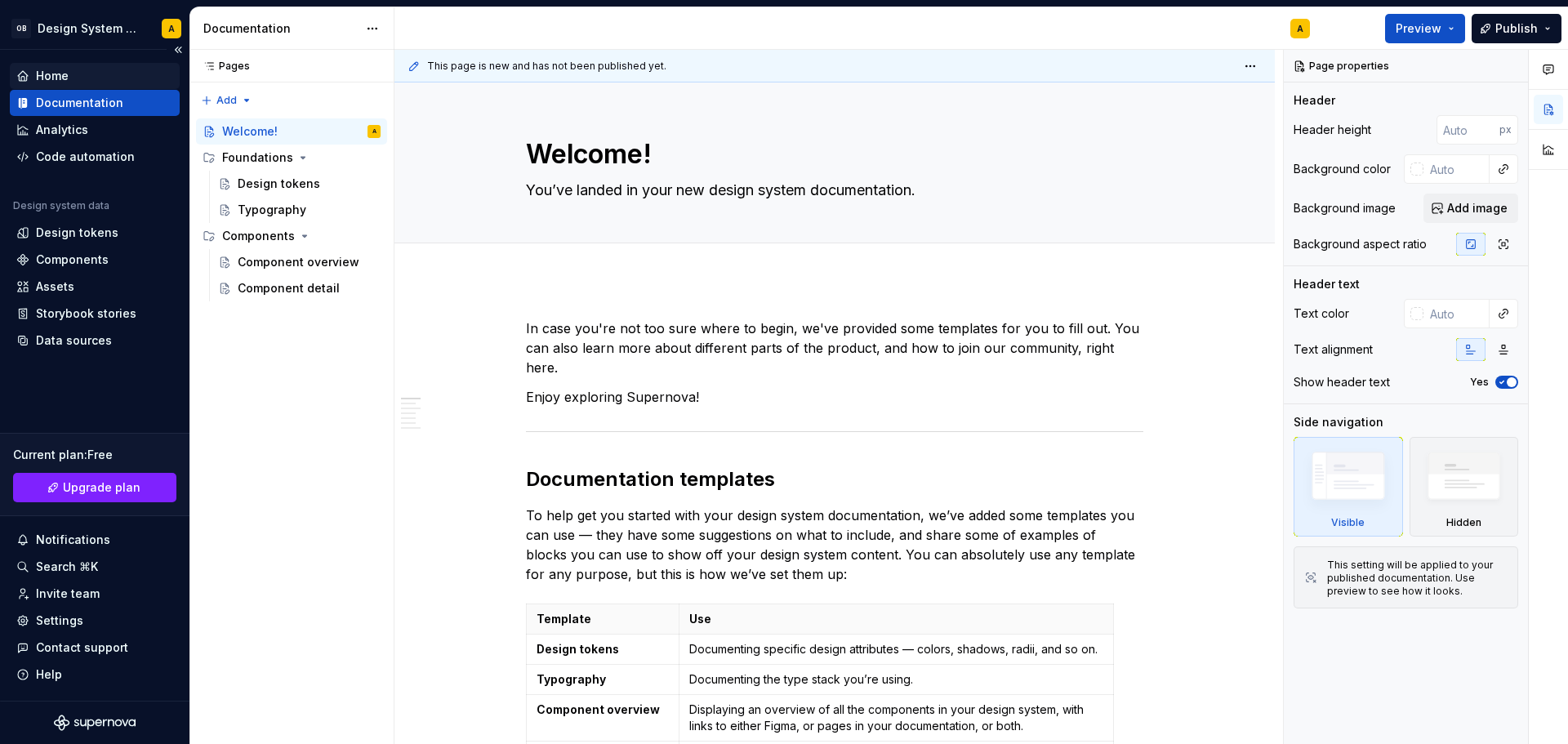
click at [83, 78] on div "Home" at bounding box center [95, 76] width 157 height 17
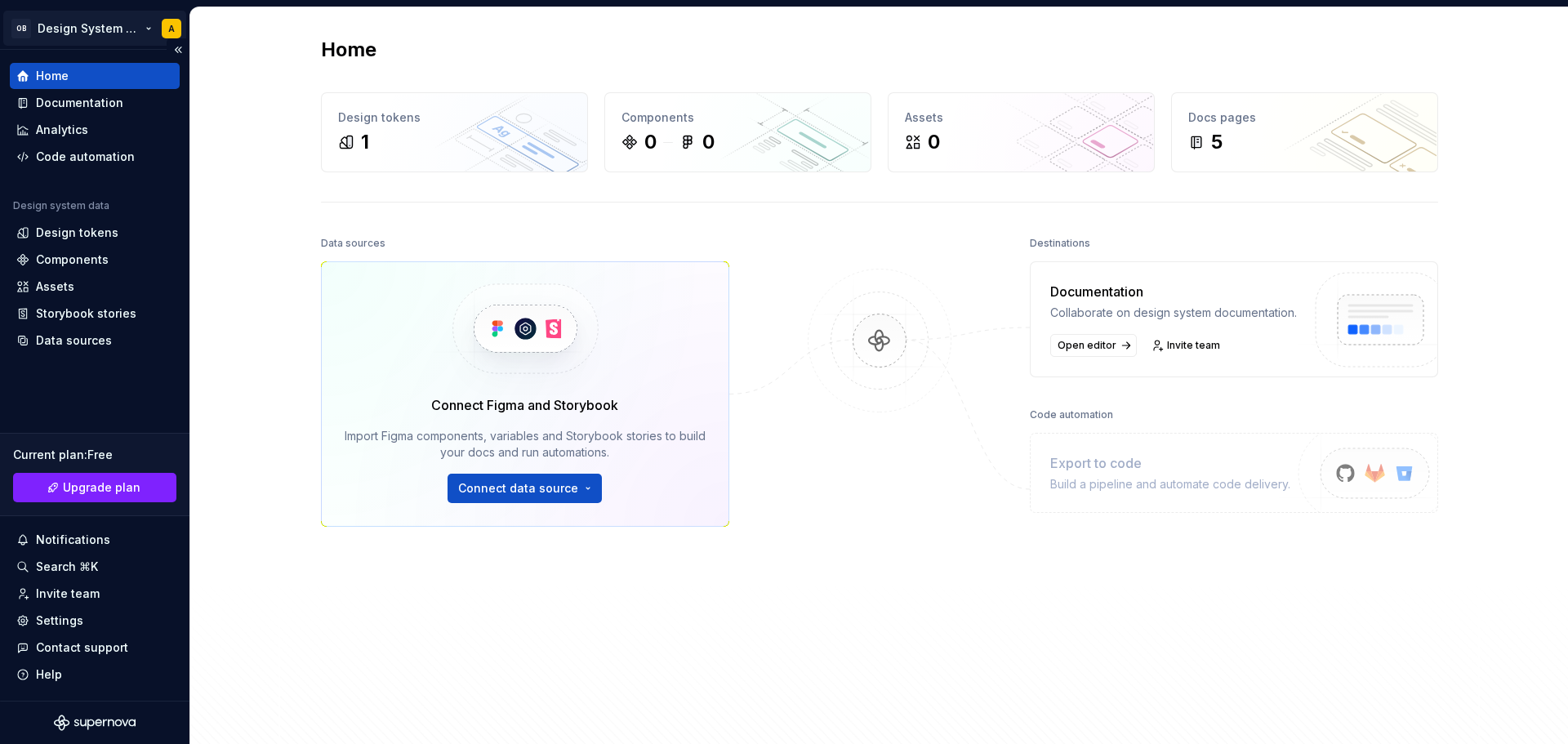
click at [94, 22] on html "OB Design System Test A Home Documentation Analytics Code automation Design sys…" at bounding box center [784, 372] width 1568 height 744
click at [258, 28] on html "OB Design System Test A Home Documentation Analytics Code automation Design sys…" at bounding box center [784, 372] width 1568 height 744
click at [114, 22] on html "OB Design System Test A Home Documentation Analytics Code automation Design sys…" at bounding box center [784, 372] width 1568 height 744
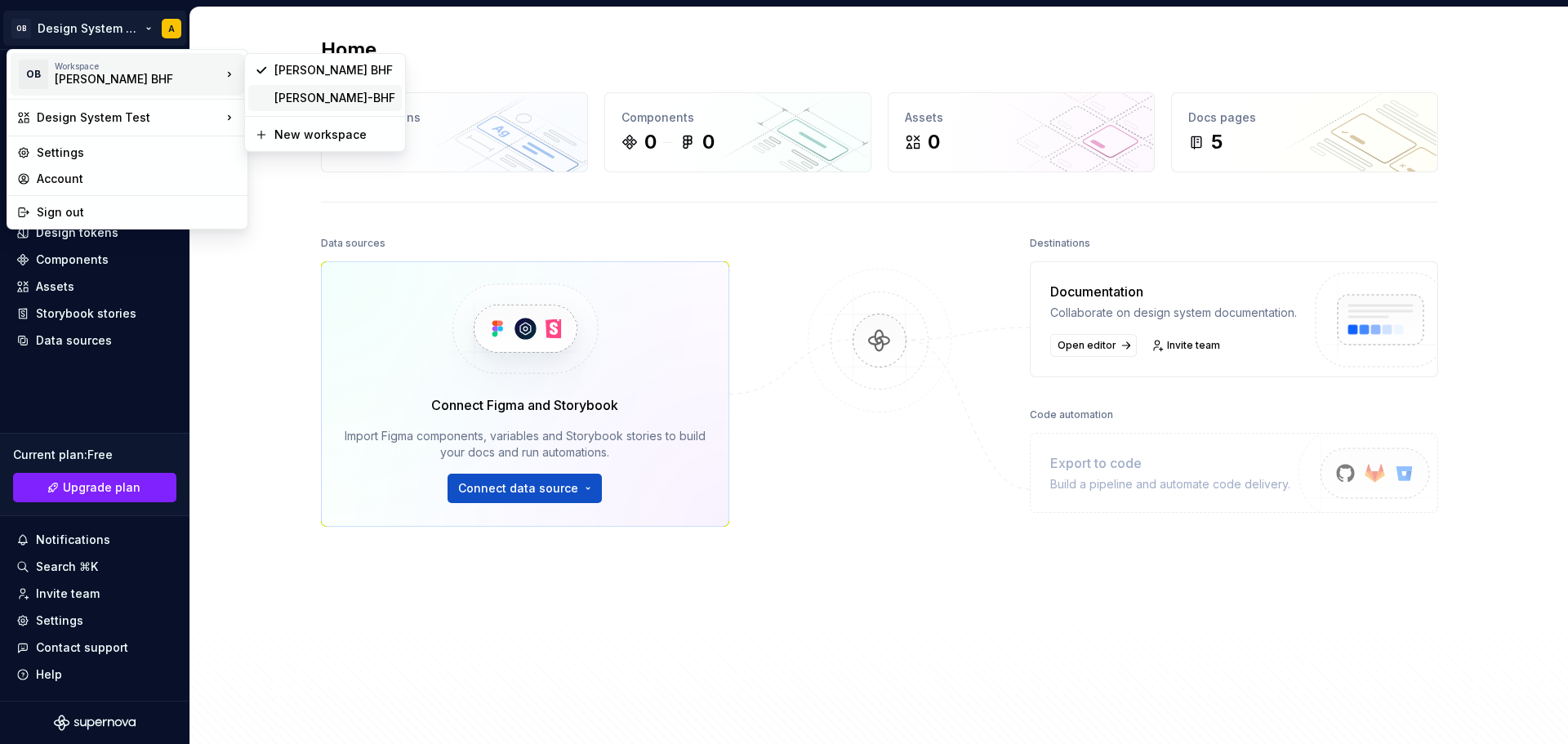
click at [292, 100] on div "ODDO-BHF" at bounding box center [335, 98] width 121 height 17
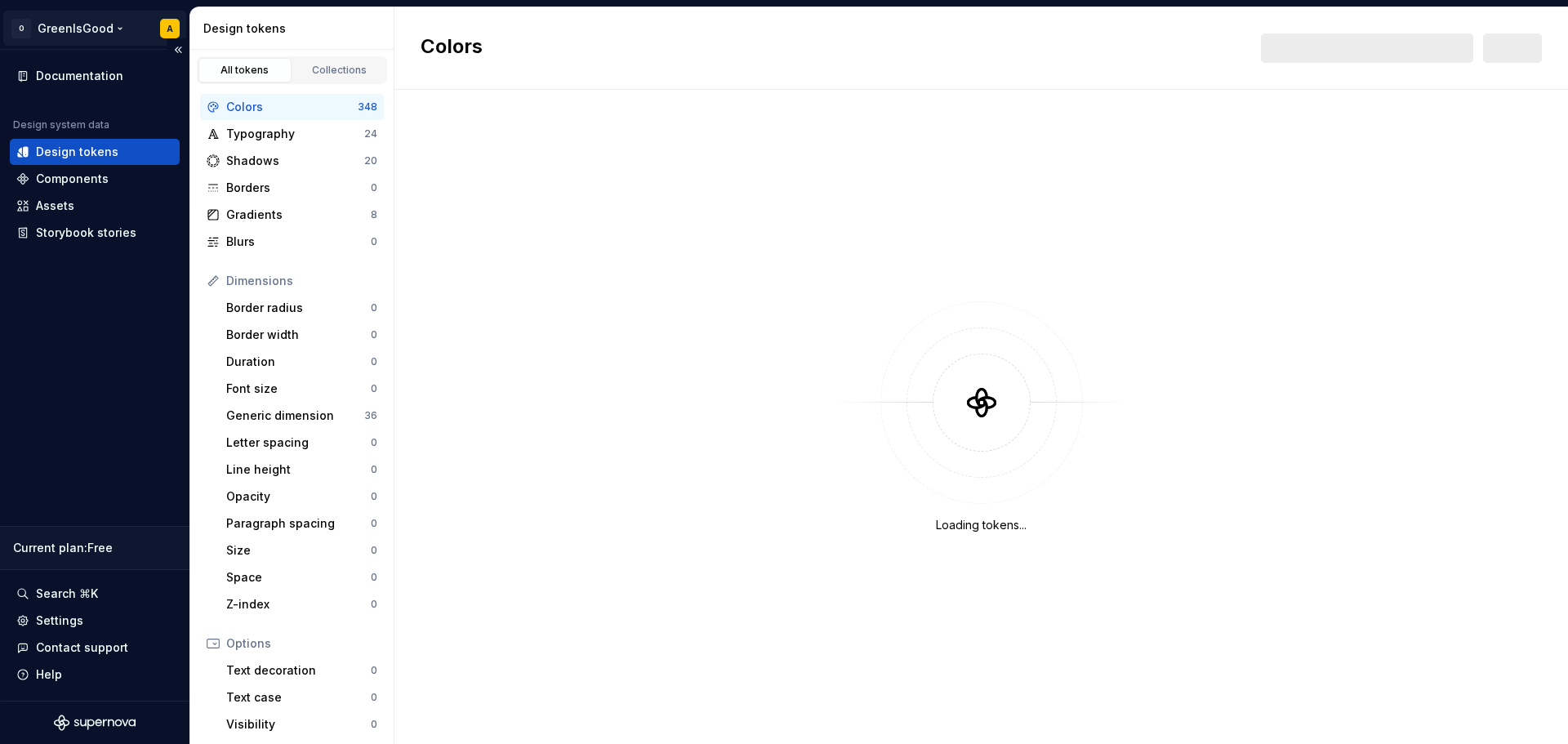
click at [71, 24] on html "O GreenIsGood A Documentation Design system data Design tokens Components Asset…" at bounding box center [784, 372] width 1568 height 744
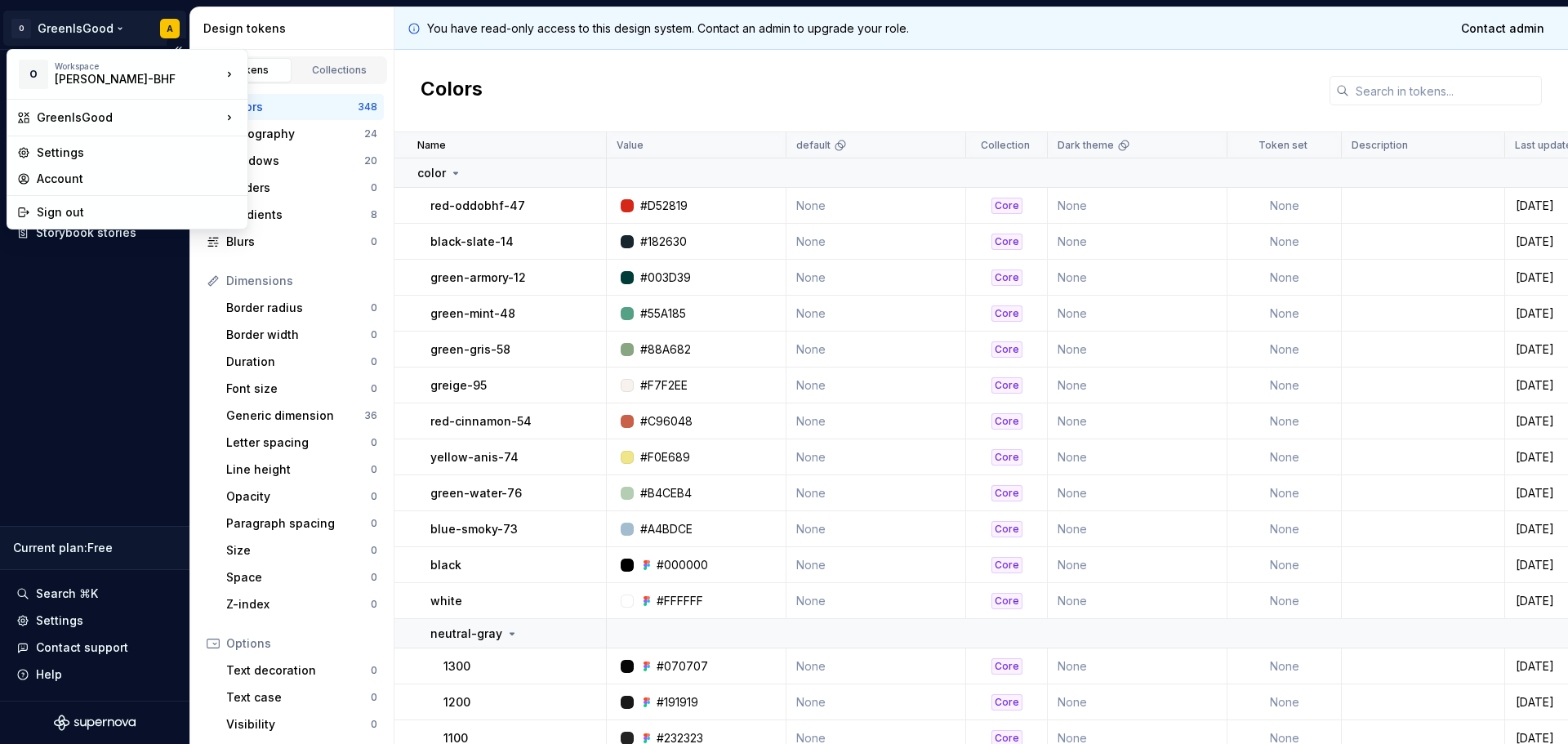
click at [71, 24] on html "O GreenIsGood A Documentation Design system data Design tokens Components Asset…" at bounding box center [784, 372] width 1568 height 744
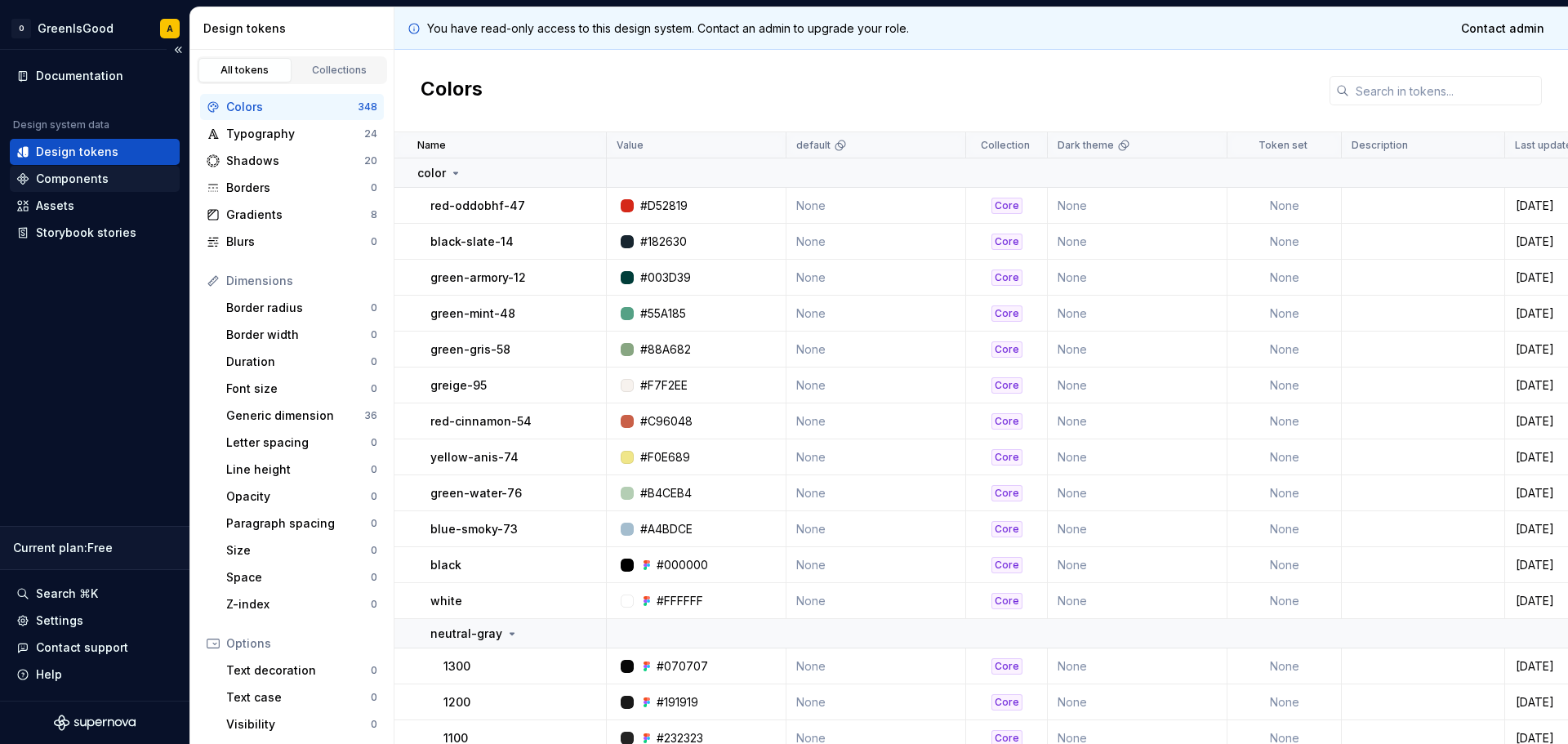
click at [84, 180] on div "Components" at bounding box center [72, 179] width 72 height 17
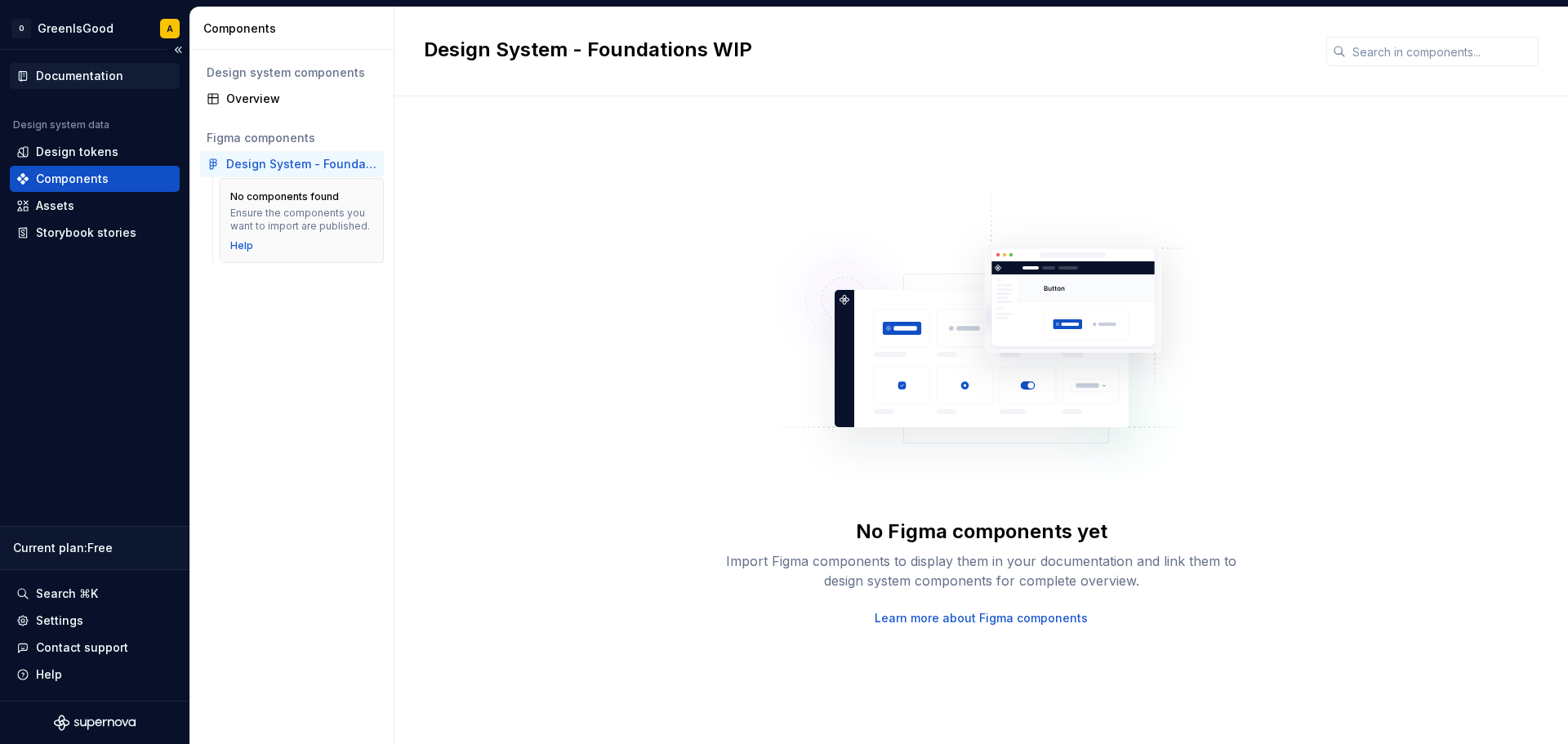
click at [101, 69] on div "Documentation" at bounding box center [79, 76] width 87 height 17
click at [89, 75] on div "Documentation" at bounding box center [79, 76] width 87 height 17
click at [93, 69] on div "Documentation" at bounding box center [79, 76] width 87 height 17
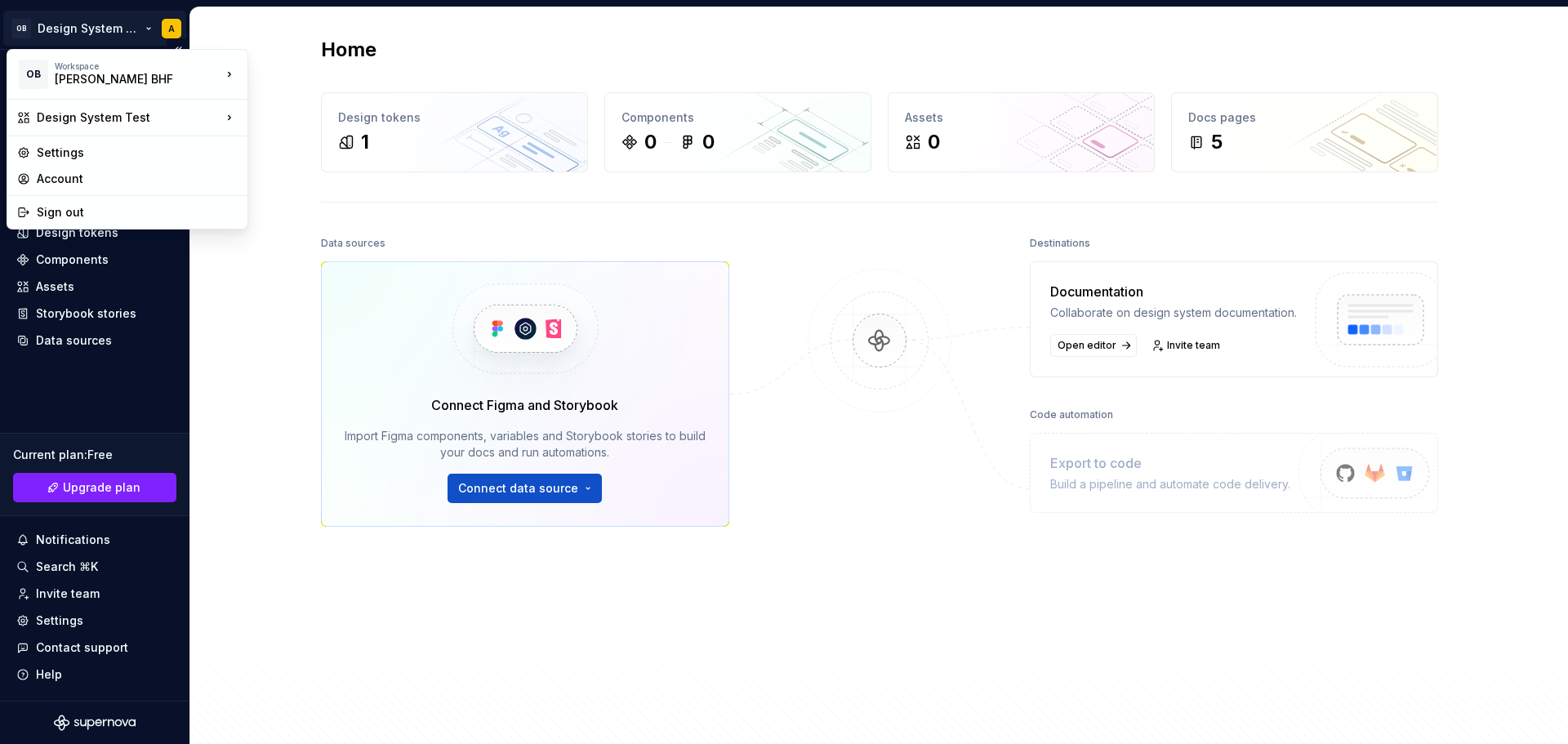
click at [103, 26] on html "OB Design System Test A Home Documentation Analytics Code automation Design sys…" at bounding box center [784, 372] width 1568 height 744
click at [295, 104] on div "ODDO-BHF" at bounding box center [335, 98] width 121 height 17
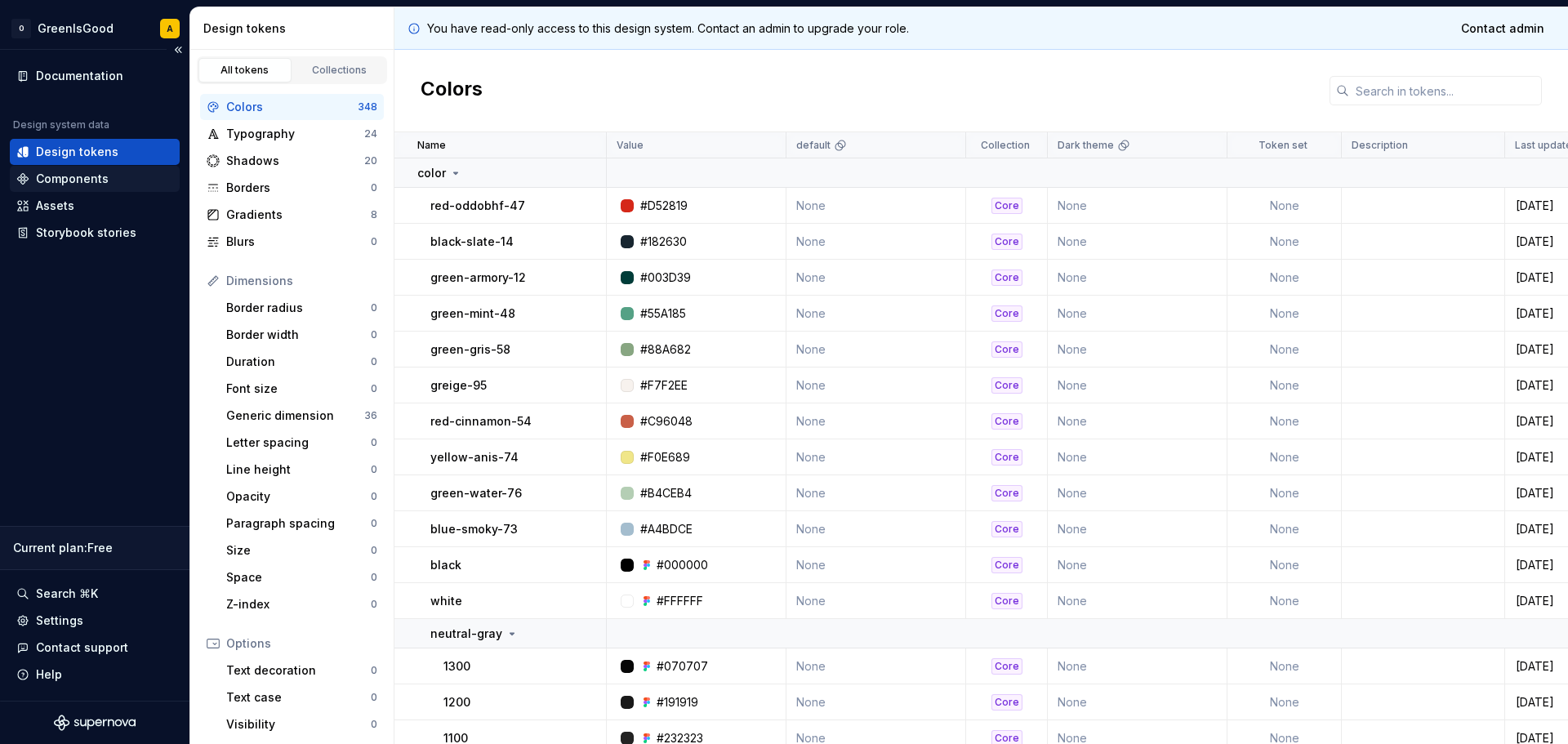
click at [71, 175] on div "Components" at bounding box center [72, 179] width 72 height 17
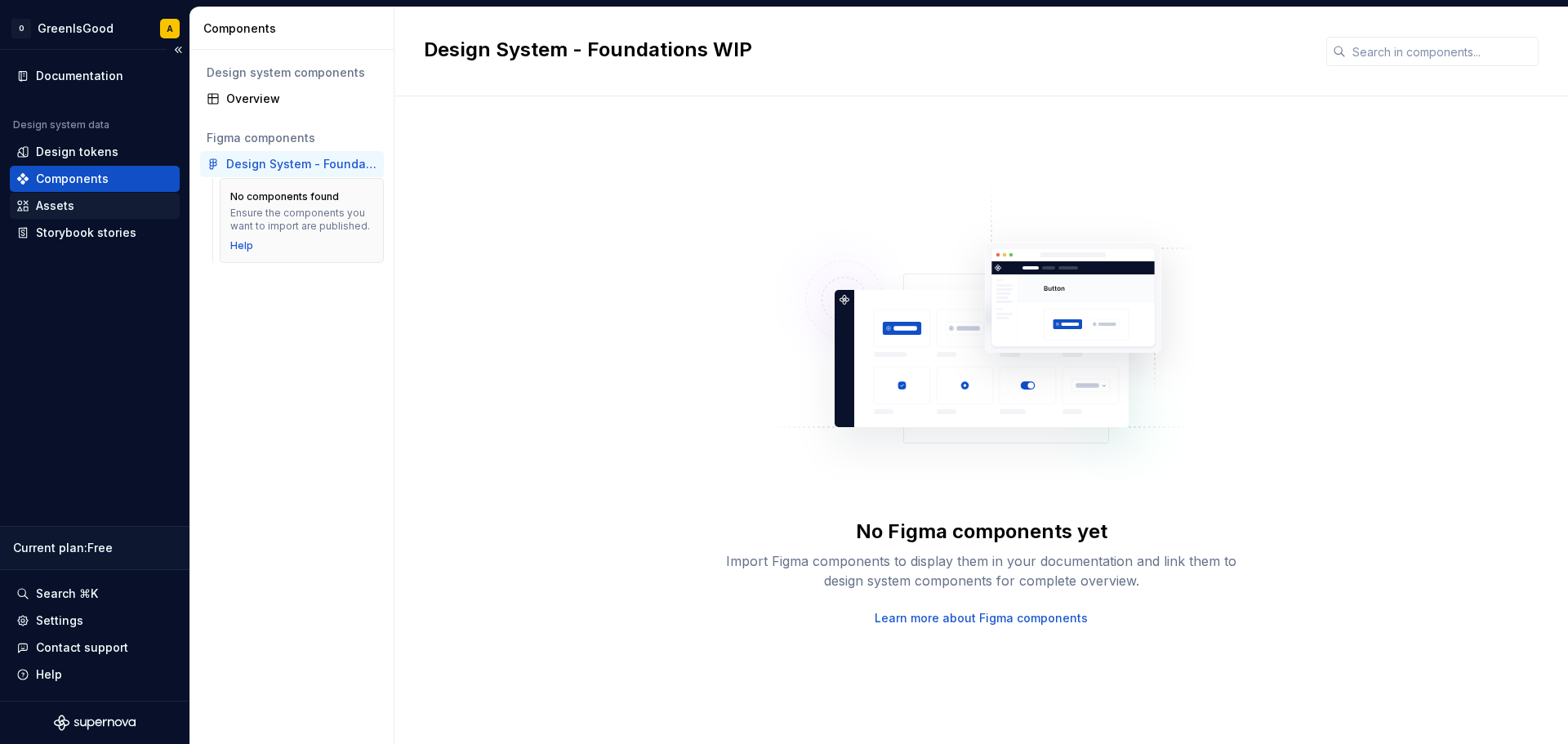
click at [69, 205] on div "Assets" at bounding box center [55, 205] width 39 height 17
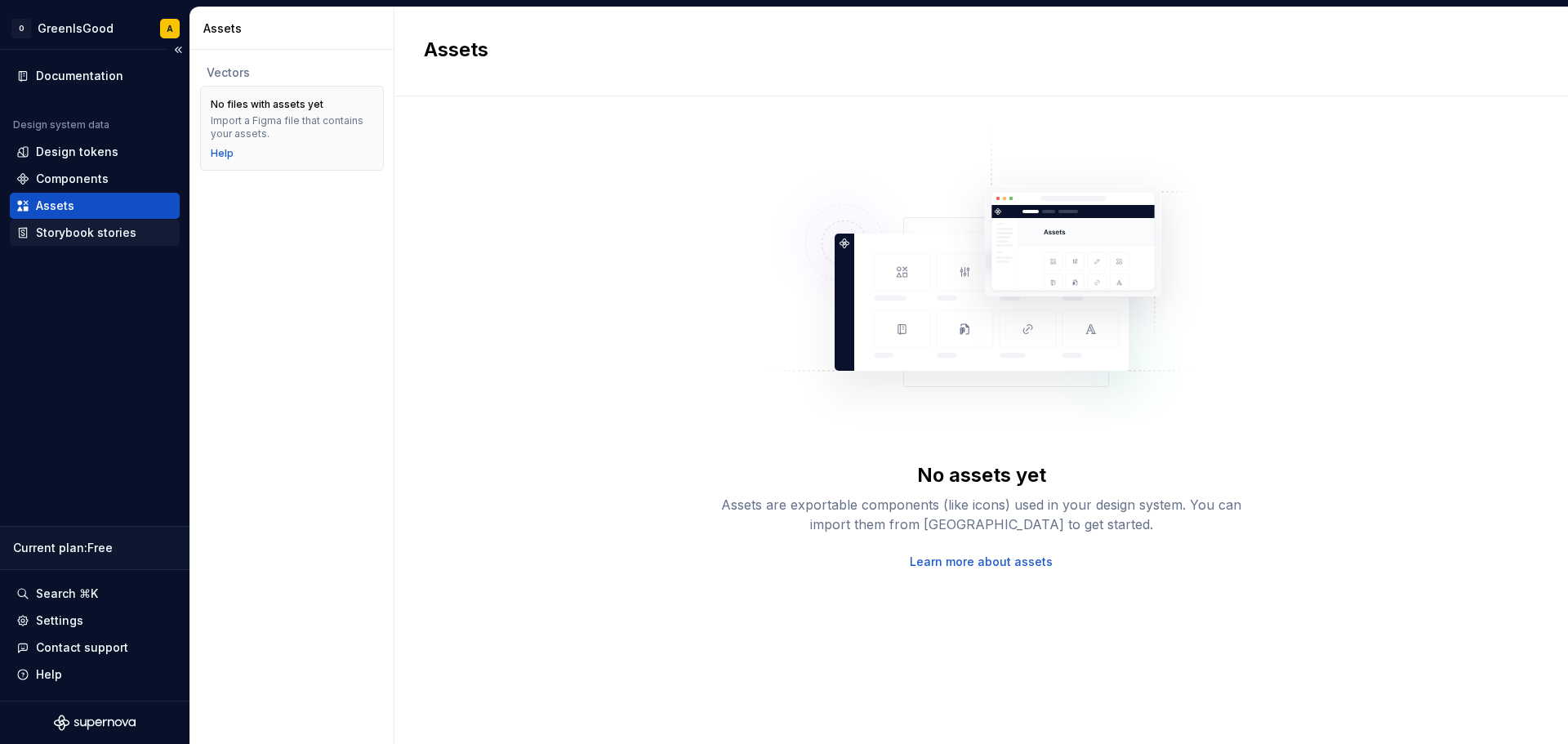
click at [59, 234] on div "Storybook stories" at bounding box center [85, 233] width 100 height 17
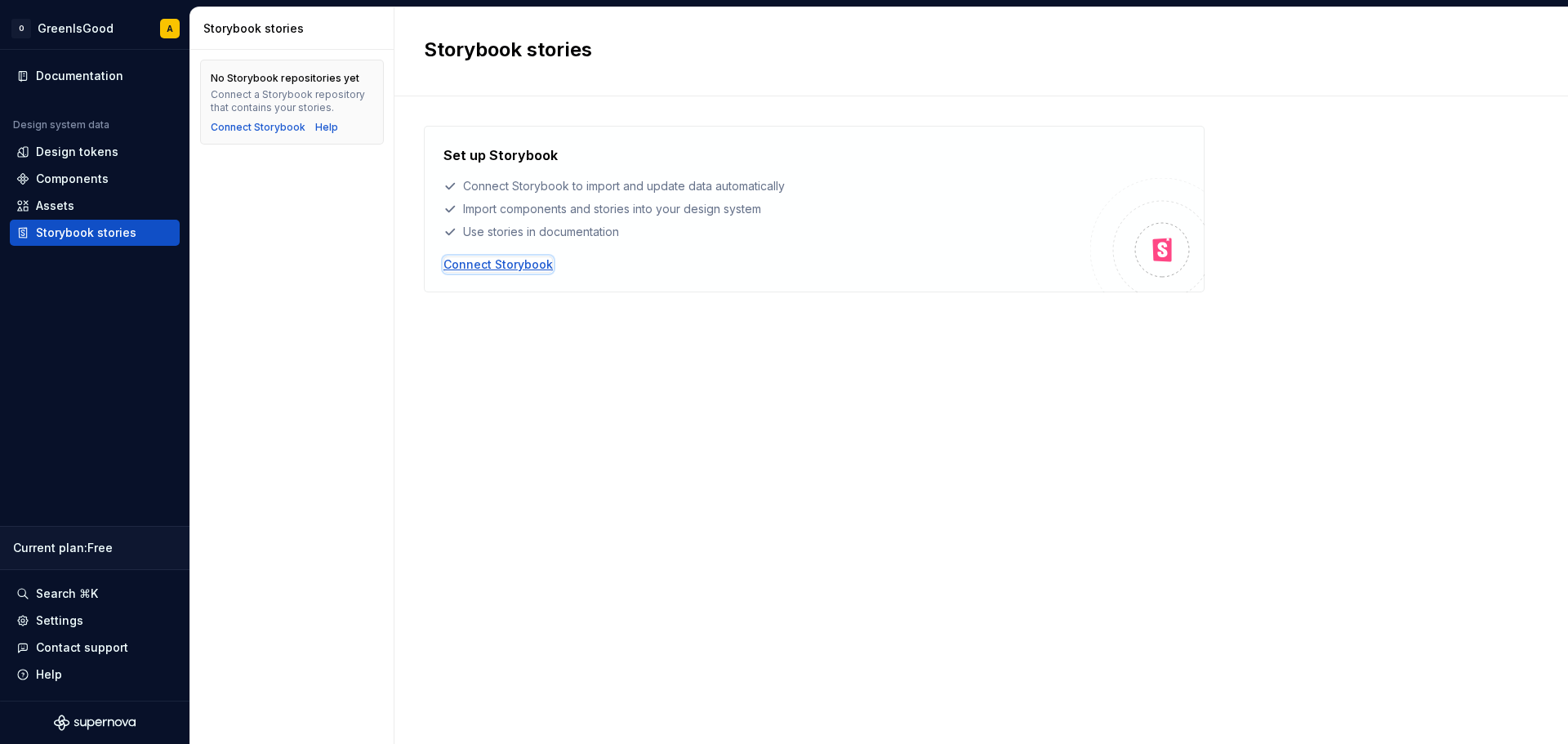
click at [527, 263] on div "Connect Storybook" at bounding box center [497, 265] width 109 height 17
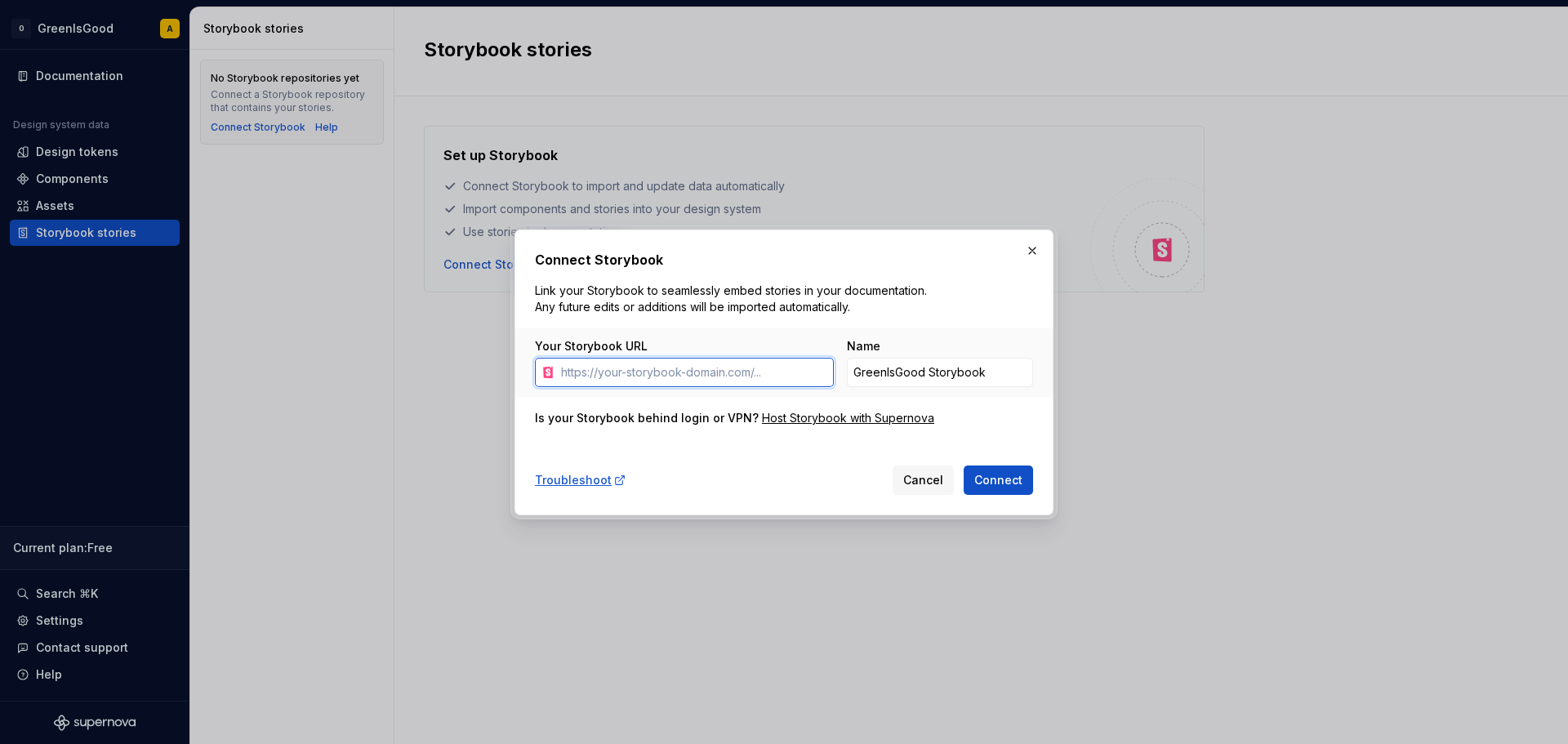
paste input "https://iwebdesign.oddo-bhf.com/Storybook/"
type input "https://iwebdesign.oddo-bhf.com/Storybook/"
click at [1000, 476] on span "Connect" at bounding box center [998, 481] width 49 height 17
click at [867, 381] on input "GreenIsGood Storybook" at bounding box center [940, 372] width 186 height 29
drag, startPoint x: 1029, startPoint y: 373, endPoint x: 755, endPoint y: 373, distance: 274.0
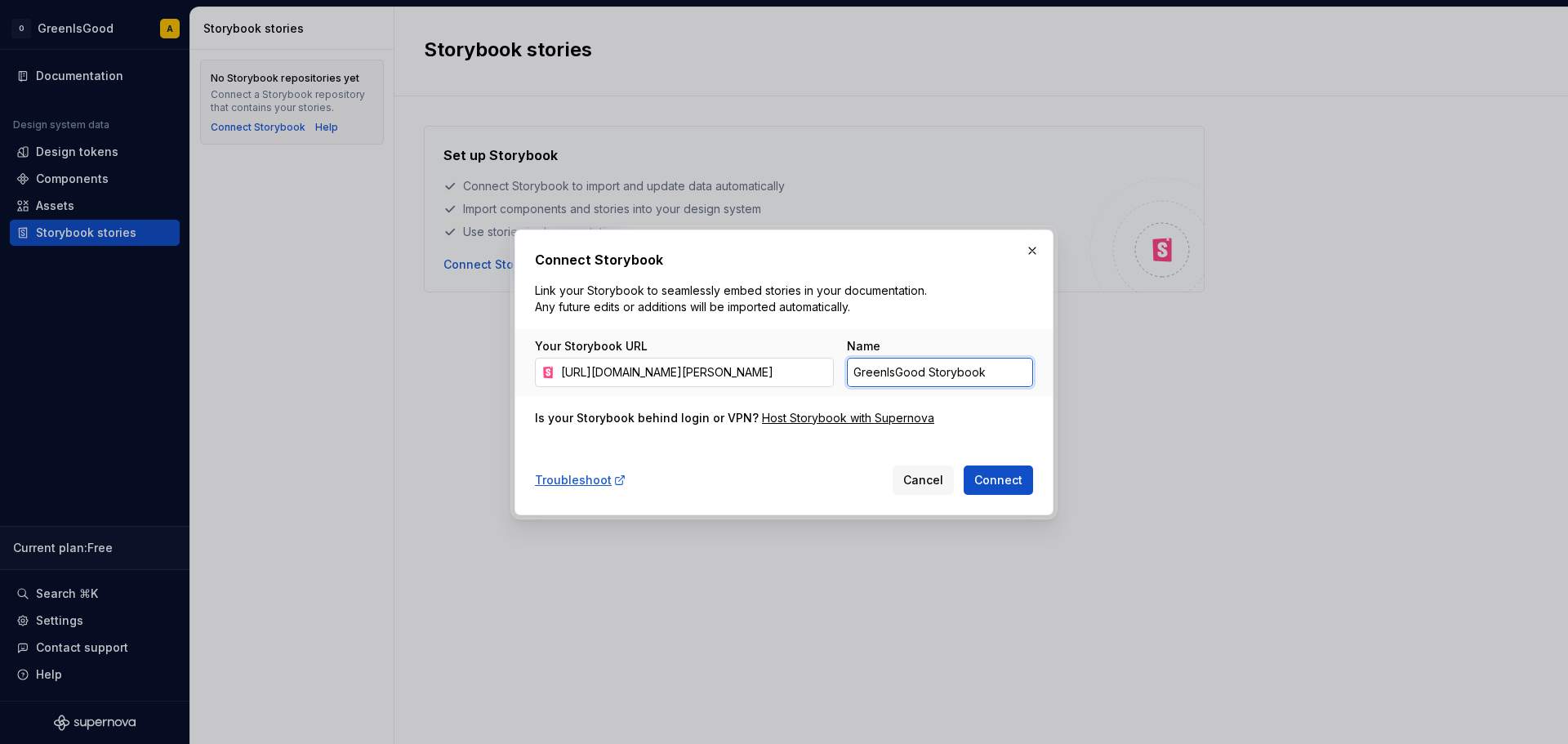
click at [777, 370] on div "Your Storybook URL https://iwebdesign.oddo-bhf.com/Storybook/ Name GreenIsGood …" at bounding box center [784, 362] width 498 height 49
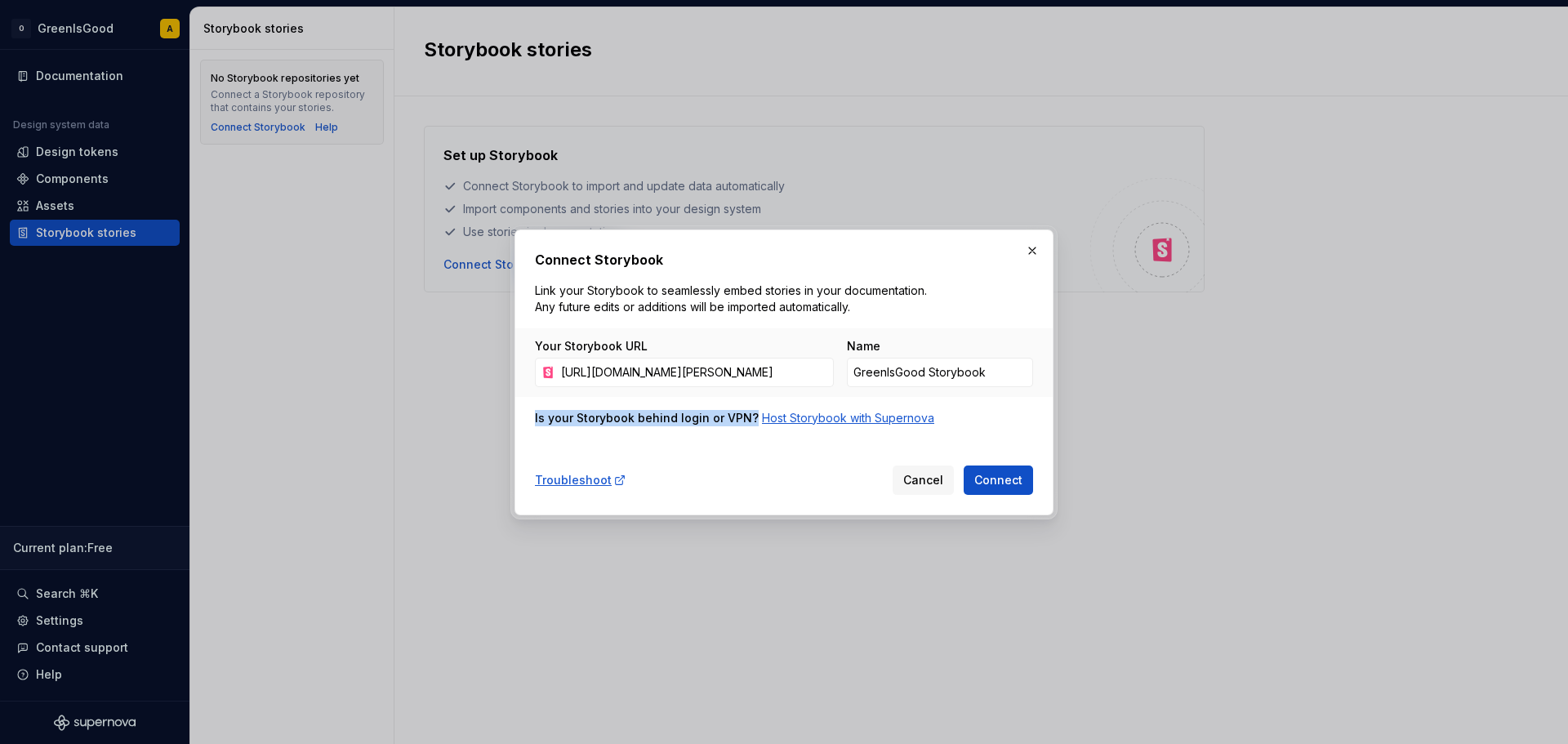
drag, startPoint x: 539, startPoint y: 418, endPoint x: 780, endPoint y: 418, distance: 241.0
click at [780, 418] on div "Connect Storybook Link your Storybook to seamlessly embed stories in your docum…" at bounding box center [784, 372] width 539 height 286
click at [717, 416] on div "Is your Storybook behind login or VPN?" at bounding box center [647, 418] width 224 height 17
drag, startPoint x: 778, startPoint y: 68, endPoint x: 717, endPoint y: 79, distance: 62.0
